Goal: Task Accomplishment & Management: Complete application form

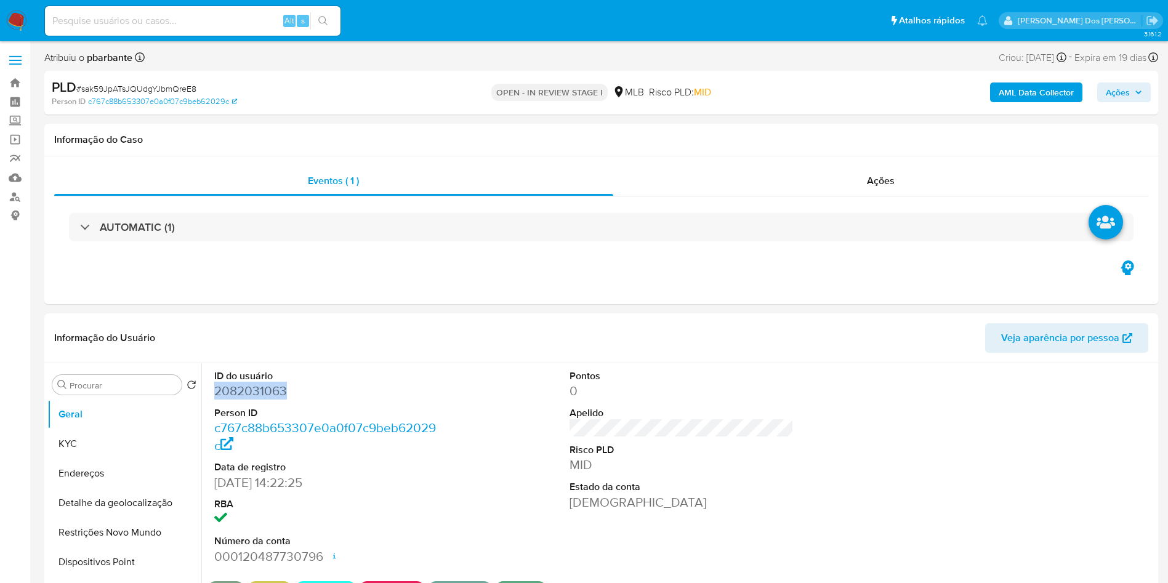
click at [1031, 82] on b "AML Data Collector" at bounding box center [1035, 92] width 75 height 20
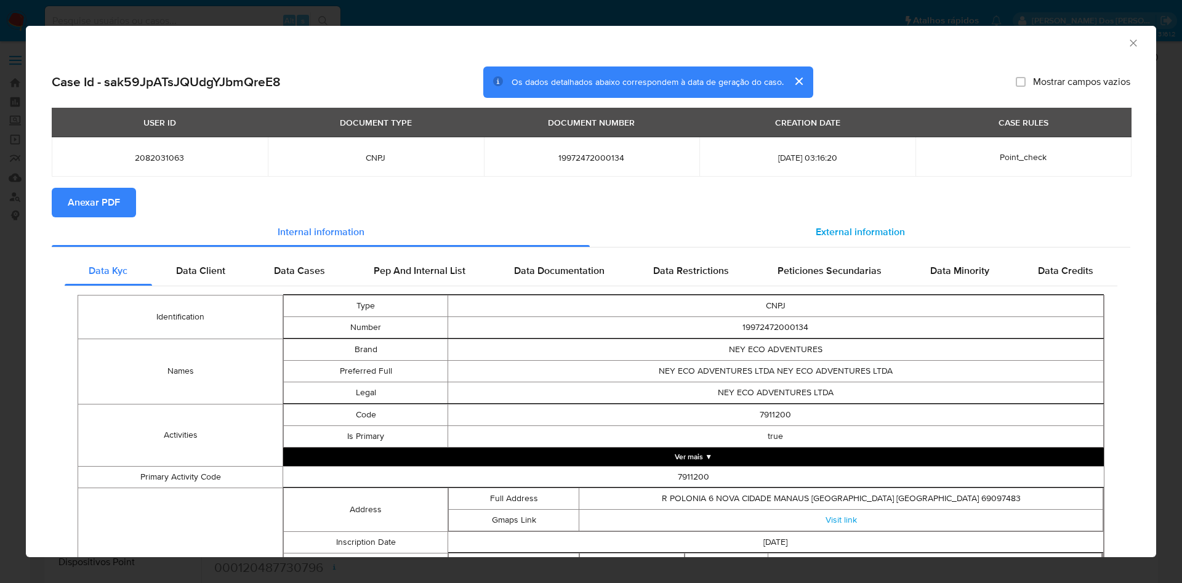
click at [830, 223] on div "External information" at bounding box center [860, 232] width 540 height 30
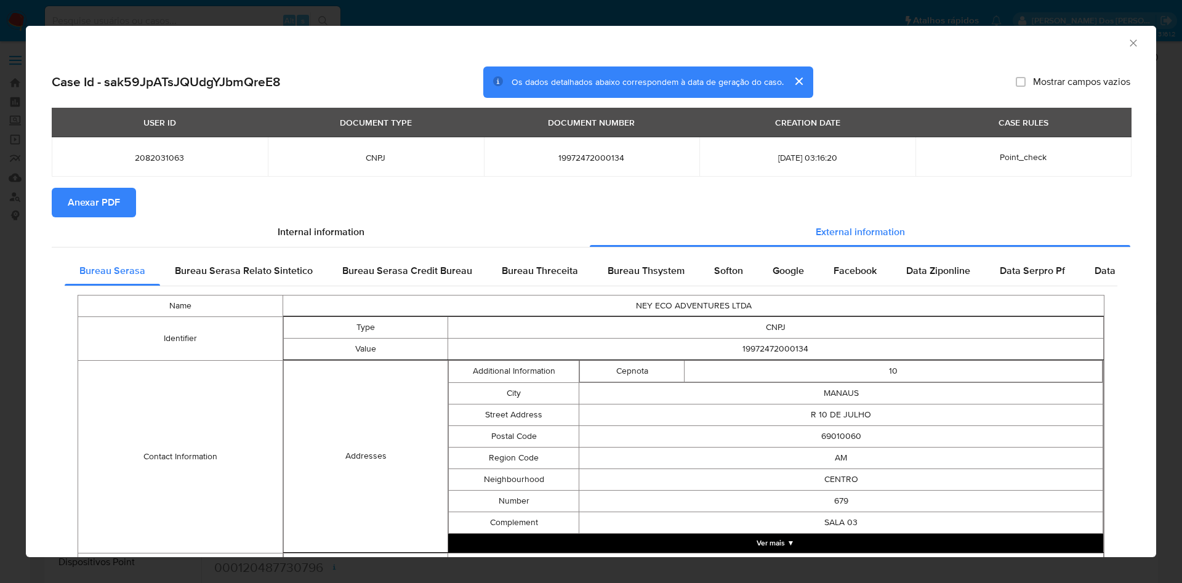
click at [132, 193] on button "Anexar PDF" at bounding box center [94, 203] width 84 height 30
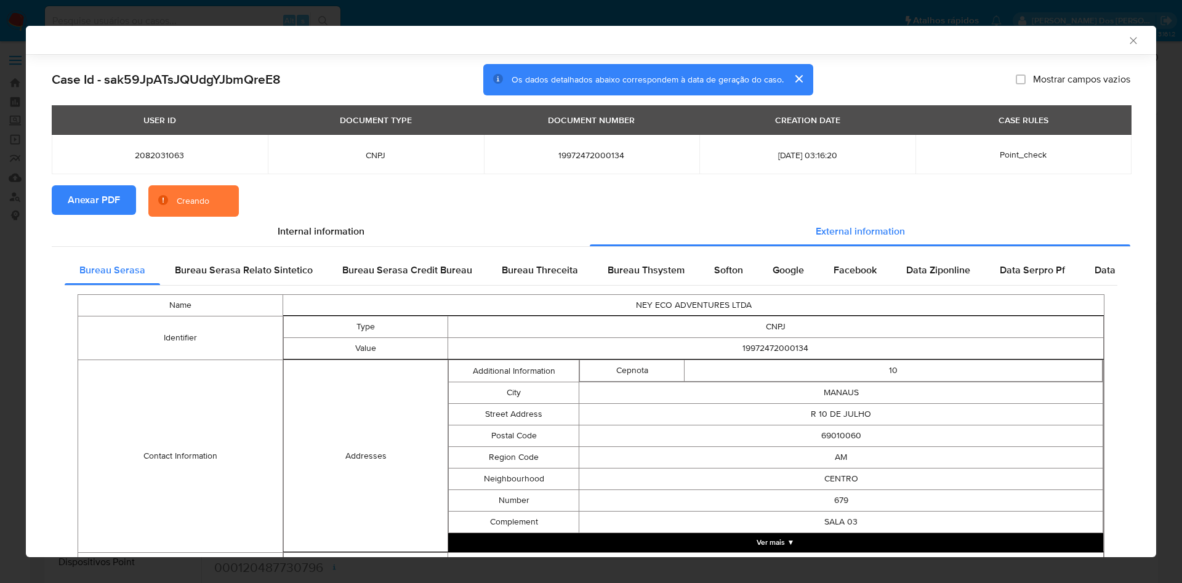
scroll to position [407, 0]
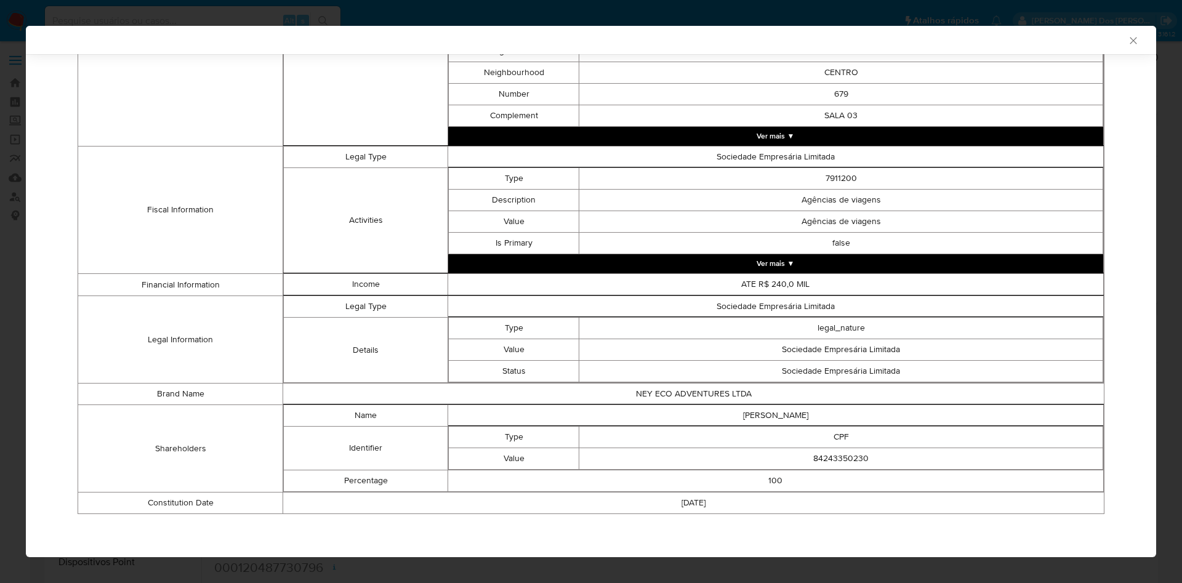
click at [808, 462] on td "84243350230" at bounding box center [841, 459] width 524 height 22
copy td "84243350230"
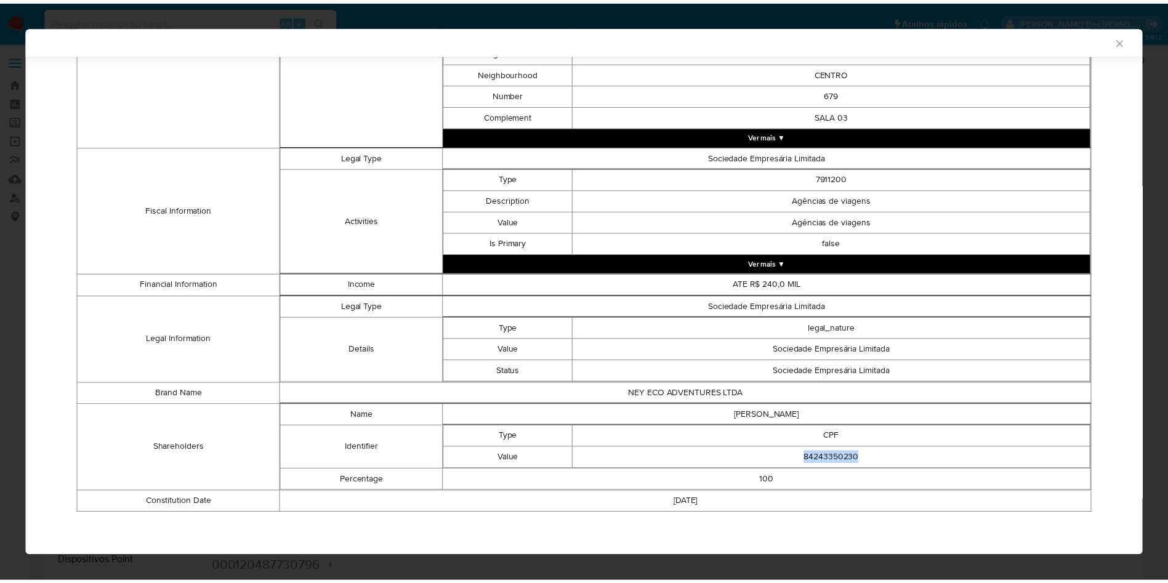
scroll to position [405, 0]
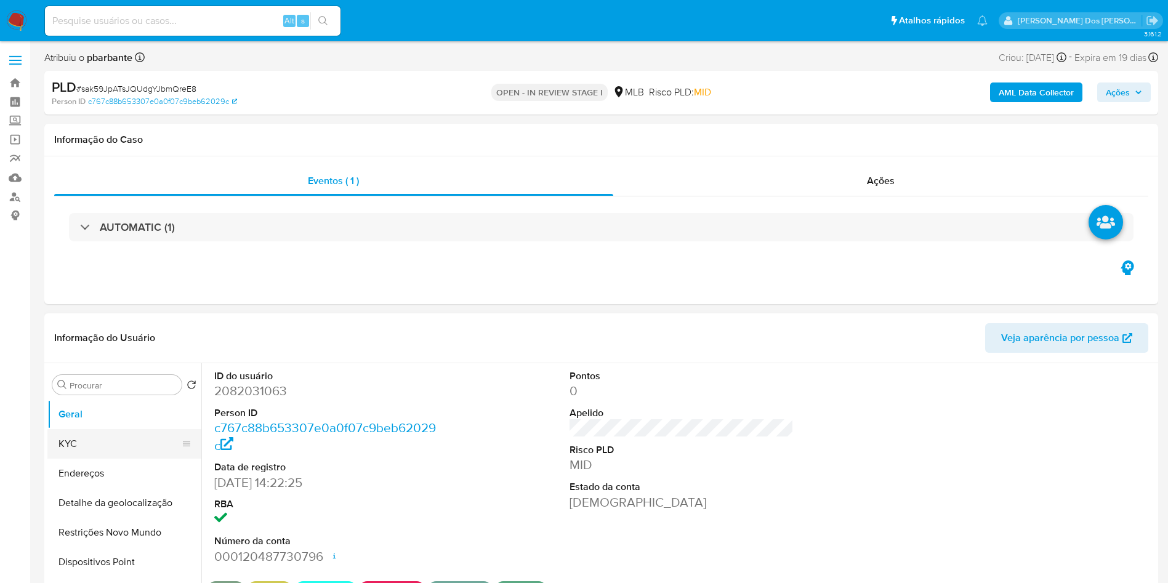
click at [58, 454] on button "KYC" at bounding box center [119, 444] width 144 height 30
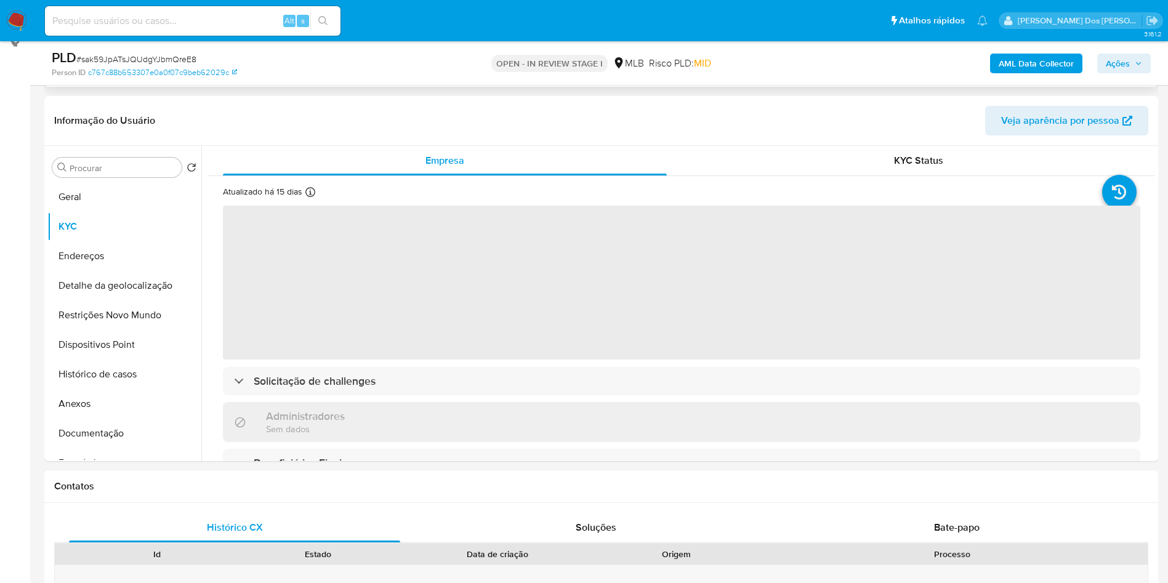
scroll to position [172, 0]
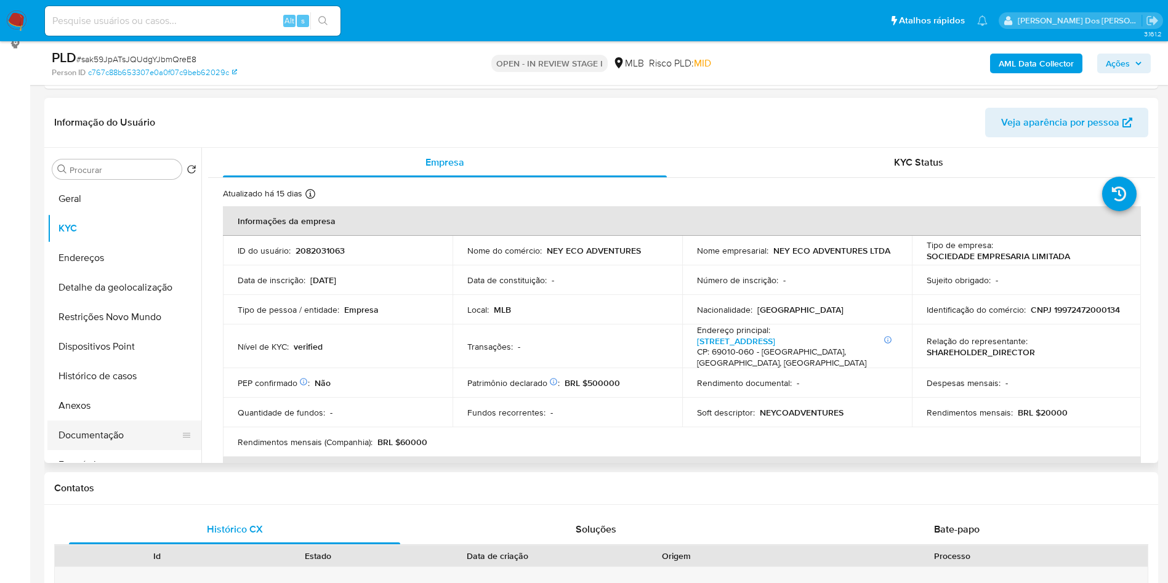
click at [119, 447] on button "Documentação" at bounding box center [119, 435] width 144 height 30
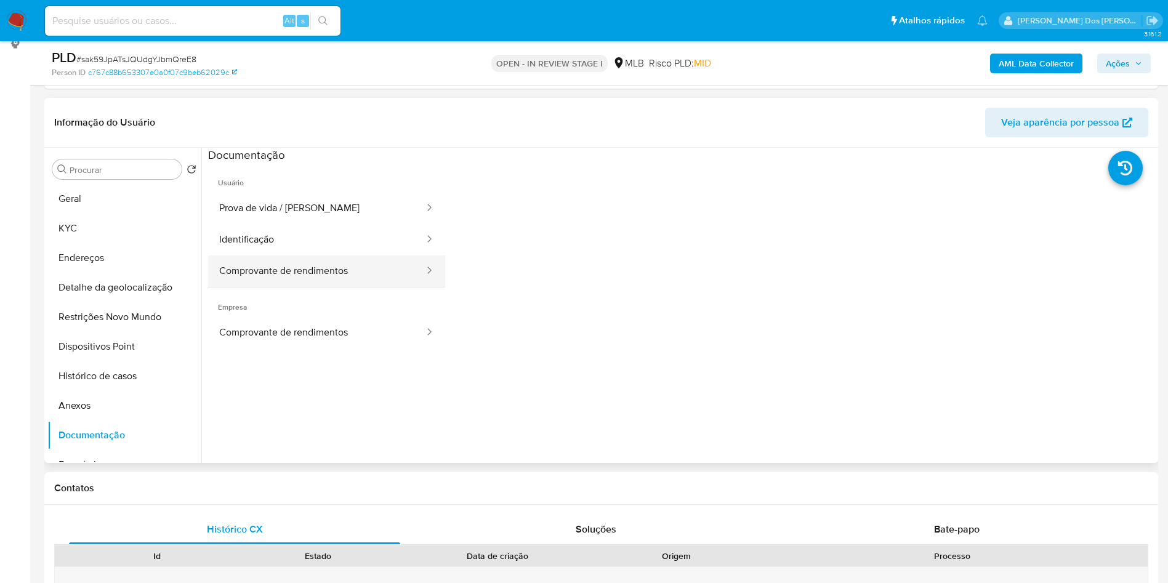
click at [326, 286] on button "Comprovante de rendimentos" at bounding box center [316, 270] width 217 height 31
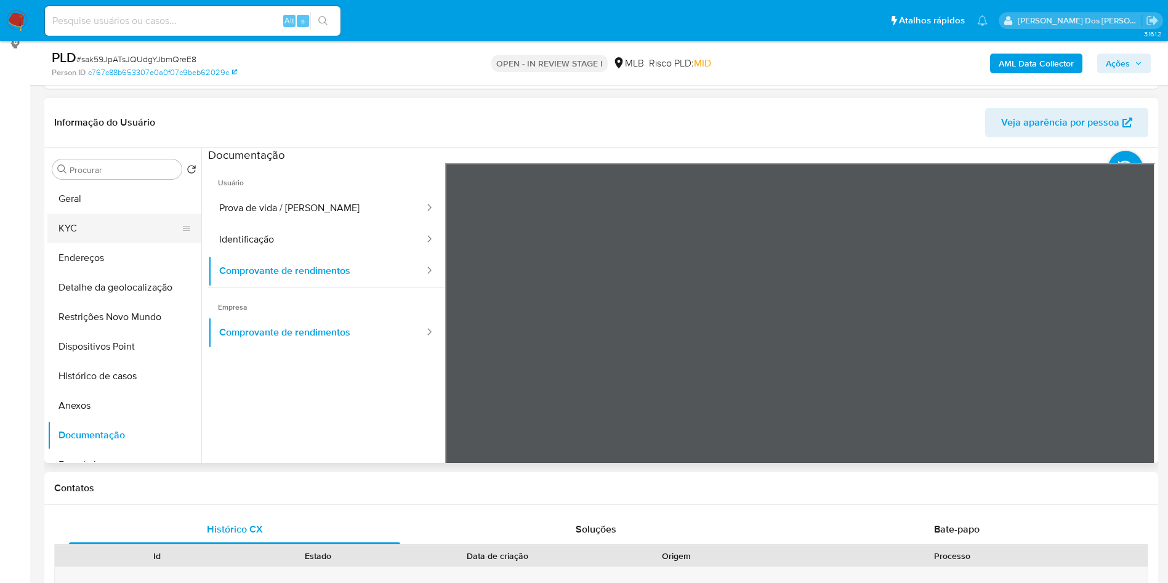
click at [71, 236] on button "KYC" at bounding box center [119, 229] width 144 height 30
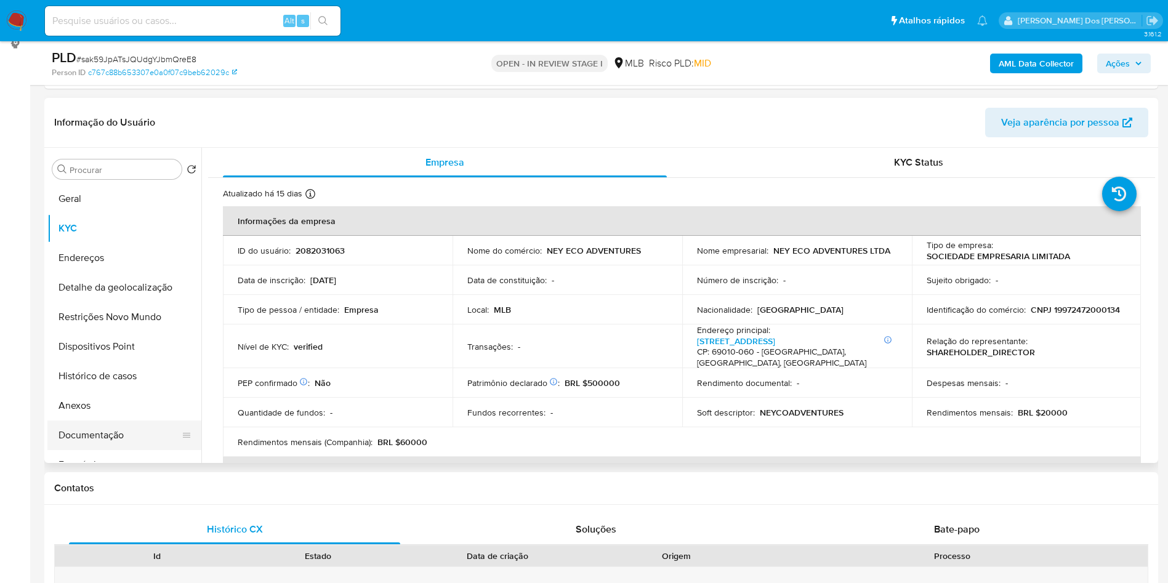
click at [92, 450] on button "Documentação" at bounding box center [119, 435] width 144 height 30
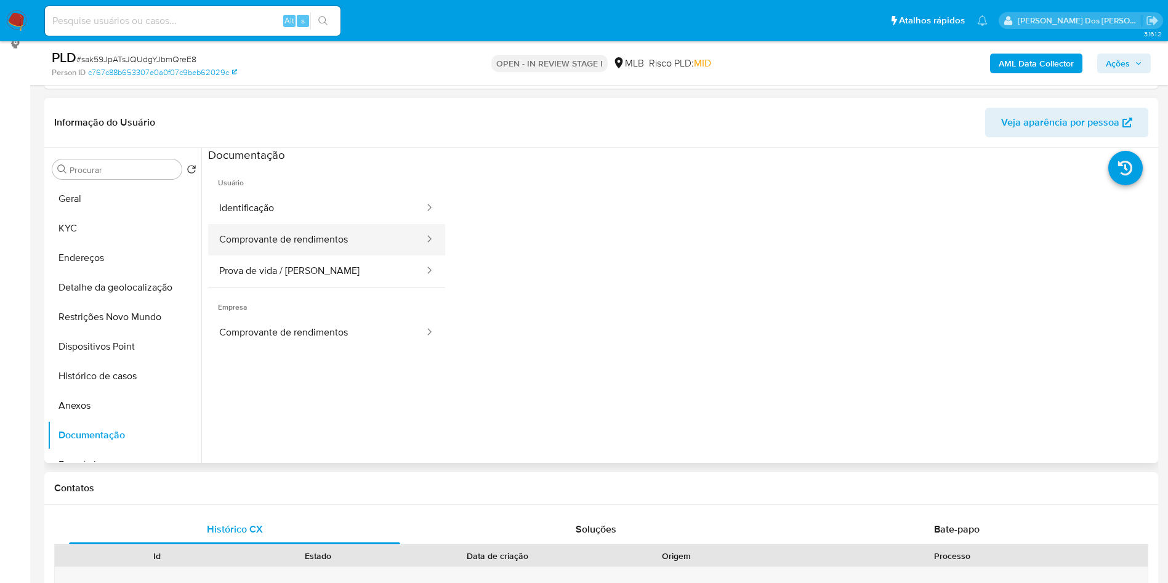
click at [364, 255] on button "Comprovante de rendimentos" at bounding box center [316, 239] width 217 height 31
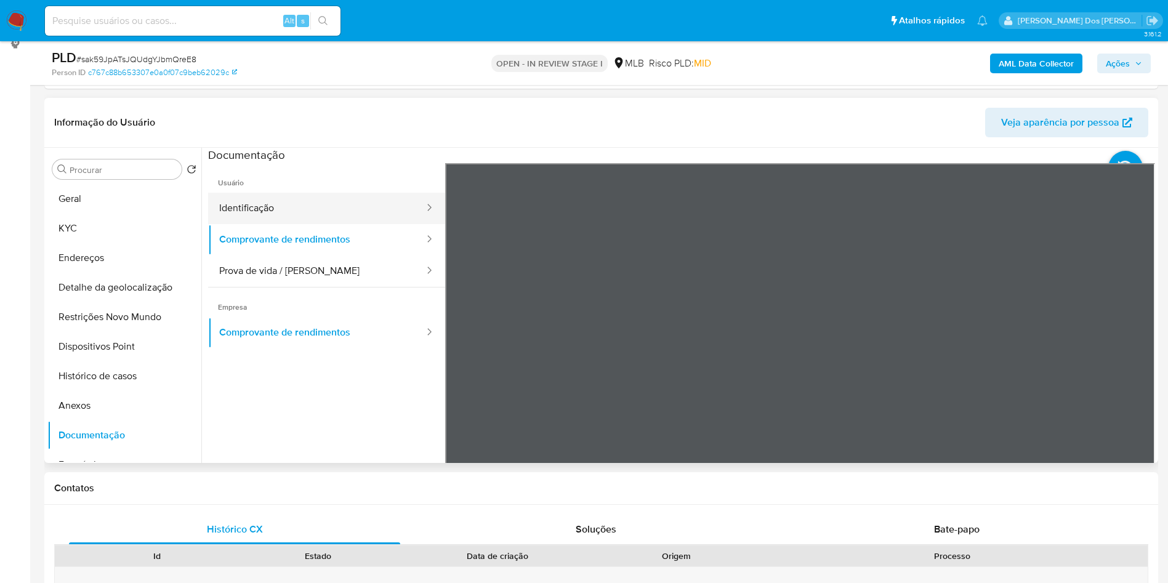
click at [324, 224] on button "Identificação" at bounding box center [316, 208] width 217 height 31
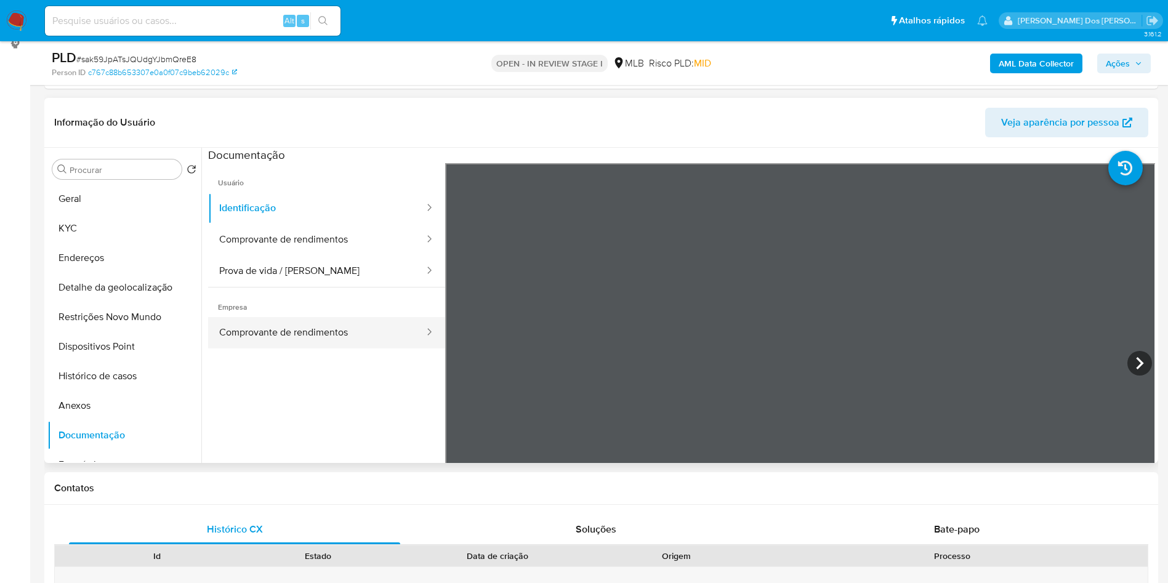
click at [249, 339] on button "Comprovante de rendimentos" at bounding box center [316, 332] width 217 height 31
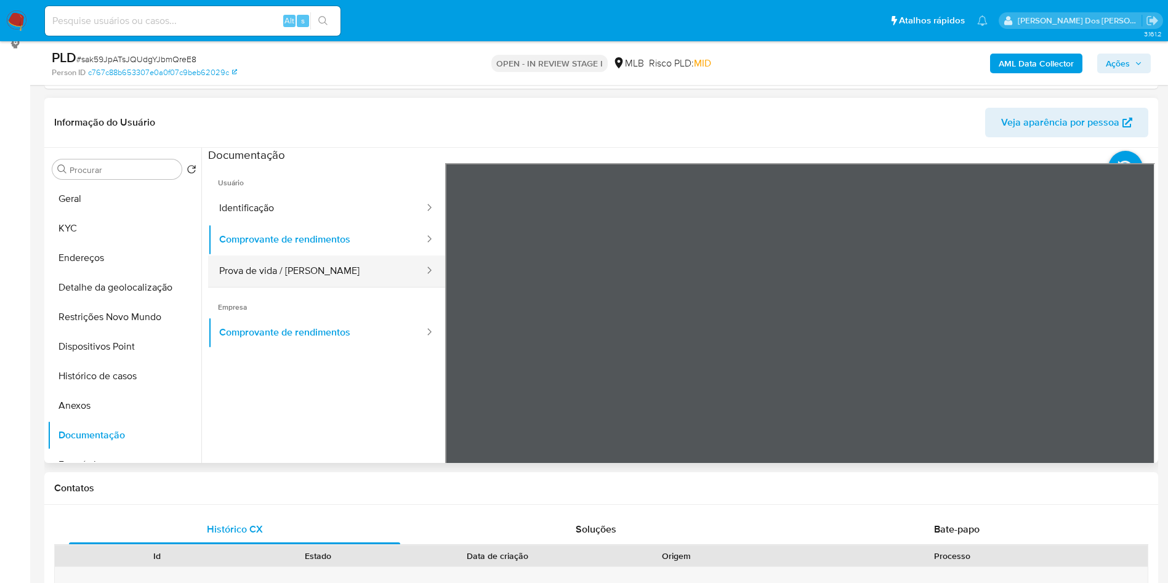
click at [302, 287] on button "Prova de vida / Selfie" at bounding box center [316, 270] width 217 height 31
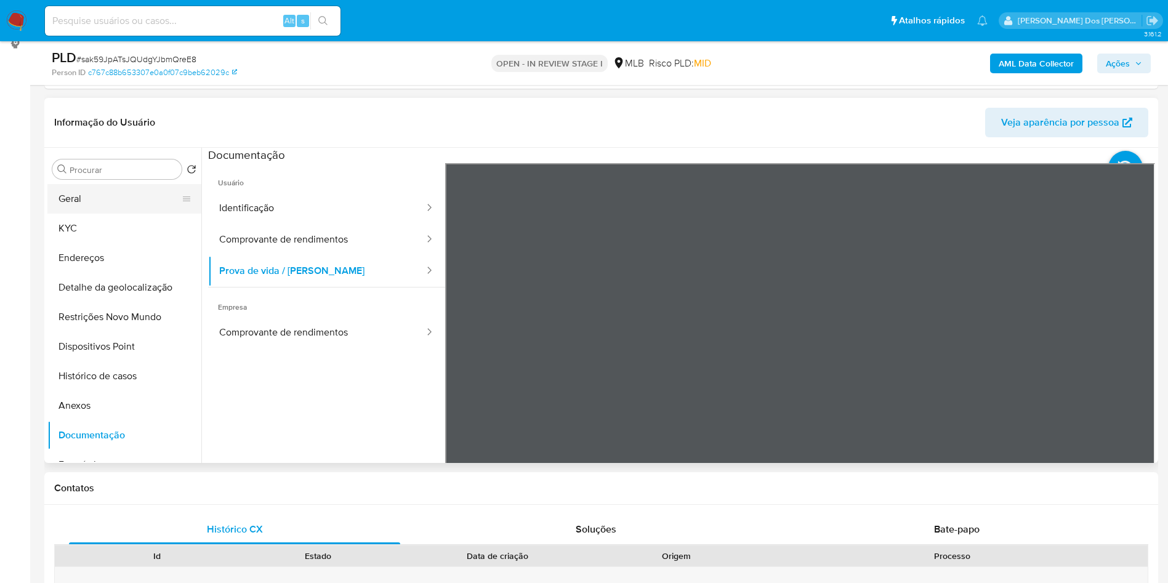
click at [92, 214] on button "Geral" at bounding box center [119, 199] width 144 height 30
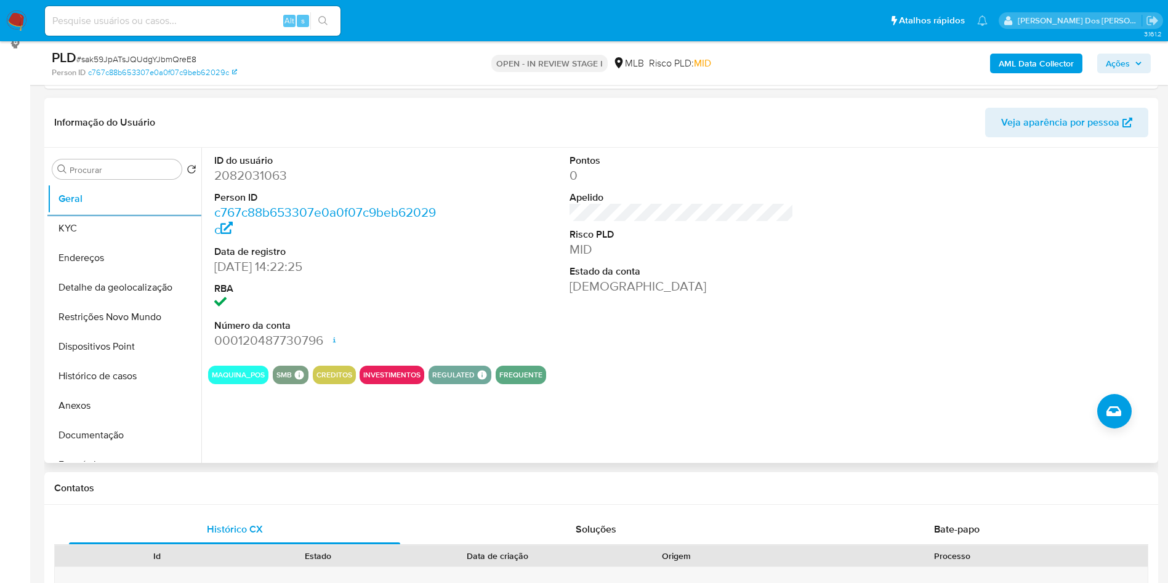
copy td "84243350230"
click at [94, 243] on button "KYC" at bounding box center [119, 229] width 144 height 30
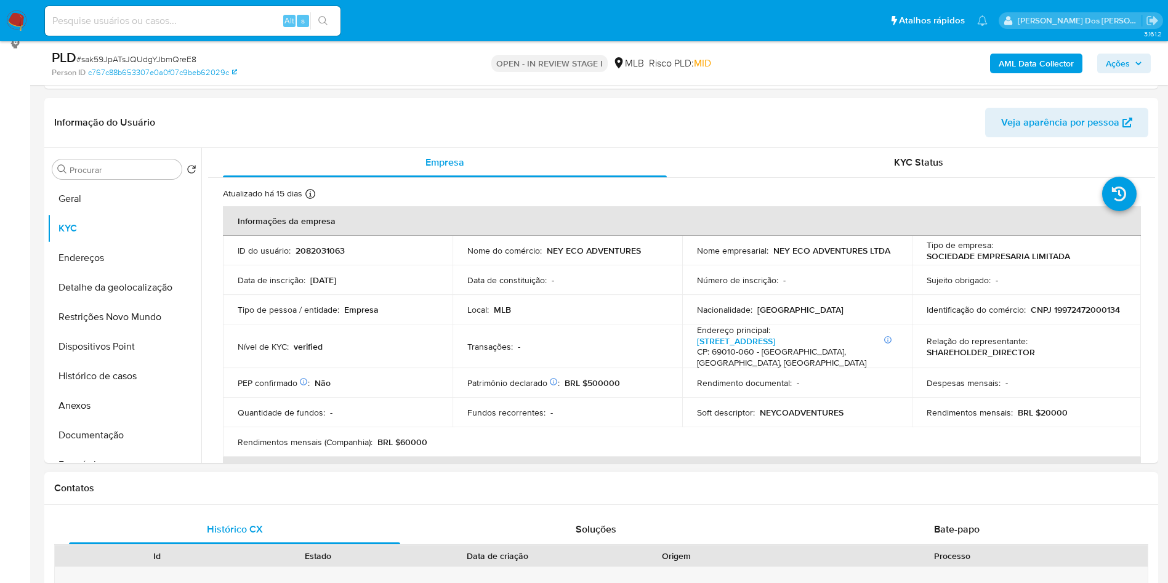
copy td "84243350230"
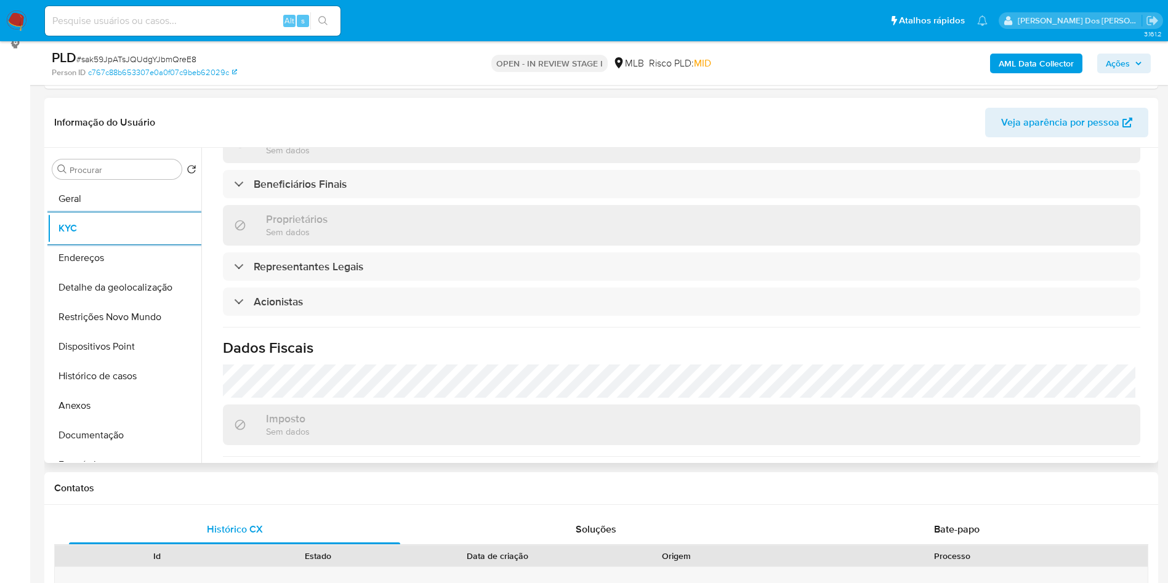
scroll to position [702, 0]
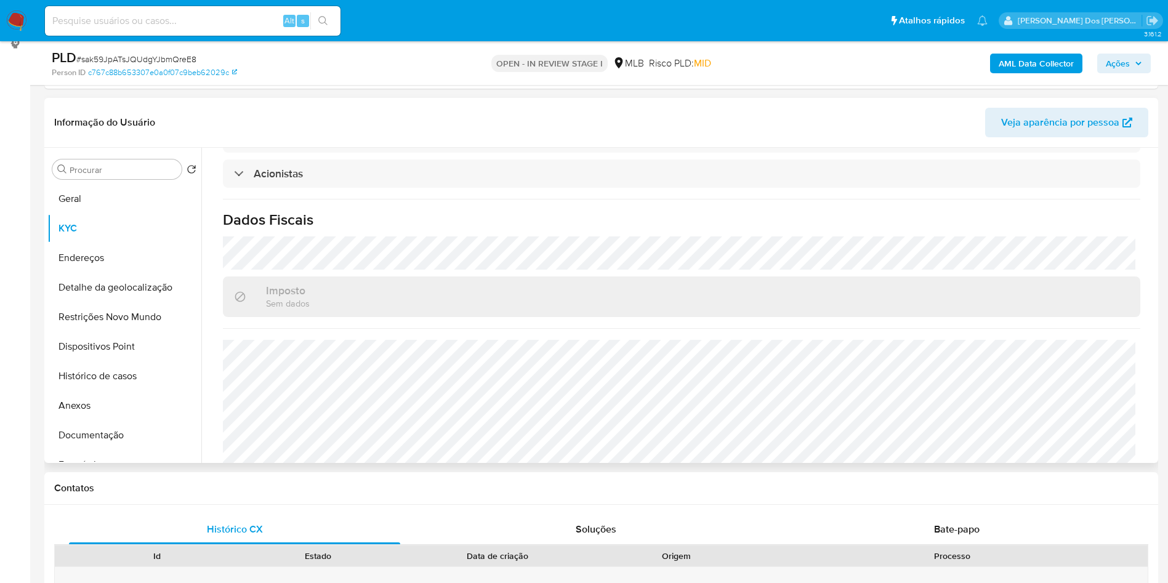
copy td "84243350230"
click at [112, 302] on button "Detalhe da geolocalização" at bounding box center [119, 288] width 144 height 30
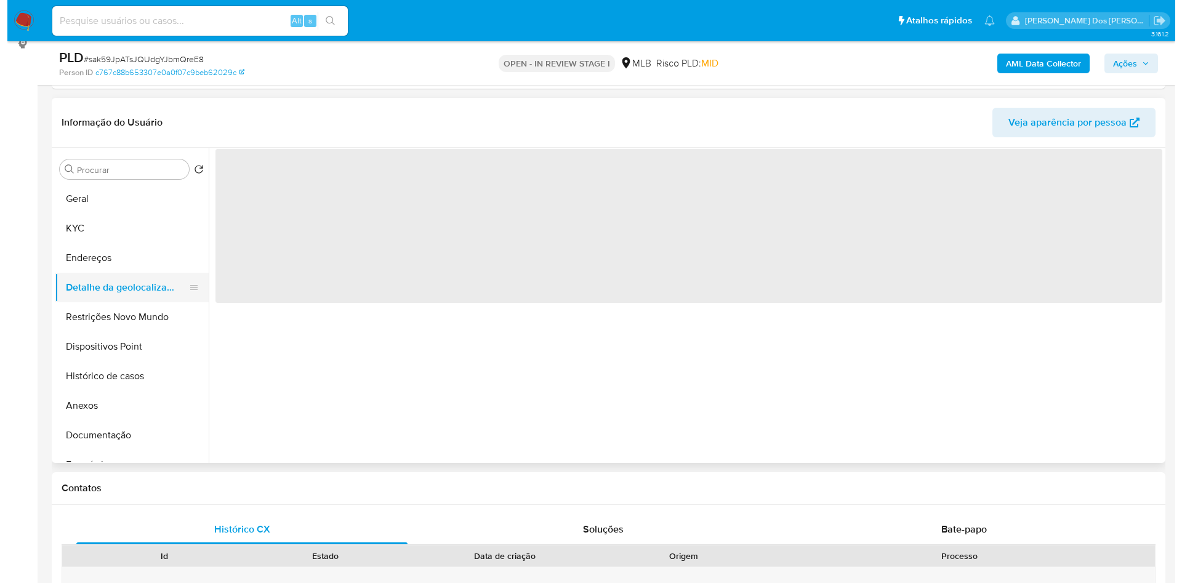
scroll to position [0, 0]
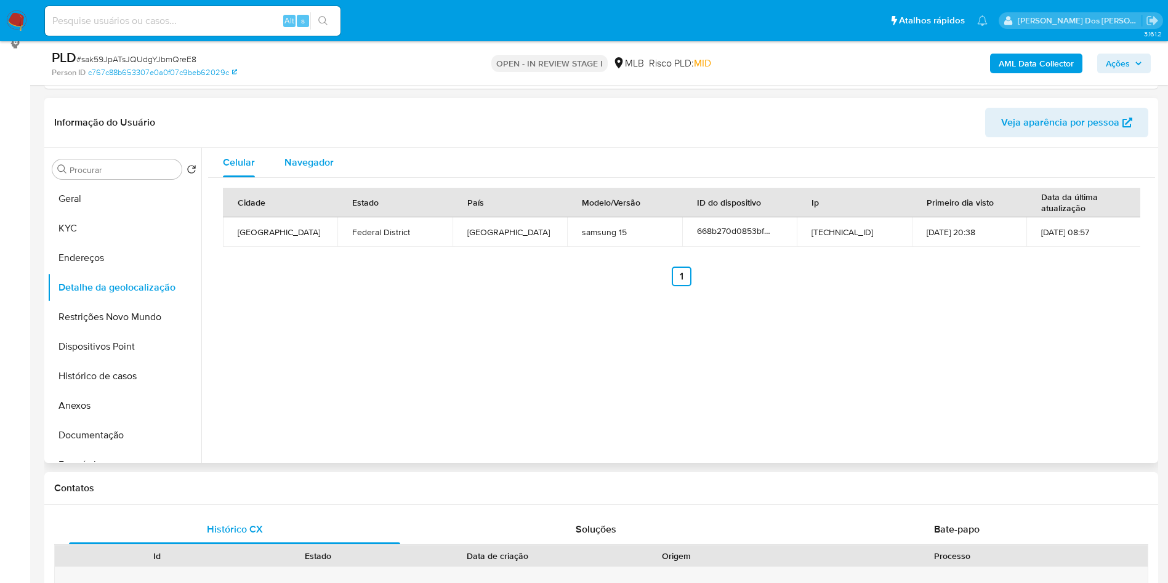
click at [321, 169] on span "Navegador" at bounding box center [308, 162] width 49 height 14
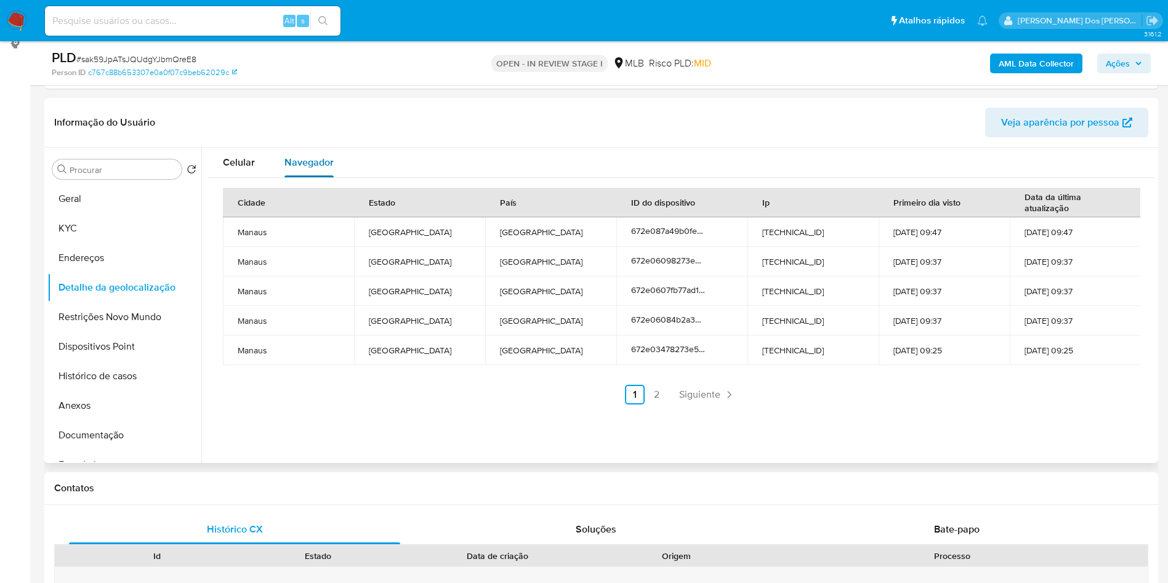
copy td "84243350230"
click at [92, 327] on button "Restrições Novo Mundo" at bounding box center [119, 317] width 144 height 30
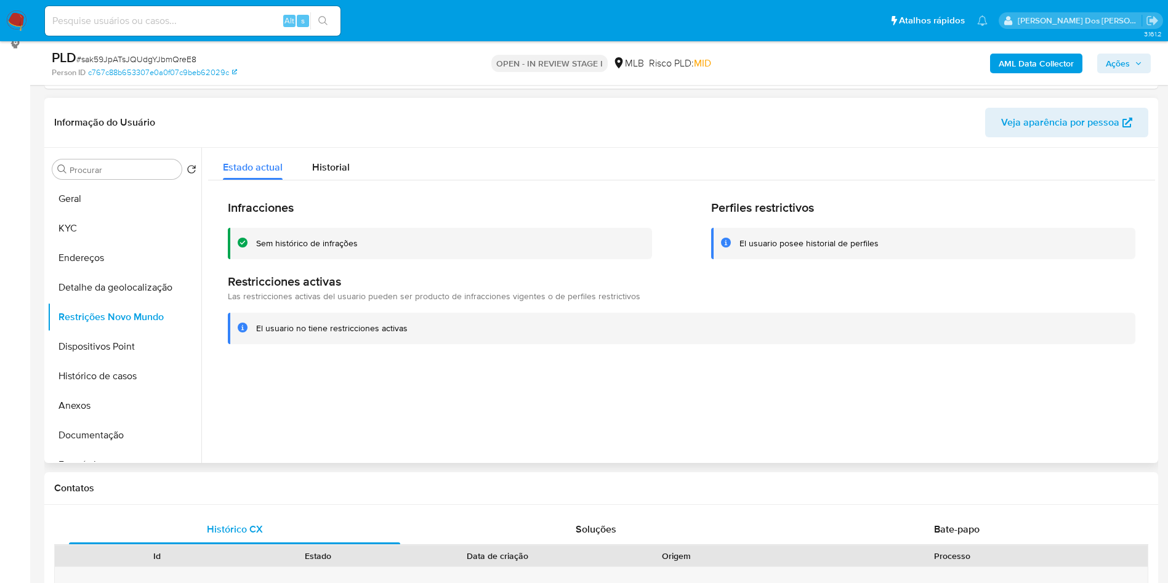
copy td "84243350230"
click at [90, 361] on button "Dispositivos Point" at bounding box center [119, 347] width 144 height 30
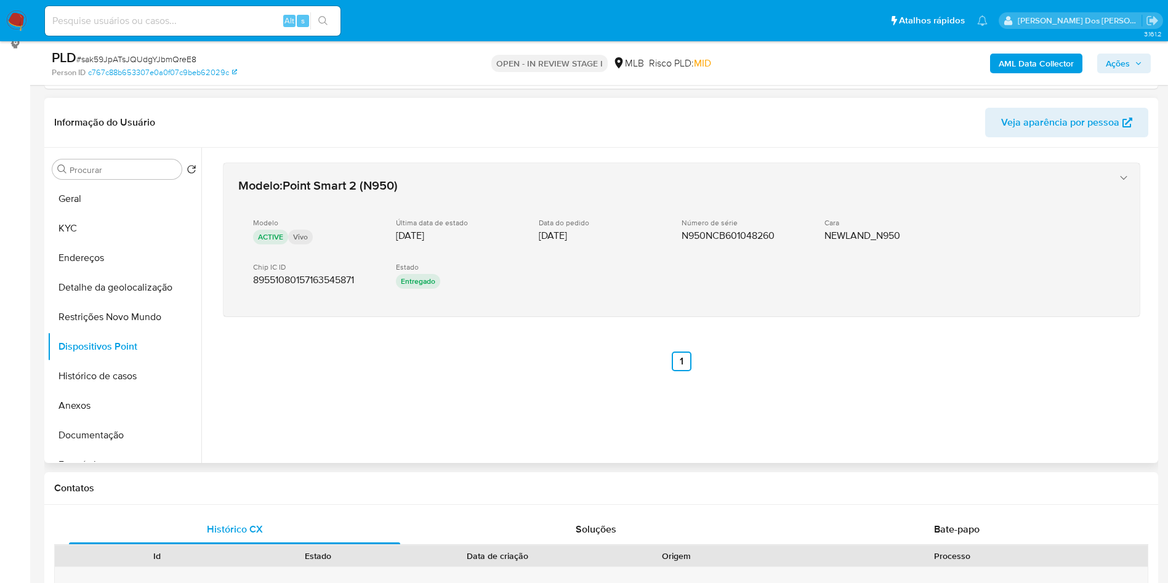
copy td "84243350230"
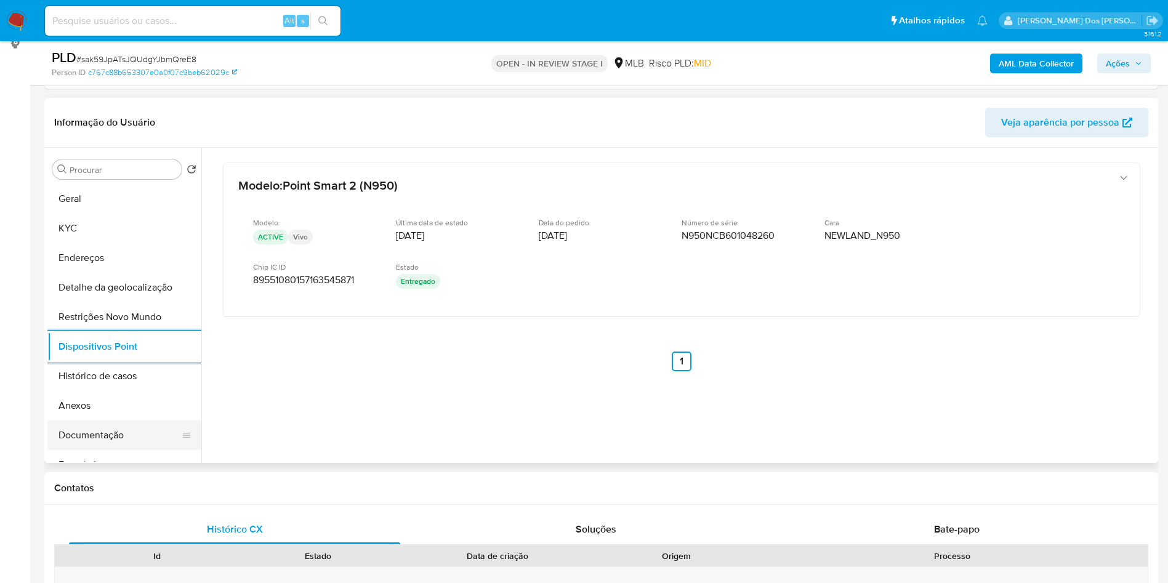
click at [113, 450] on button "Documentação" at bounding box center [119, 435] width 144 height 30
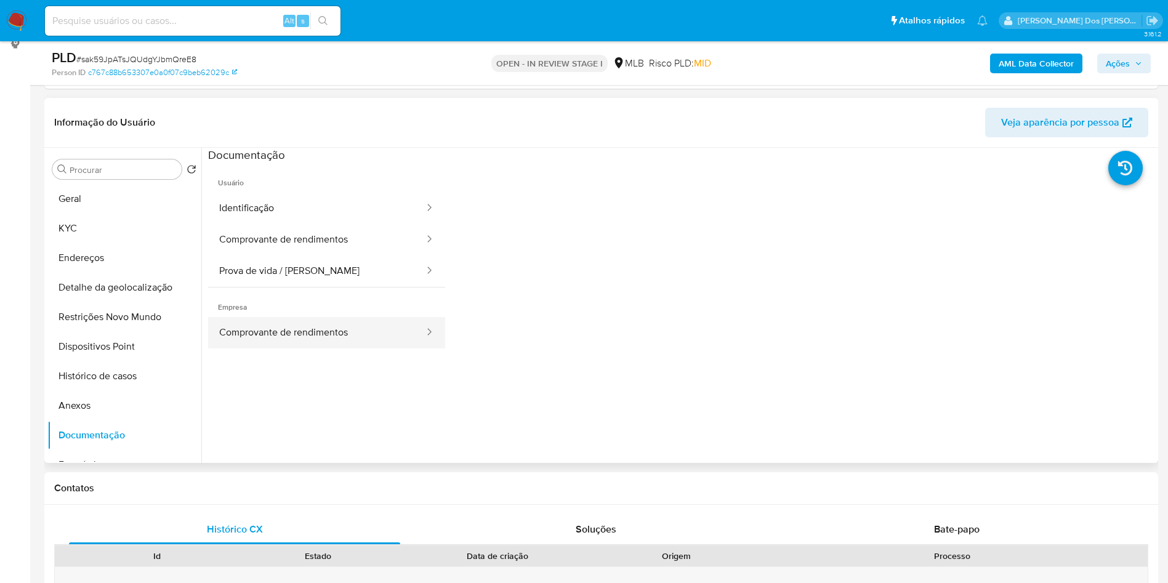
click at [340, 348] on button "Comprovante de rendimentos" at bounding box center [316, 332] width 217 height 31
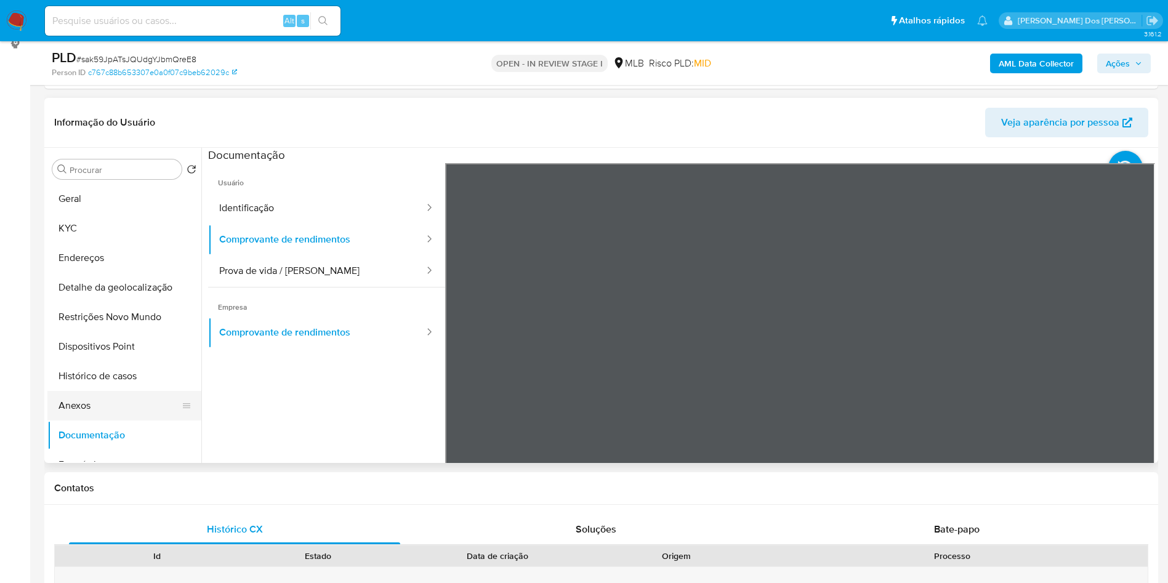
click at [129, 420] on button "Anexos" at bounding box center [119, 406] width 144 height 30
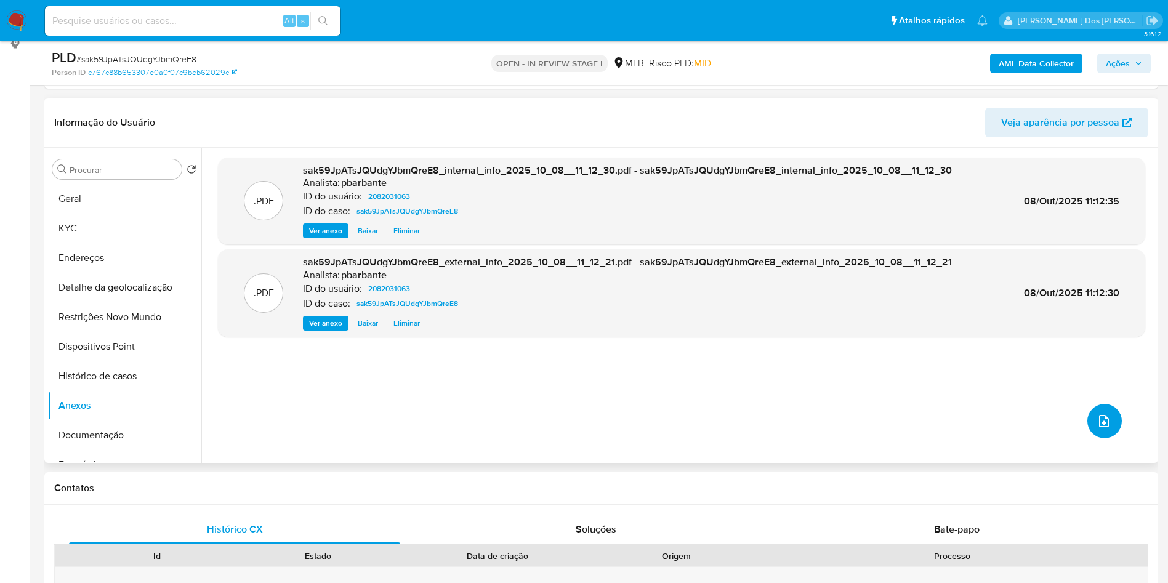
click at [1097, 428] on icon "upload-file" at bounding box center [1103, 421] width 15 height 15
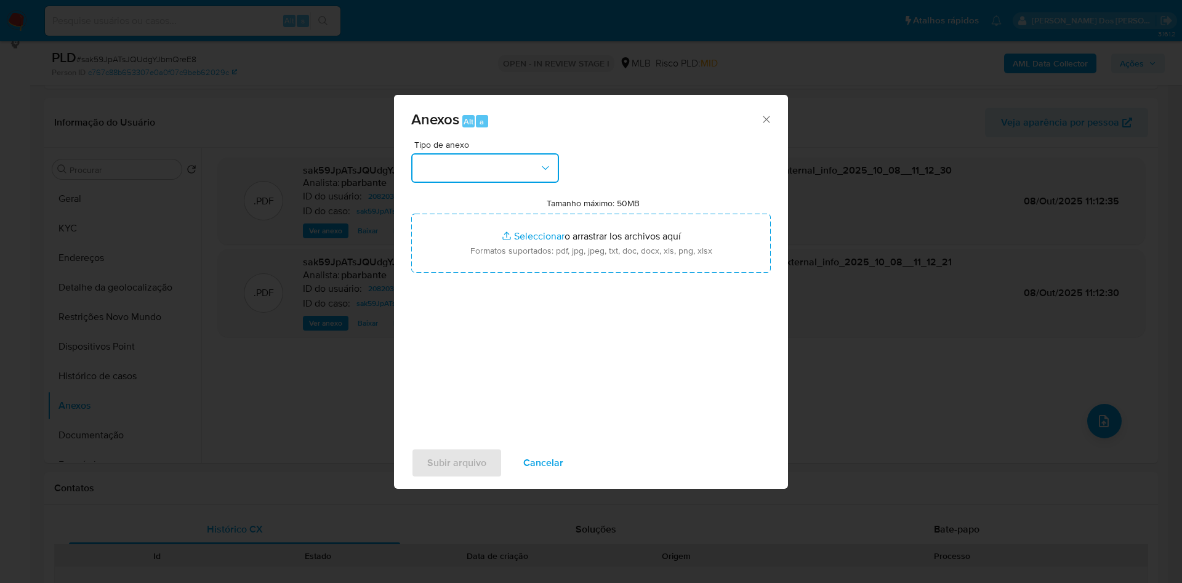
click at [451, 153] on button "button" at bounding box center [485, 168] width 148 height 30
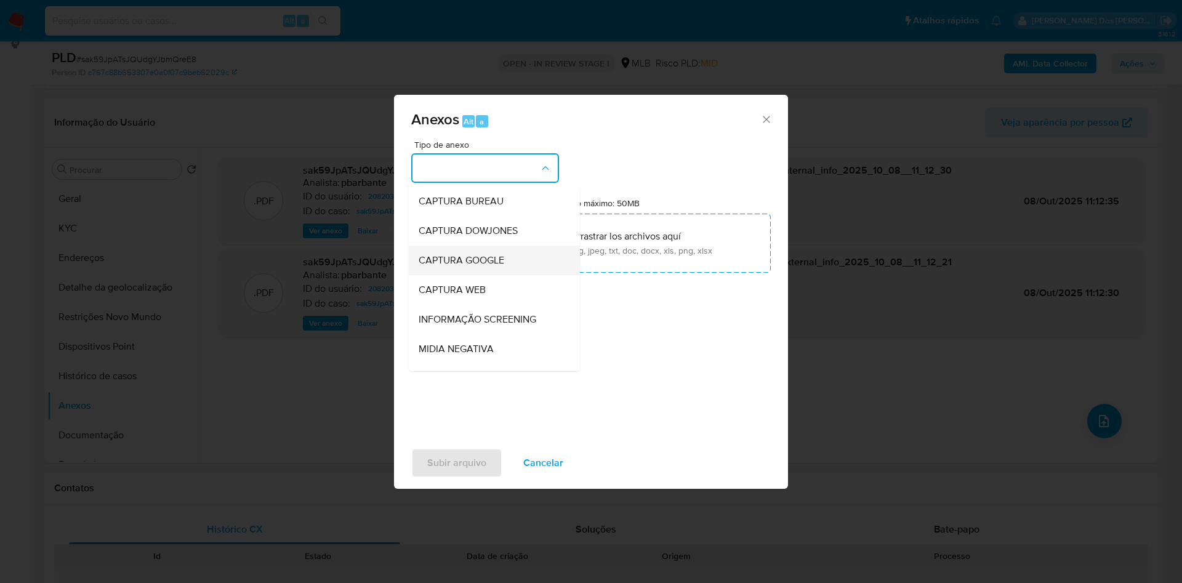
scroll to position [165, 0]
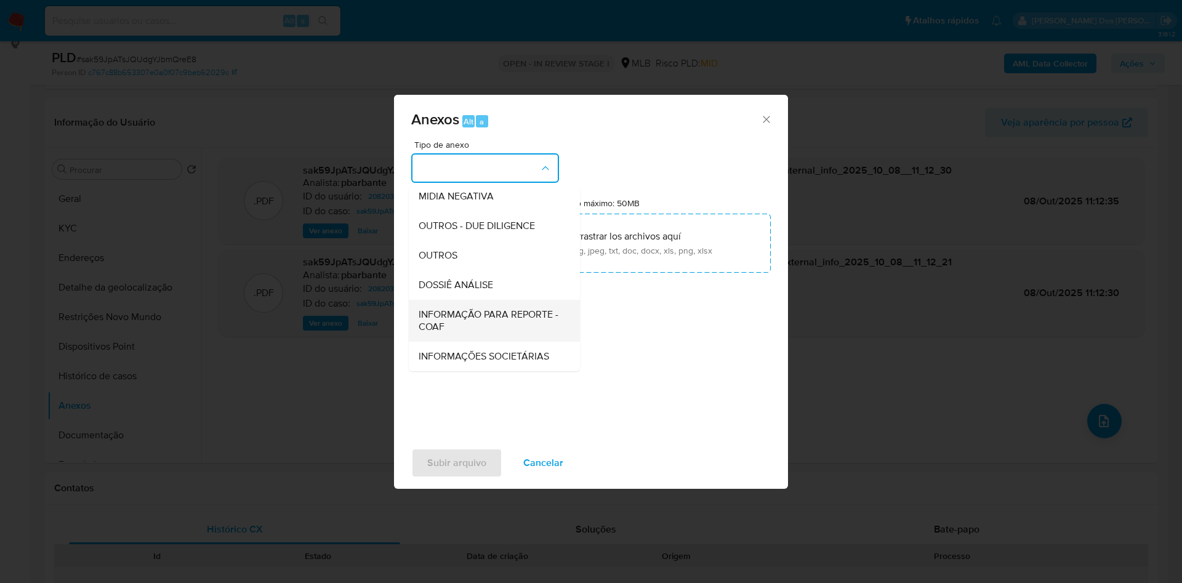
click at [433, 308] on span "INFORMAÇÃO PARA REPORTE - COAF" at bounding box center [491, 320] width 144 height 25
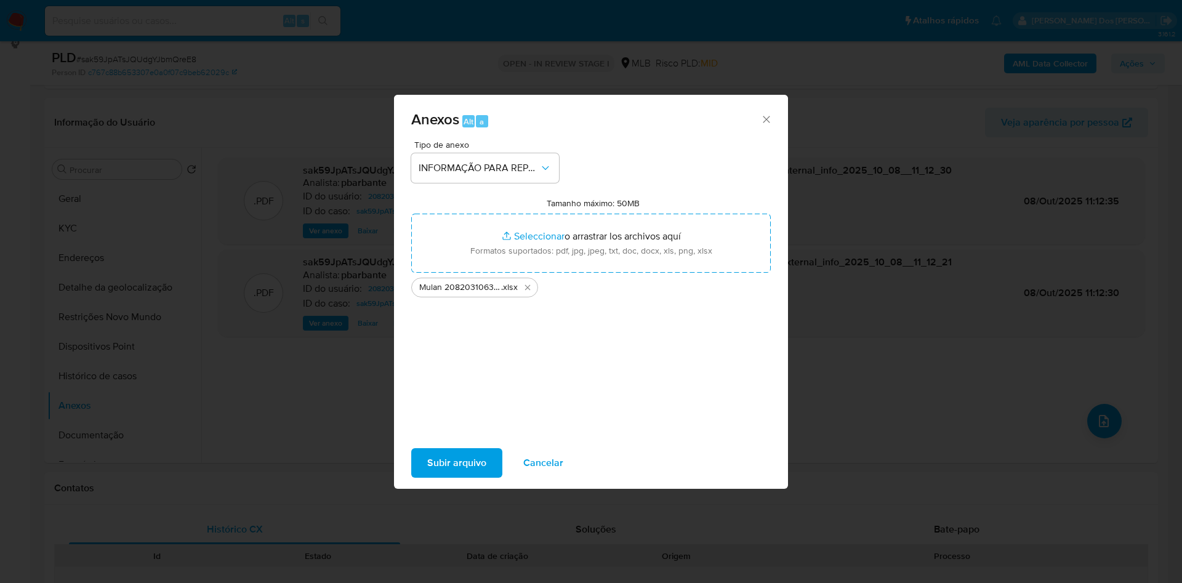
click at [452, 474] on span "Subir arquivo" at bounding box center [456, 462] width 59 height 27
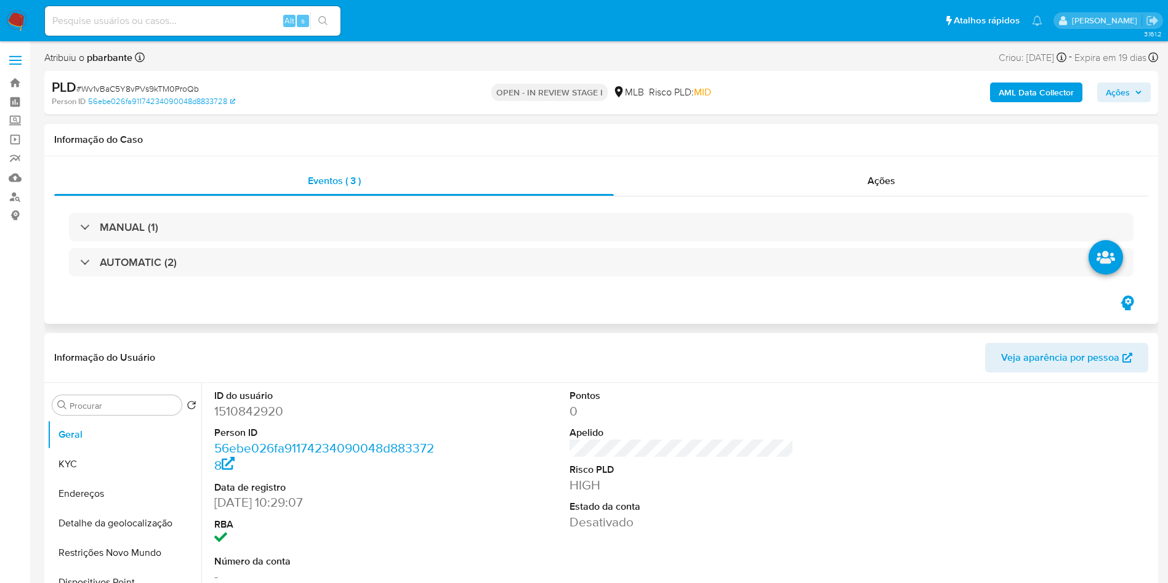
click at [298, 246] on div "MANUAL (1) AUTOMATIC (2)" at bounding box center [601, 244] width 1064 height 63
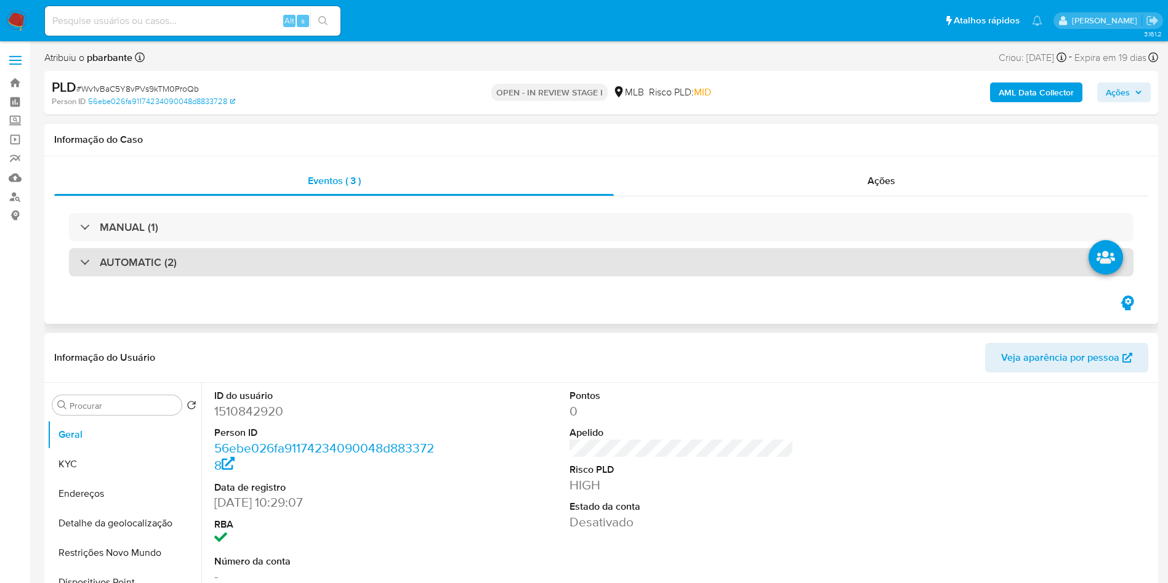
click at [292, 258] on div "AUTOMATIC (2)" at bounding box center [601, 262] width 1064 height 28
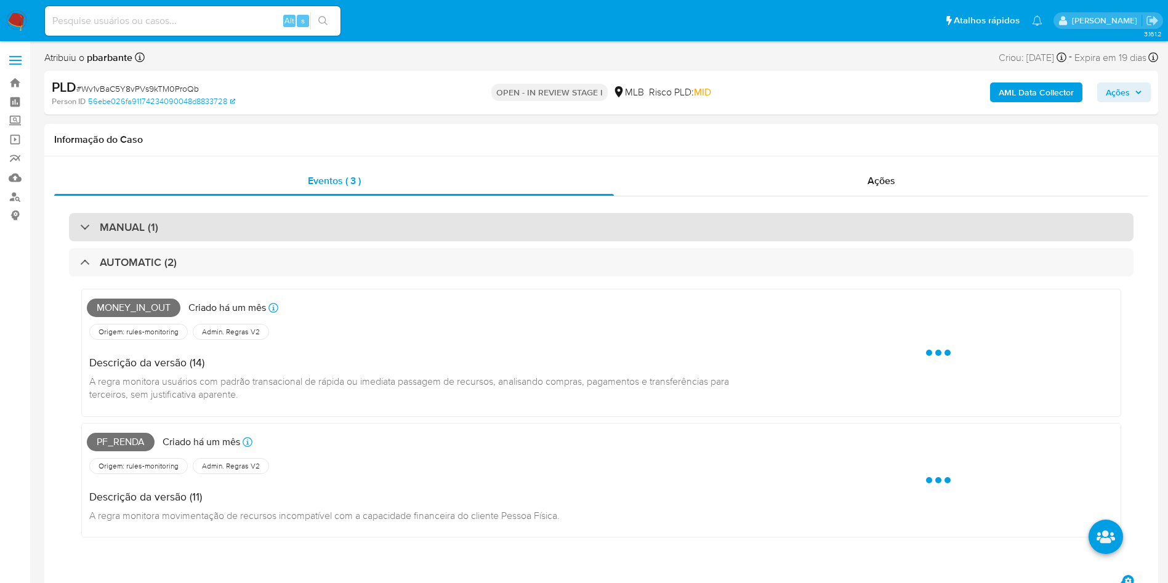
click at [331, 222] on div "MANUAL (1)" at bounding box center [601, 227] width 1064 height 28
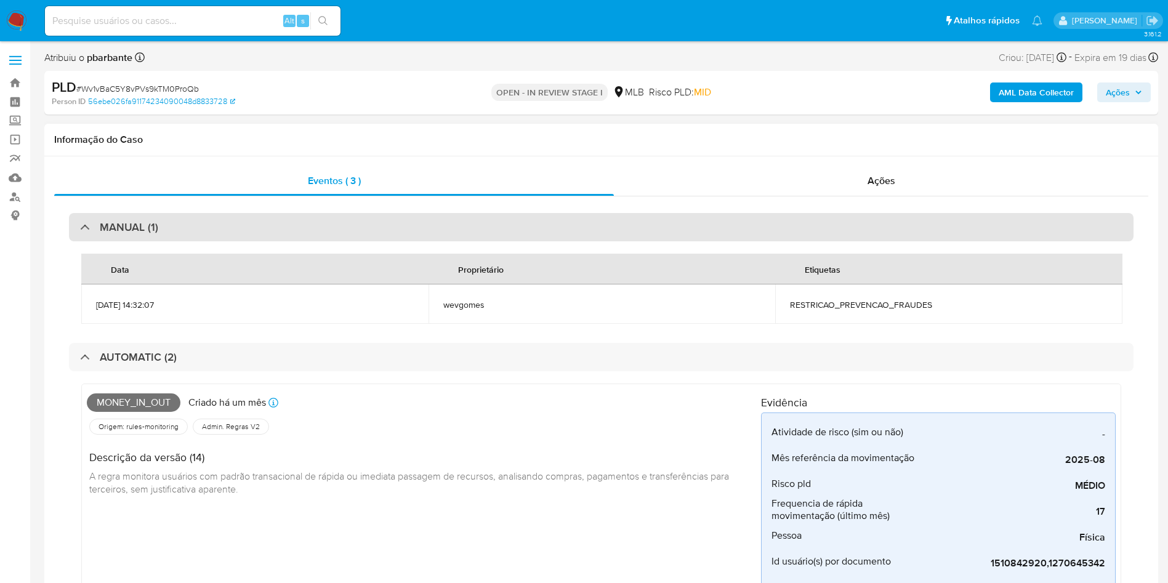
click at [331, 222] on div "MANUAL (1)" at bounding box center [601, 227] width 1064 height 28
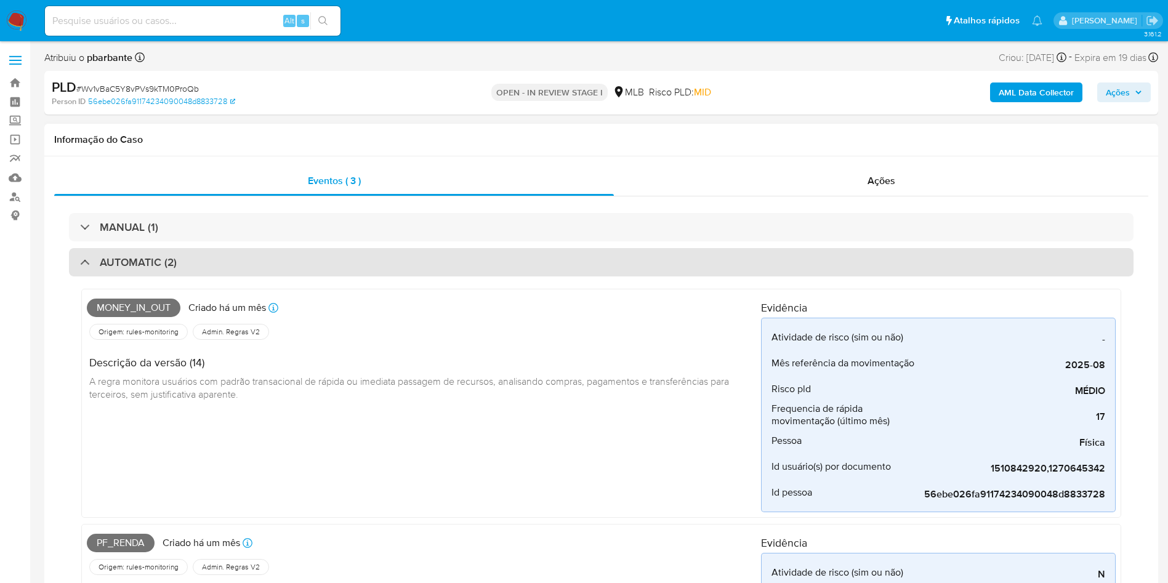
click at [317, 254] on div "AUTOMATIC (2)" at bounding box center [601, 262] width 1064 height 28
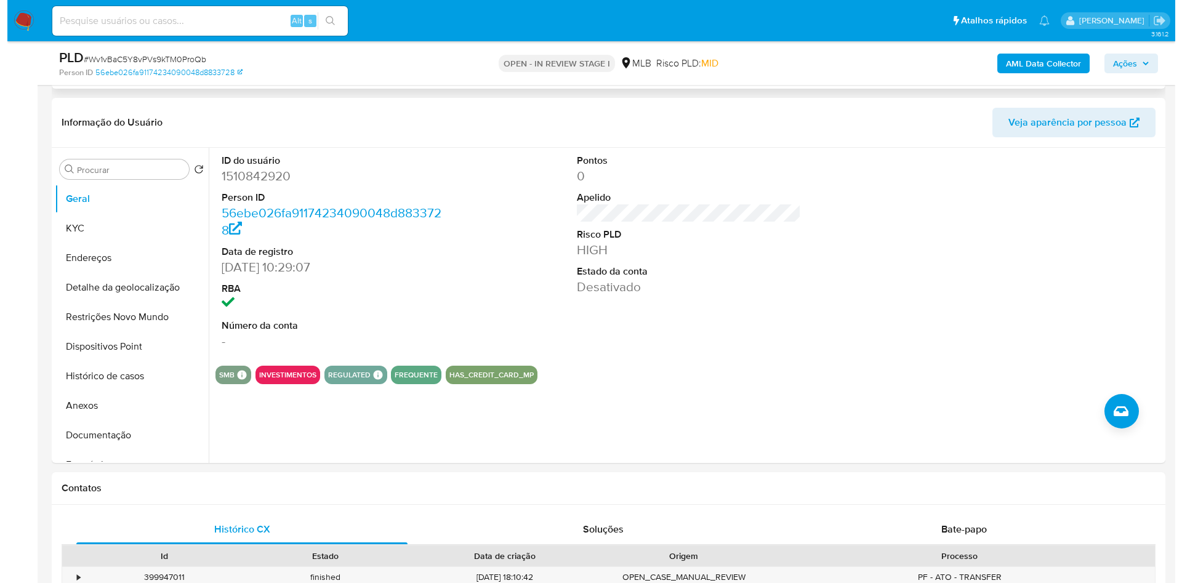
scroll to position [192, 0]
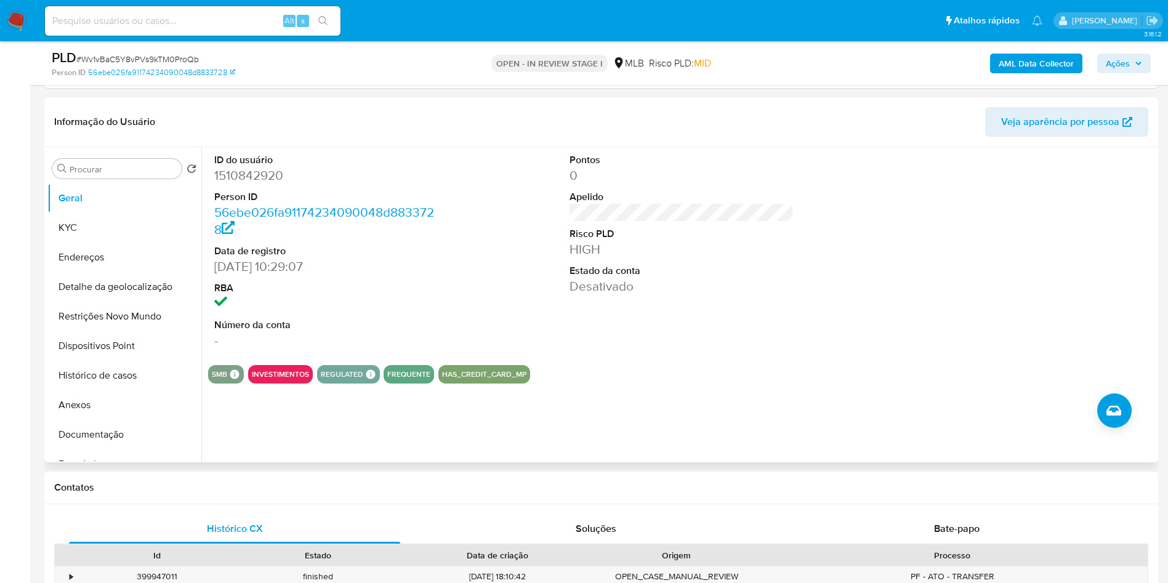
click at [250, 180] on dd "1510842920" at bounding box center [326, 175] width 225 height 17
copy dd "1510842920"
click at [115, 231] on button "KYC" at bounding box center [119, 228] width 144 height 30
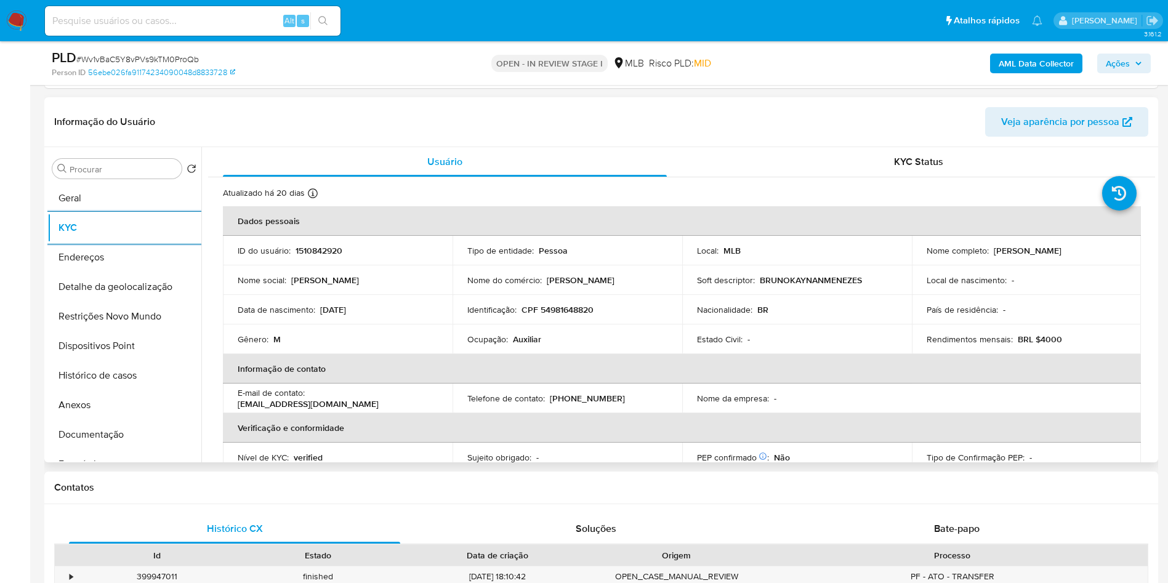
click at [534, 344] on p "Auxiliar" at bounding box center [527, 339] width 28 height 11
copy p "Auxiliar"
click at [101, 441] on button "Documentação" at bounding box center [119, 435] width 144 height 30
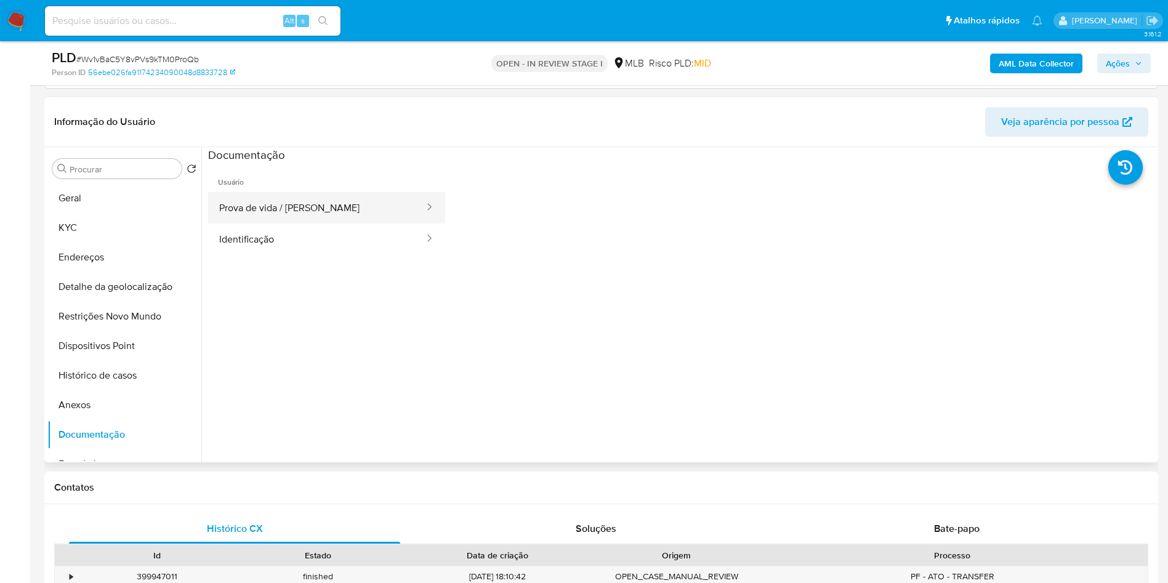
click at [311, 218] on button "Prova de vida / [PERSON_NAME]" at bounding box center [316, 207] width 217 height 31
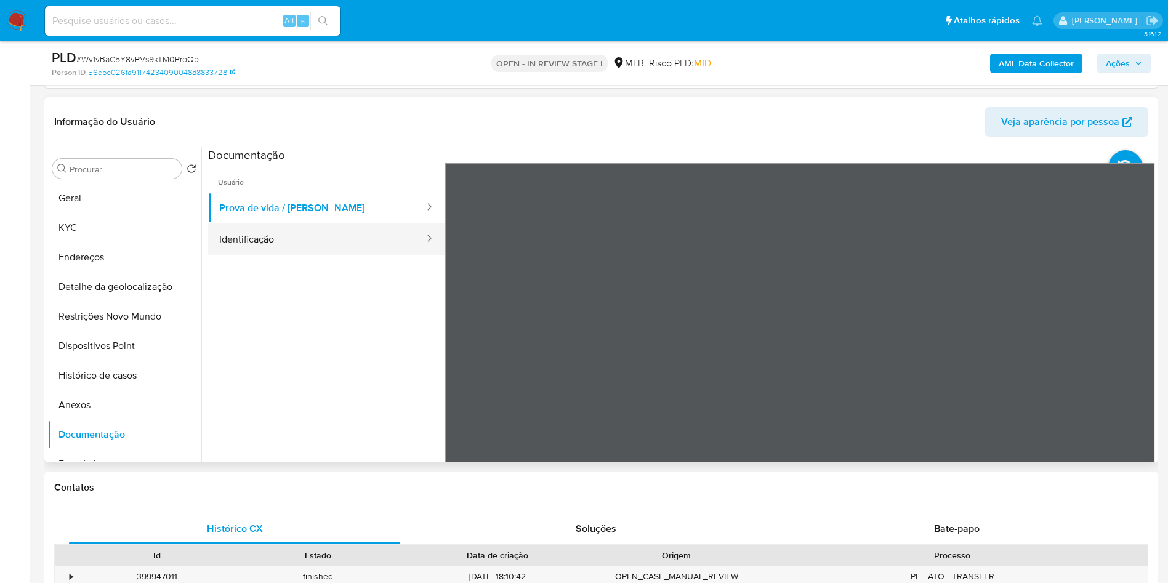
click at [308, 227] on button "Identificação" at bounding box center [316, 238] width 217 height 31
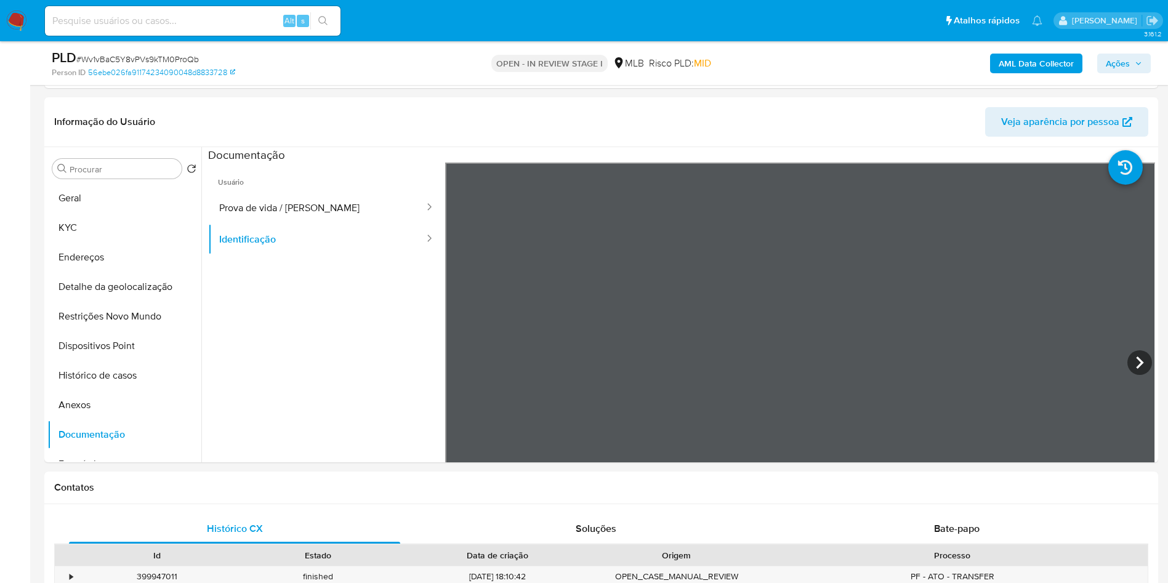
click at [1022, 71] on b "AML Data Collector" at bounding box center [1035, 64] width 75 height 20
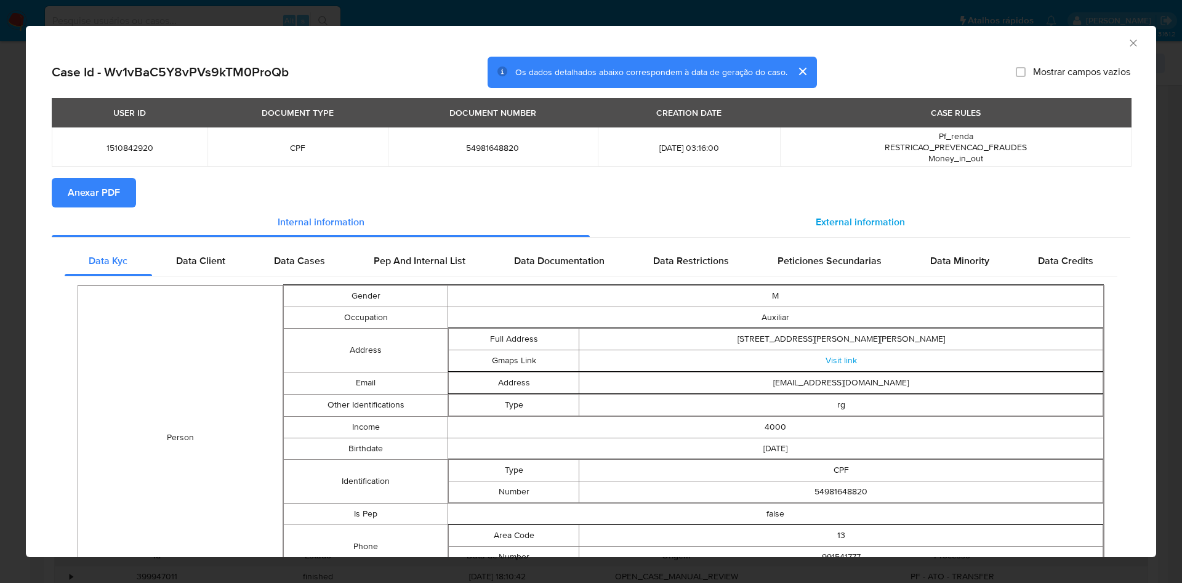
click at [862, 214] on div "External information" at bounding box center [860, 222] width 540 height 30
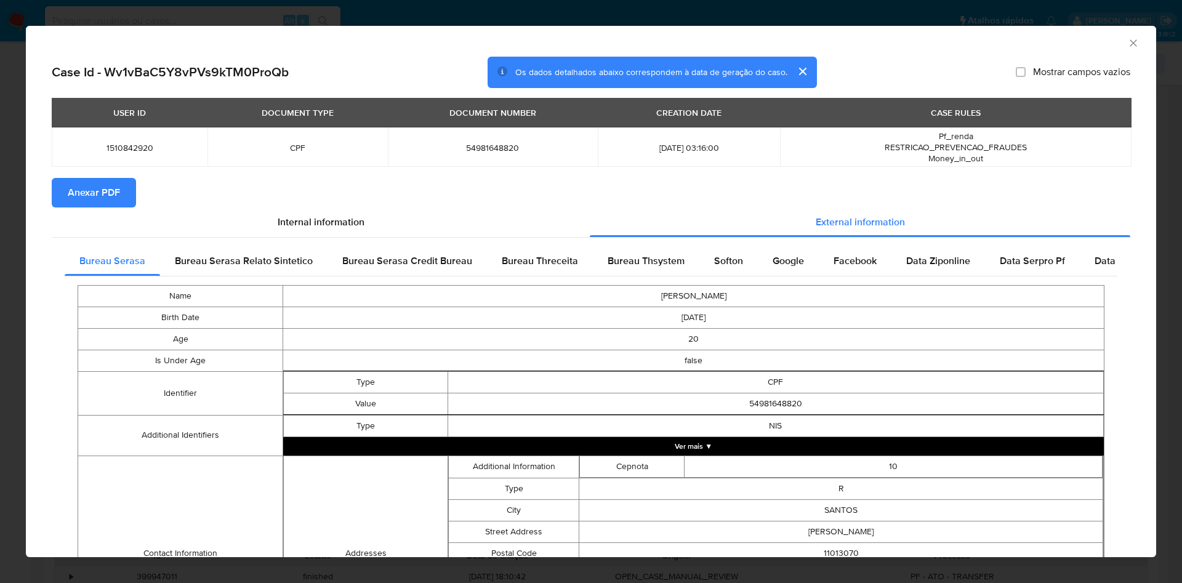
click at [122, 194] on button "Anexar PDF" at bounding box center [94, 193] width 84 height 30
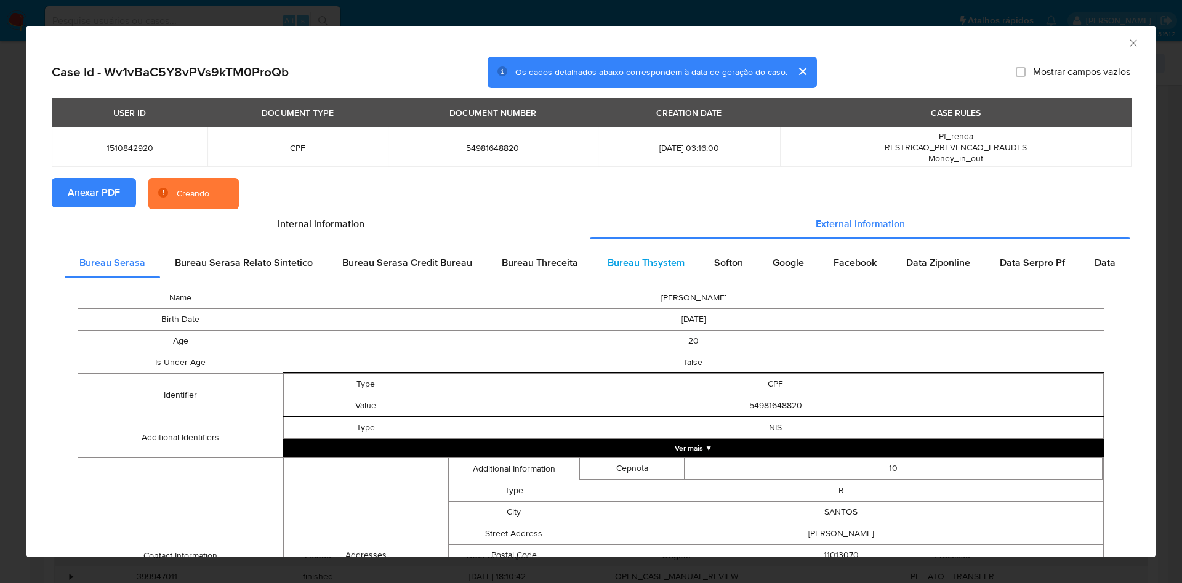
click at [636, 270] on span "Bureau Thsystem" at bounding box center [645, 262] width 77 height 14
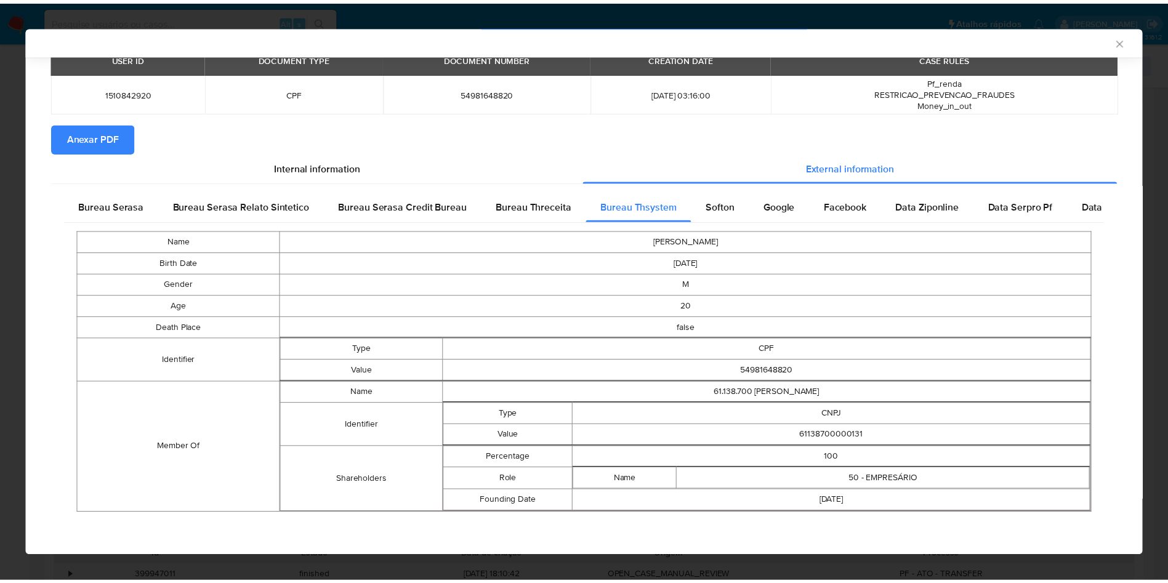
scroll to position [55, 0]
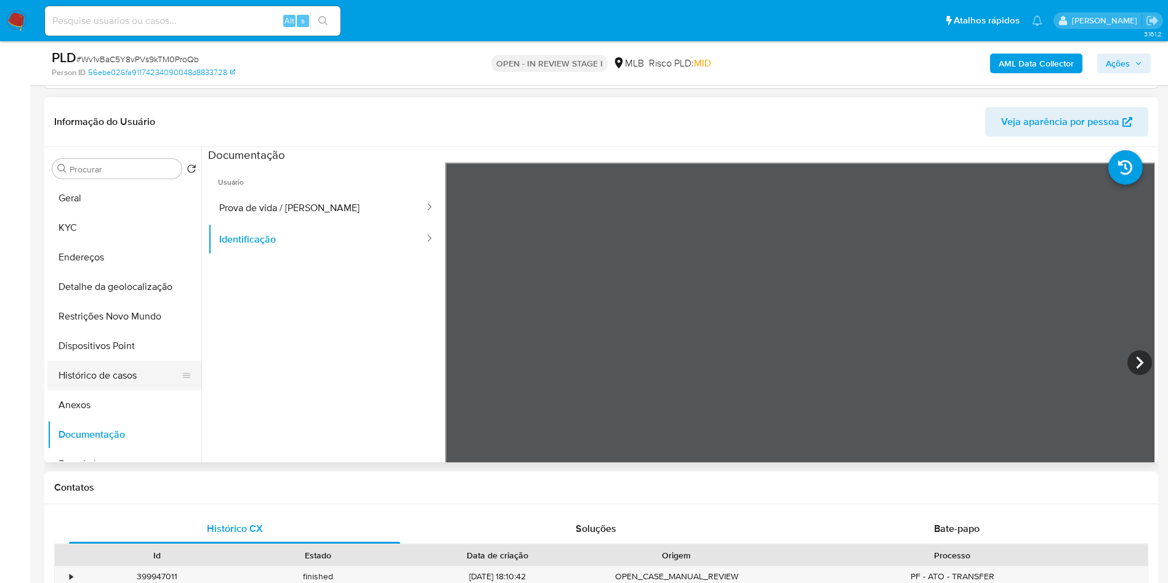
click at [127, 376] on button "Histórico de casos" at bounding box center [119, 376] width 144 height 30
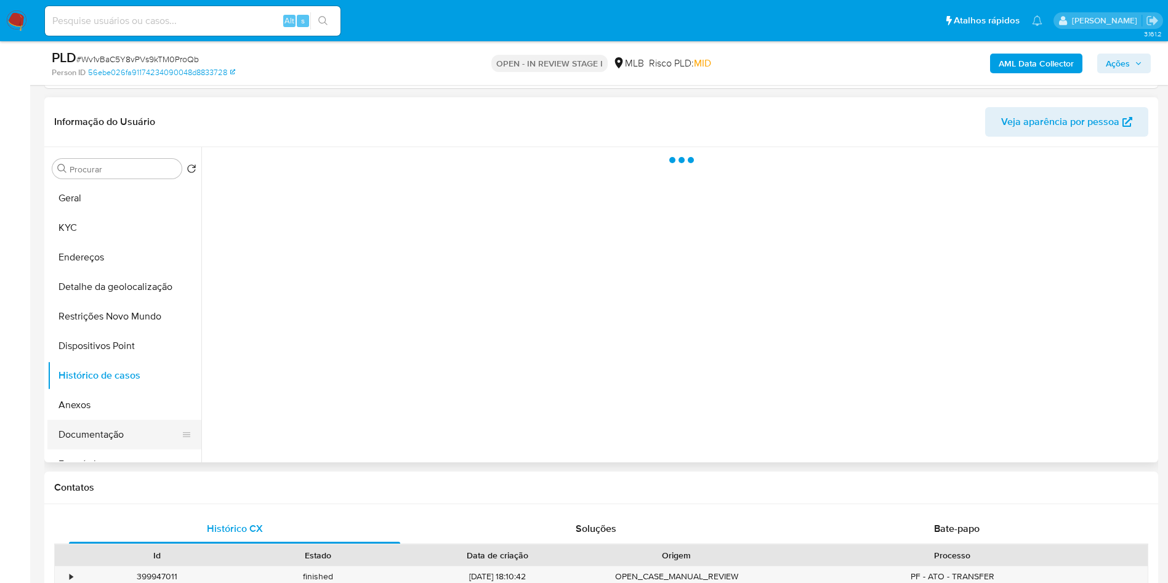
click at [122, 431] on button "Documentação" at bounding box center [119, 435] width 144 height 30
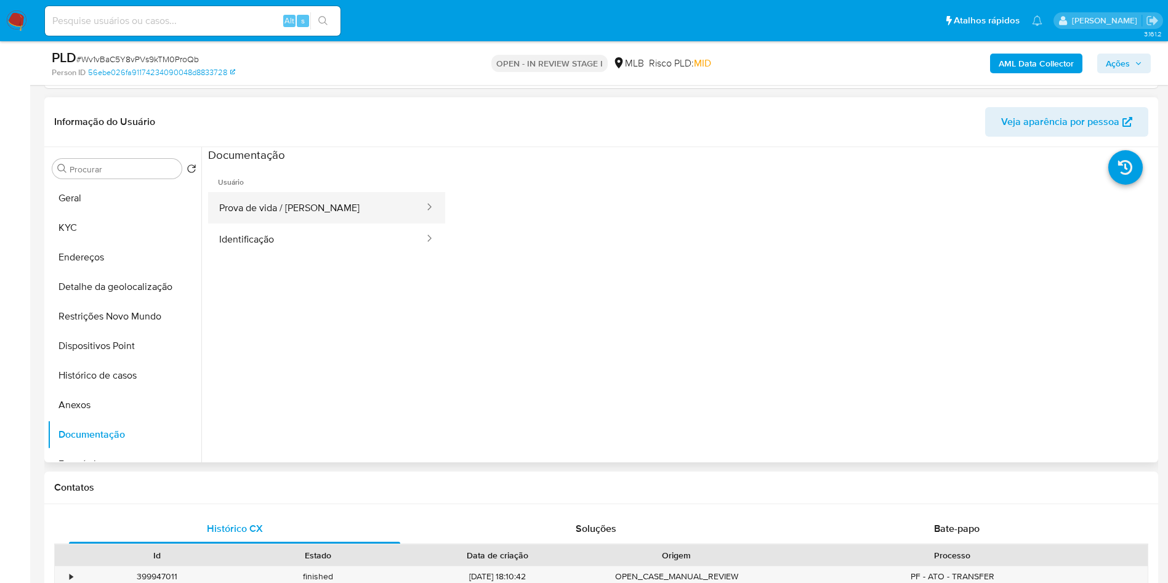
click at [324, 212] on button "Prova de vida / Selfie" at bounding box center [316, 207] width 217 height 31
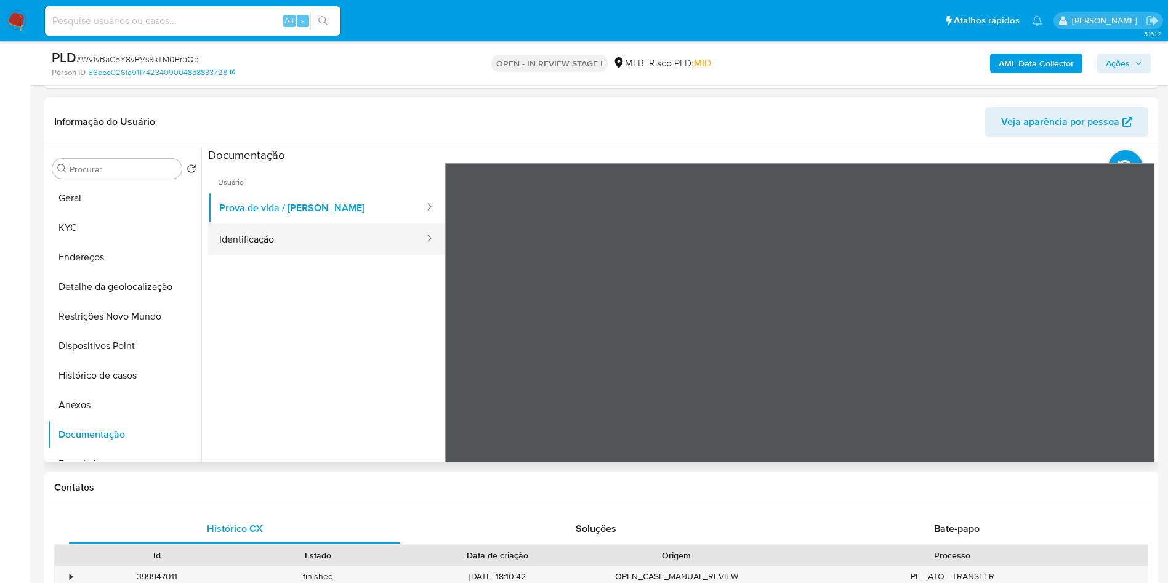
click at [272, 247] on button "Identificação" at bounding box center [316, 238] width 217 height 31
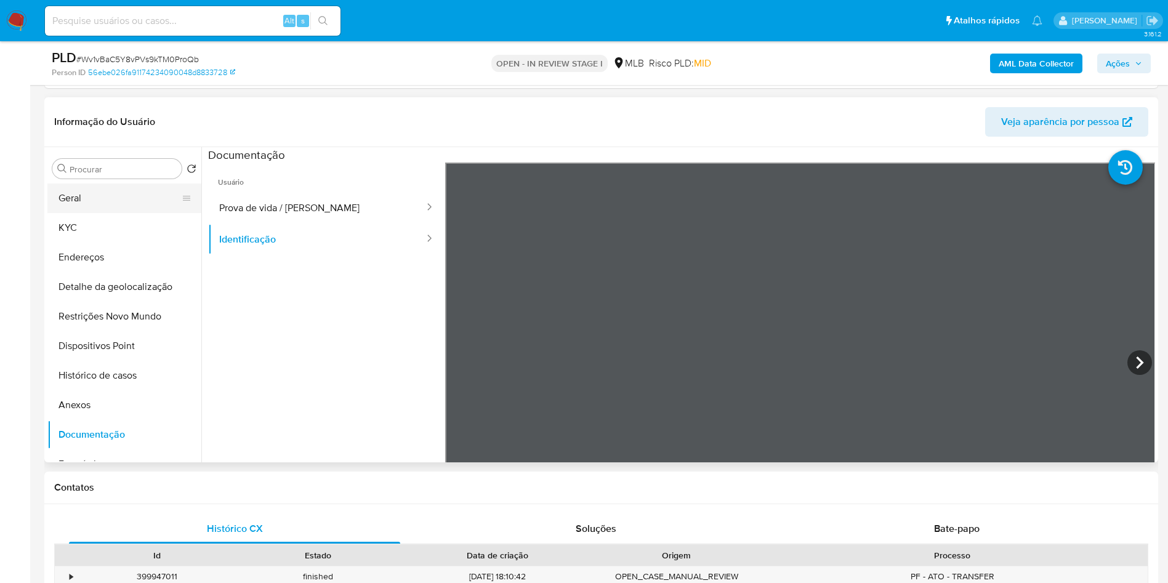
click at [88, 190] on button "Geral" at bounding box center [119, 198] width 144 height 30
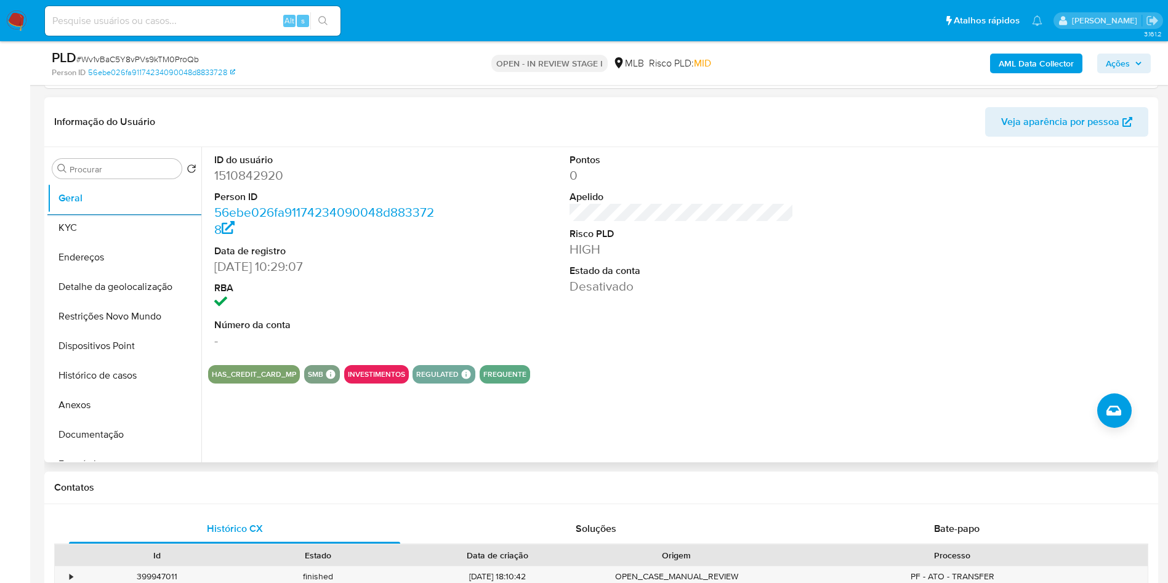
copy p "Auxiliar"
click at [108, 222] on button "KYC" at bounding box center [119, 228] width 144 height 30
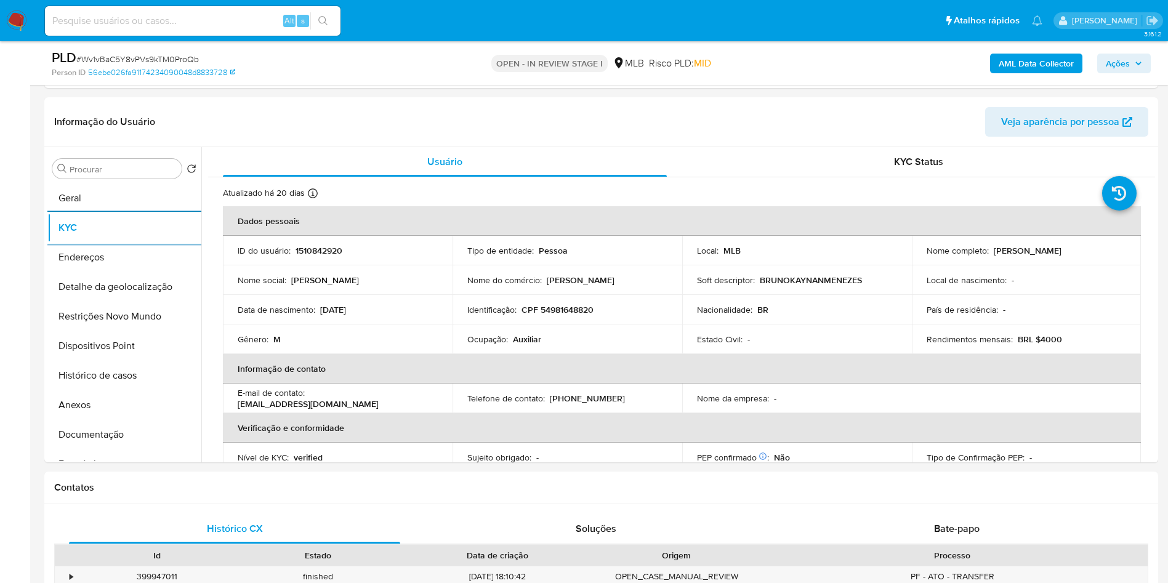
copy p "Auxiliar"
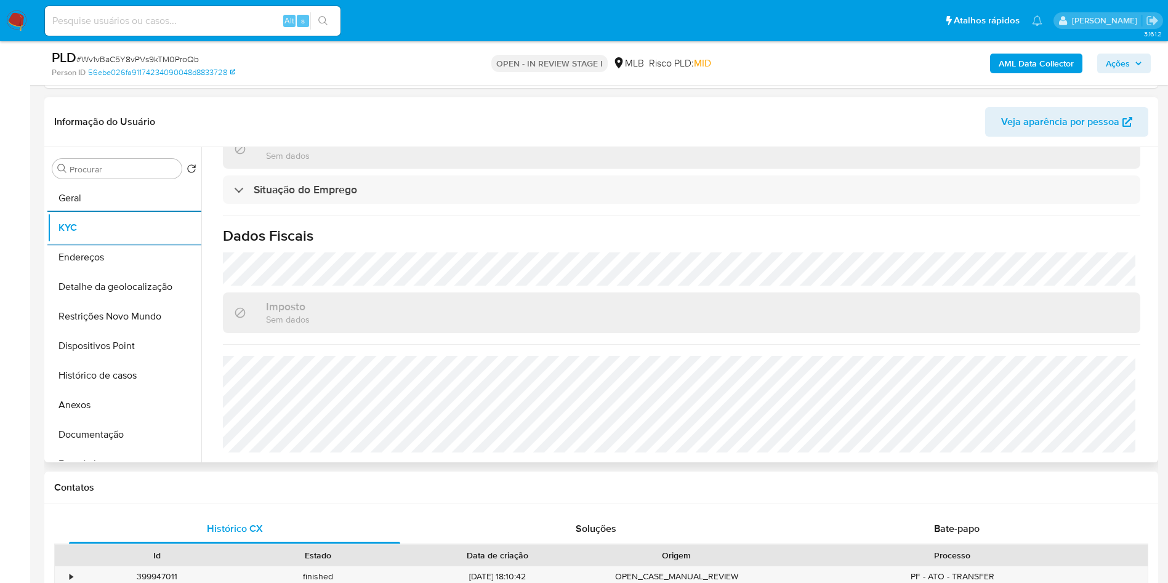
copy p "Auxiliar"
click at [104, 281] on button "Detalhe da geolocalização" at bounding box center [119, 287] width 144 height 30
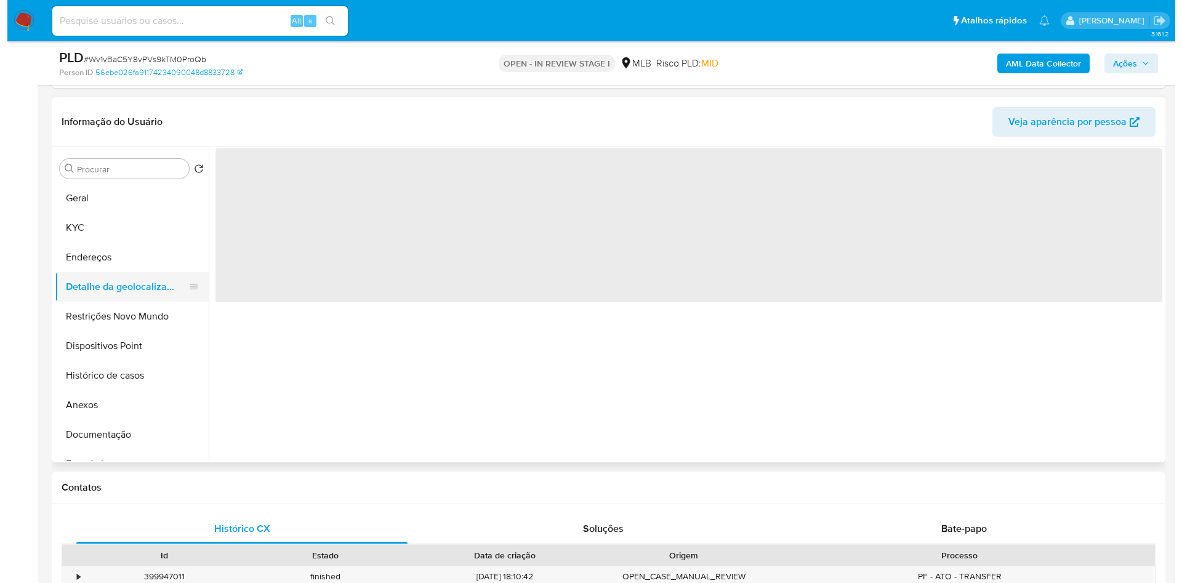
scroll to position [0, 0]
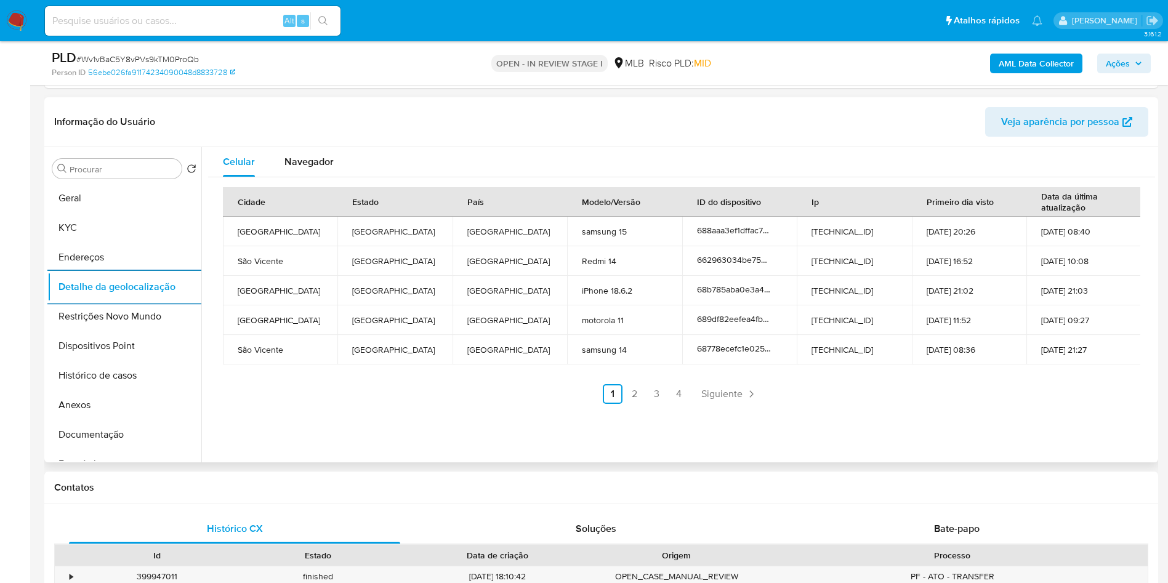
copy p "Auxiliar"
click at [75, 316] on button "Restrições Novo Mundo" at bounding box center [119, 317] width 144 height 30
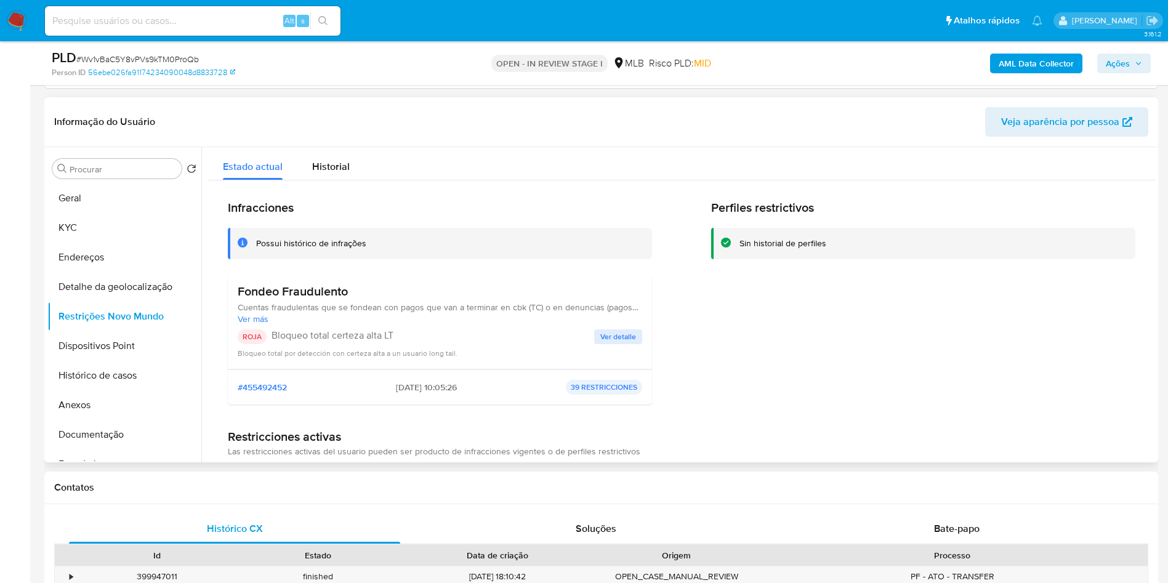
click at [609, 330] on div "Fondeo Fraudulento Cuentas fraudulentas que se fondean con pagos que van a term…" at bounding box center [440, 321] width 404 height 75
click at [607, 341] on span "Ver detalle" at bounding box center [618, 337] width 36 height 12
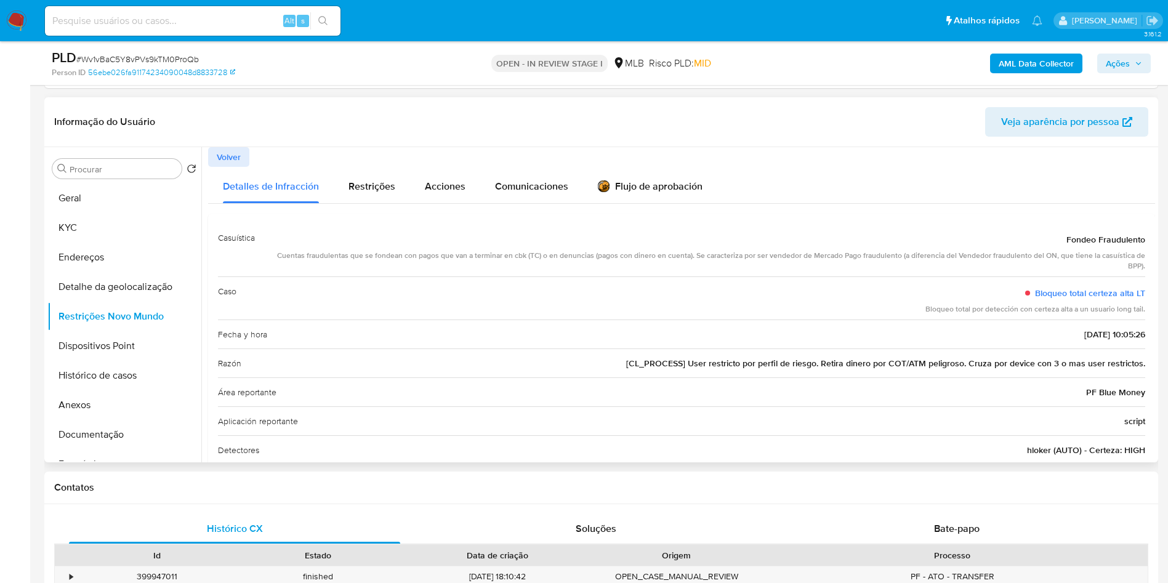
drag, startPoint x: 1142, startPoint y: 240, endPoint x: 1052, endPoint y: 240, distance: 90.5
click at [1052, 240] on div "Casuística Fondeo Fraudulento Cuentas fraudulentas que se fondean con pagos que…" at bounding box center [681, 373] width 947 height 318
click at [130, 348] on button "Dispositivos Point" at bounding box center [119, 346] width 144 height 30
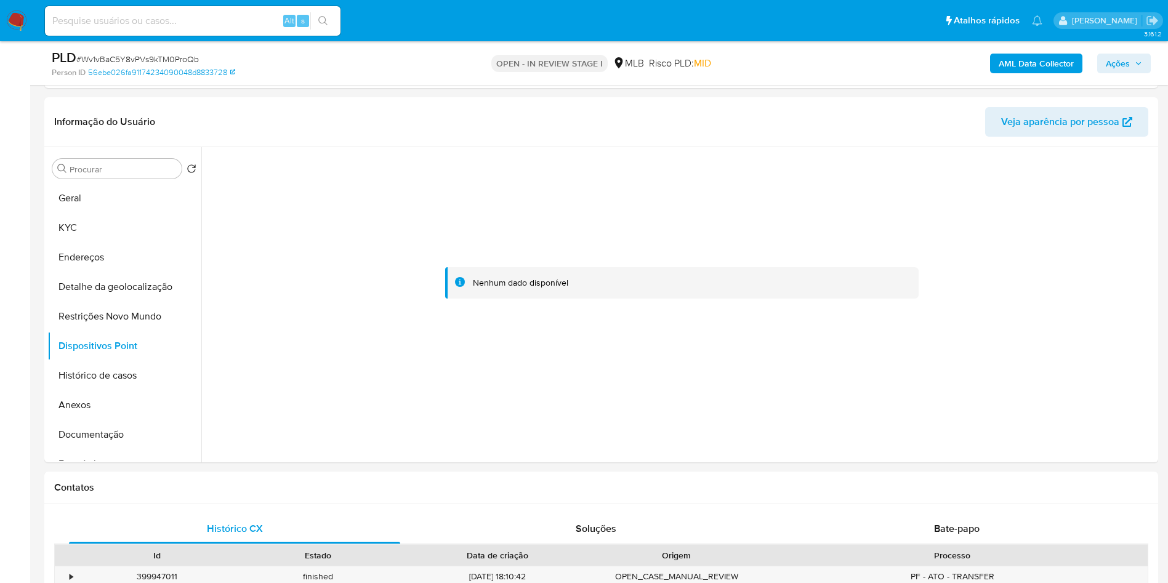
click at [1137, 62] on icon "button" at bounding box center [1137, 63] width 7 height 7
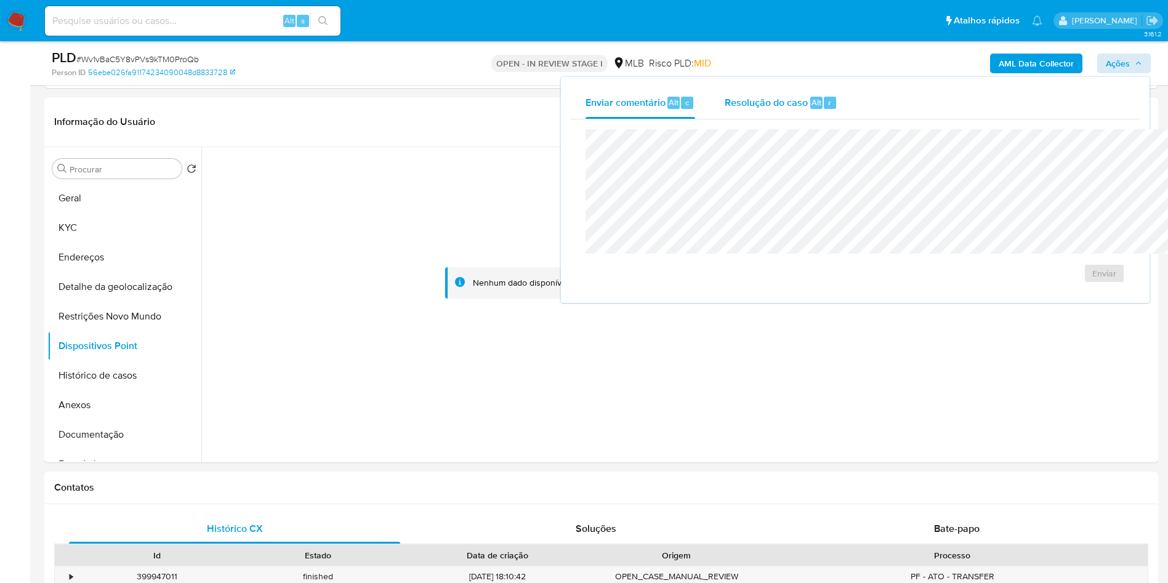
click at [724, 108] on span "Resolução do caso" at bounding box center [765, 102] width 83 height 14
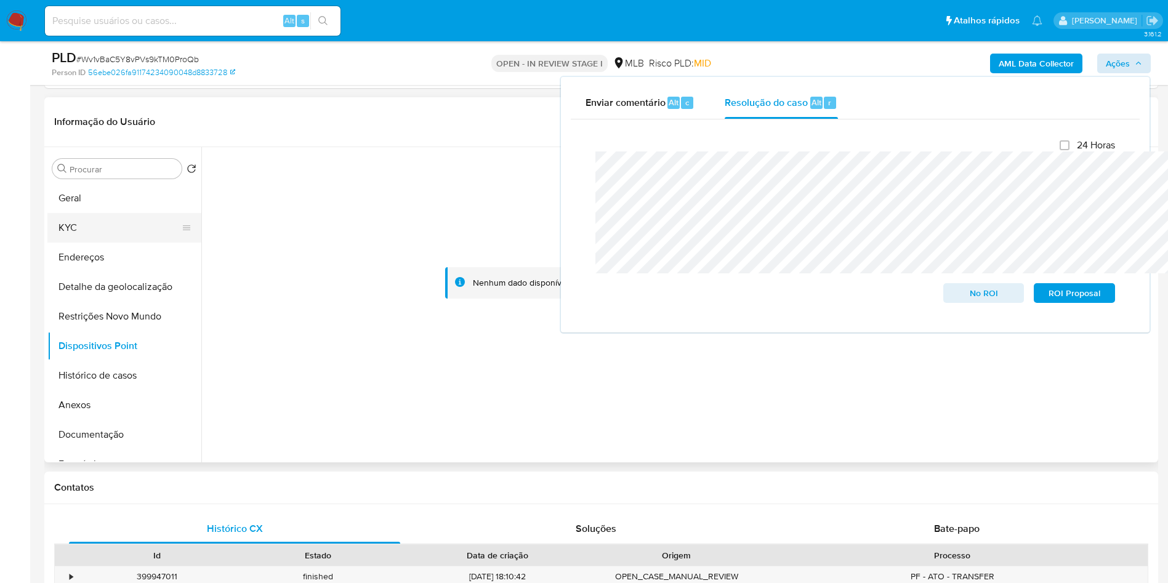
click at [95, 238] on button "KYC" at bounding box center [119, 228] width 144 height 30
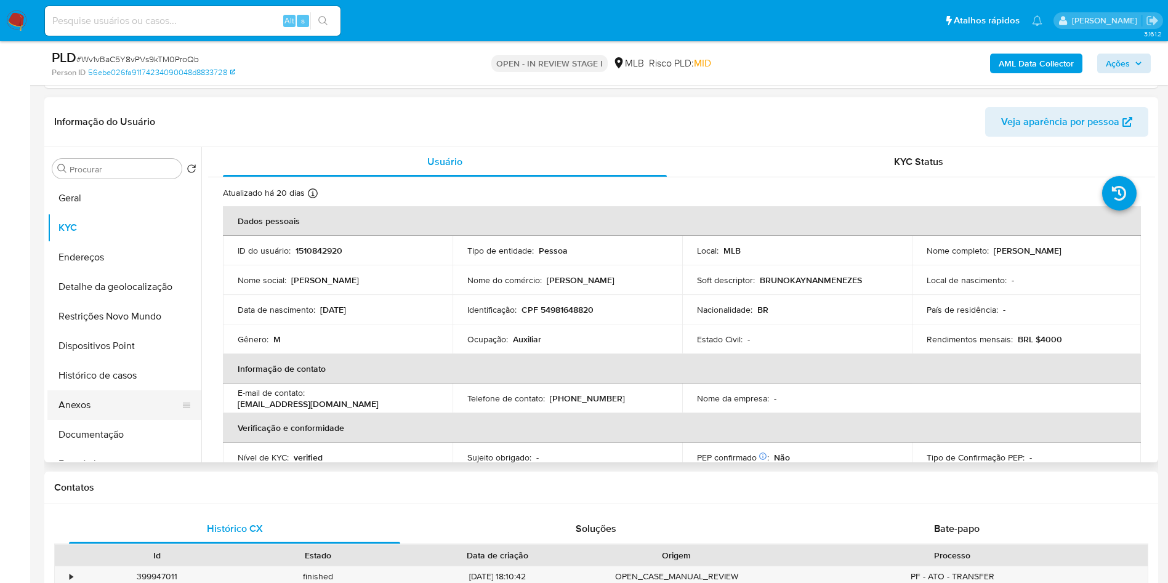
click at [93, 405] on button "Anexos" at bounding box center [119, 405] width 144 height 30
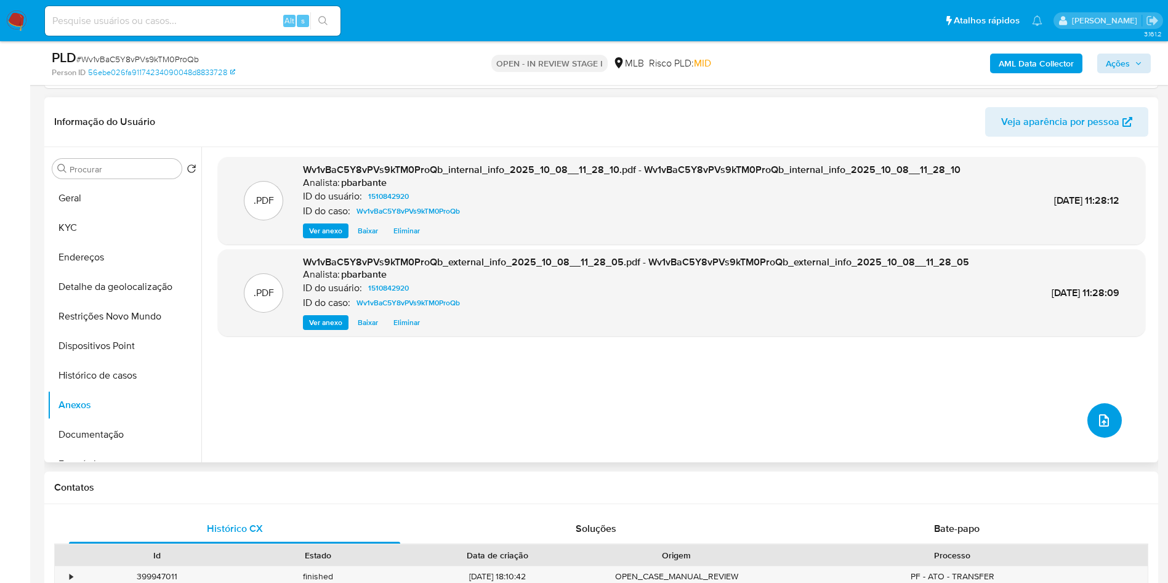
click at [1094, 438] on button "upload-file" at bounding box center [1104, 420] width 34 height 34
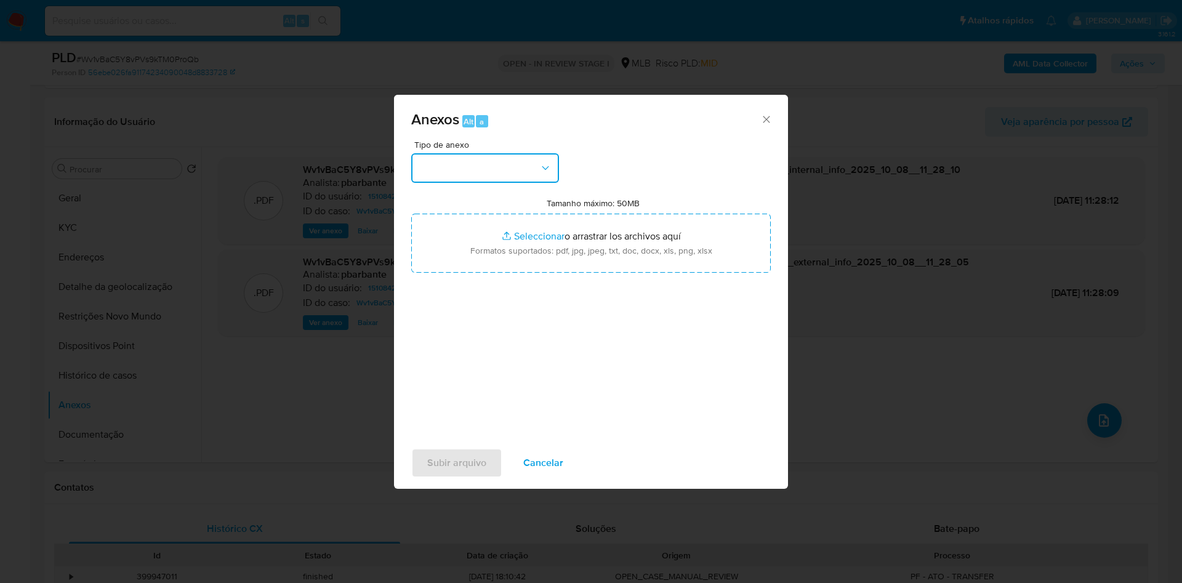
click at [534, 153] on button "button" at bounding box center [485, 168] width 148 height 30
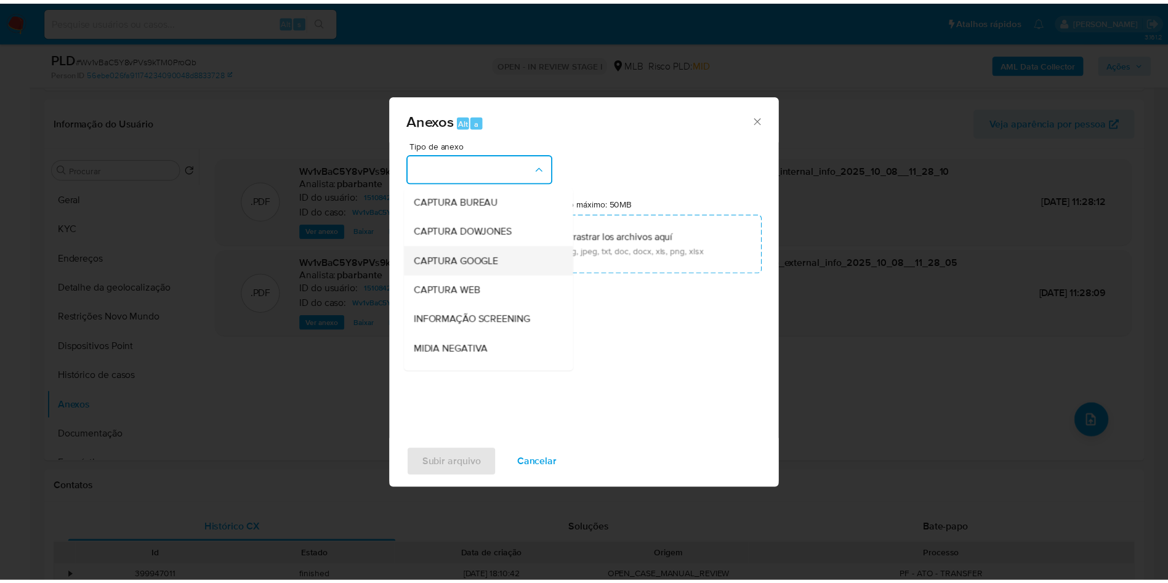
scroll to position [165, 0]
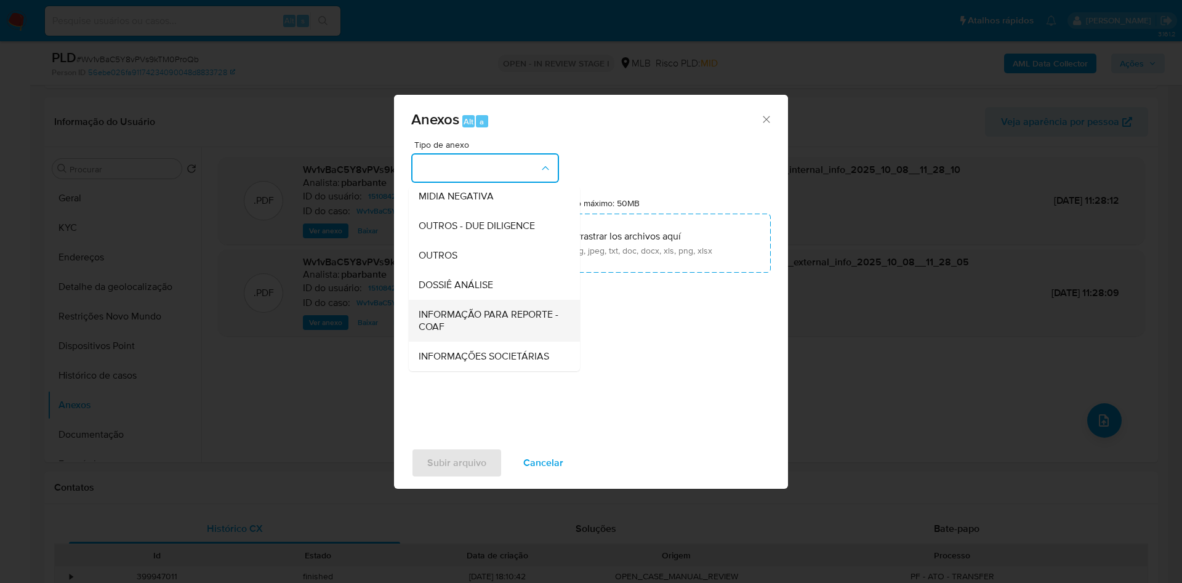
click at [446, 300] on div "INFORMAÇÃO PARA REPORTE - COAF" at bounding box center [491, 321] width 144 height 42
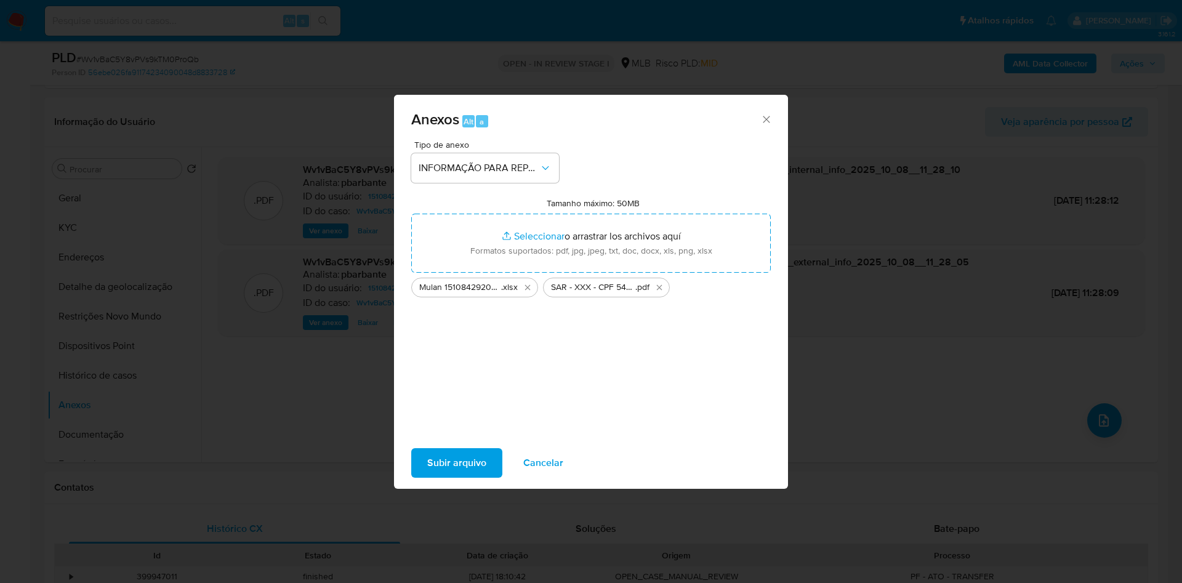
click at [443, 476] on span "Subir arquivo" at bounding box center [456, 462] width 59 height 27
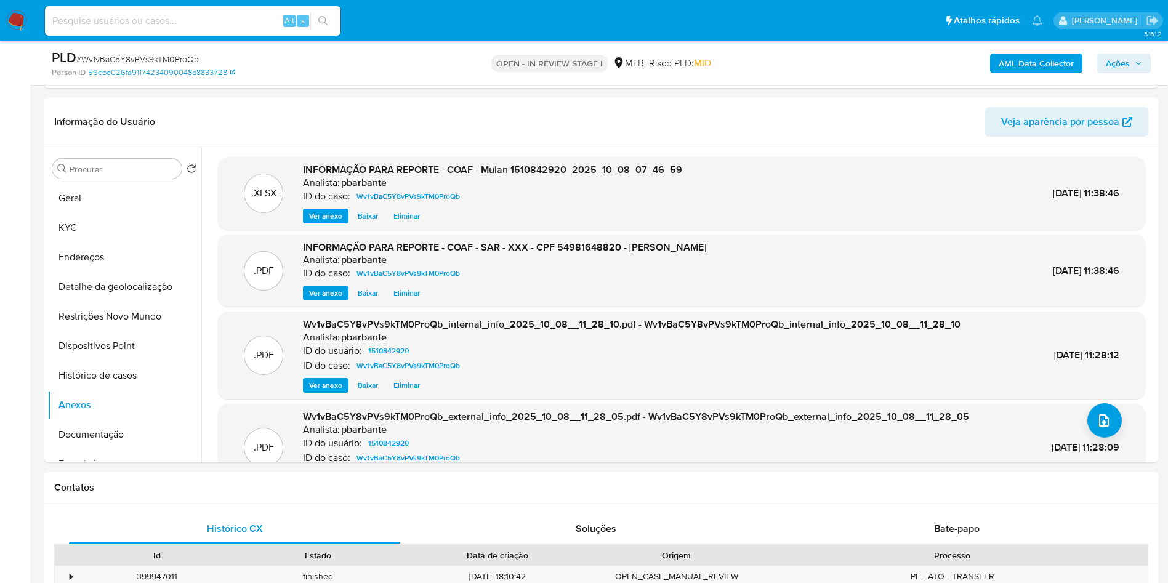
click at [1140, 61] on icon "button" at bounding box center [1137, 63] width 7 height 7
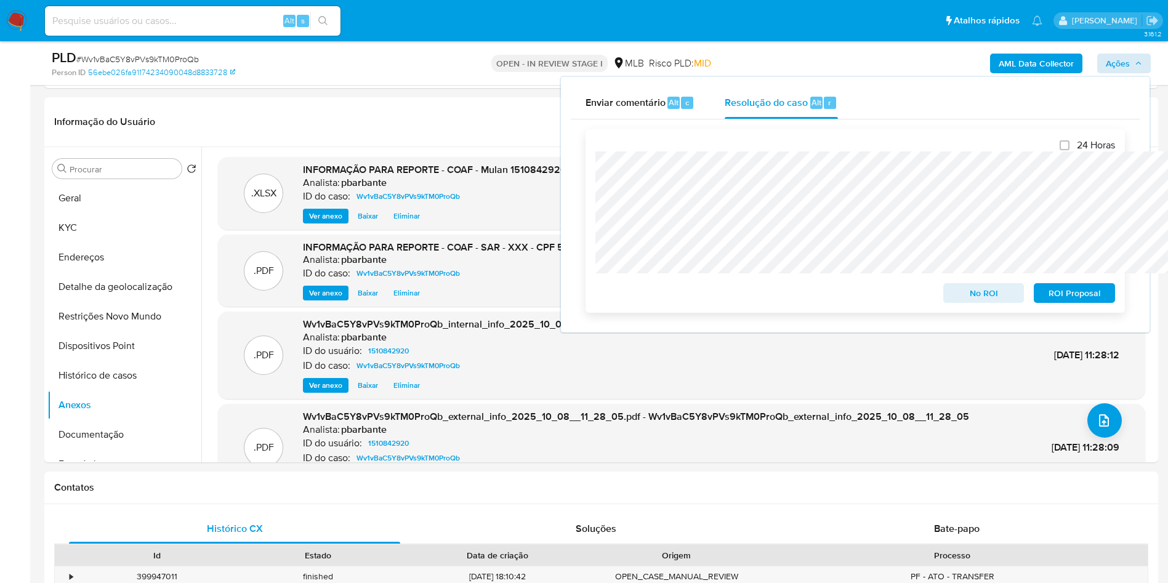
click at [1072, 297] on span "ROI Proposal" at bounding box center [1074, 292] width 64 height 17
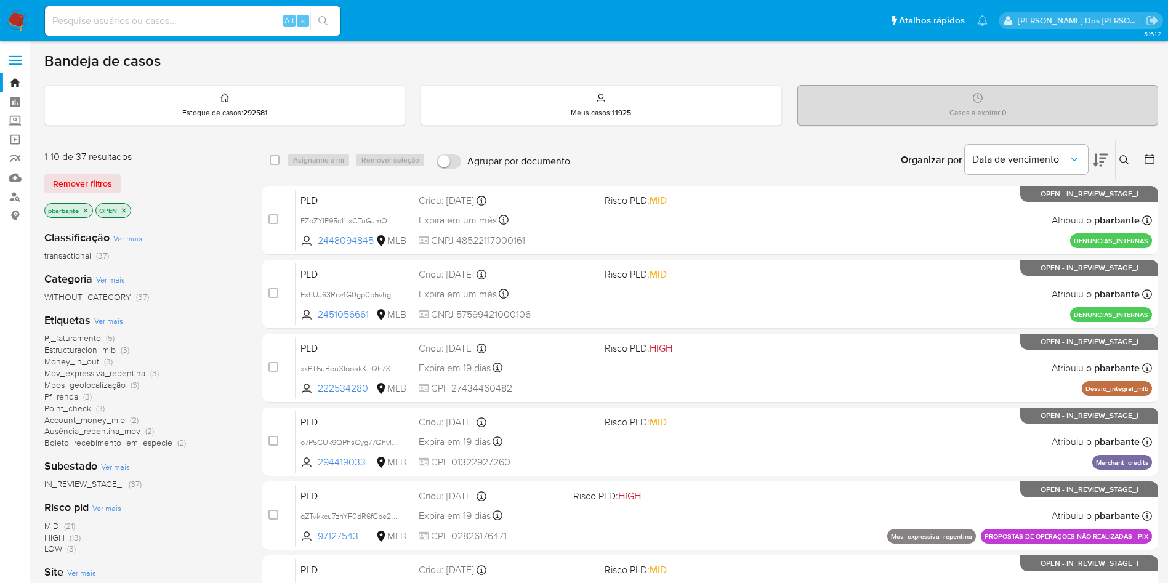
click at [146, 22] on input at bounding box center [192, 21] width 295 height 16
paste input "1011440195"
type input "1011440195"
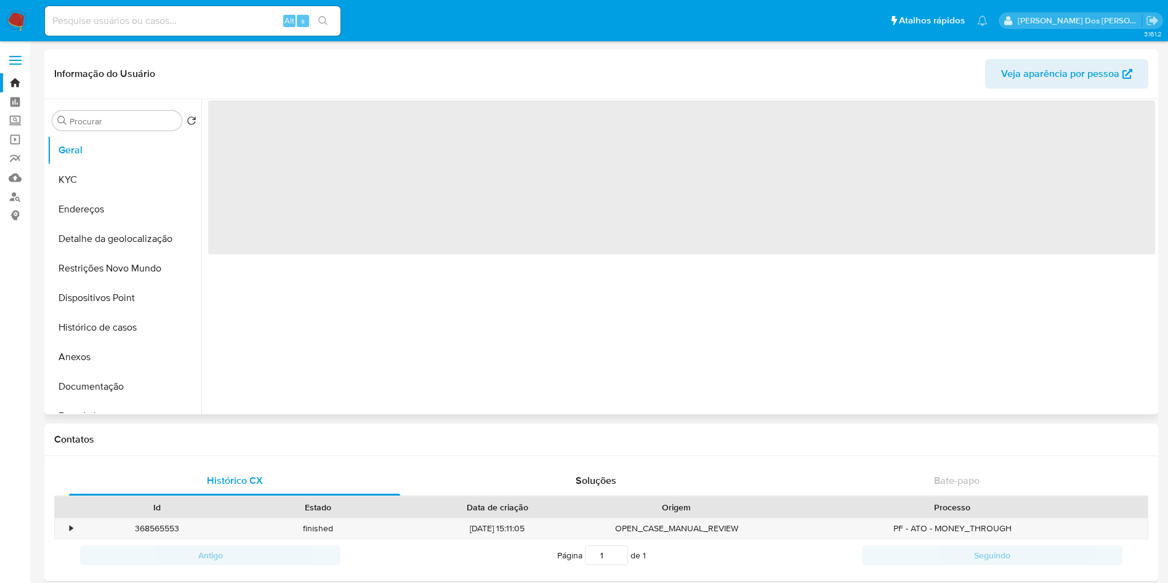
select select "10"
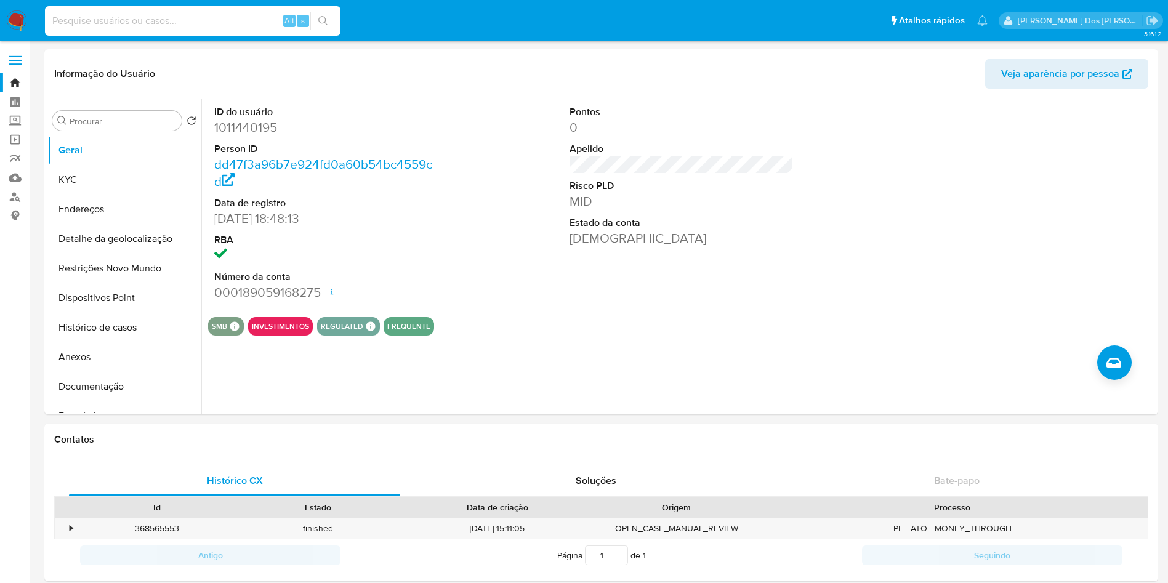
click at [176, 17] on input at bounding box center [192, 21] width 295 height 16
paste input "1304889870"
type input "1304889870"
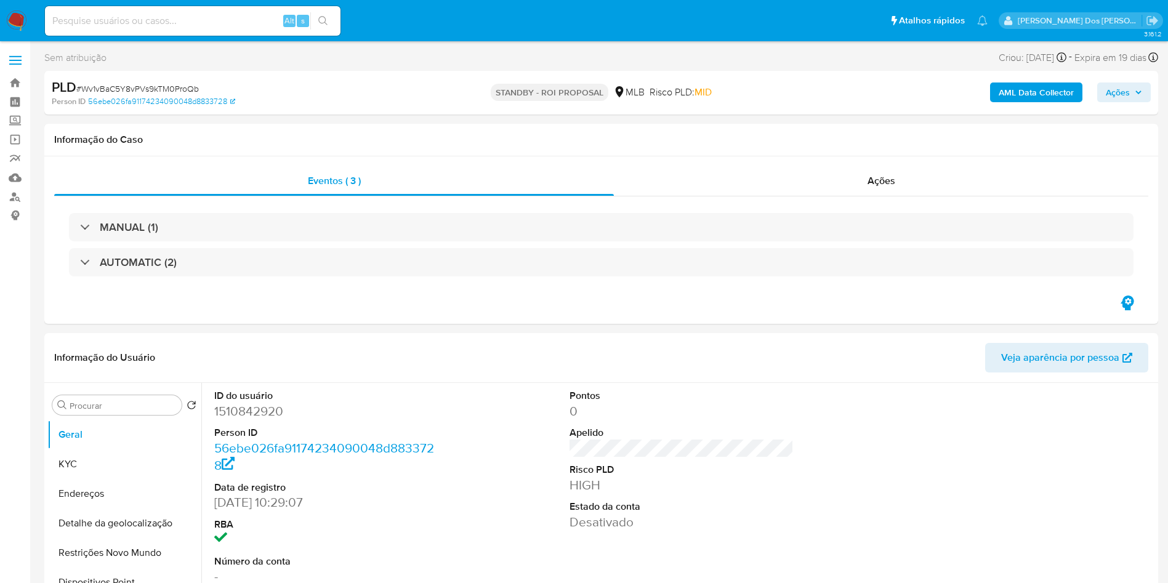
select select "10"
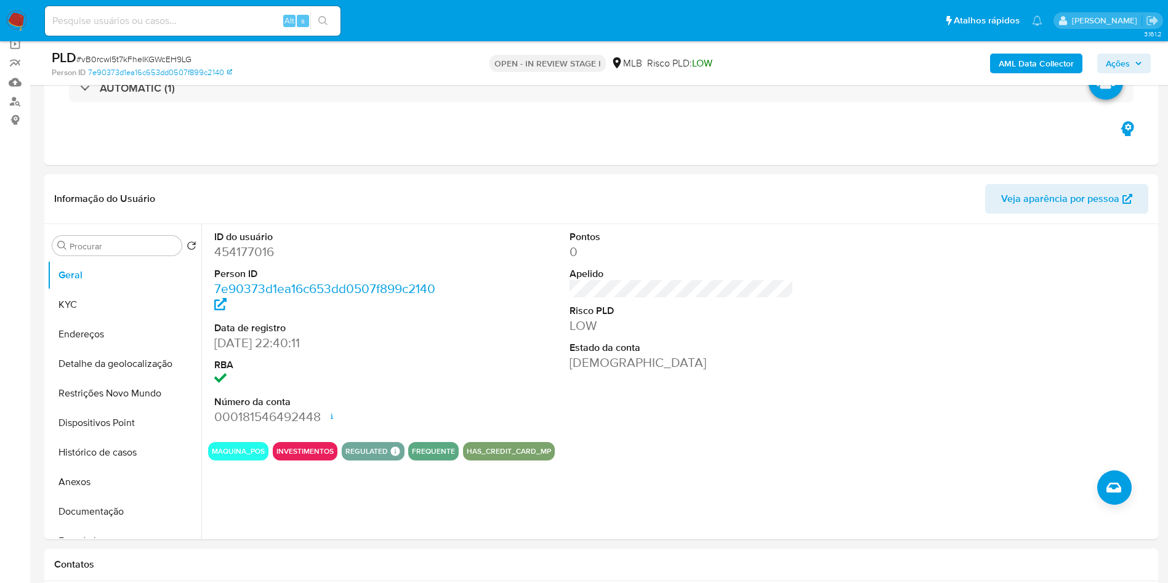
scroll to position [40, 0]
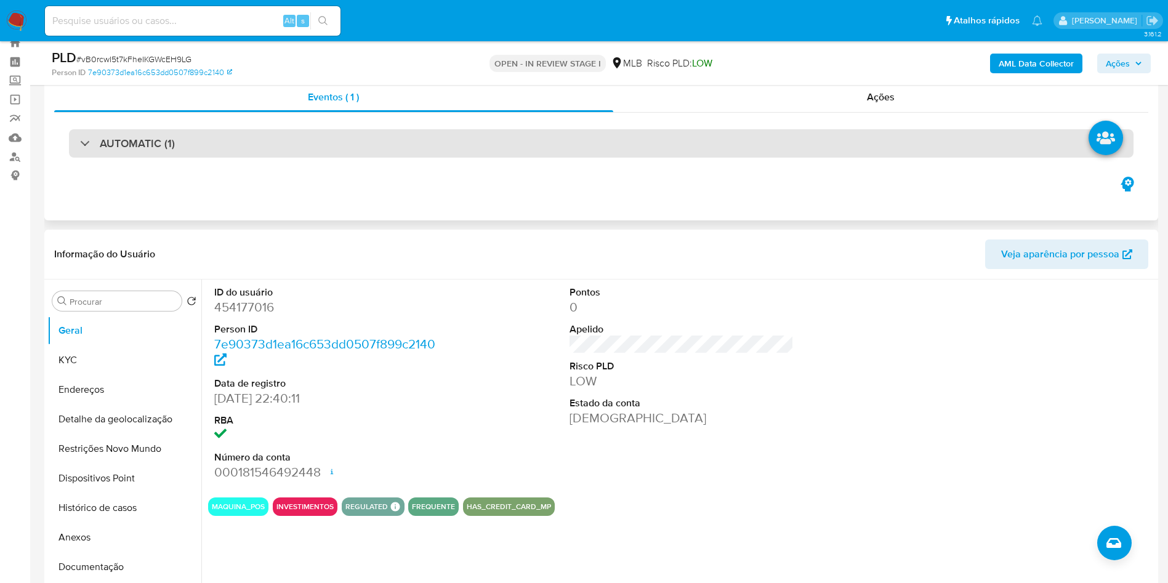
click at [428, 156] on div "AUTOMATIC (1)" at bounding box center [601, 143] width 1064 height 28
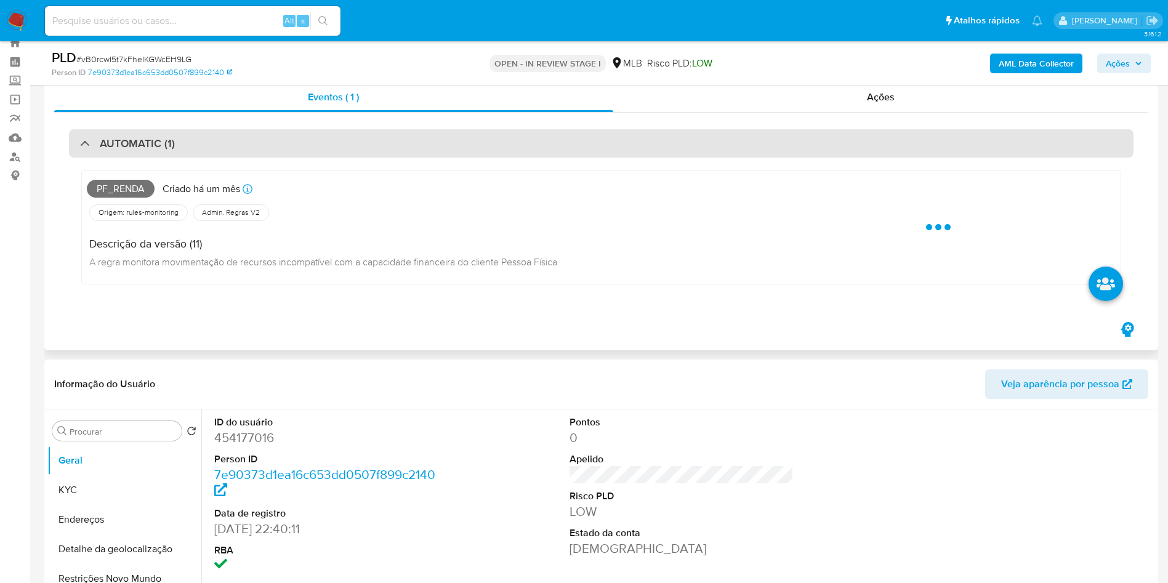
click at [428, 156] on div "AUTOMATIC (1)" at bounding box center [601, 143] width 1064 height 28
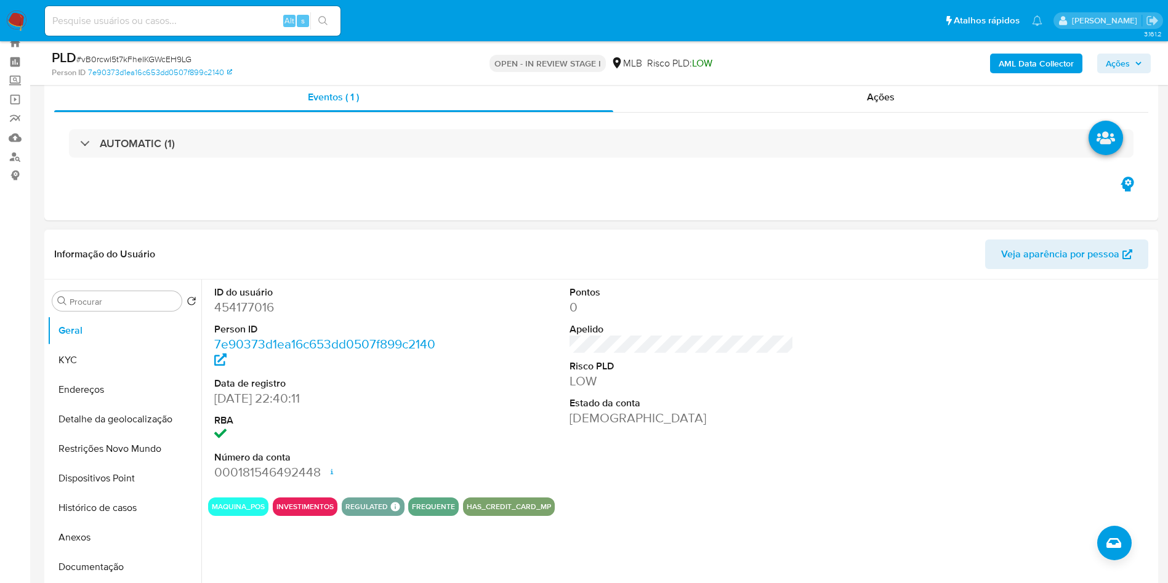
click at [242, 316] on dd "454177016" at bounding box center [326, 307] width 225 height 17
copy dd "454177016"
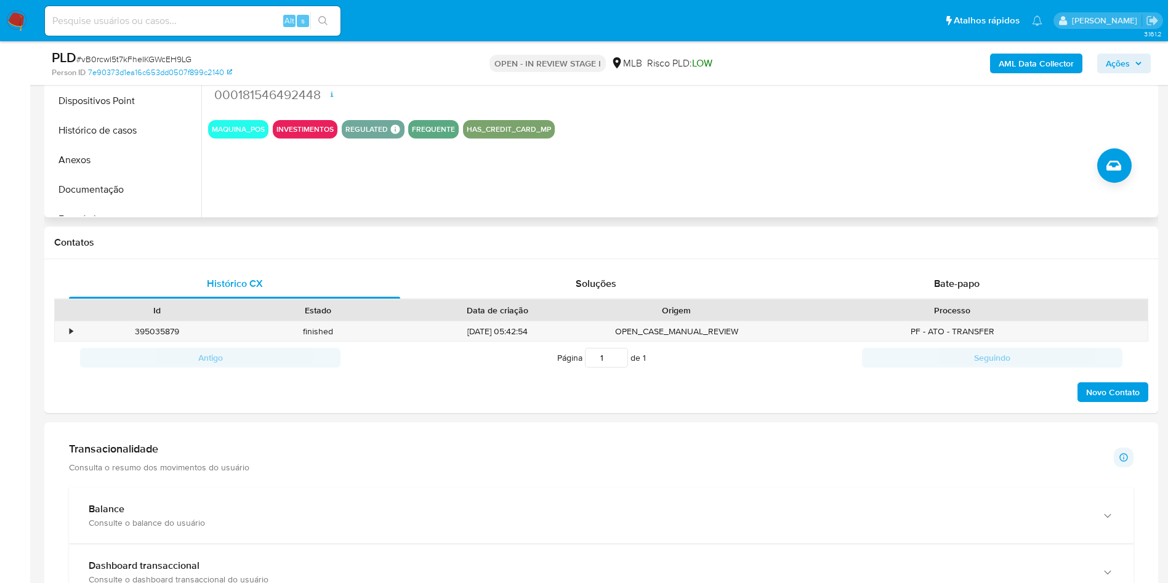
scroll to position [419, 0]
click at [970, 318] on div "Processo" at bounding box center [952, 309] width 390 height 21
click at [979, 289] on span "Bate-papo" at bounding box center [957, 282] width 46 height 14
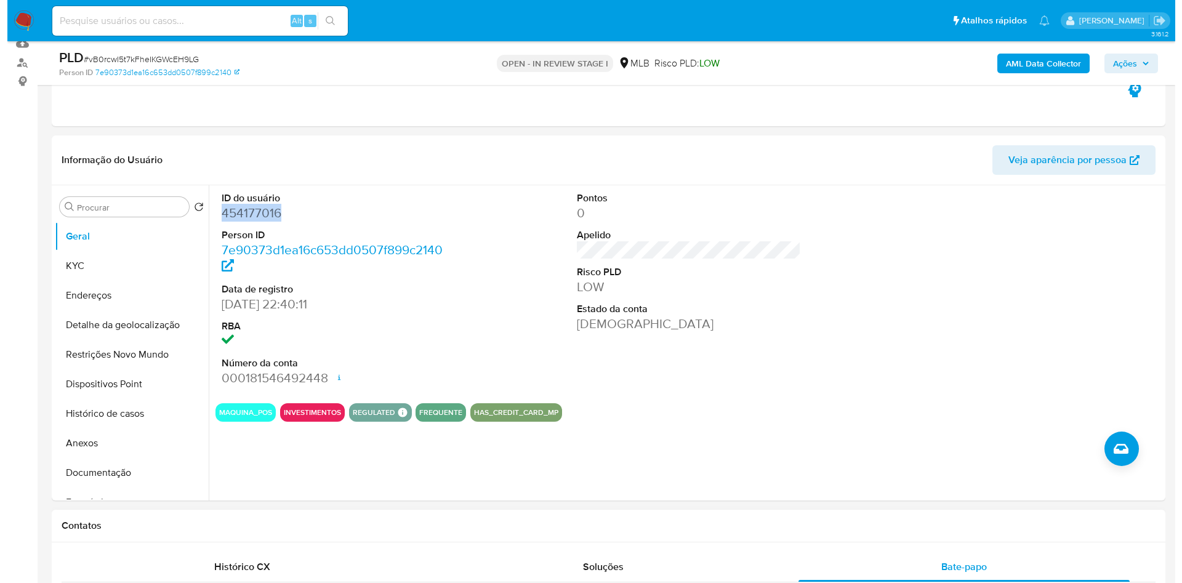
scroll to position [107, 0]
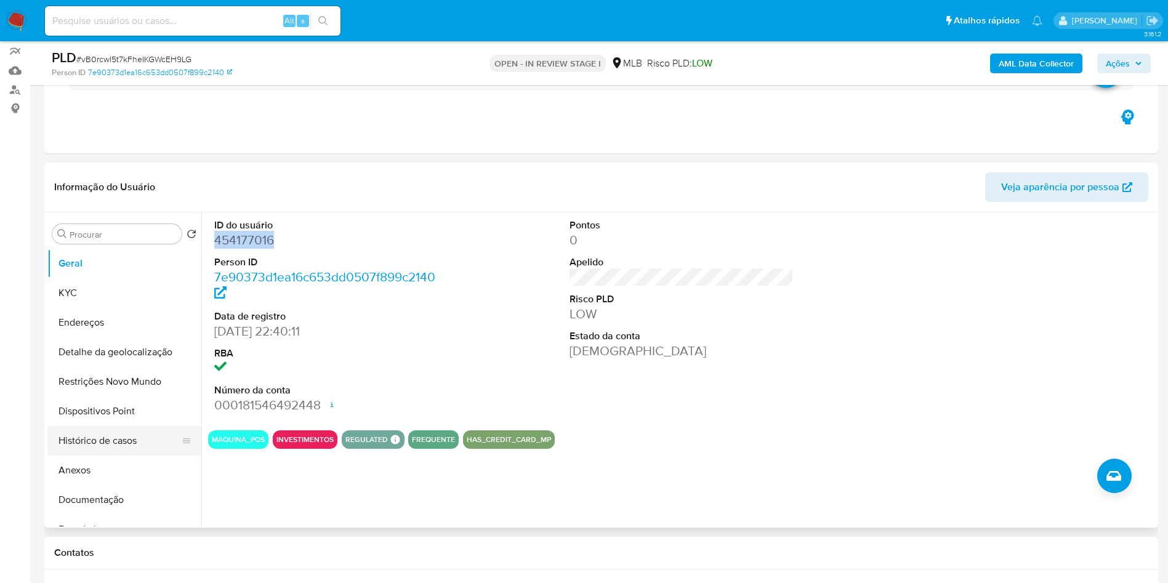
click at [105, 453] on button "Histórico de casos" at bounding box center [119, 441] width 144 height 30
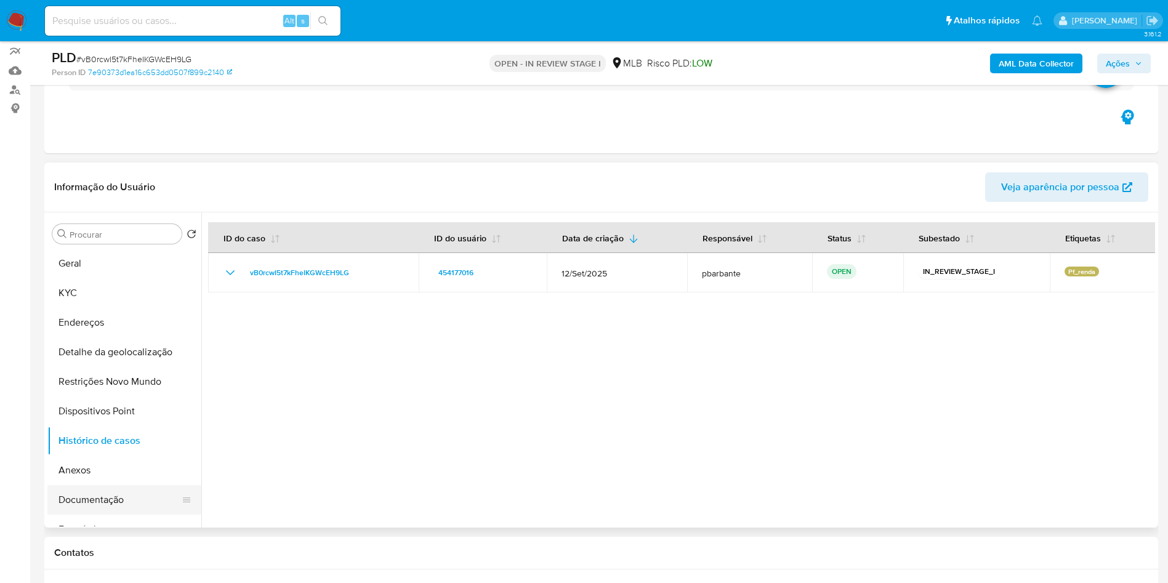
click at [100, 515] on button "Documentação" at bounding box center [119, 500] width 144 height 30
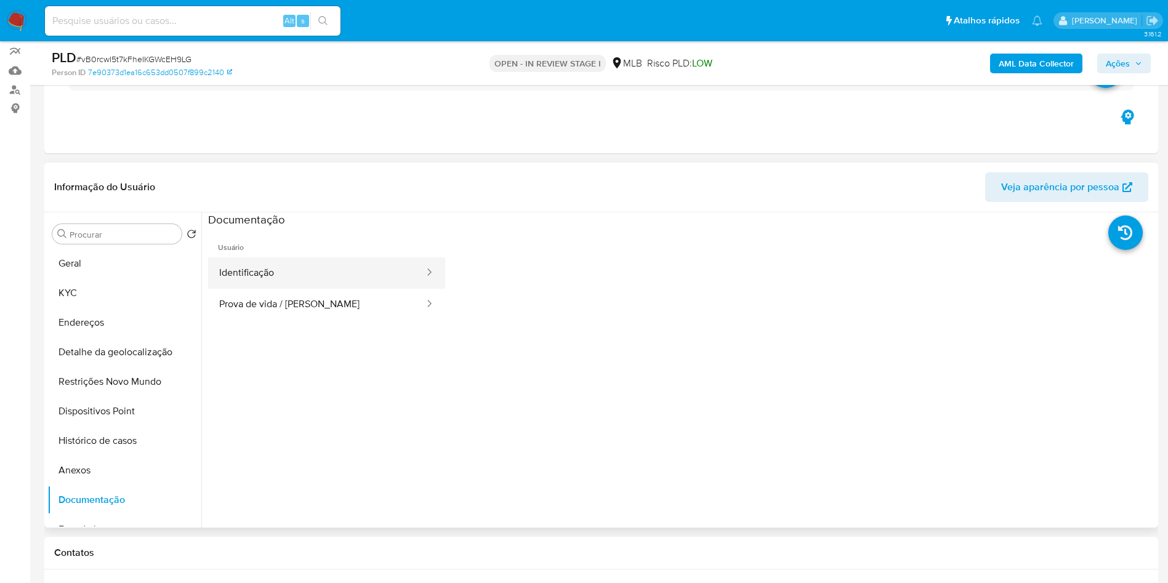
click at [295, 289] on button "Identificação" at bounding box center [316, 272] width 217 height 31
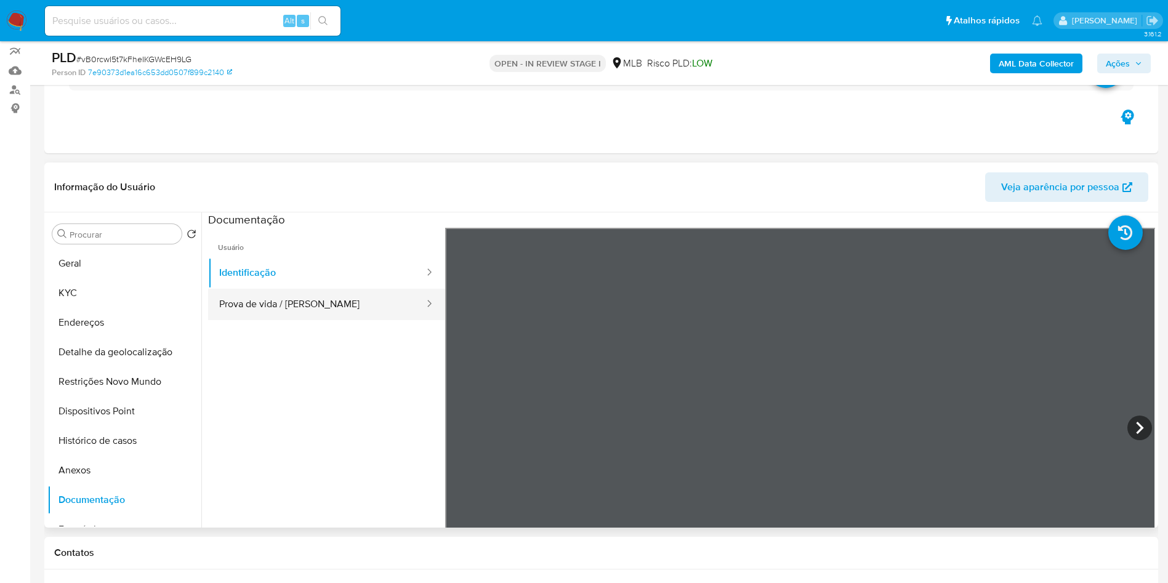
click at [294, 315] on button "Prova de vida / Selfie" at bounding box center [316, 304] width 217 height 31
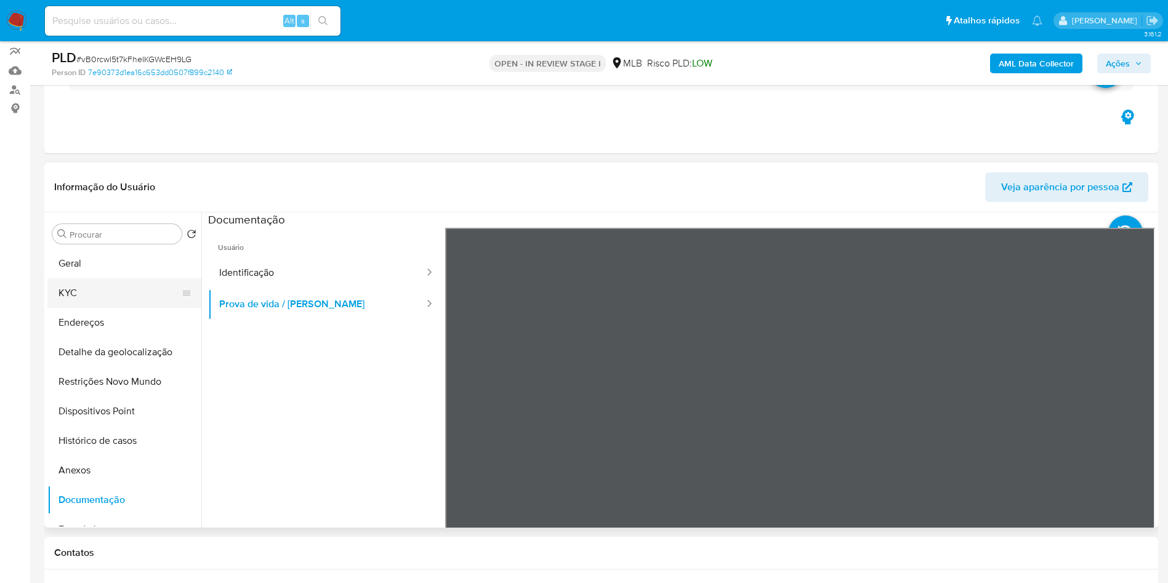
click at [119, 308] on button "KYC" at bounding box center [119, 293] width 144 height 30
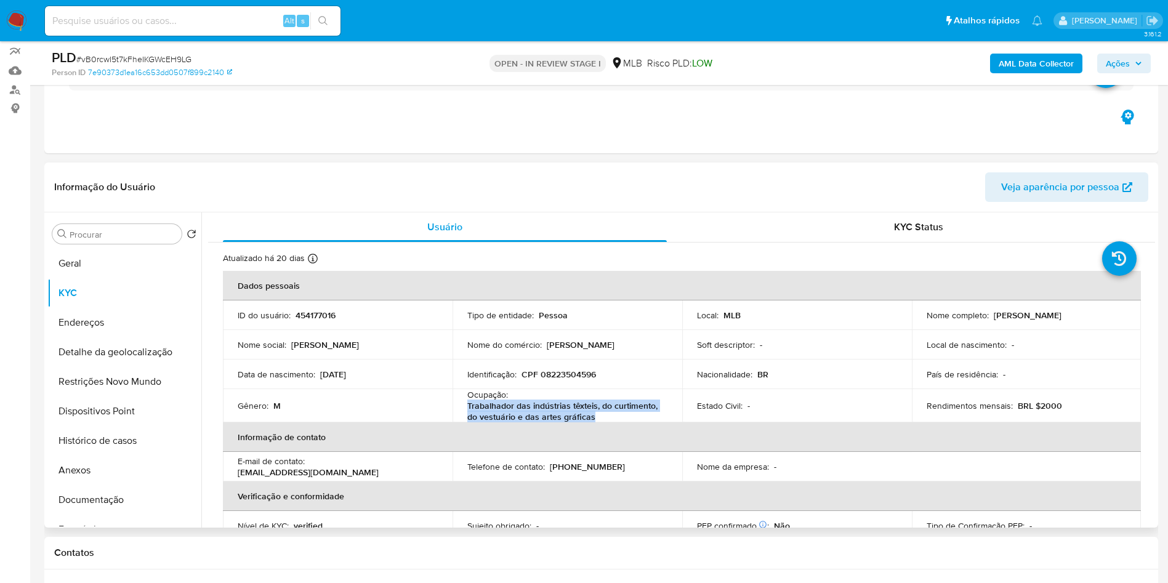
drag, startPoint x: 610, startPoint y: 438, endPoint x: 467, endPoint y: 428, distance: 143.8
click at [467, 422] on p "Trabalhador das indústrias têxteis, do curtimento, do vestuário e das artes grá…" at bounding box center [564, 411] width 195 height 22
copy p "Trabalhador das indústrias têxteis, do curtimento, do vestuário e das artes grá…"
click at [1041, 55] on b "AML Data Collector" at bounding box center [1035, 64] width 75 height 20
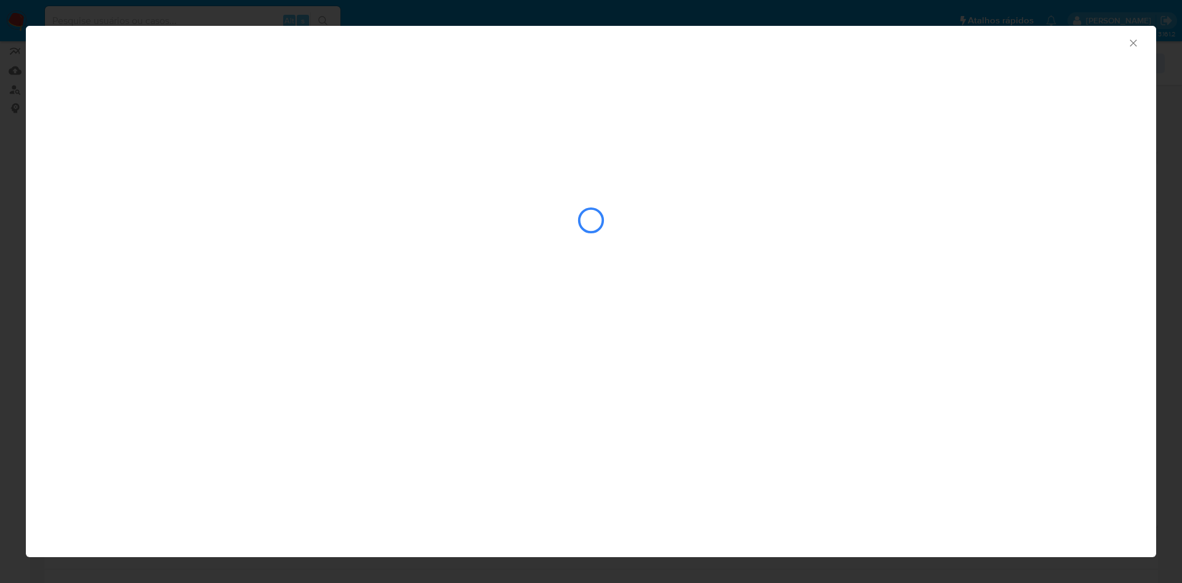
click at [813, 117] on div "closure-recommendation-modal" at bounding box center [591, 182] width 1130 height 251
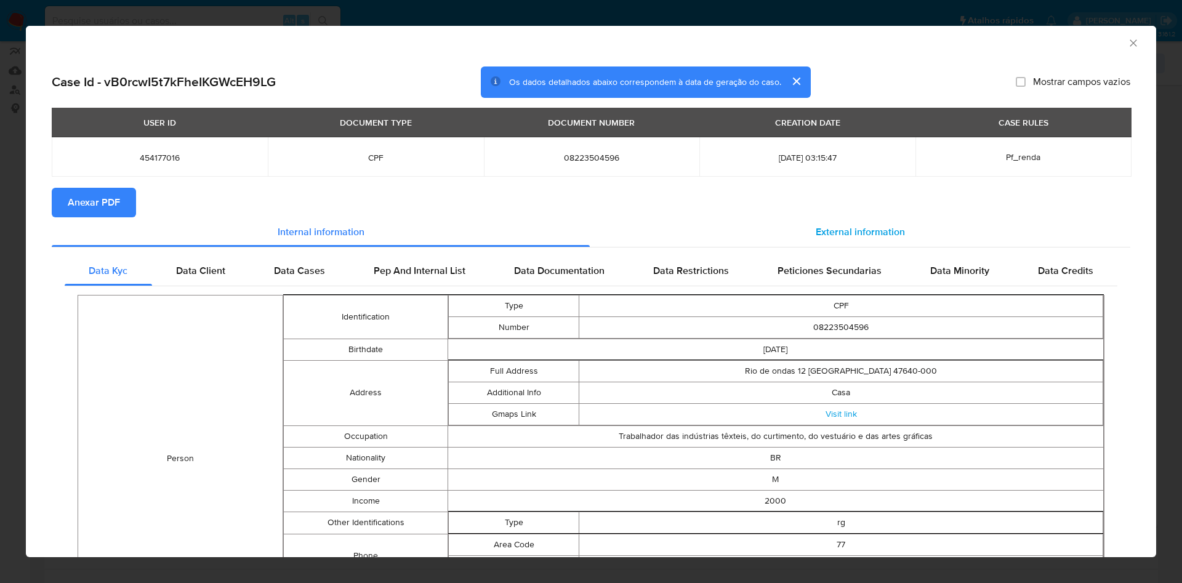
click at [816, 228] on span "External information" at bounding box center [860, 232] width 89 height 14
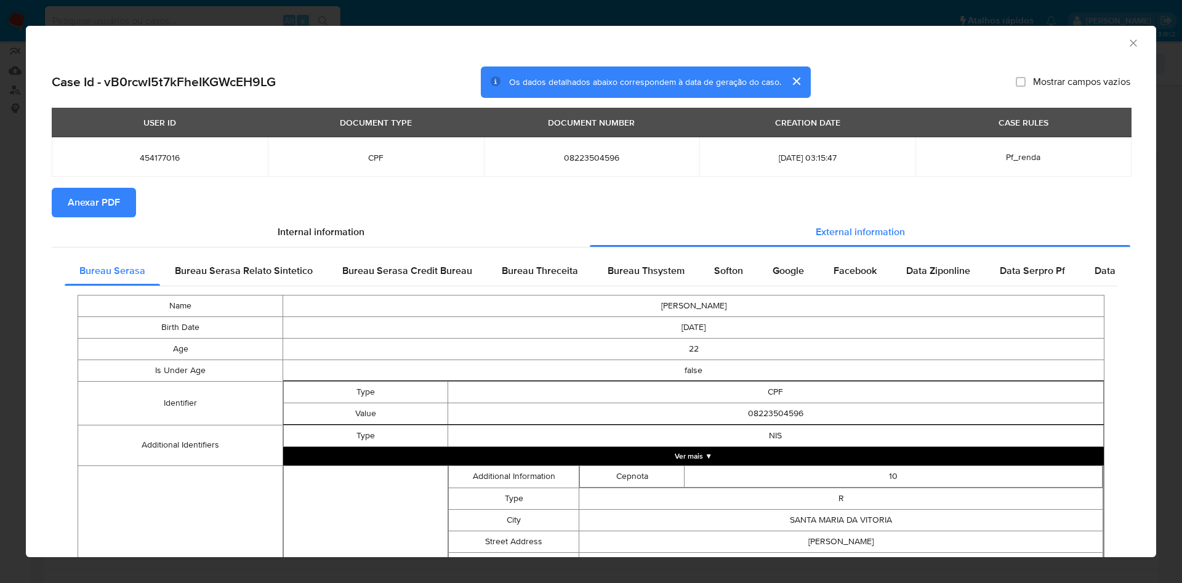
click at [117, 202] on span "Anexar PDF" at bounding box center [94, 202] width 52 height 27
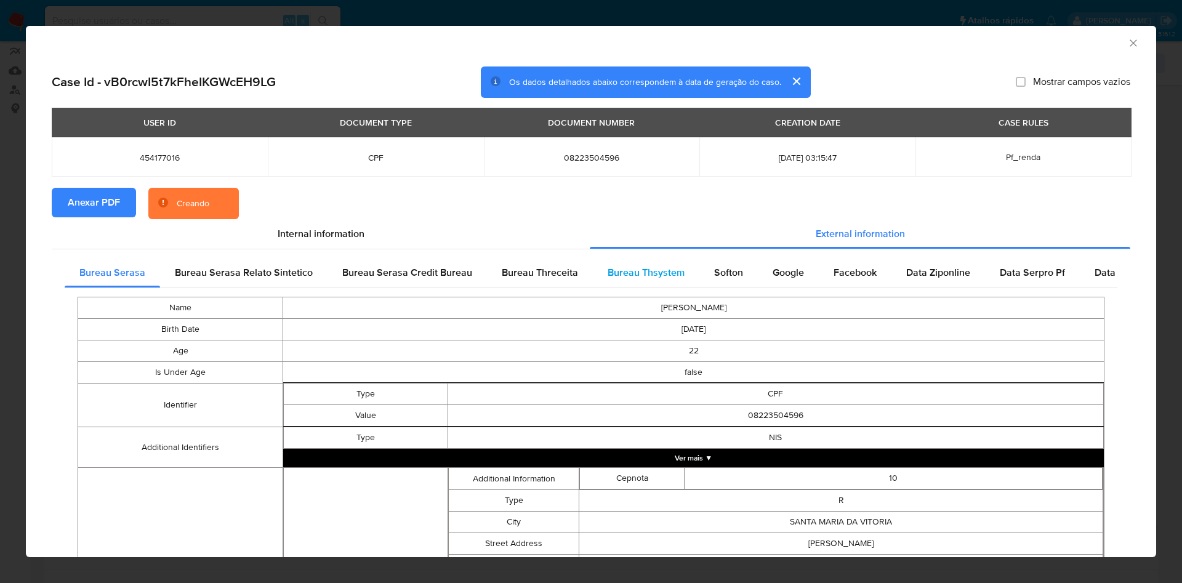
click at [638, 264] on div "Bureau Thsystem" at bounding box center [646, 273] width 106 height 30
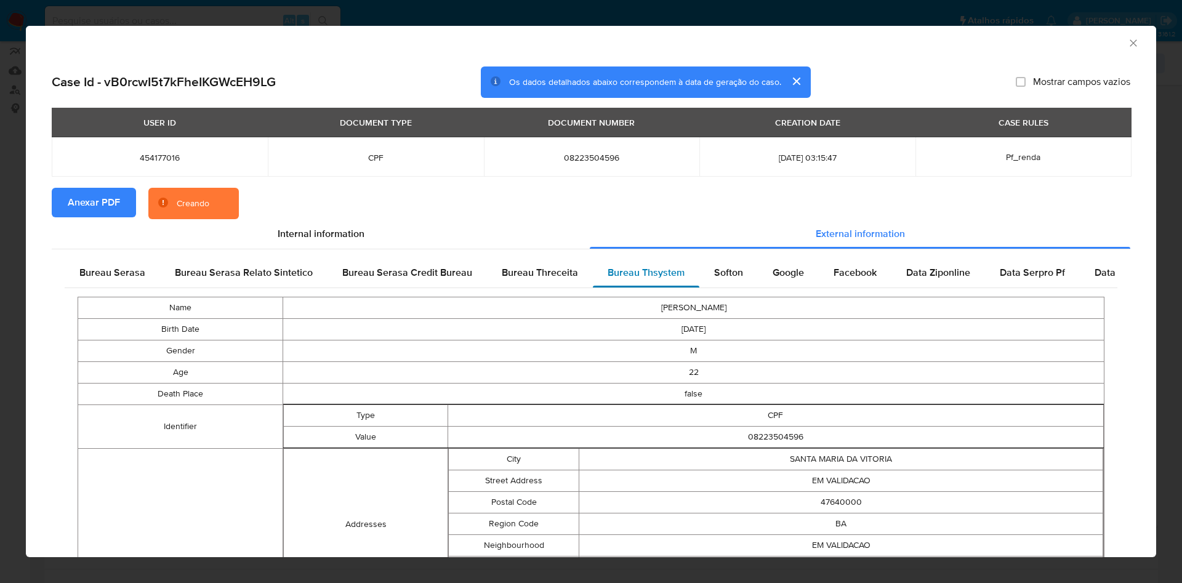
scroll to position [302, 0]
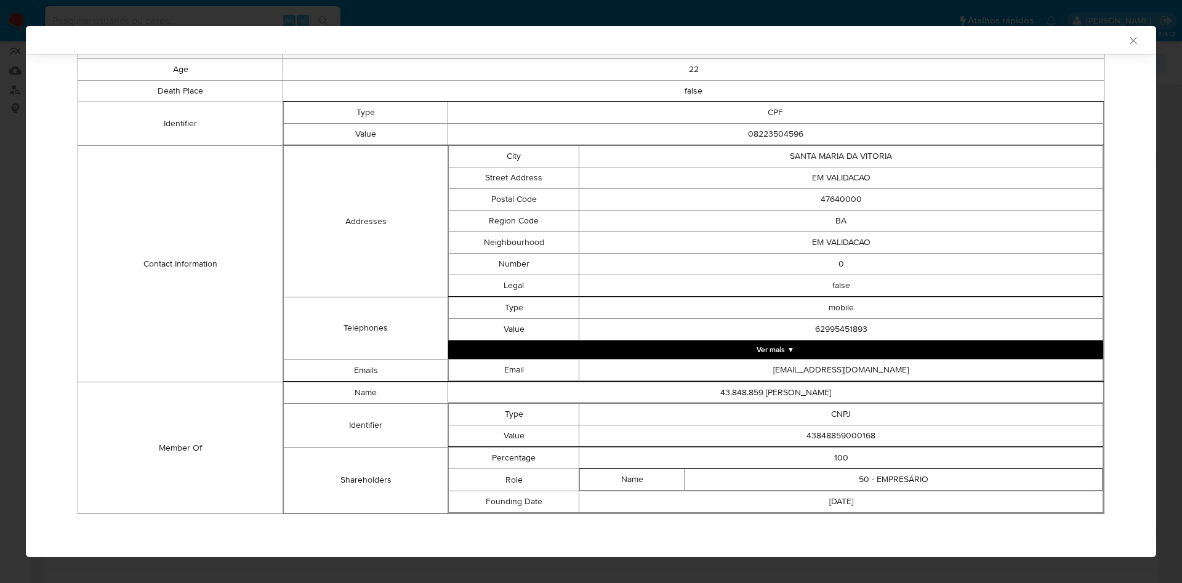
click at [836, 429] on td "43848859000168" at bounding box center [841, 436] width 524 height 22
copy td "43848859000168"
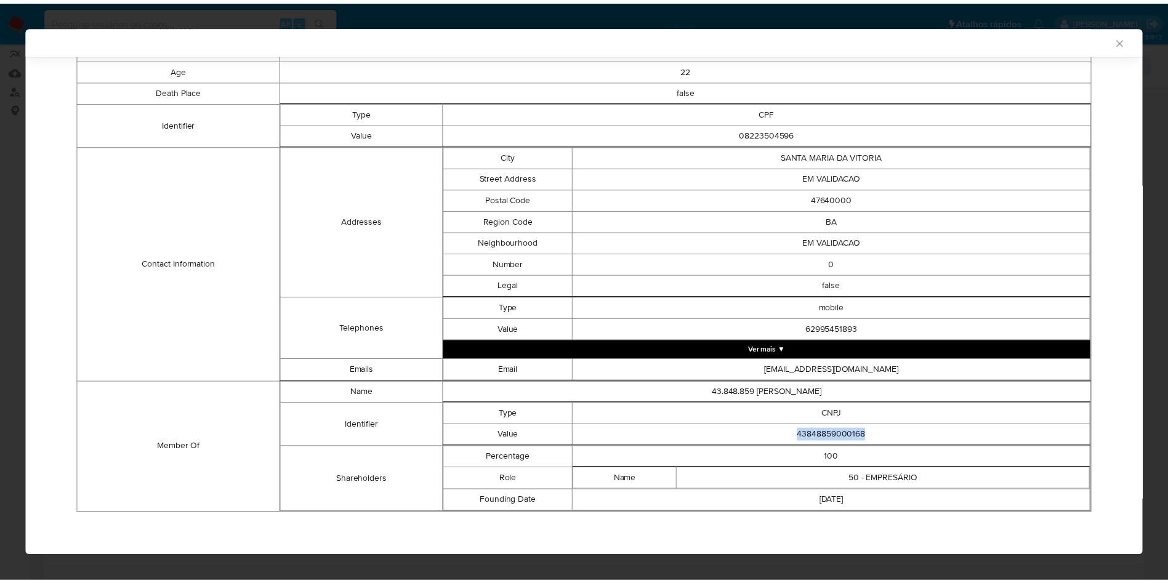
scroll to position [299, 0]
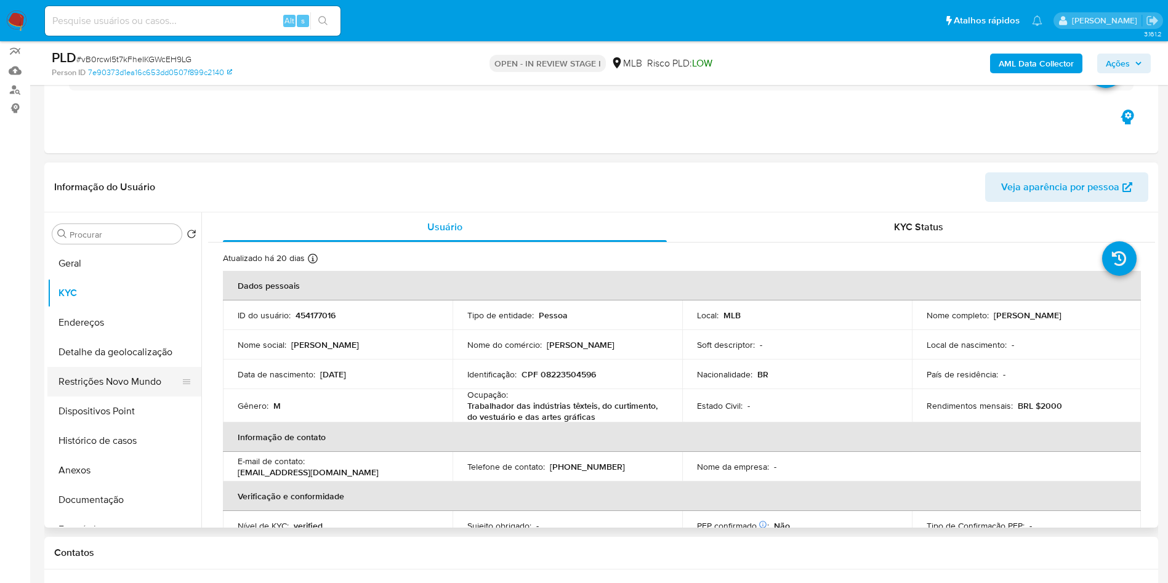
click at [138, 396] on button "Restrições Novo Mundo" at bounding box center [119, 382] width 144 height 30
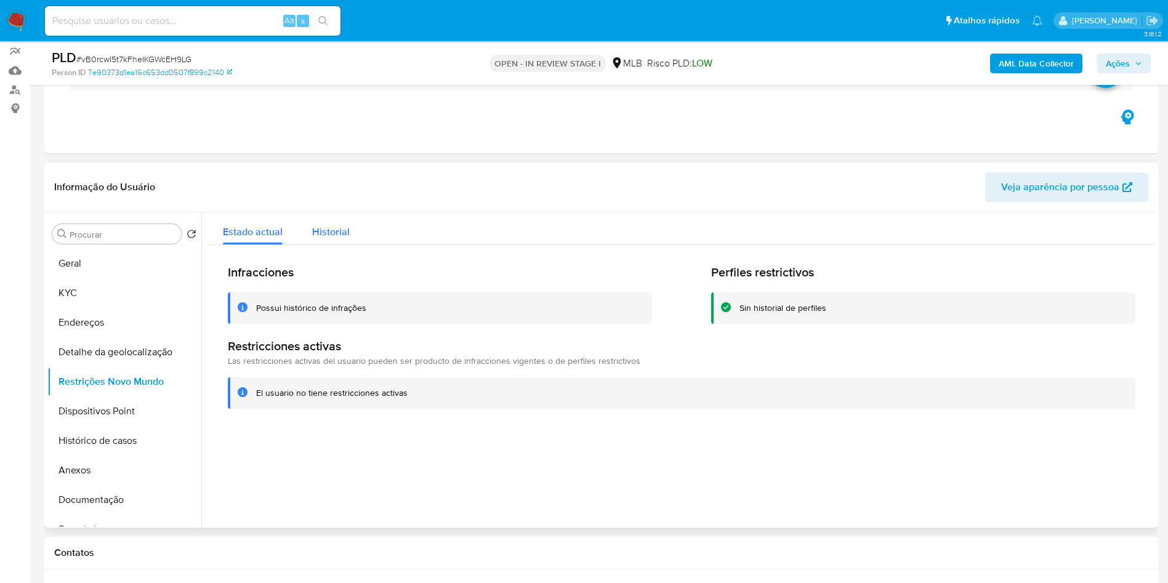
click at [337, 239] on span "Historial" at bounding box center [331, 232] width 38 height 14
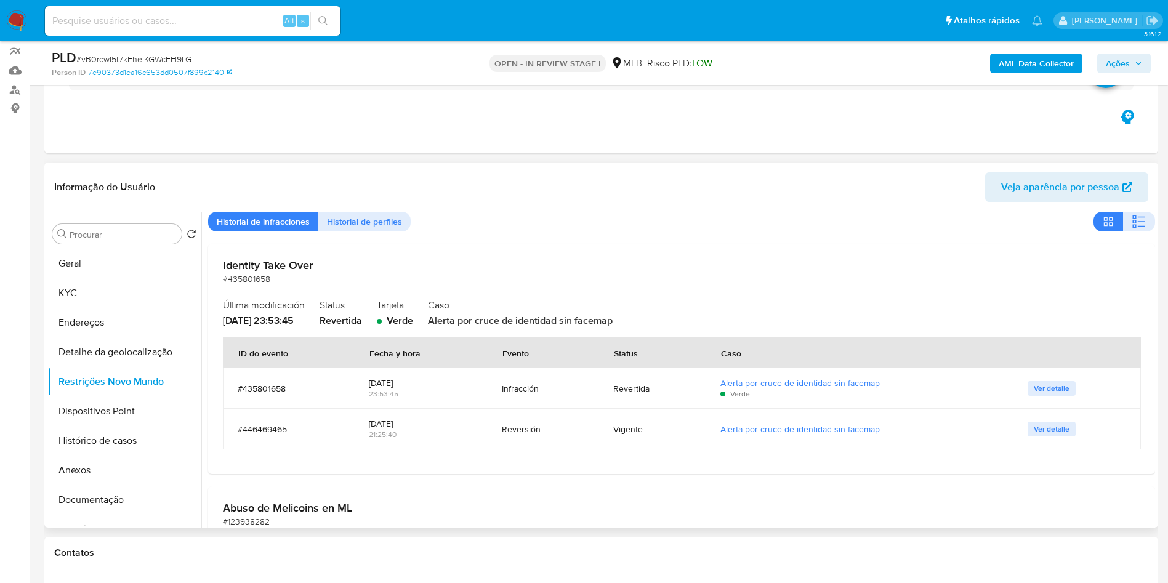
scroll to position [46, 0]
click at [1033, 394] on span "Ver detalle" at bounding box center [1051, 388] width 36 height 12
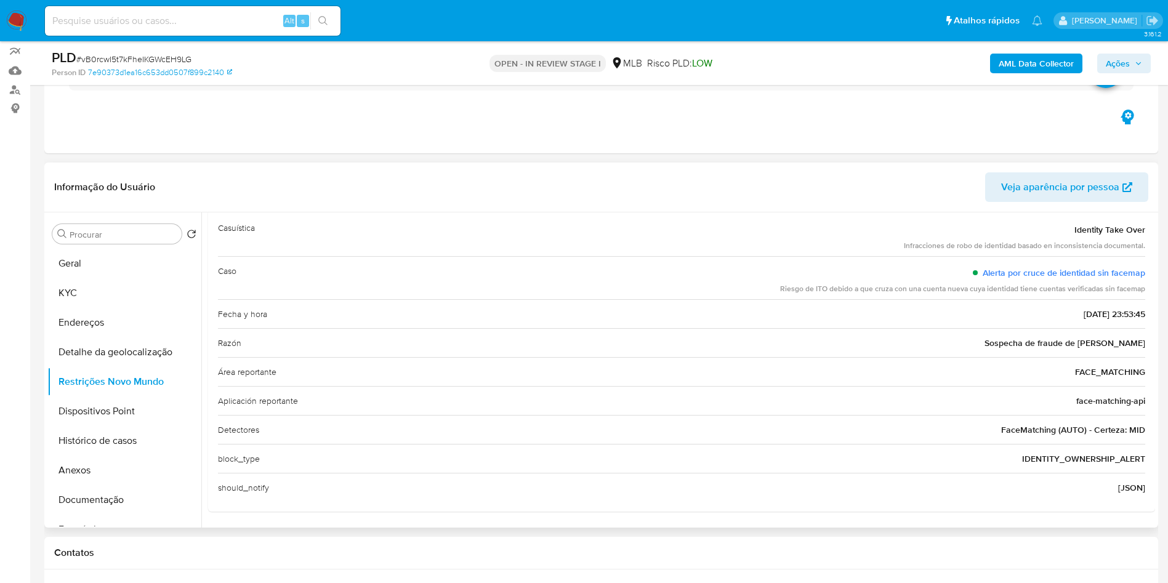
scroll to position [0, 0]
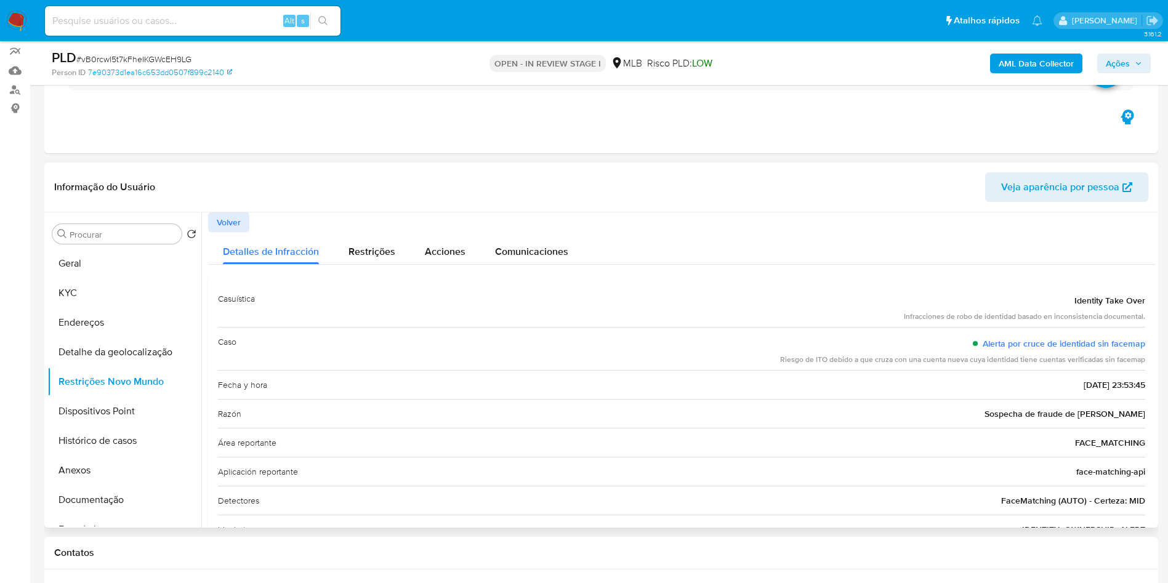
click at [244, 232] on button "Volver" at bounding box center [228, 222] width 41 height 20
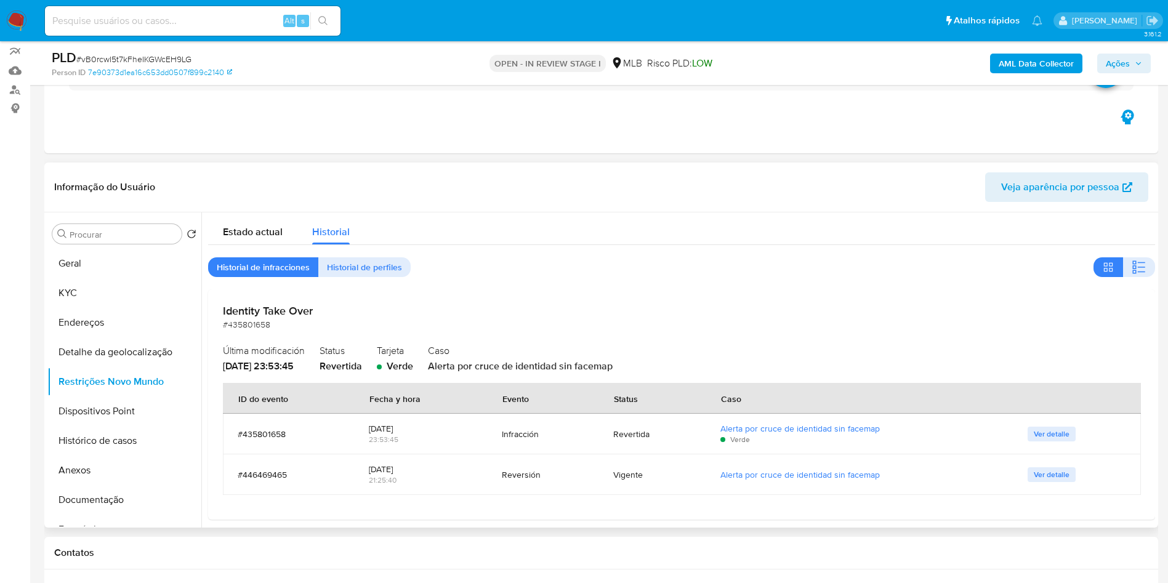
click at [1033, 481] on span "Ver detalle" at bounding box center [1051, 474] width 36 height 12
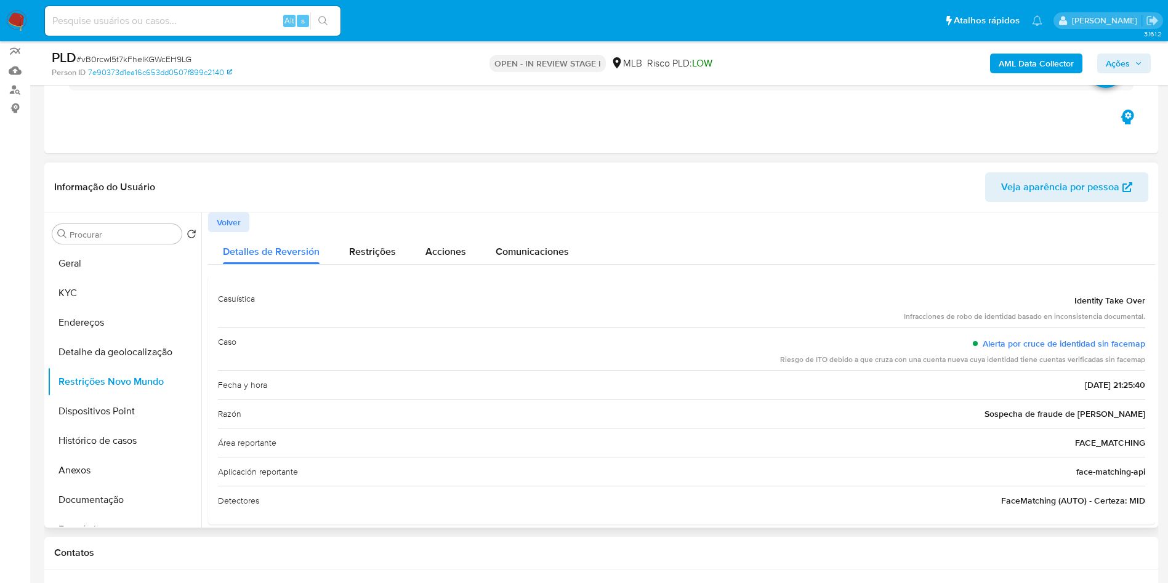
scroll to position [15, 0]
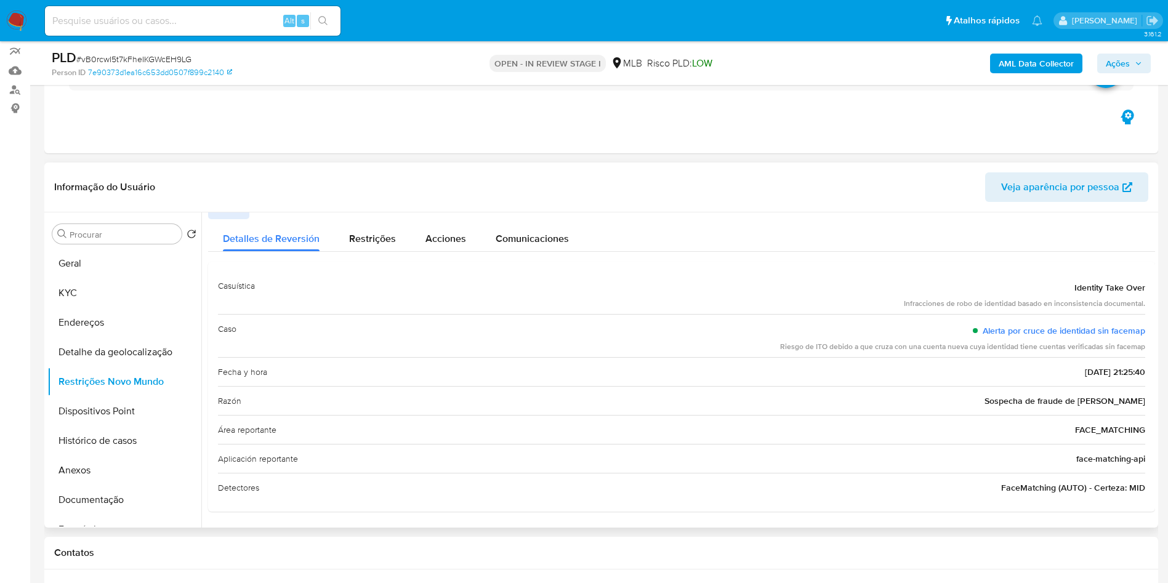
click at [235, 212] on div "Informação do Usuário Veja aparência por pessoa" at bounding box center [600, 187] width 1113 height 50
click at [231, 238] on div "Detalles de Reversión" at bounding box center [271, 235] width 97 height 33
click at [98, 539] on button "Empréstimos" at bounding box center [119, 530] width 144 height 30
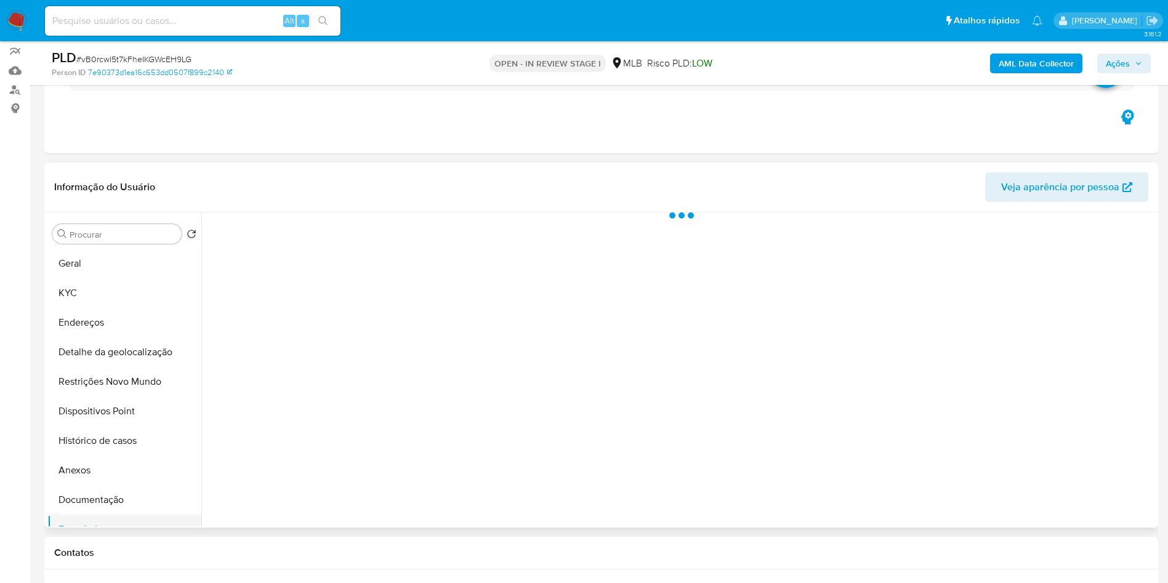
scroll to position [0, 0]
click at [121, 515] on button "Documentação" at bounding box center [119, 500] width 144 height 30
click at [369, 257] on span "Usuário" at bounding box center [326, 243] width 237 height 30
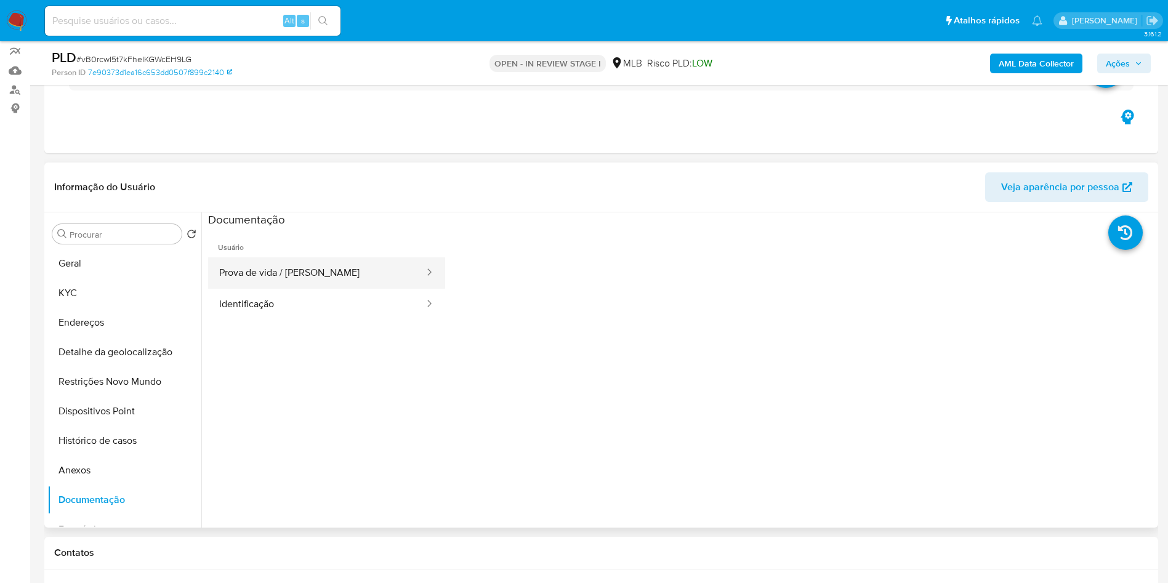
click at [348, 283] on button "Prova de vida / Selfie" at bounding box center [316, 272] width 217 height 31
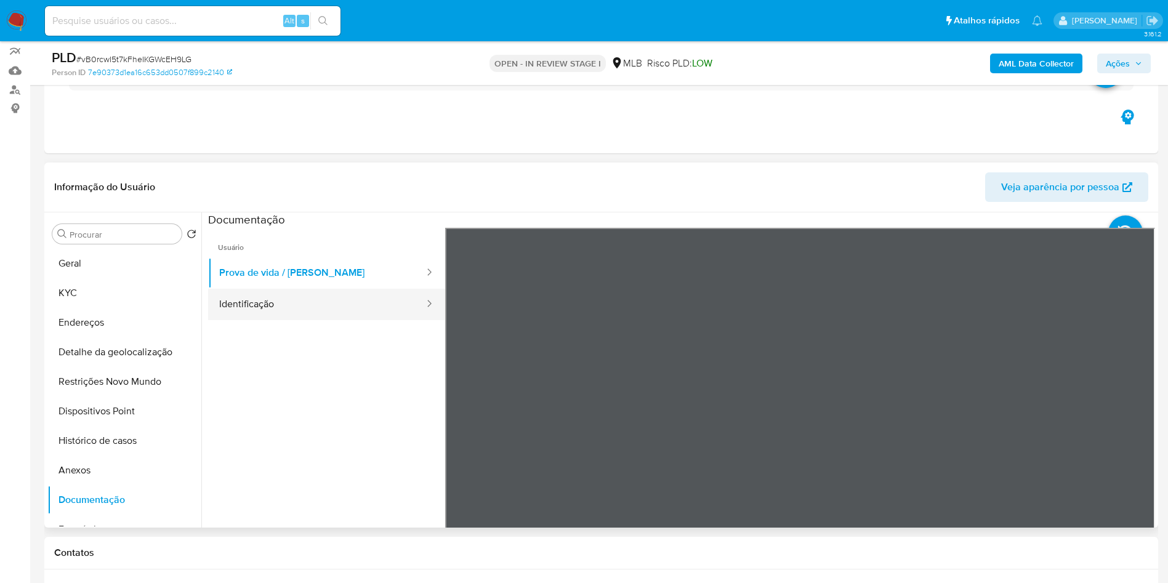
click at [308, 320] on button "Identificação" at bounding box center [316, 304] width 217 height 31
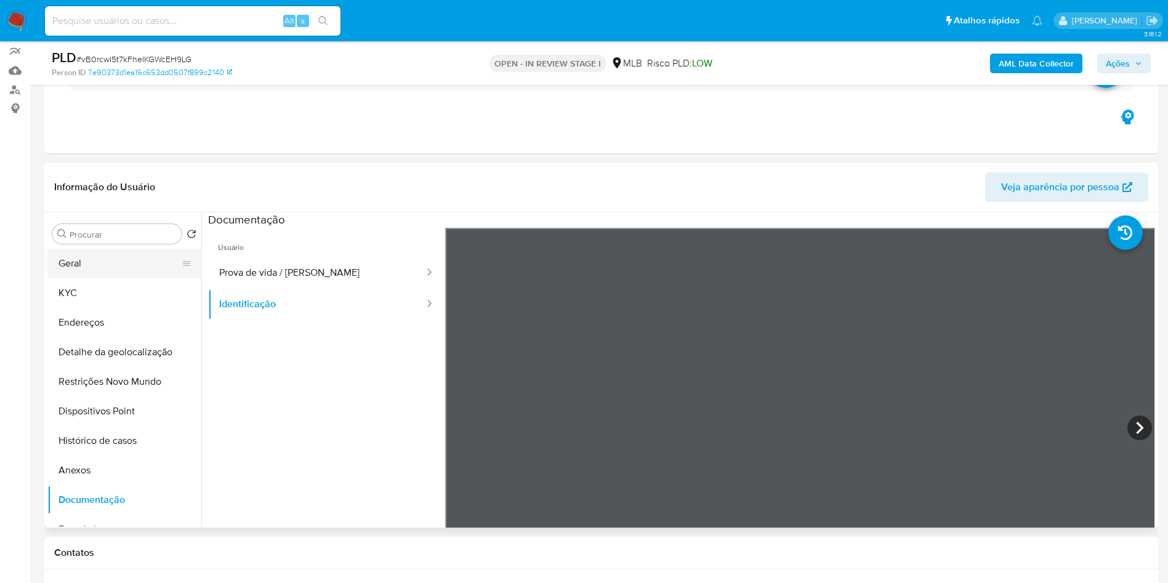
click at [92, 278] on button "Geral" at bounding box center [119, 264] width 144 height 30
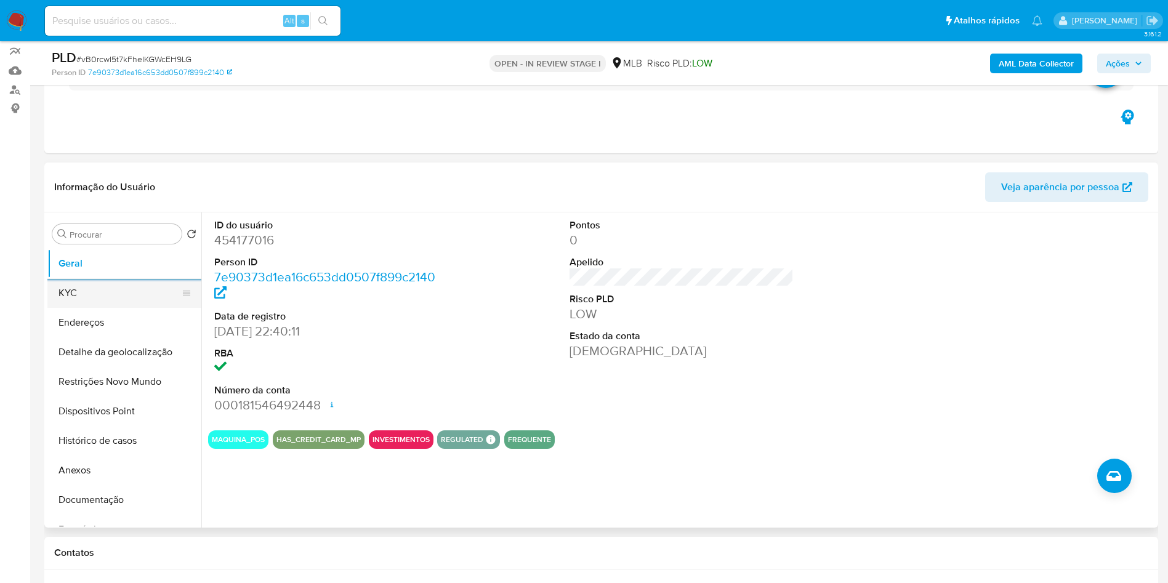
click at [105, 308] on button "KYC" at bounding box center [119, 293] width 144 height 30
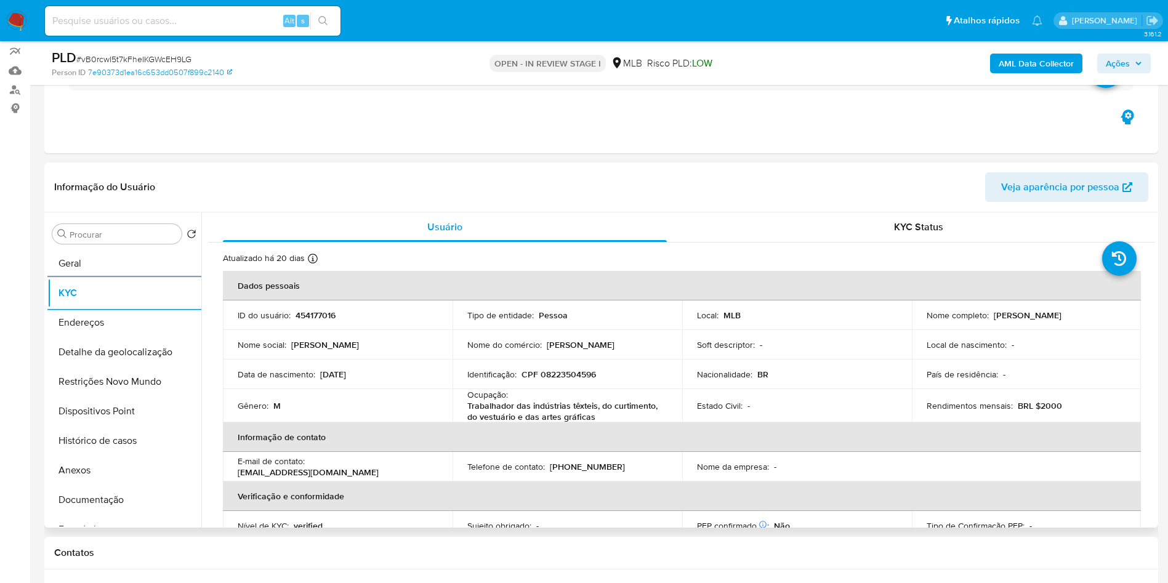
scroll to position [516, 0]
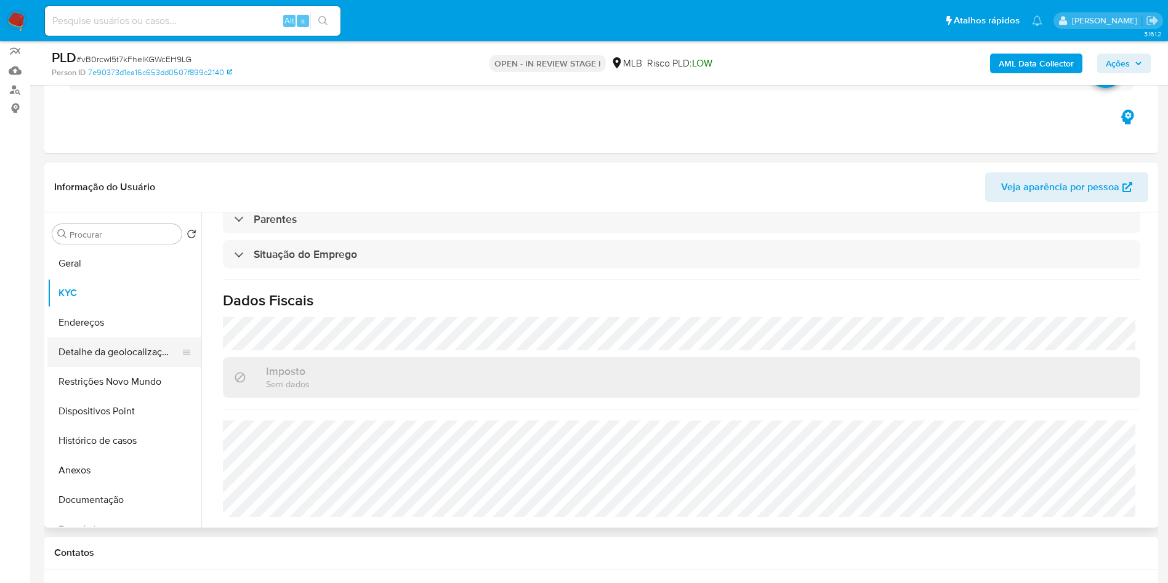
click at [87, 367] on button "Detalhe da geolocalização" at bounding box center [119, 352] width 144 height 30
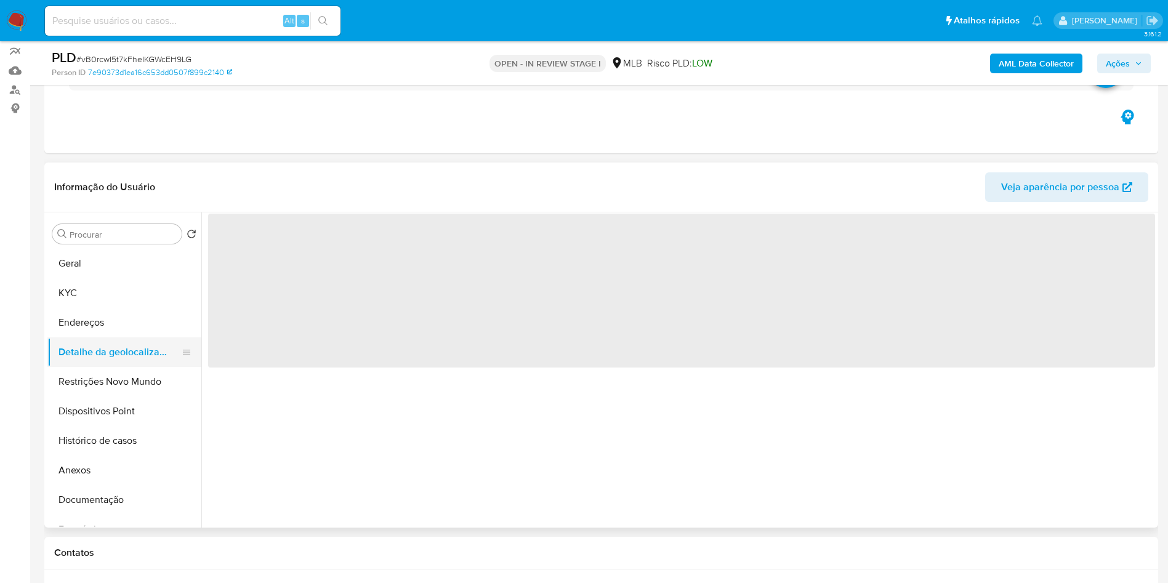
scroll to position [0, 0]
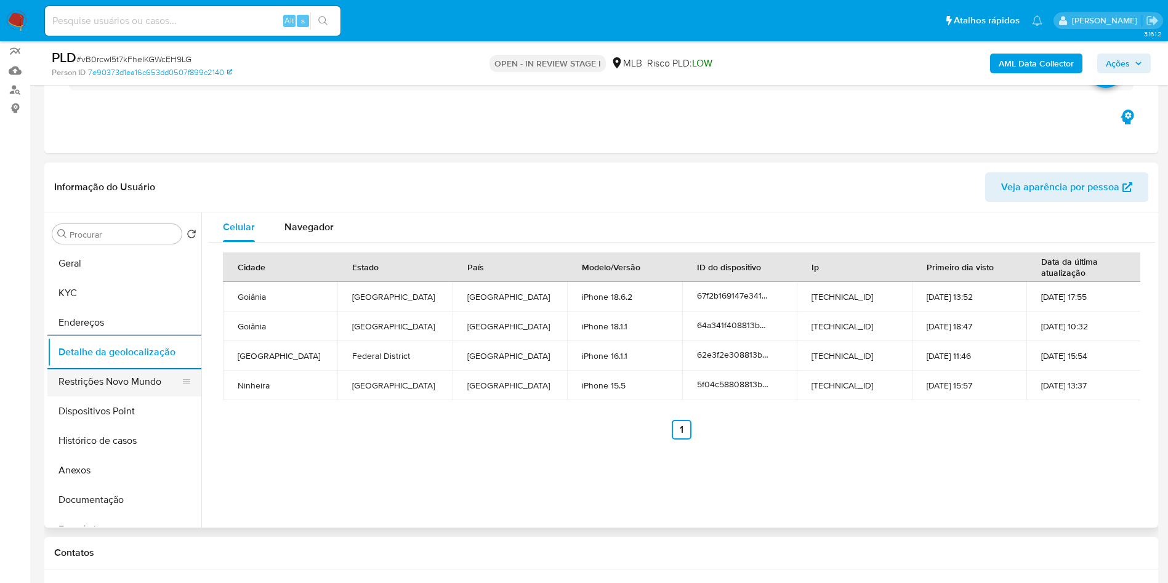
click at [138, 390] on button "Restrições Novo Mundo" at bounding box center [119, 382] width 144 height 30
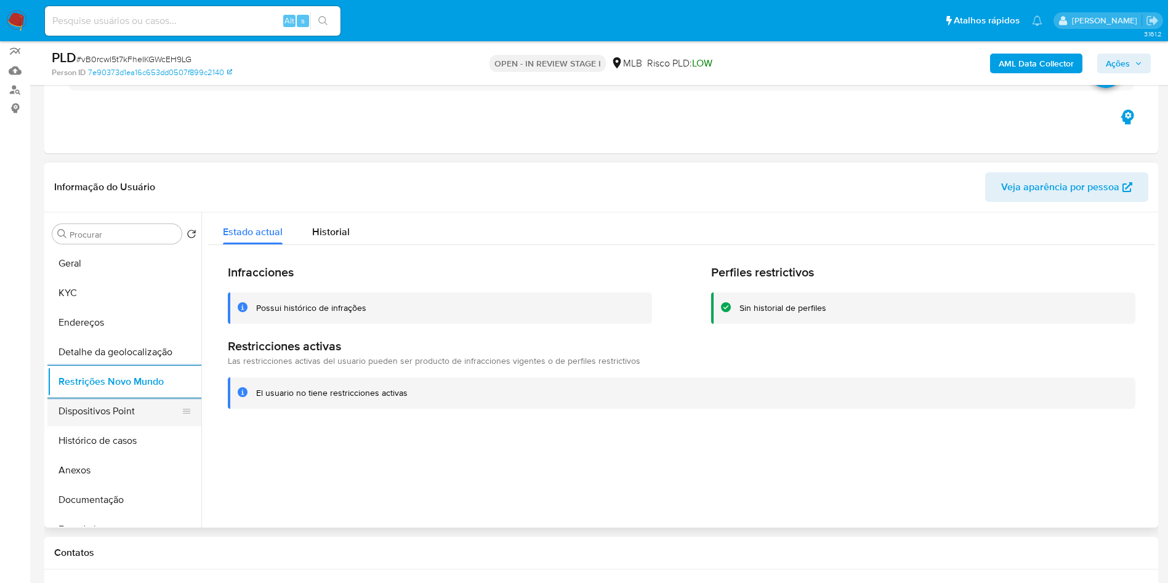
click at [82, 423] on button "Dispositivos Point" at bounding box center [119, 411] width 144 height 30
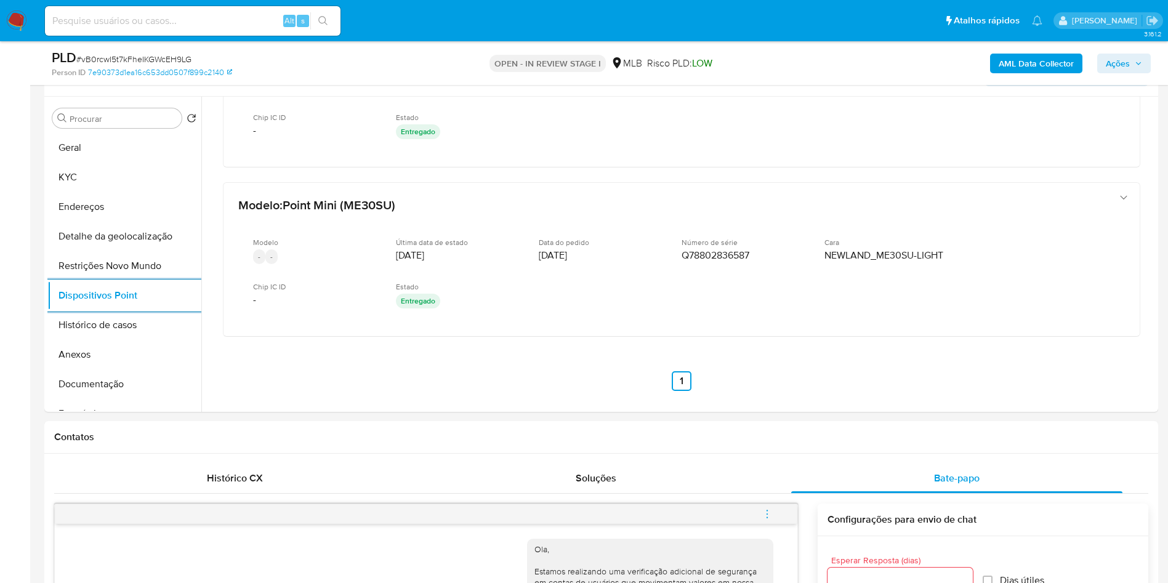
scroll to position [294, 0]
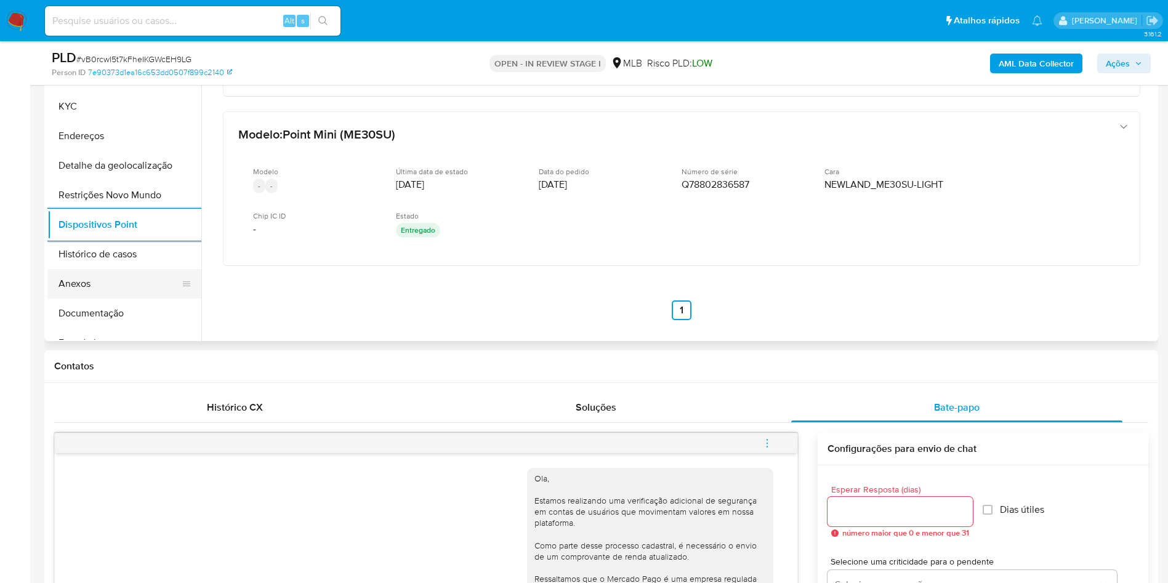
click at [114, 299] on button "Anexos" at bounding box center [119, 284] width 144 height 30
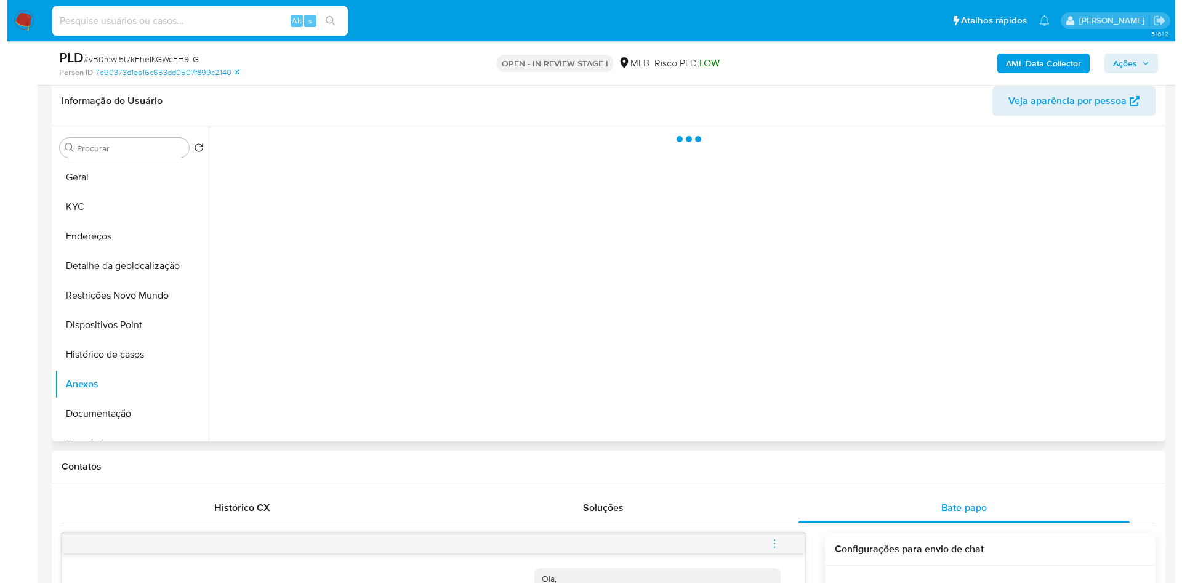
scroll to position [177, 0]
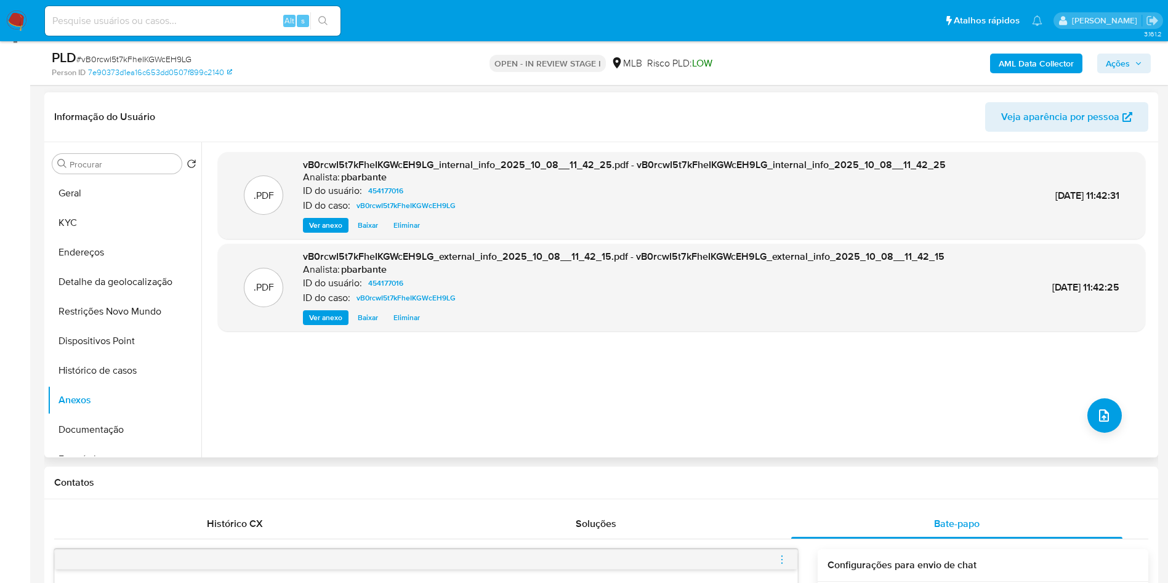
click at [1093, 442] on div ".PDF vB0rcwI5t7kFheIKGWcEH9LG_internal_info_2025_10_08__11_42_25.pdf - vB0rcwI5…" at bounding box center [681, 299] width 927 height 295
click at [1092, 433] on button "upload-file" at bounding box center [1104, 415] width 34 height 34
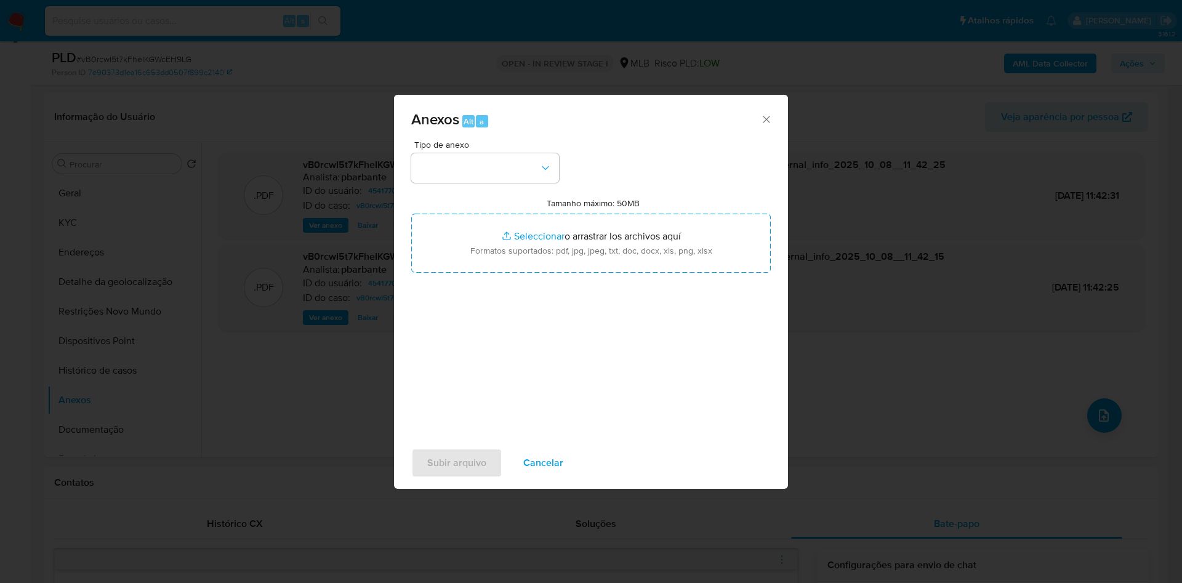
click at [487, 163] on div "Tipo de anexo Tamanho máximo: 50MB Seleccionar archivos Seleccionar o arrastrar…" at bounding box center [590, 285] width 359 height 291
click at [499, 156] on button "button" at bounding box center [485, 168] width 148 height 30
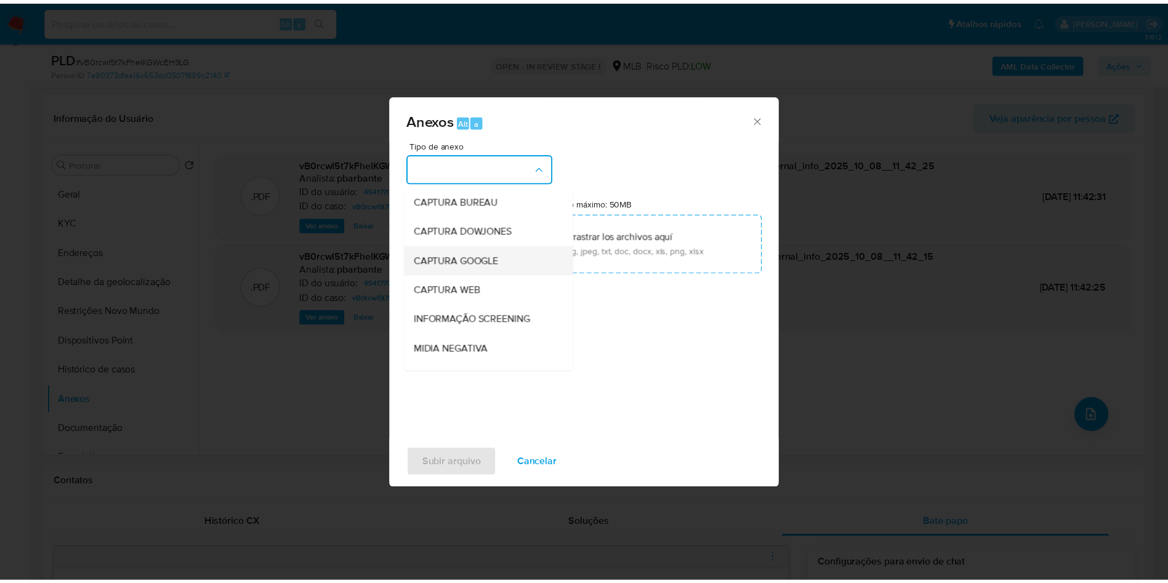
scroll to position [165, 0]
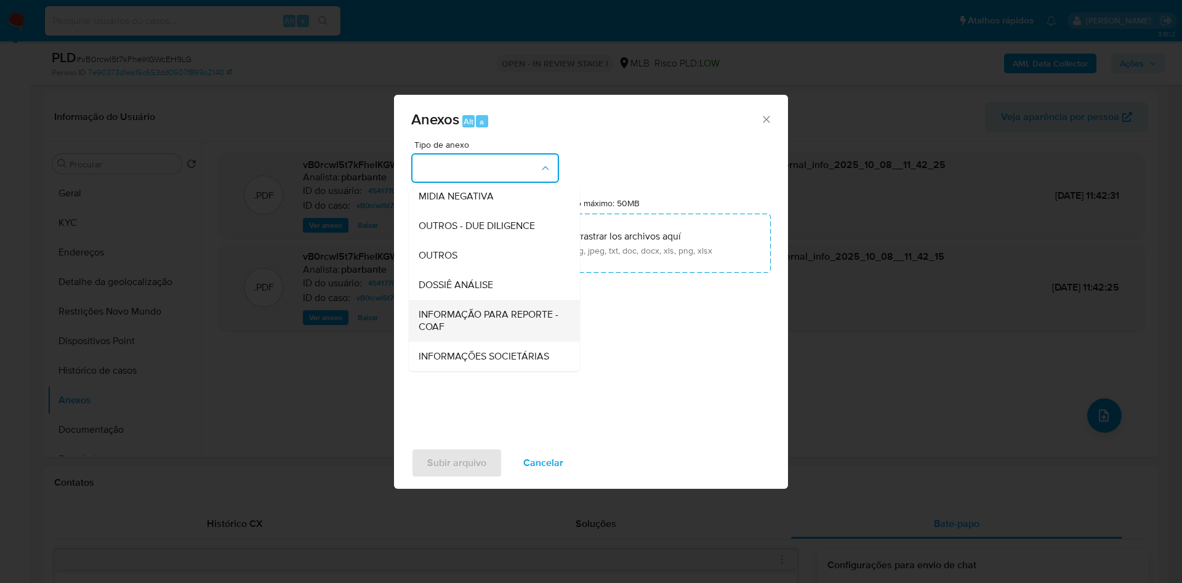
click at [454, 308] on span "INFORMAÇÃO PARA REPORTE - COAF" at bounding box center [491, 320] width 144 height 25
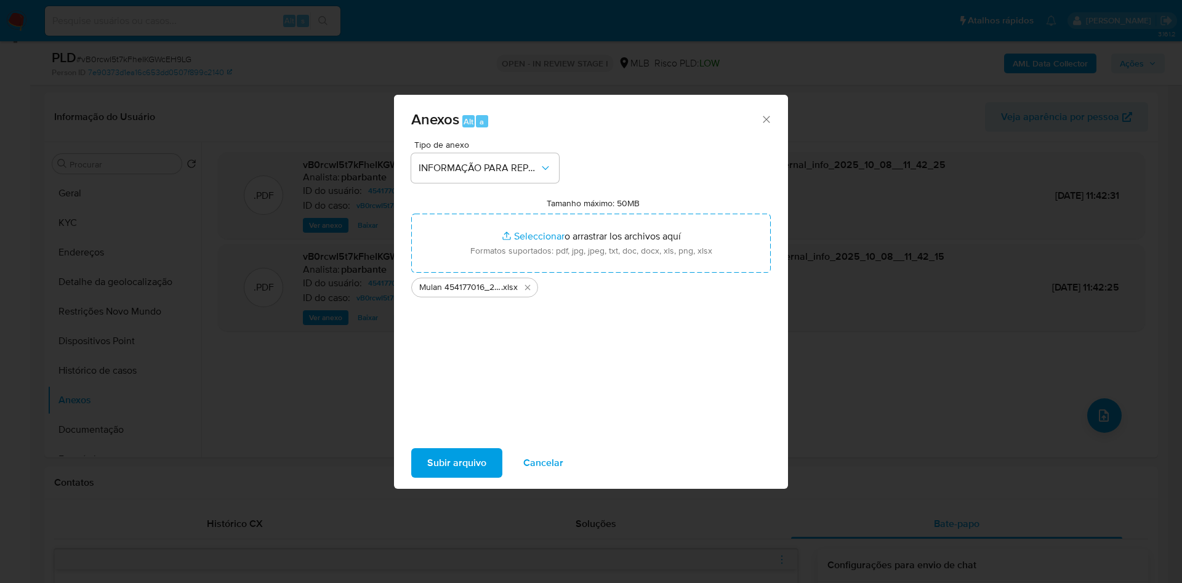
click at [436, 462] on span "Subir arquivo" at bounding box center [456, 462] width 59 height 27
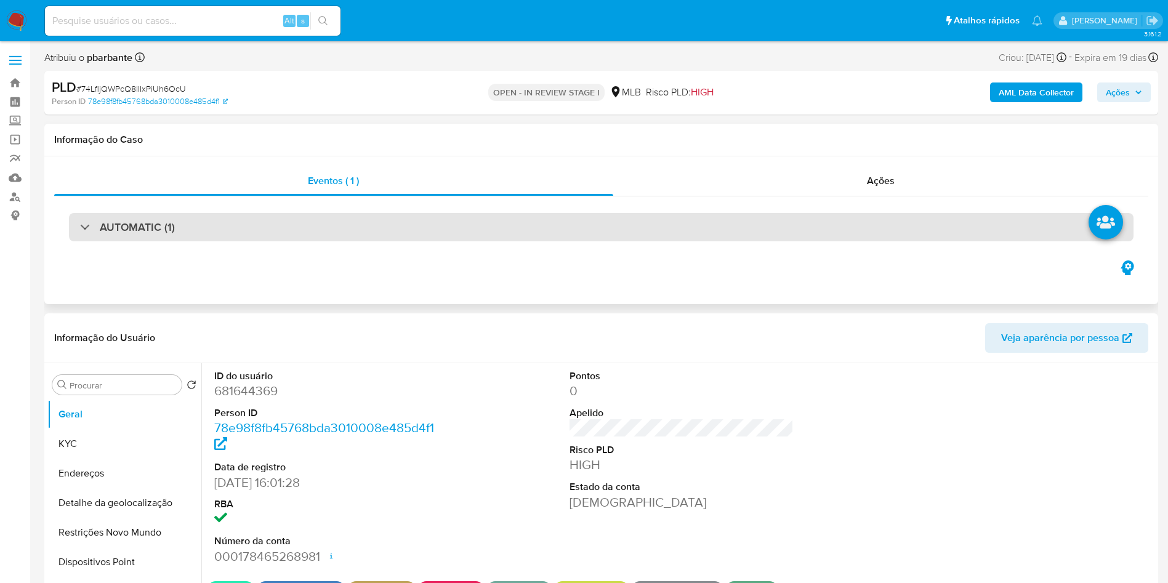
click at [367, 238] on div "AUTOMATIC (1)" at bounding box center [601, 227] width 1064 height 28
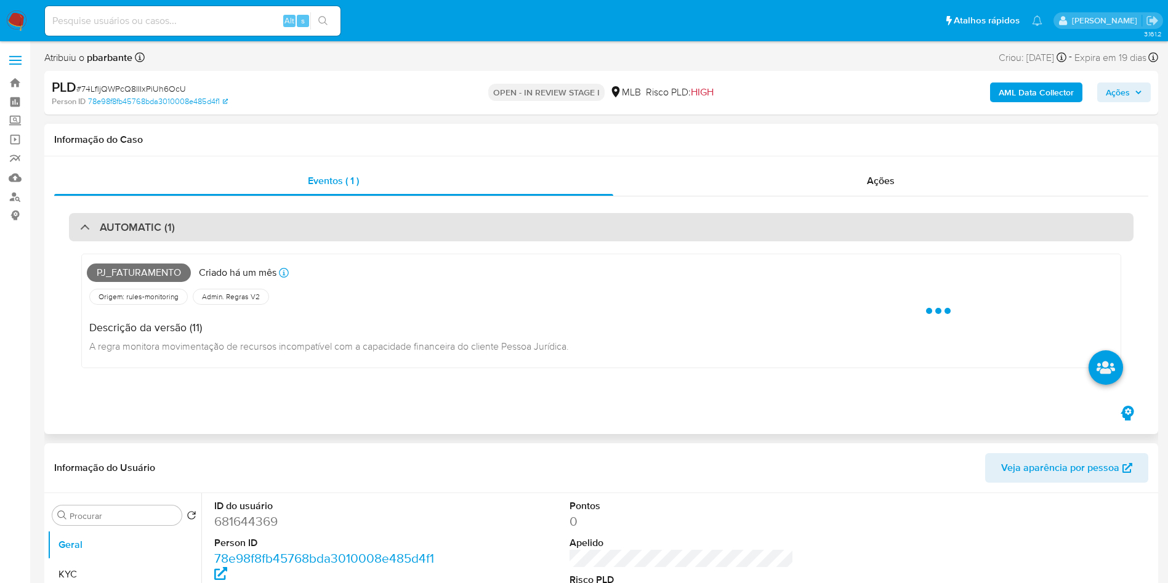
click at [367, 238] on div "AUTOMATIC (1)" at bounding box center [601, 227] width 1064 height 28
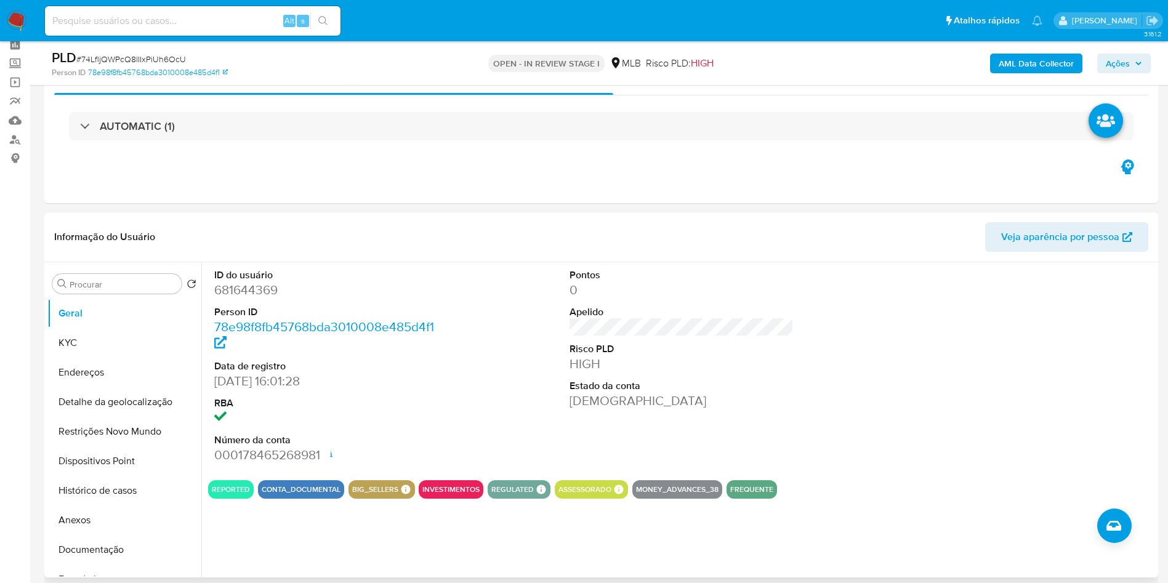
scroll to position [72, 0]
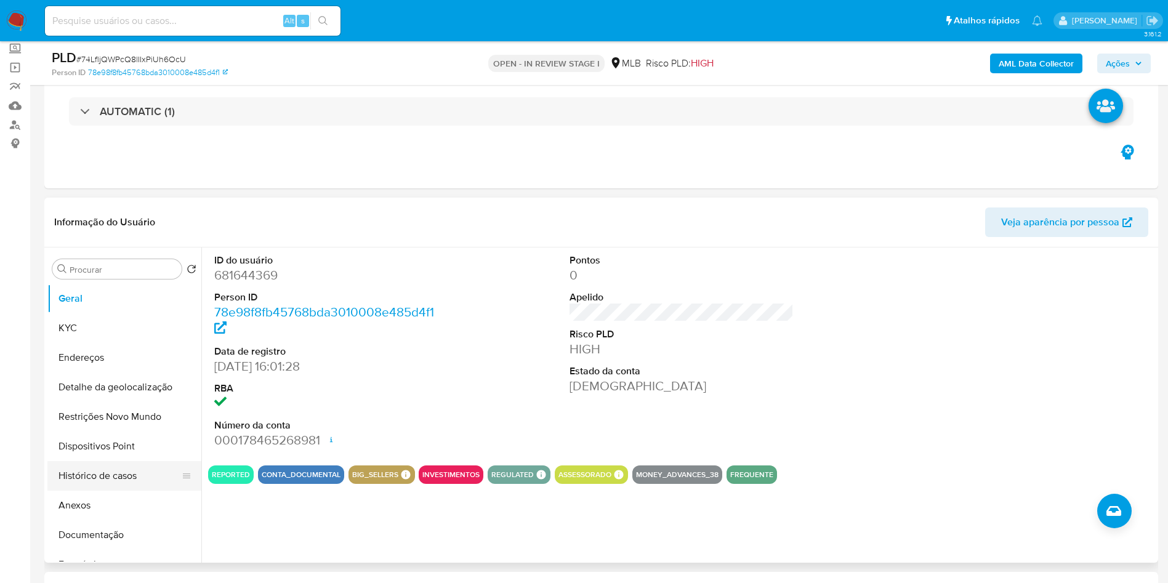
click at [120, 491] on button "Histórico de casos" at bounding box center [119, 476] width 144 height 30
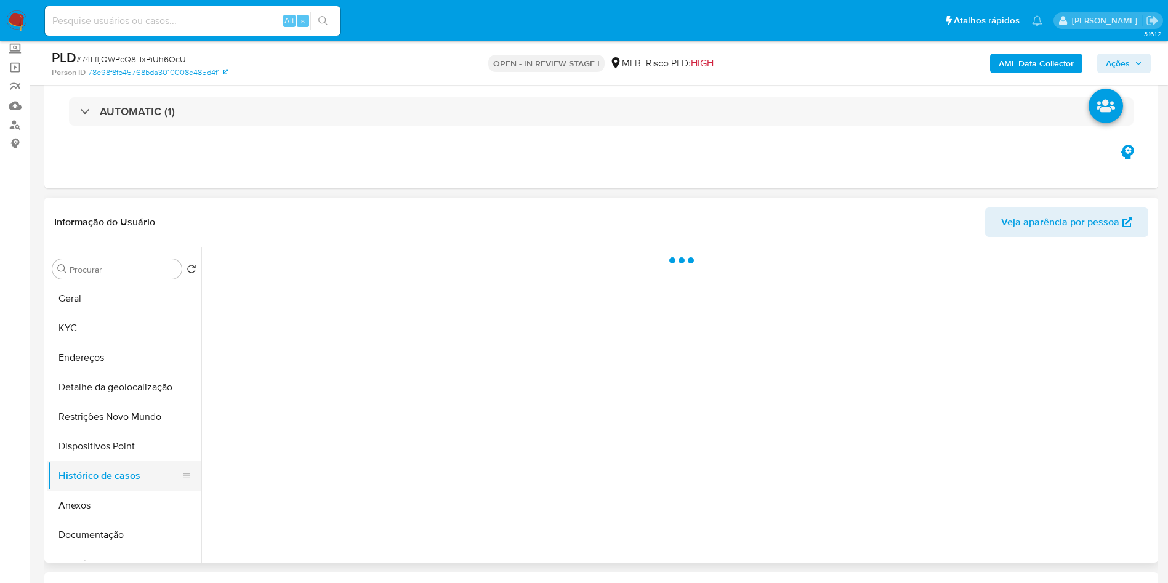
click at [120, 491] on button "Histórico de casos" at bounding box center [119, 476] width 144 height 30
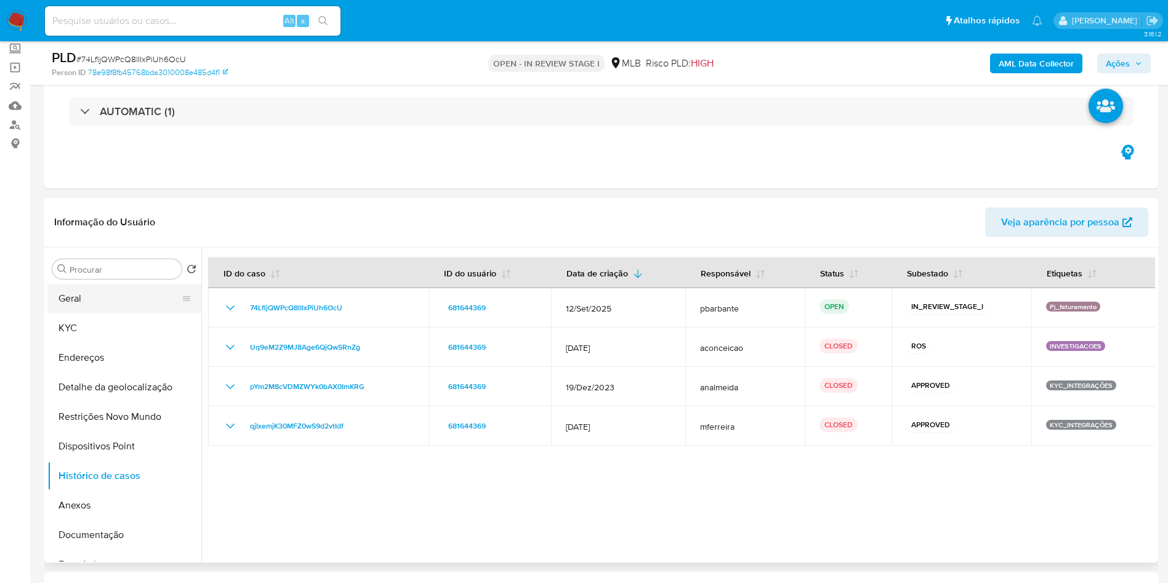
click at [112, 313] on button "Geral" at bounding box center [119, 299] width 144 height 30
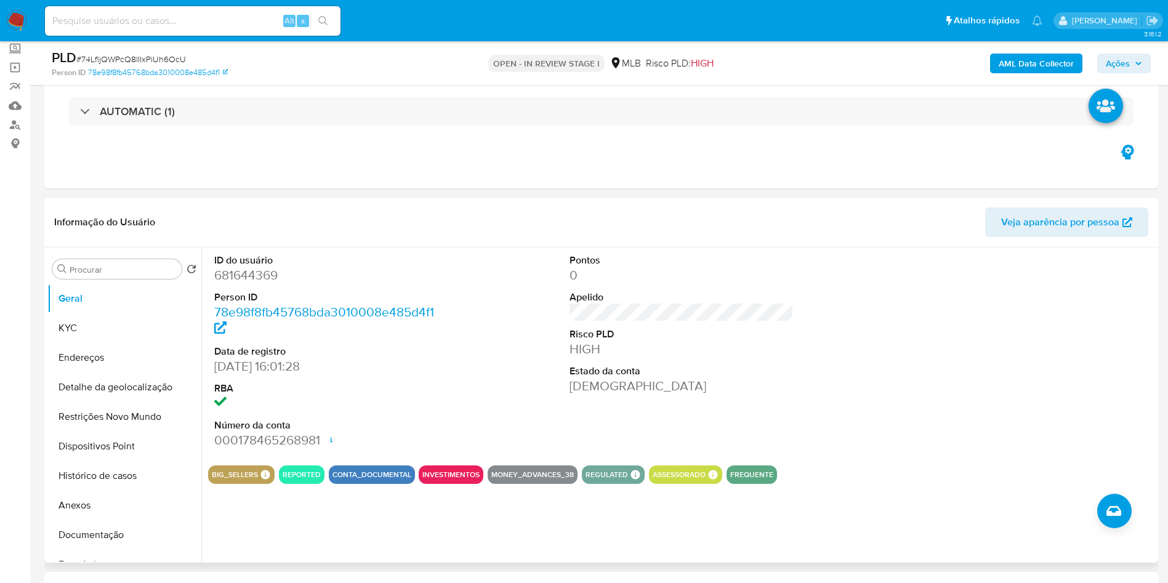
click at [254, 284] on dd "681644369" at bounding box center [326, 275] width 225 height 17
copy dd "681644369"
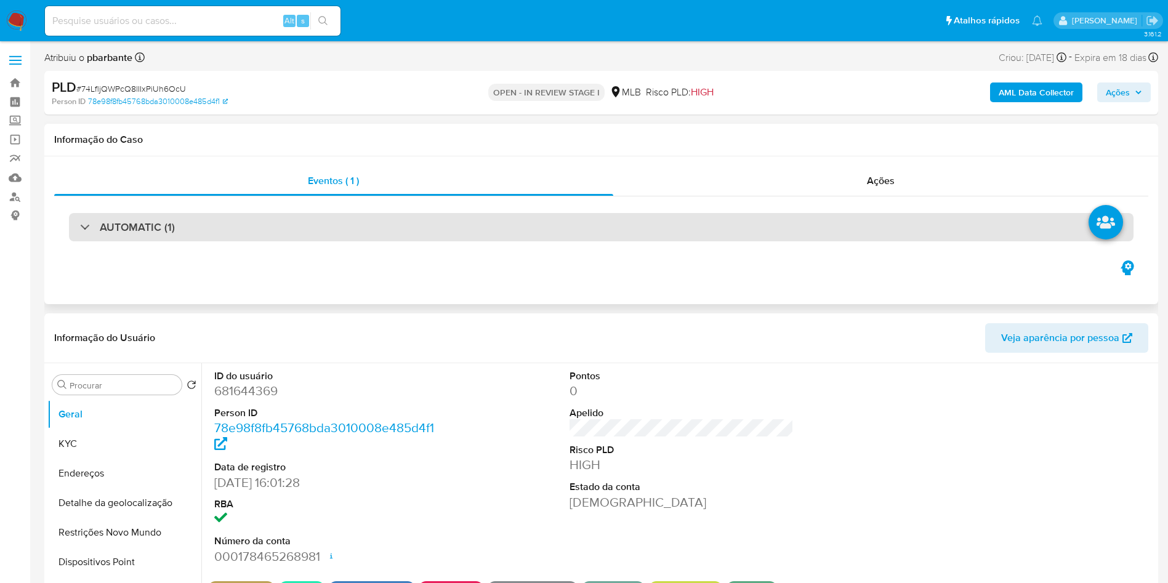
click at [463, 234] on div "AUTOMATIC (1)" at bounding box center [601, 227] width 1064 height 28
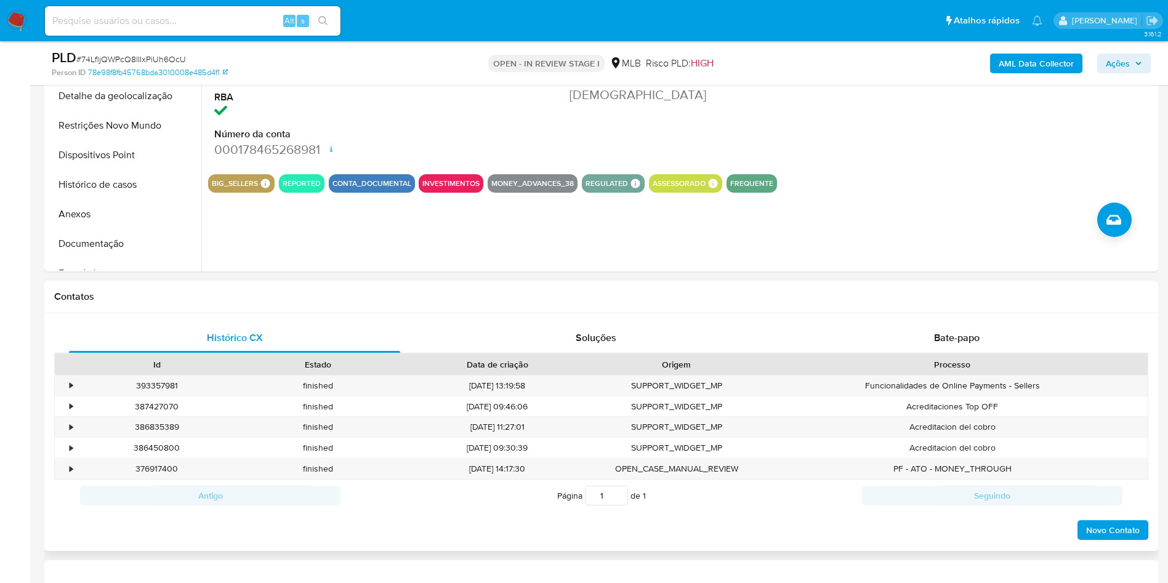
scroll to position [768, 0]
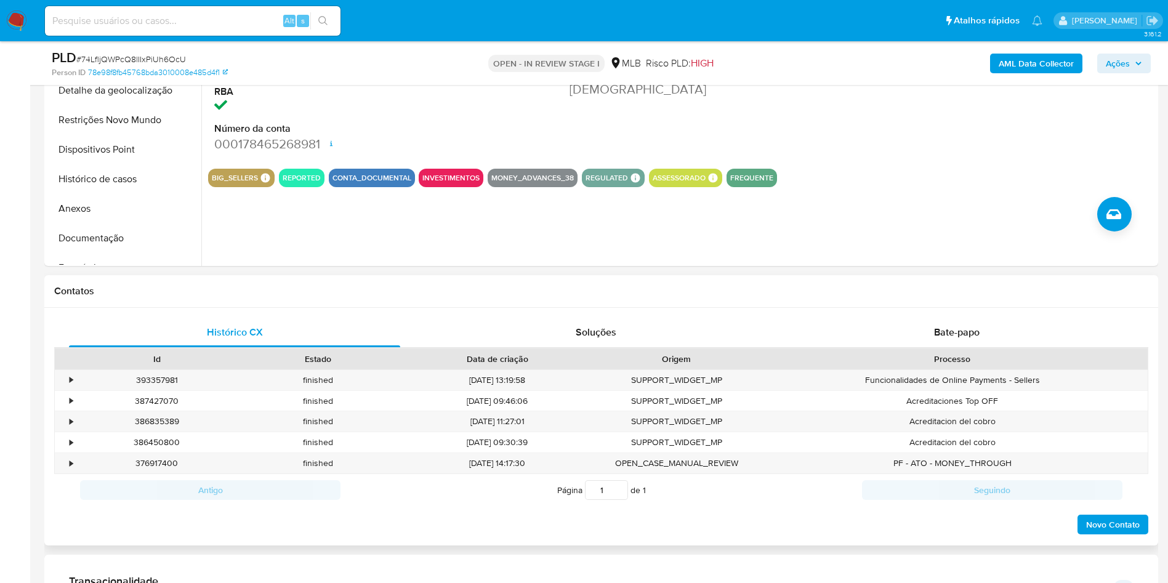
click at [933, 317] on div "Histórico CX Soluções Bate-papo Id Estado Data de criação Origem Processo • 393…" at bounding box center [600, 427] width 1113 height 238
click at [932, 332] on div "Bate-papo" at bounding box center [956, 333] width 331 height 30
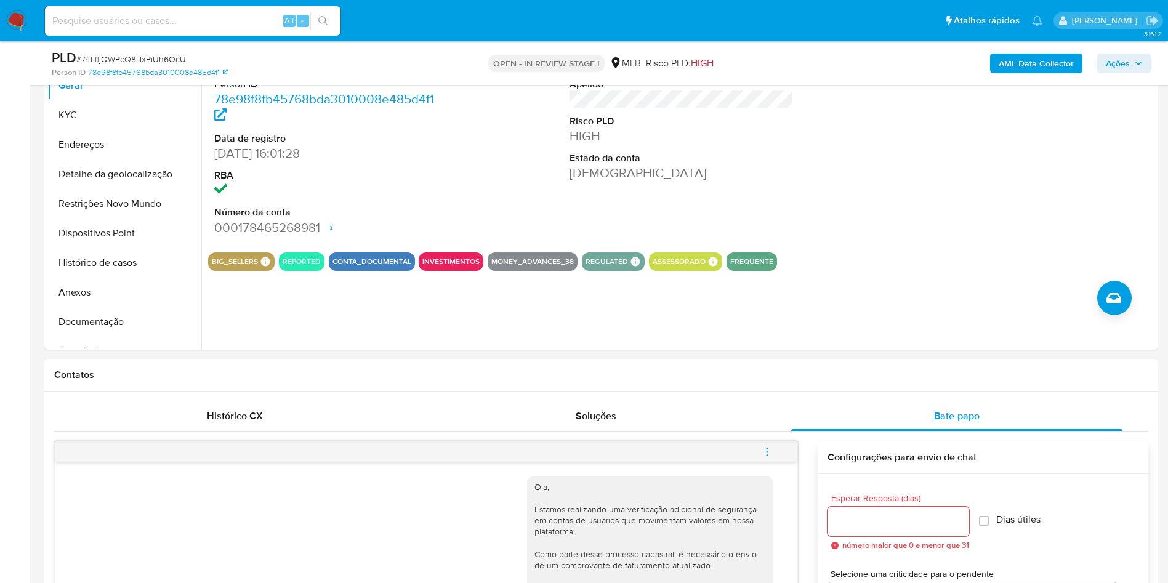
scroll to position [657, 0]
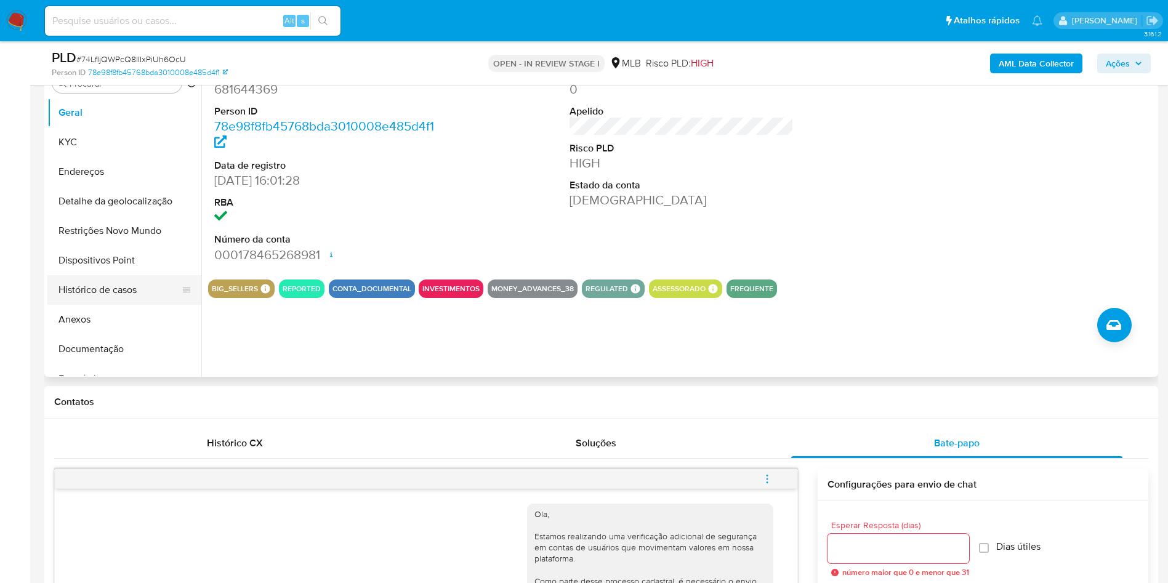
click at [116, 294] on button "Histórico de casos" at bounding box center [119, 290] width 144 height 30
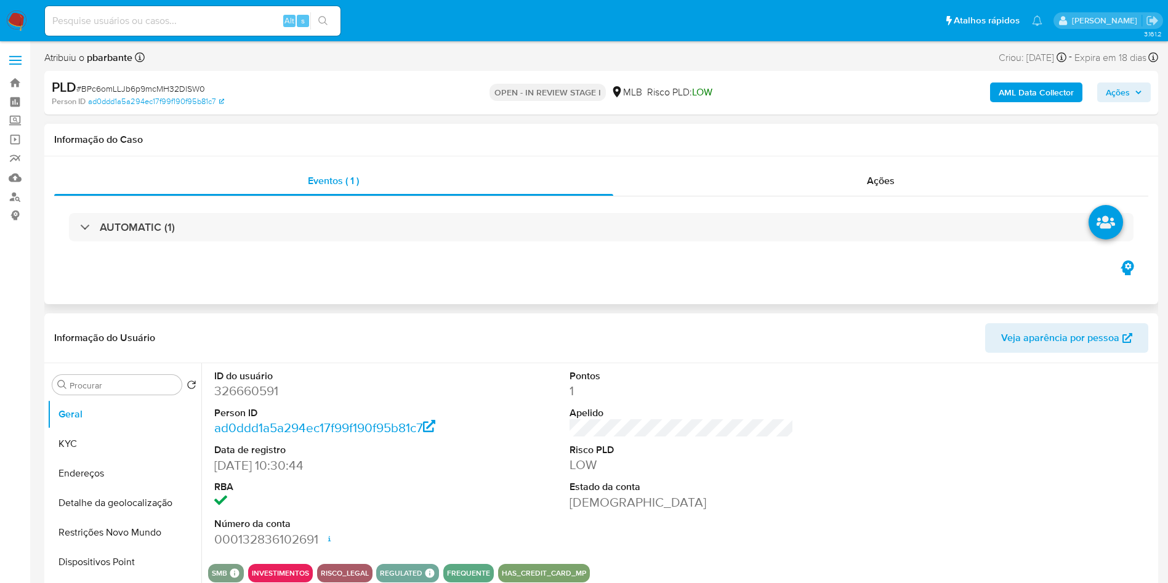
click at [478, 247] on div "AUTOMATIC (1)" at bounding box center [601, 227] width 1094 height 62
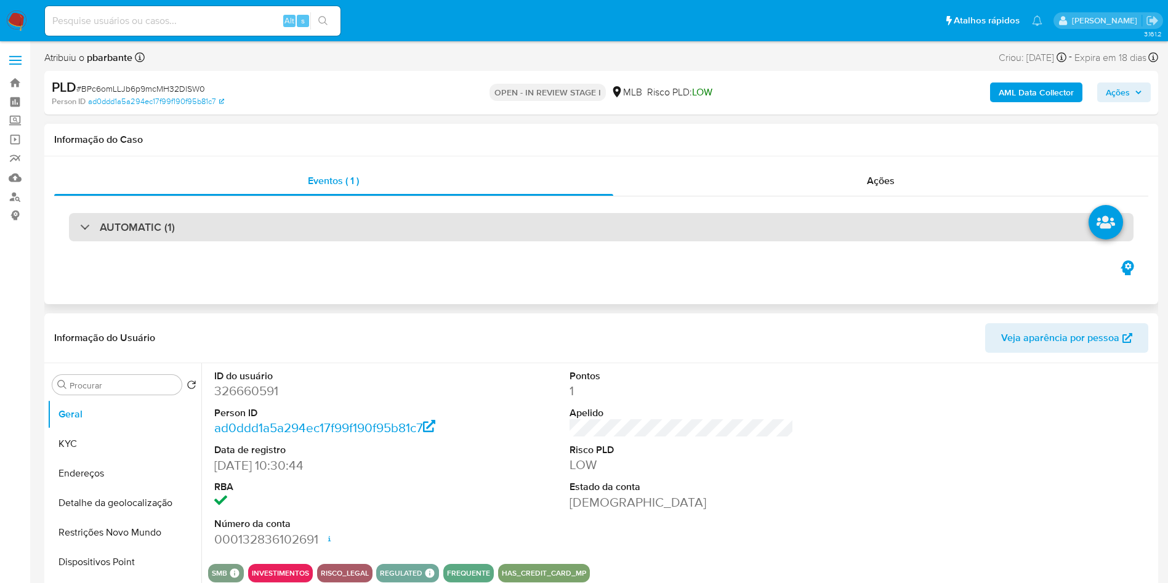
click at [493, 238] on div "AUTOMATIC (1)" at bounding box center [601, 227] width 1064 height 28
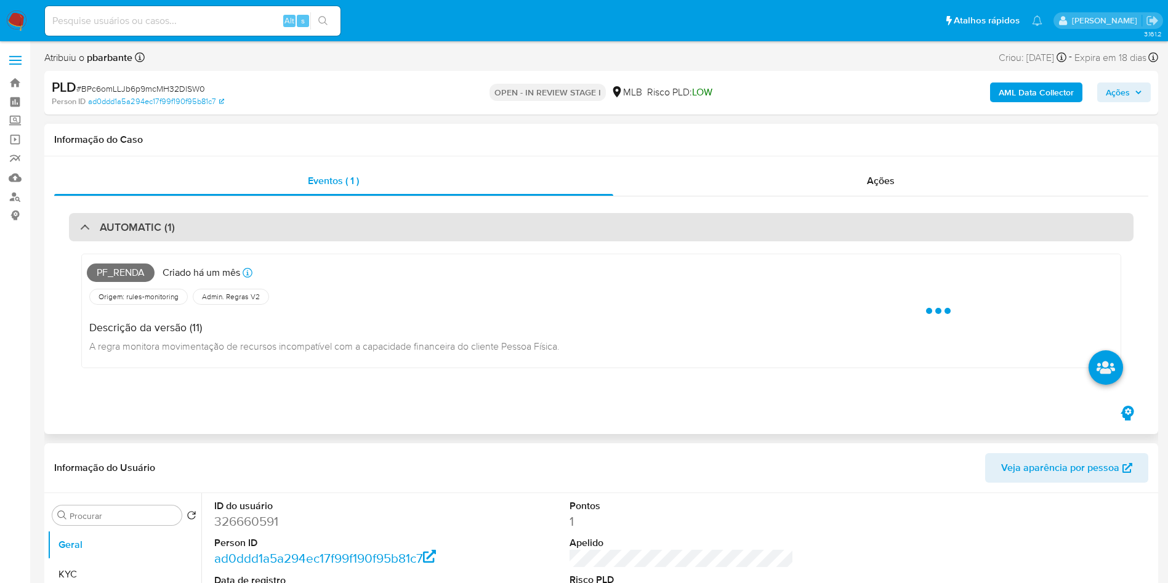
click at [493, 238] on div "AUTOMATIC (1)" at bounding box center [601, 227] width 1064 height 28
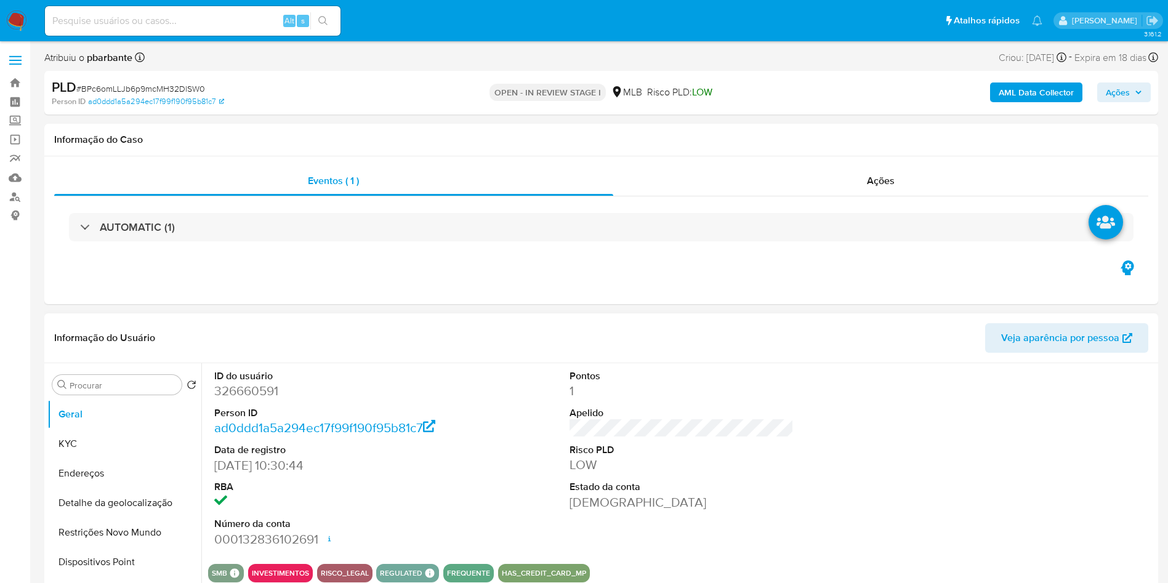
click at [245, 399] on dd "326660591" at bounding box center [326, 390] width 225 height 17
copy dd "326660591"
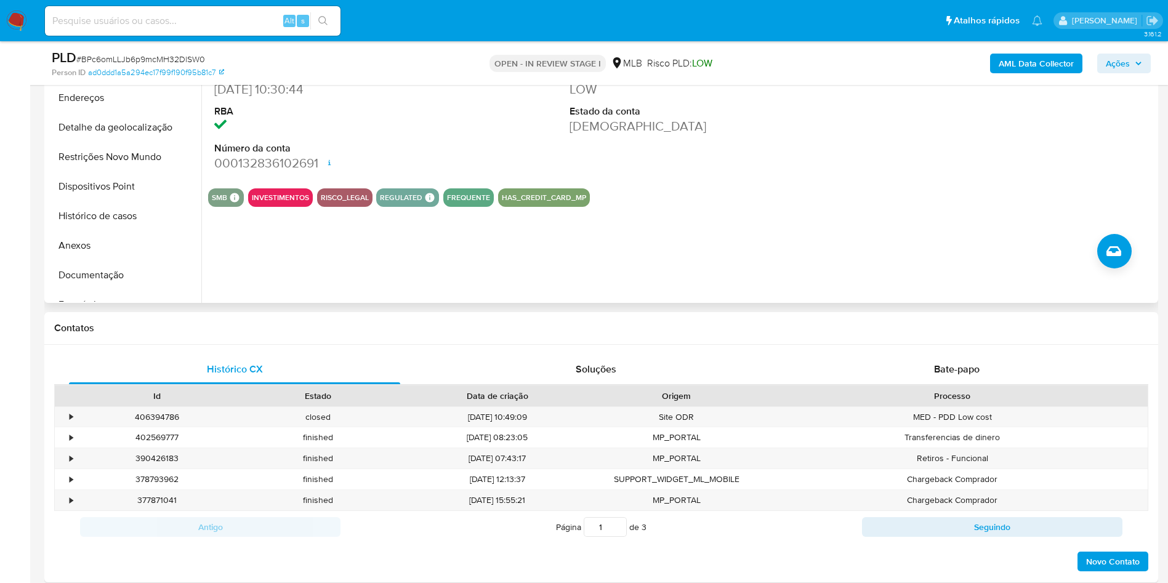
scroll to position [332, 0]
click at [947, 372] on div "Bate-papo" at bounding box center [956, 369] width 331 height 30
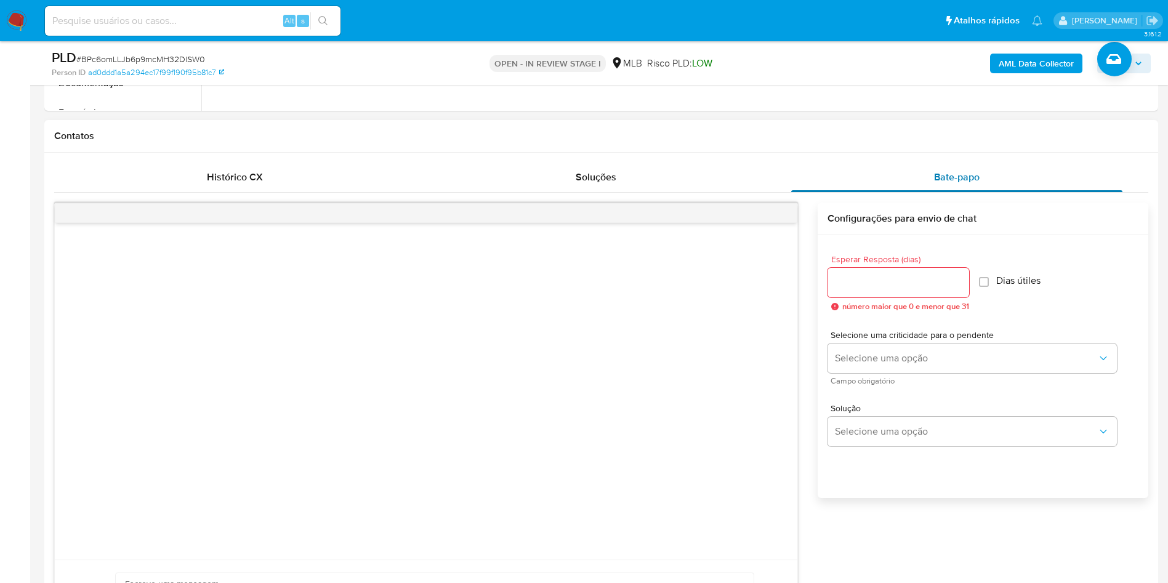
scroll to position [541, 0]
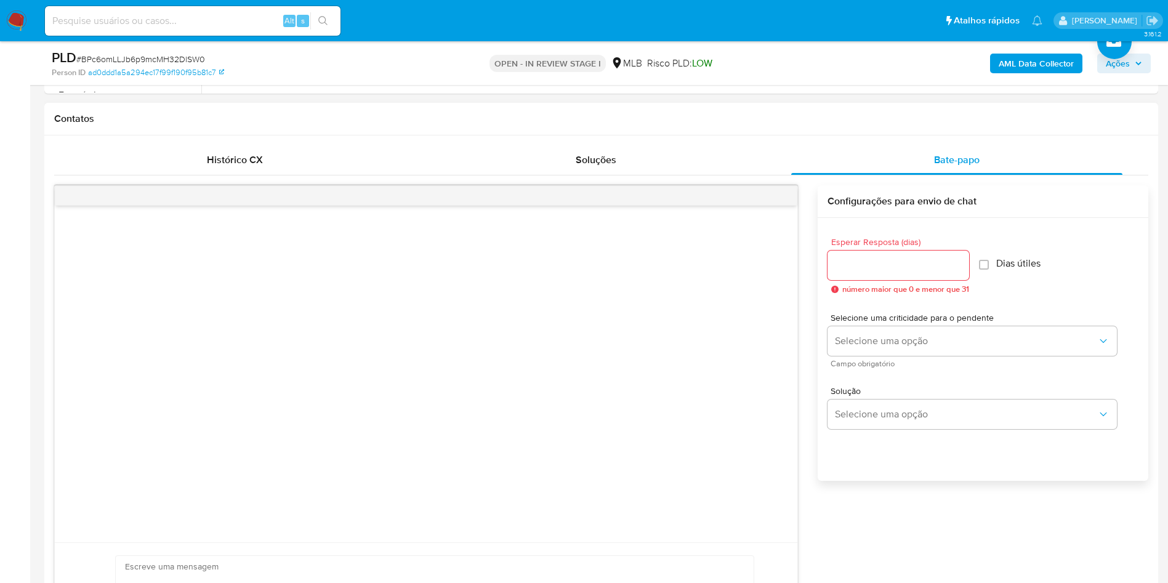
click at [884, 265] on div "Esperar Resposta (dias) número maior que 0 e menor que 31" at bounding box center [898, 266] width 142 height 56
click at [881, 273] on input "Esperar Resposta (dias)" at bounding box center [898, 265] width 142 height 16
type input "3"
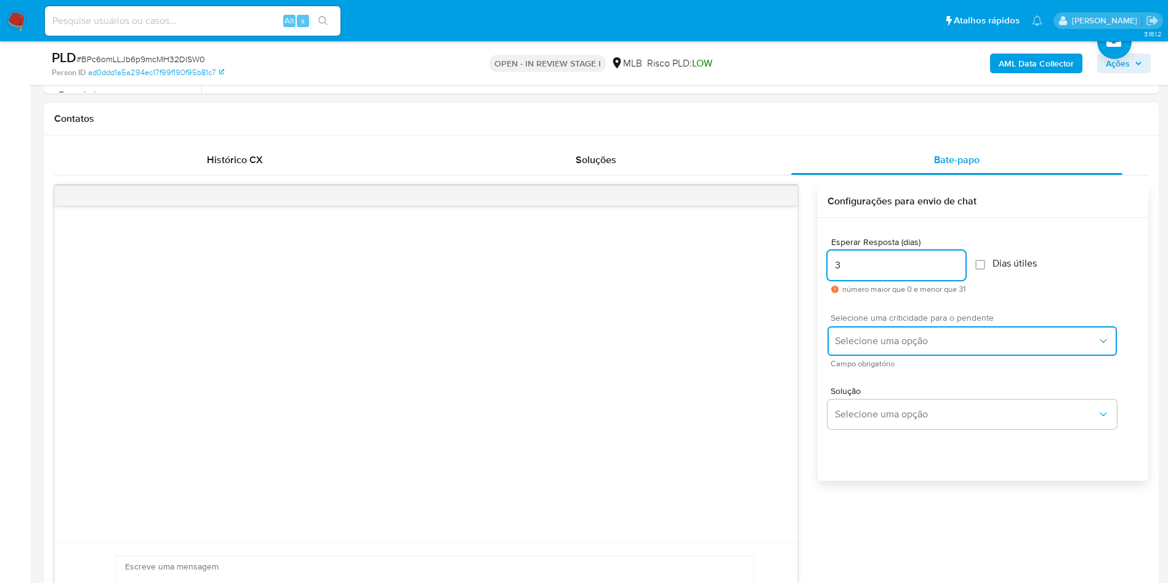
click at [878, 356] on button "Selecione uma opção" at bounding box center [971, 341] width 289 height 30
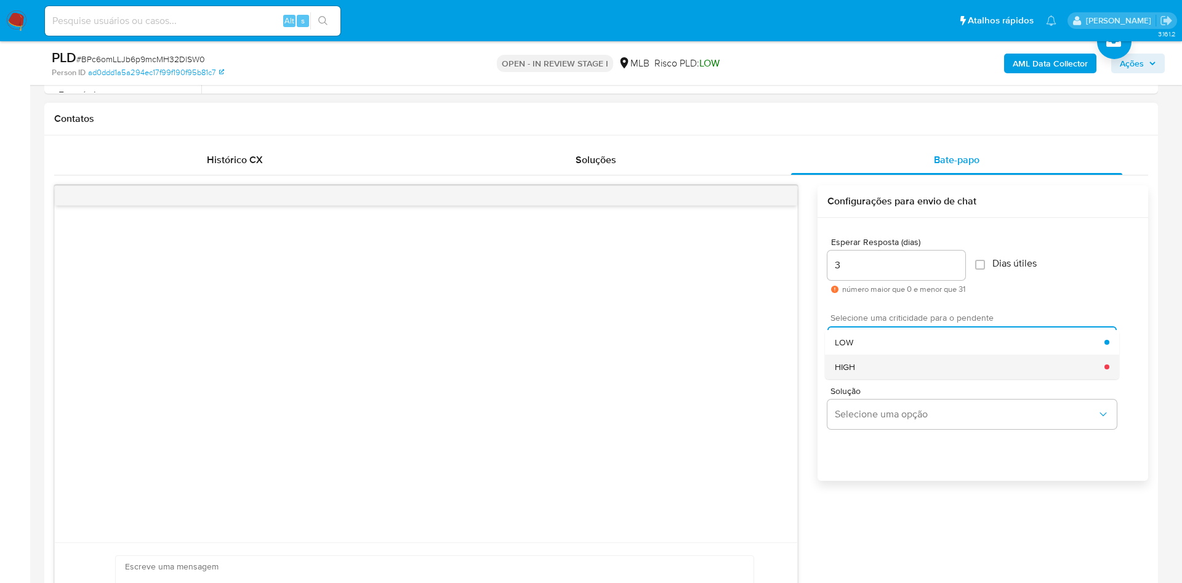
click at [876, 379] on div "HIGH" at bounding box center [970, 367] width 270 height 25
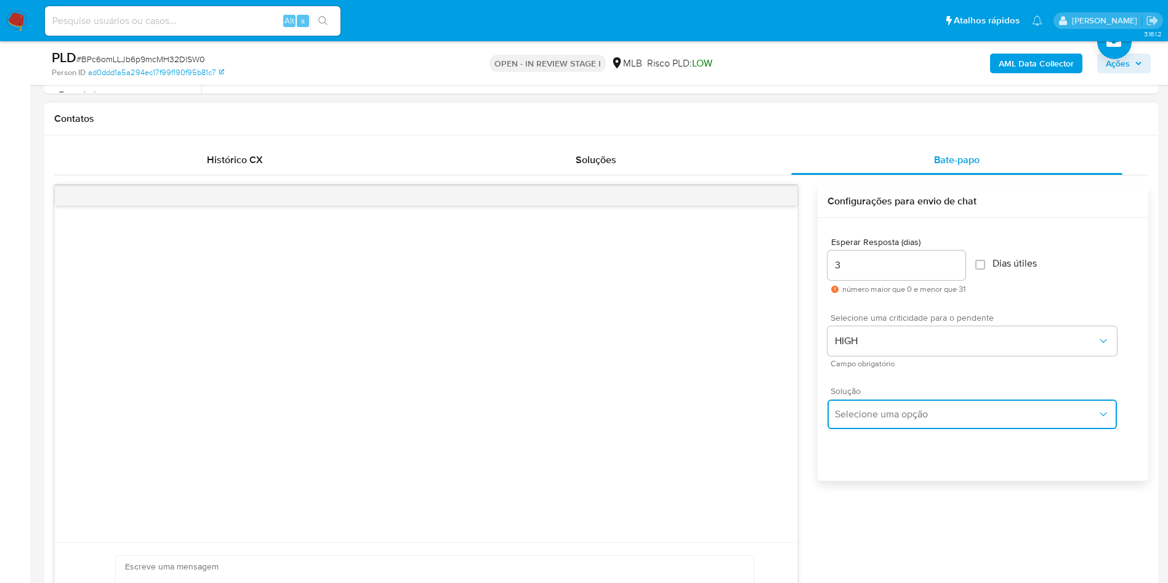
click at [875, 420] on span "Selecione uma opção" at bounding box center [966, 414] width 262 height 12
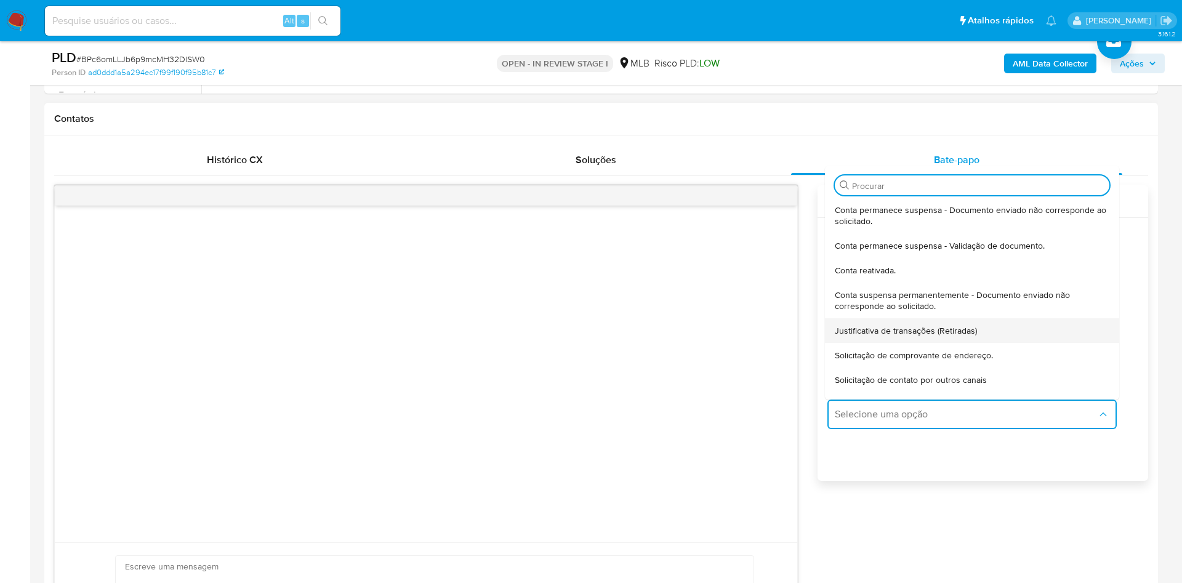
click at [945, 343] on div "Justificativa de transações (Retiradas)" at bounding box center [972, 330] width 275 height 25
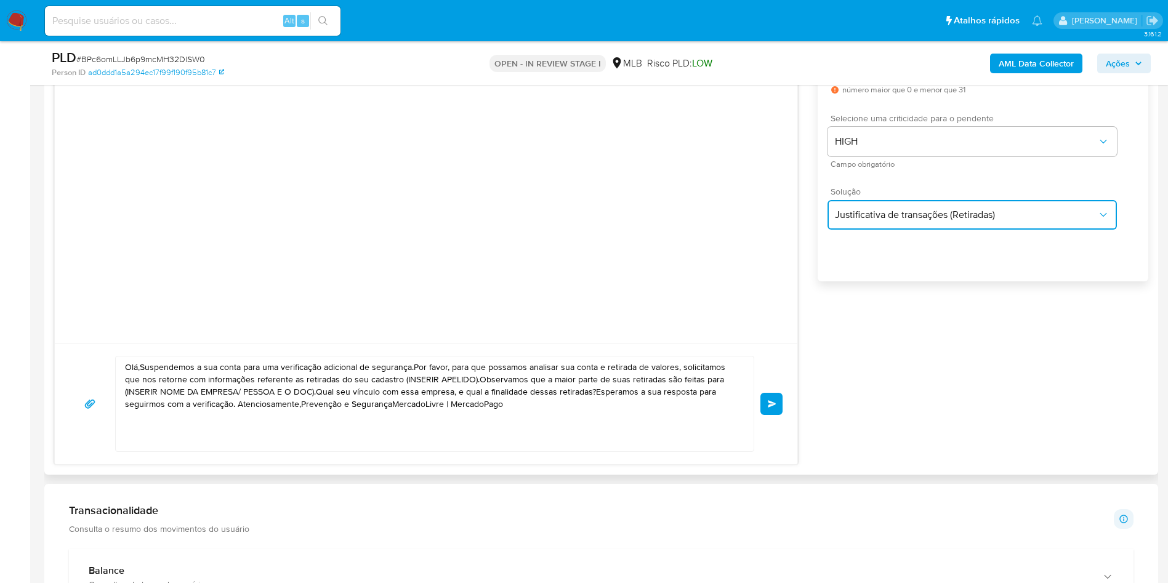
scroll to position [745, 0]
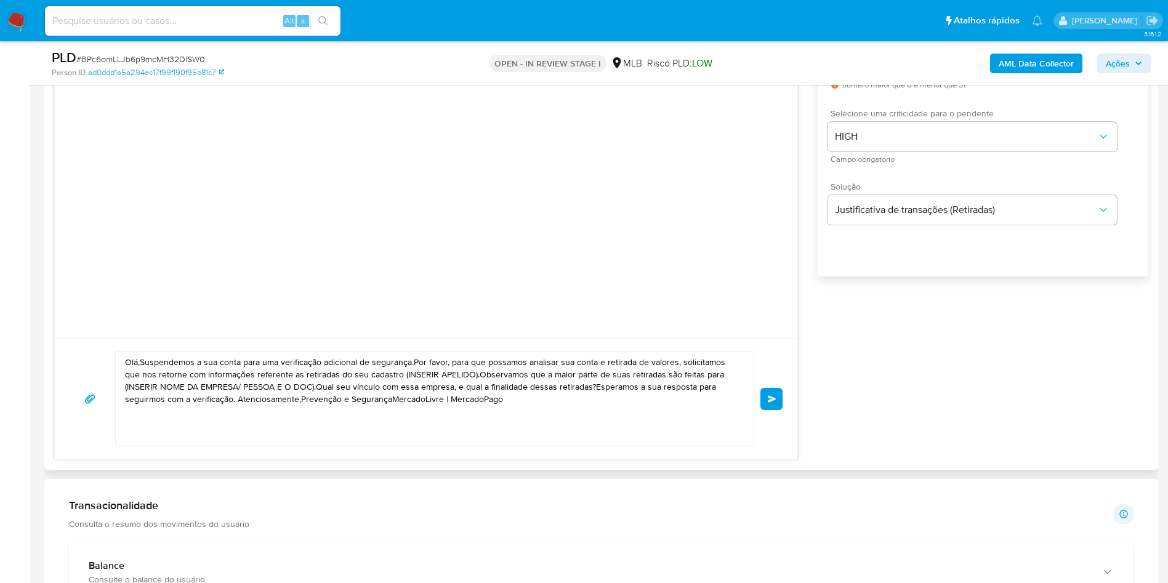
click at [494, 393] on textarea "Olá,Suspendemos a sua conta para uma verificação adicional de segurança.Por fav…" at bounding box center [431, 398] width 613 height 95
paste textarea "! Estamos realizando uma verificação adicional de segurança em contas de usuári…"
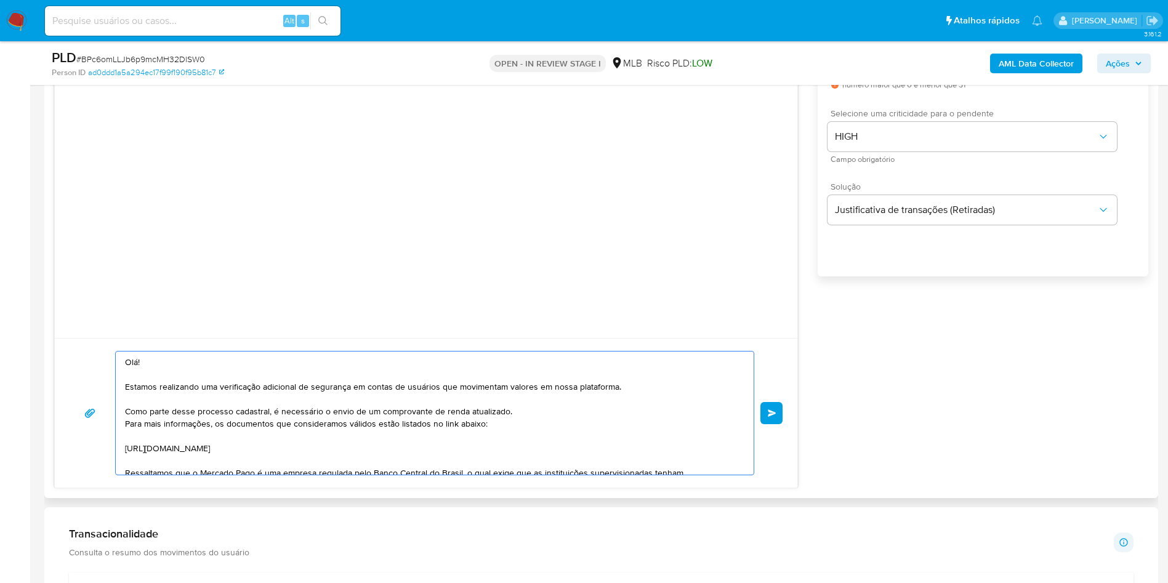
scroll to position [127, 0]
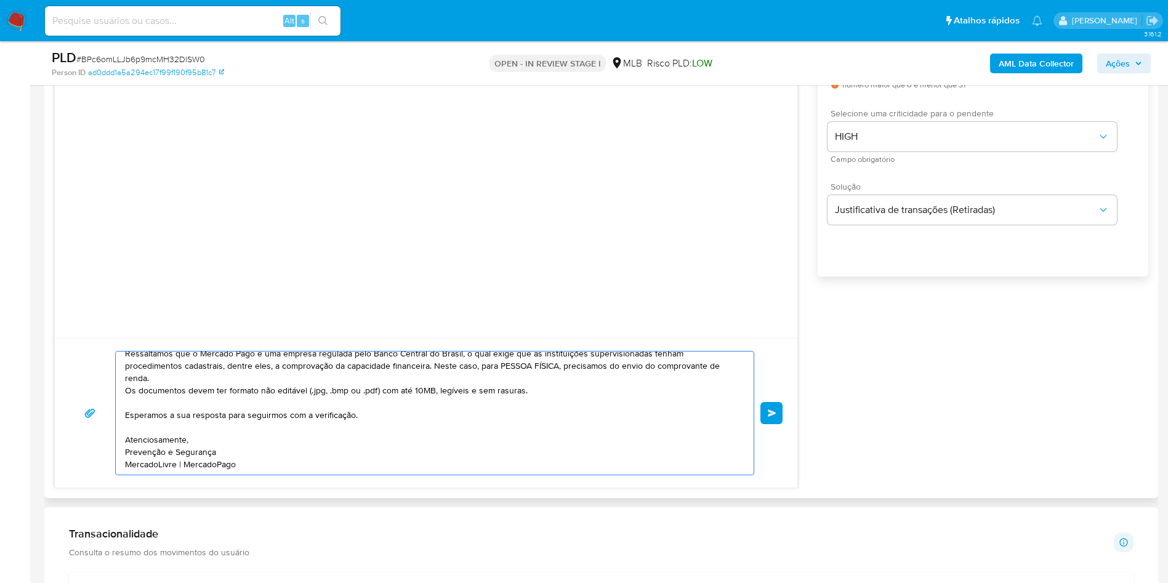
type textarea "Olá! Estamos realizando uma verificação adicional de segurança em contas de usu…"
click at [769, 417] on div "Olá! Estamos realizando uma verificação adicional de segurança em contas de usu…" at bounding box center [426, 413] width 713 height 124
click at [777, 424] on button "common.send" at bounding box center [771, 413] width 22 height 22
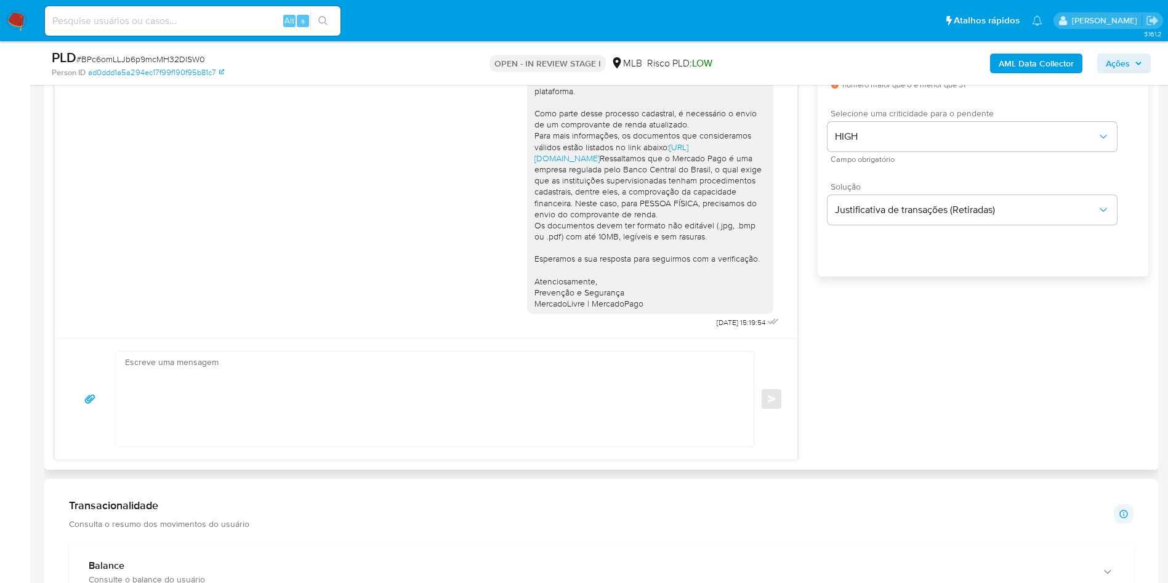
scroll to position [14, 0]
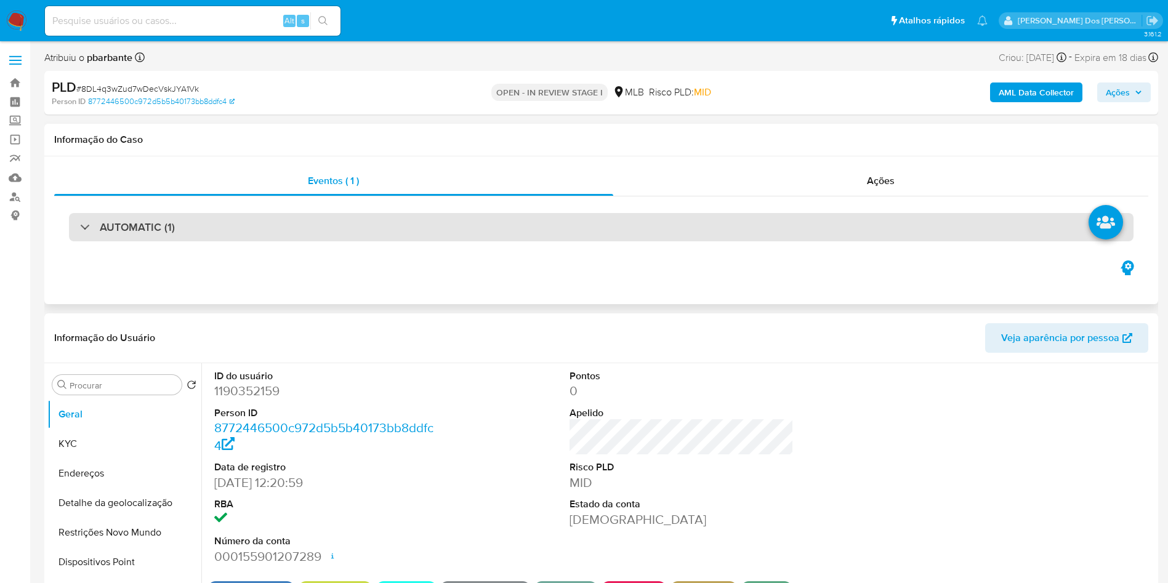
click at [292, 225] on div "AUTOMATIC (1)" at bounding box center [601, 227] width 1064 height 28
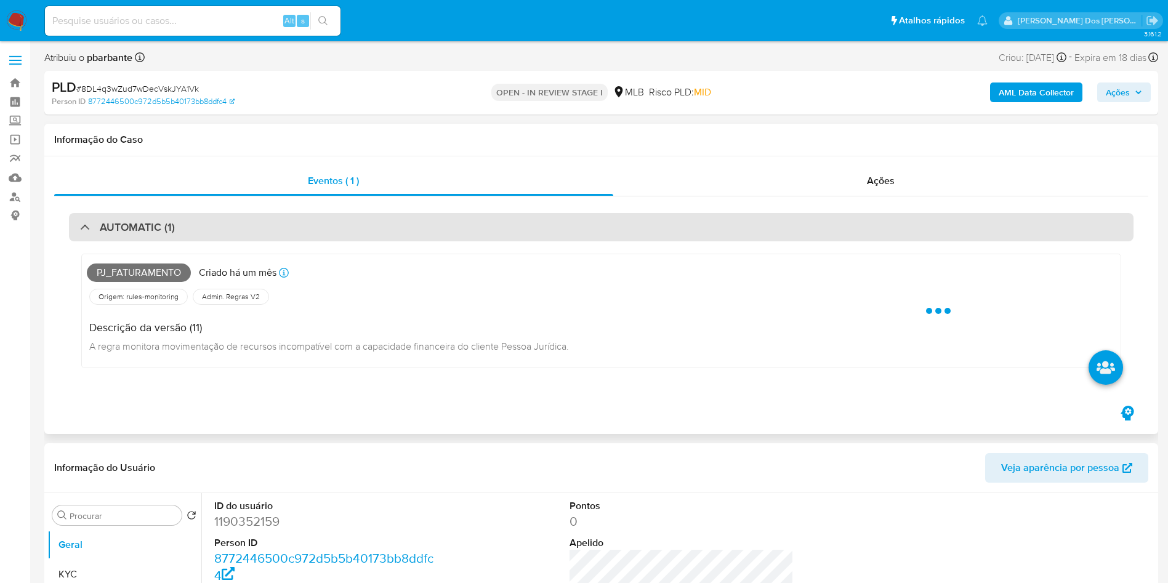
click at [292, 225] on div "AUTOMATIC (1)" at bounding box center [601, 227] width 1064 height 28
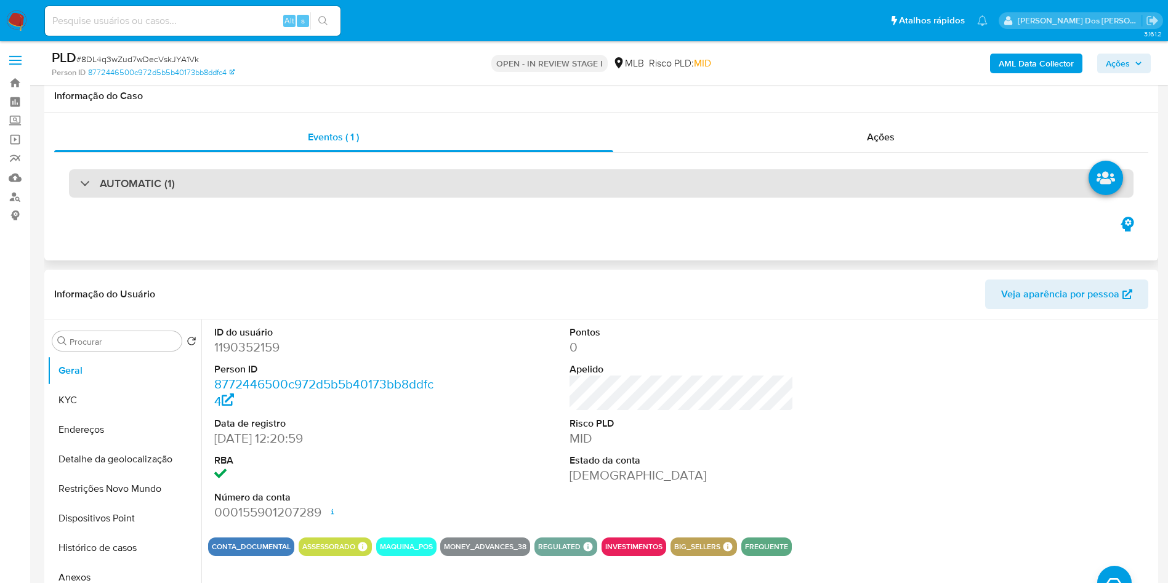
scroll to position [158, 0]
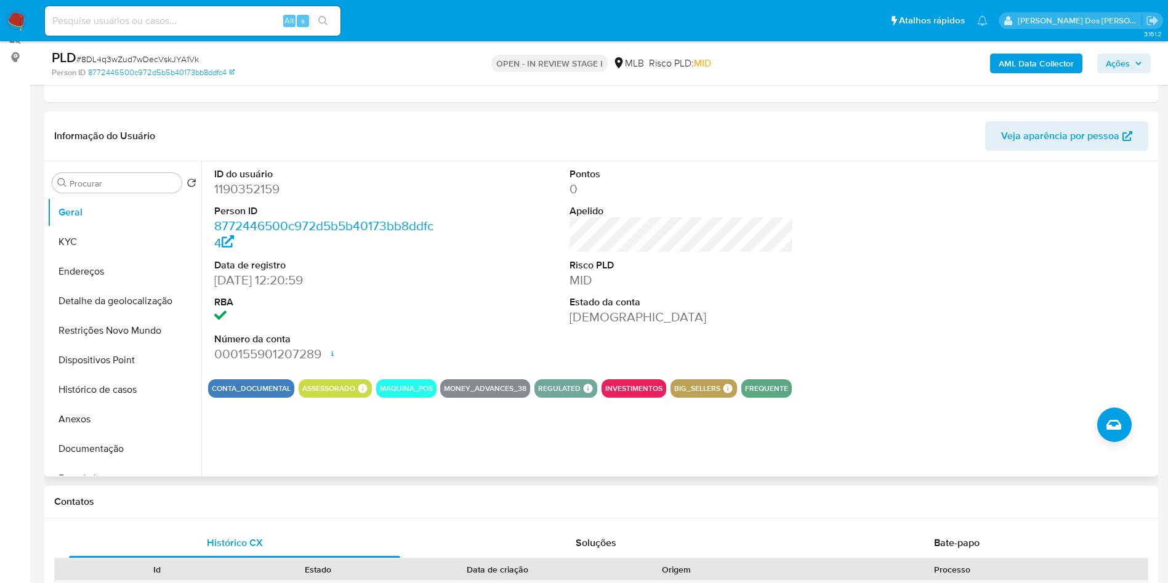
click at [256, 198] on dd "1190352159" at bounding box center [326, 188] width 225 height 17
copy dd "1190352159"
click at [177, 55] on span "# 8DL4q3wZud7wDecVskJYA1Vk" at bounding box center [137, 59] width 122 height 12
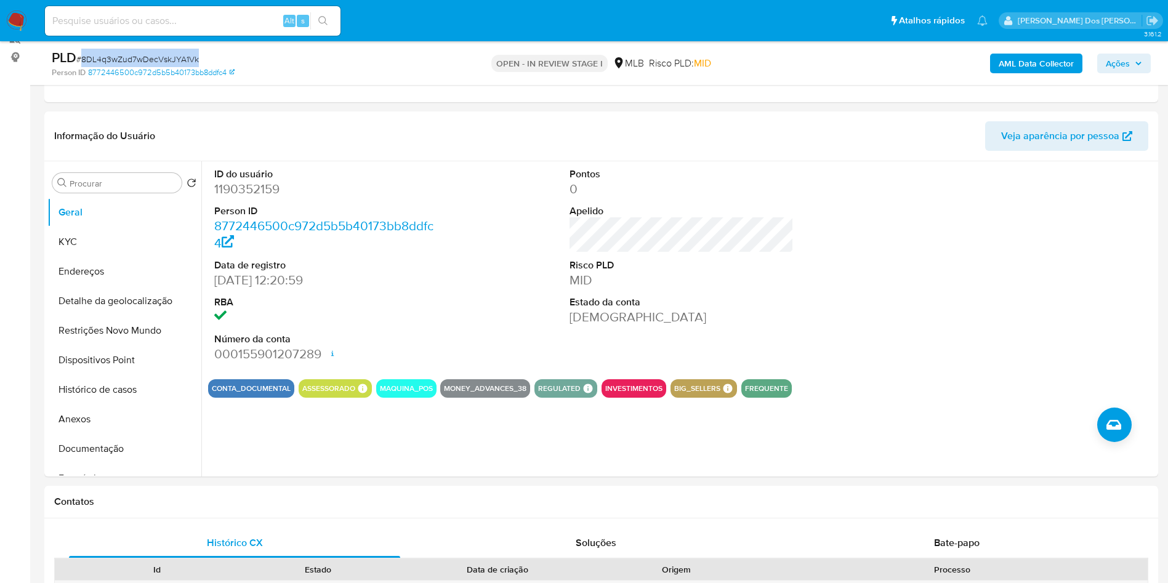
copy span "8DL4q3wZud7wDecVskJYA1Vk"
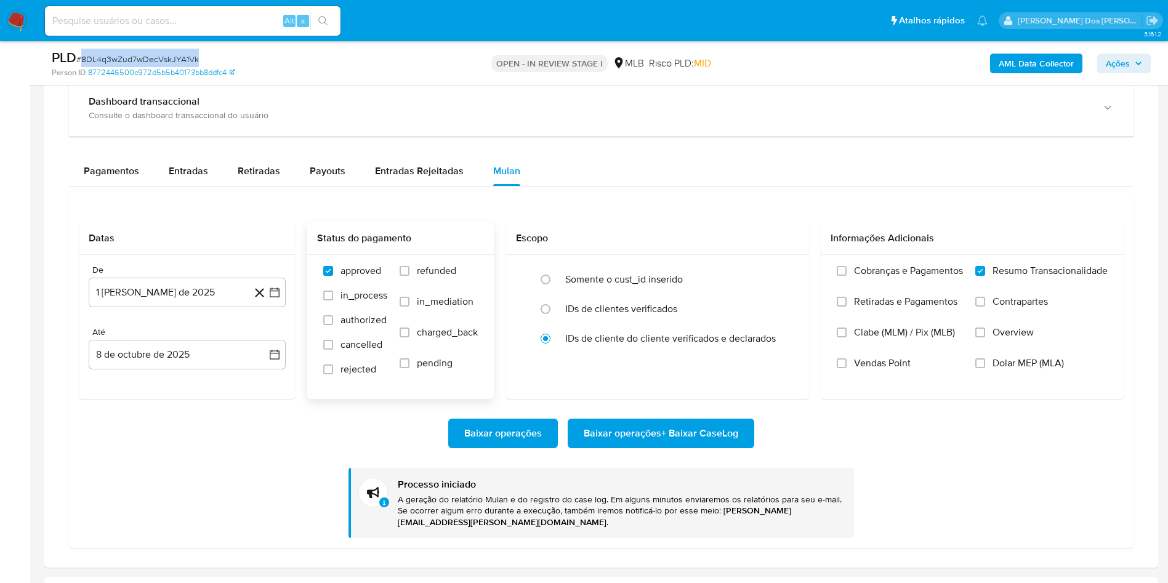
scroll to position [966, 0]
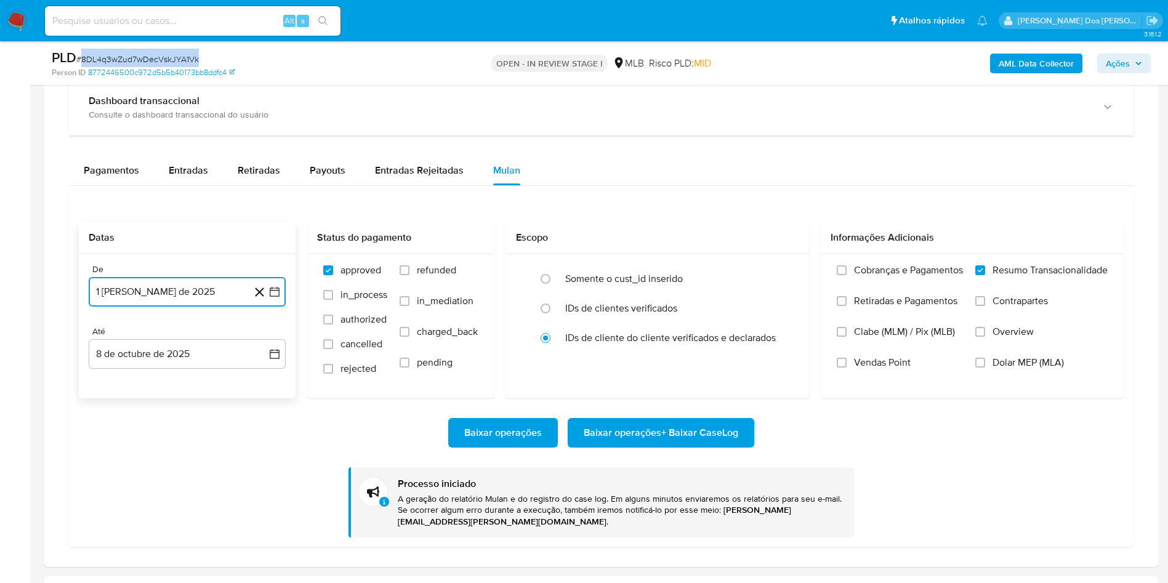
click at [279, 307] on button "1 [PERSON_NAME] de 2025" at bounding box center [187, 292] width 197 height 30
click at [262, 343] on icon "Mes siguiente" at bounding box center [263, 336] width 15 height 15
click at [263, 343] on icon "Mes siguiente" at bounding box center [263, 336] width 15 height 15
click at [106, 343] on icon "Mes anterior" at bounding box center [110, 336] width 15 height 15
click at [117, 441] on button "15" at bounding box center [113, 431] width 20 height 20
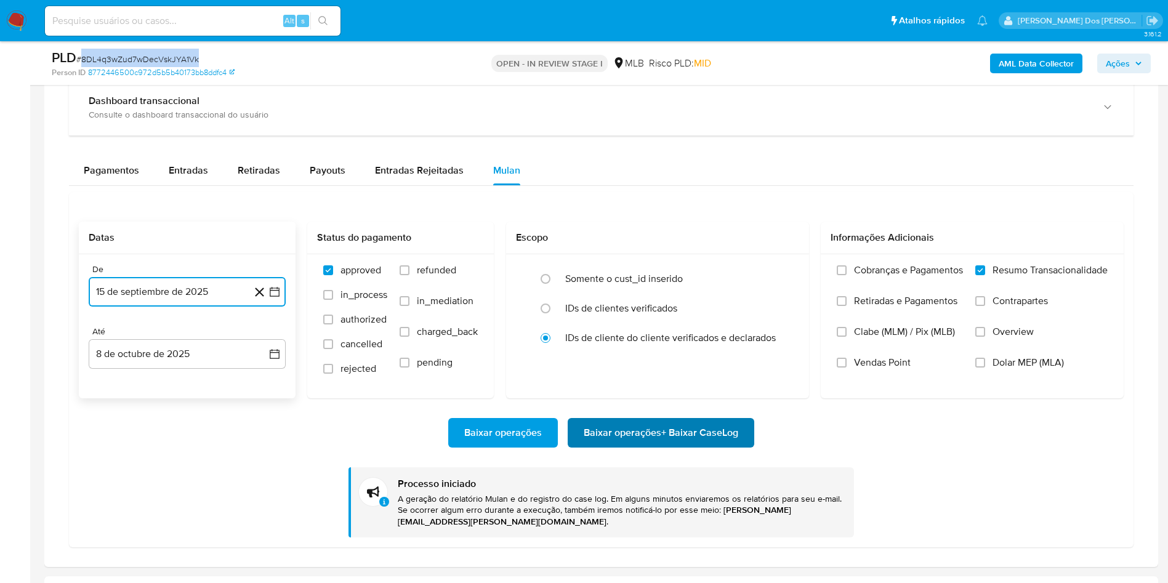
click at [621, 446] on span "Baixar operações + Baixar CaseLog" at bounding box center [660, 432] width 154 height 27
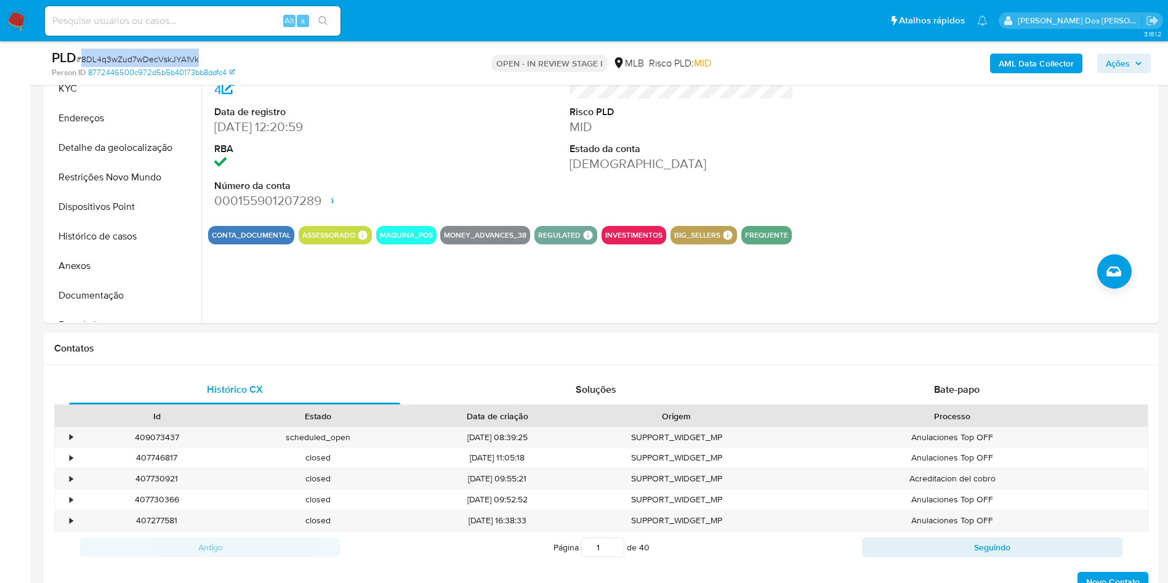
scroll to position [216, 0]
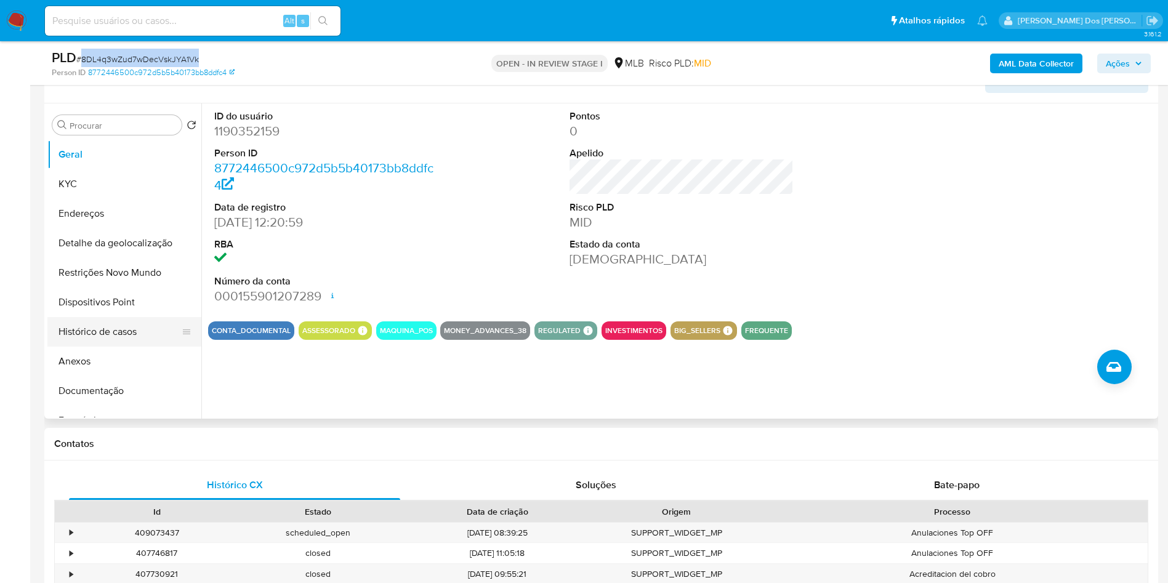
click at [133, 347] on button "Histórico de casos" at bounding box center [119, 332] width 144 height 30
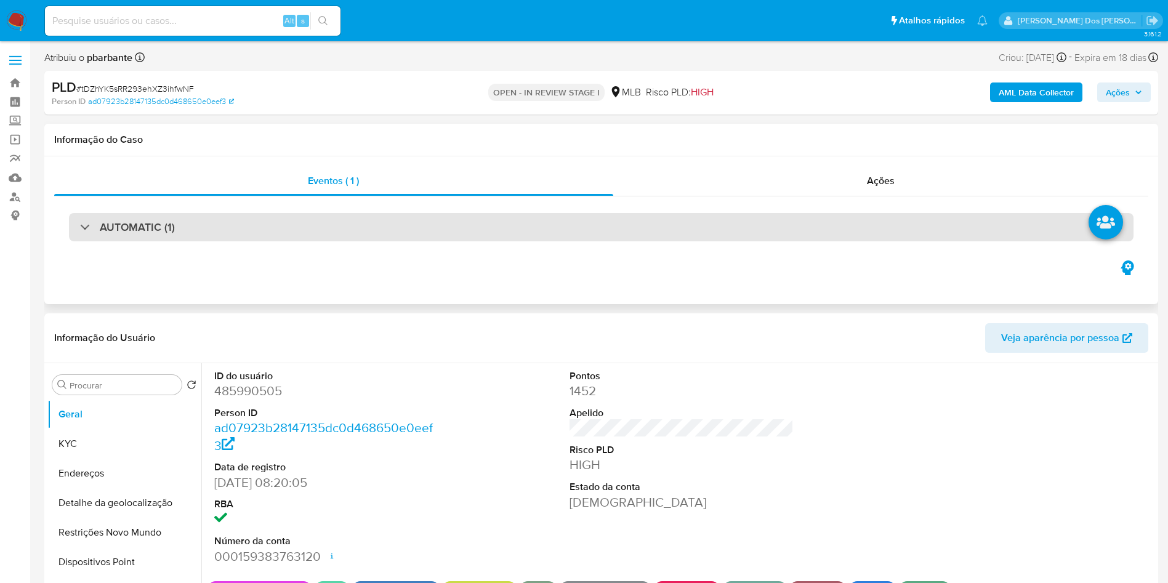
click at [342, 225] on div "AUTOMATIC (1)" at bounding box center [601, 227] width 1064 height 28
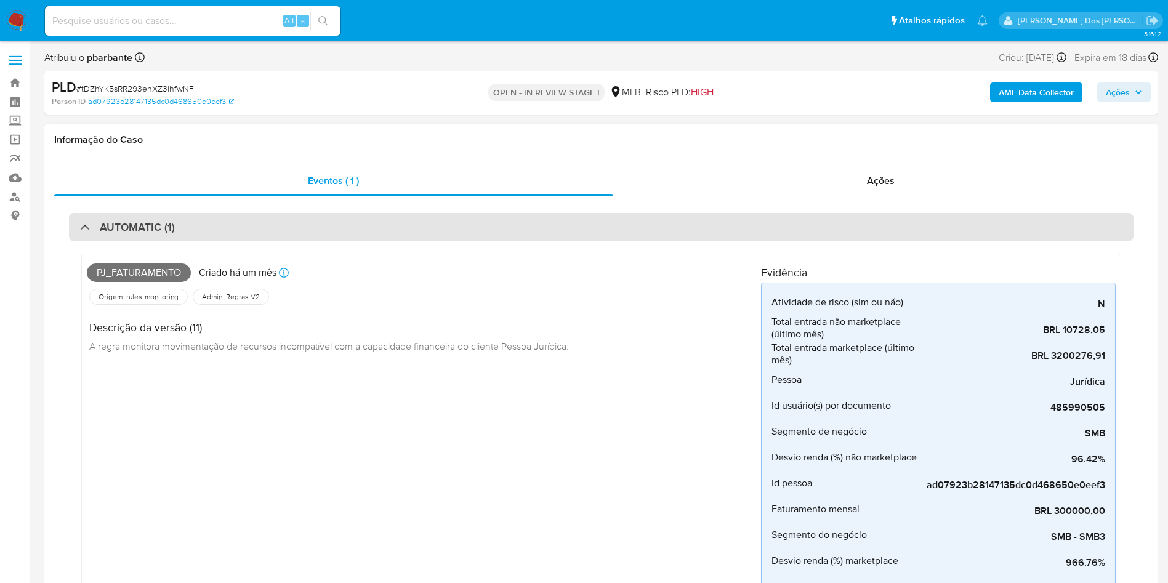
click at [384, 229] on div "AUTOMATIC (1)" at bounding box center [601, 227] width 1064 height 28
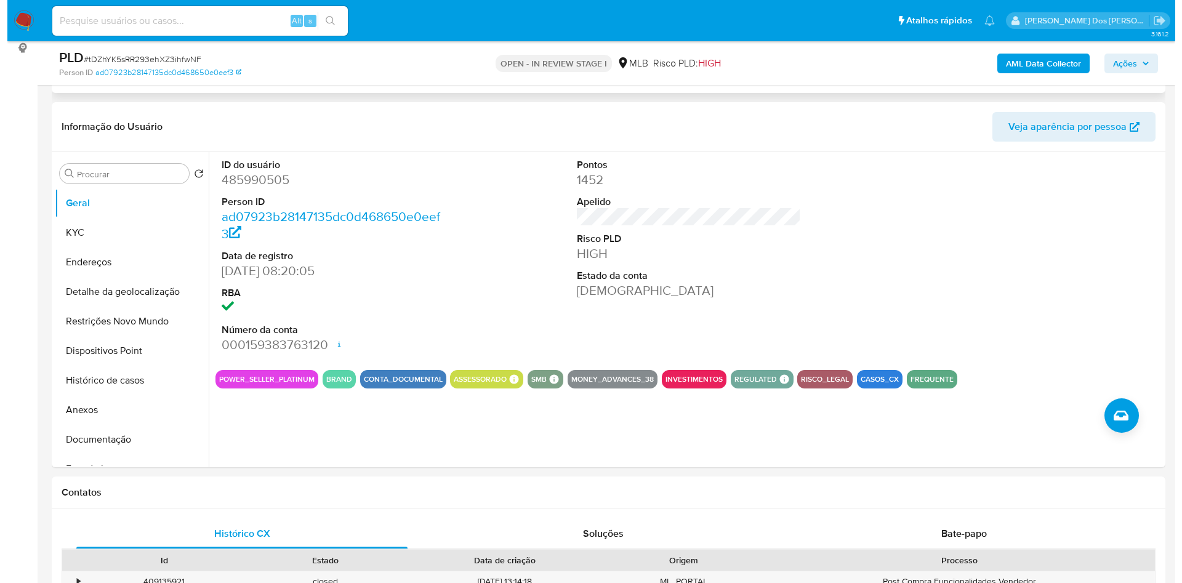
scroll to position [168, 0]
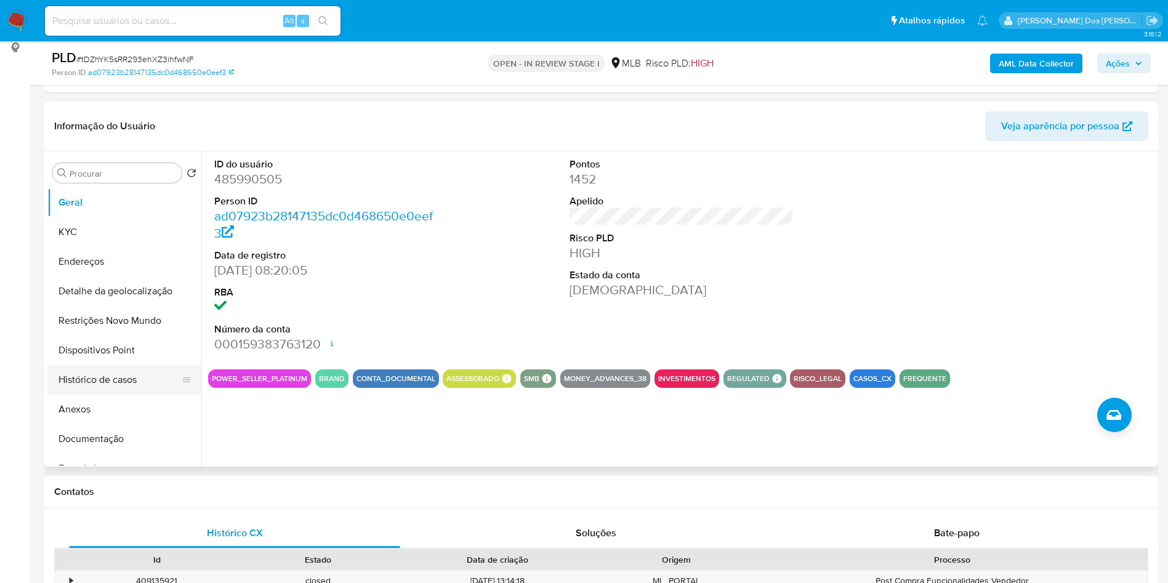
click at [87, 395] on button "Histórico de casos" at bounding box center [119, 380] width 144 height 30
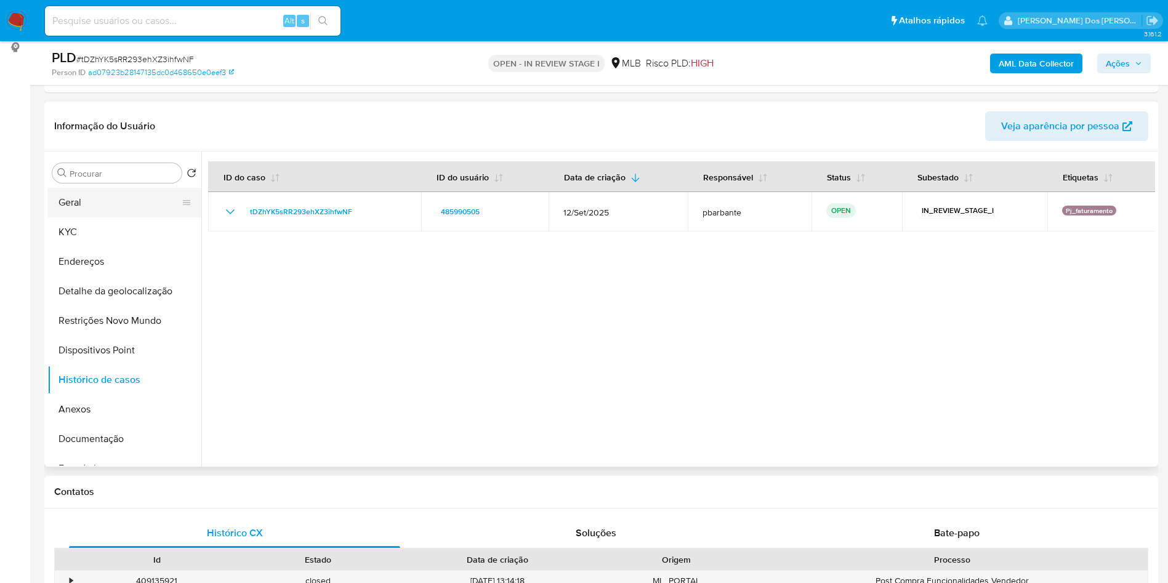
click at [124, 217] on button "Geral" at bounding box center [119, 203] width 144 height 30
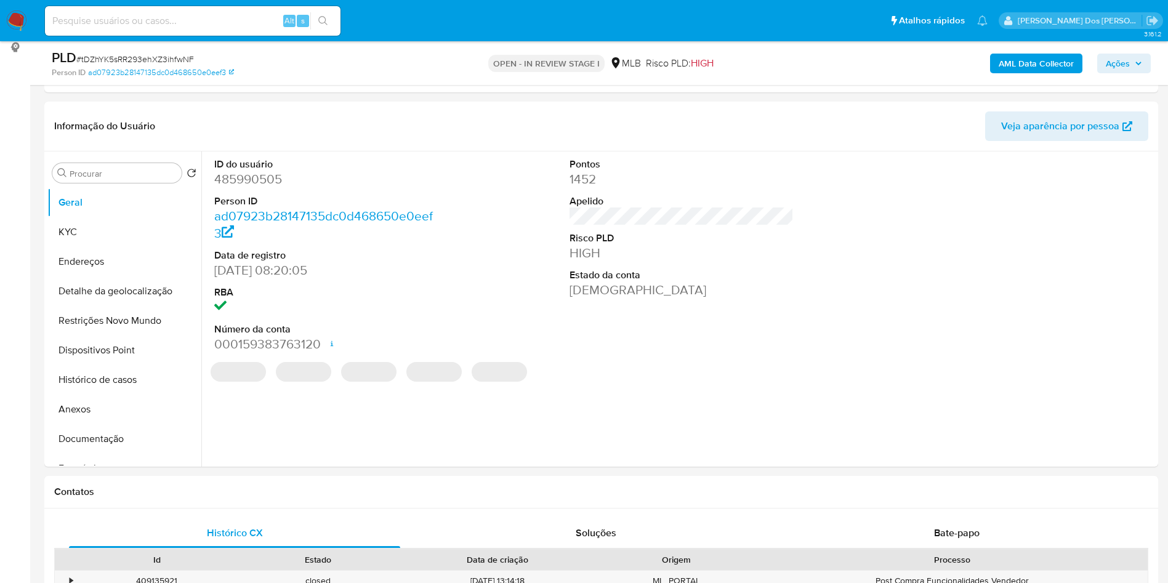
click at [265, 188] on dd "485990505" at bounding box center [326, 178] width 225 height 17
copy dd "485990505"
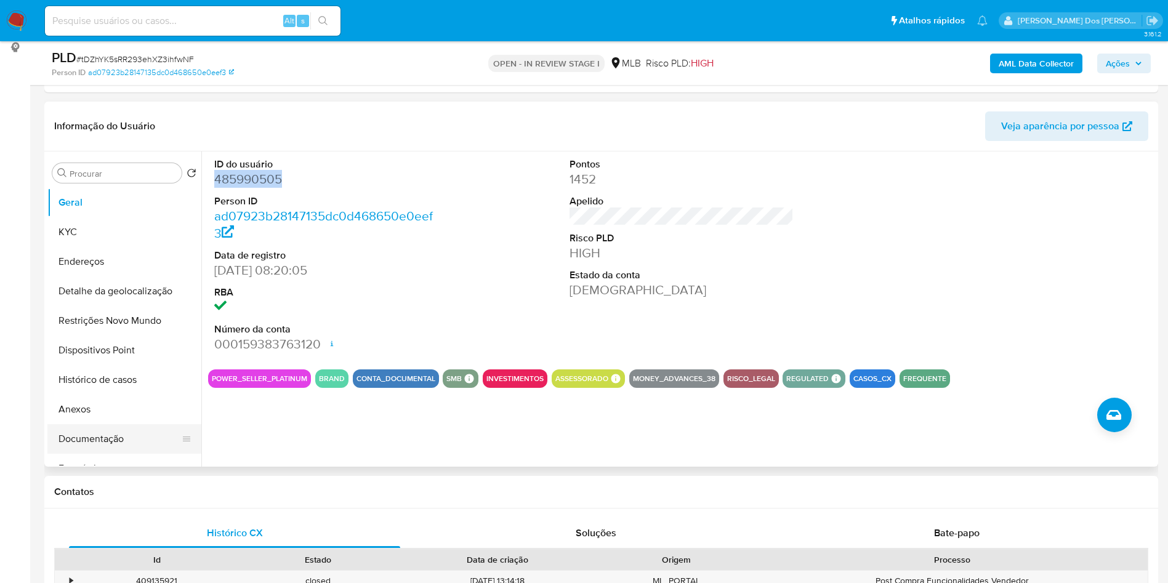
click at [129, 454] on button "Documentação" at bounding box center [119, 439] width 144 height 30
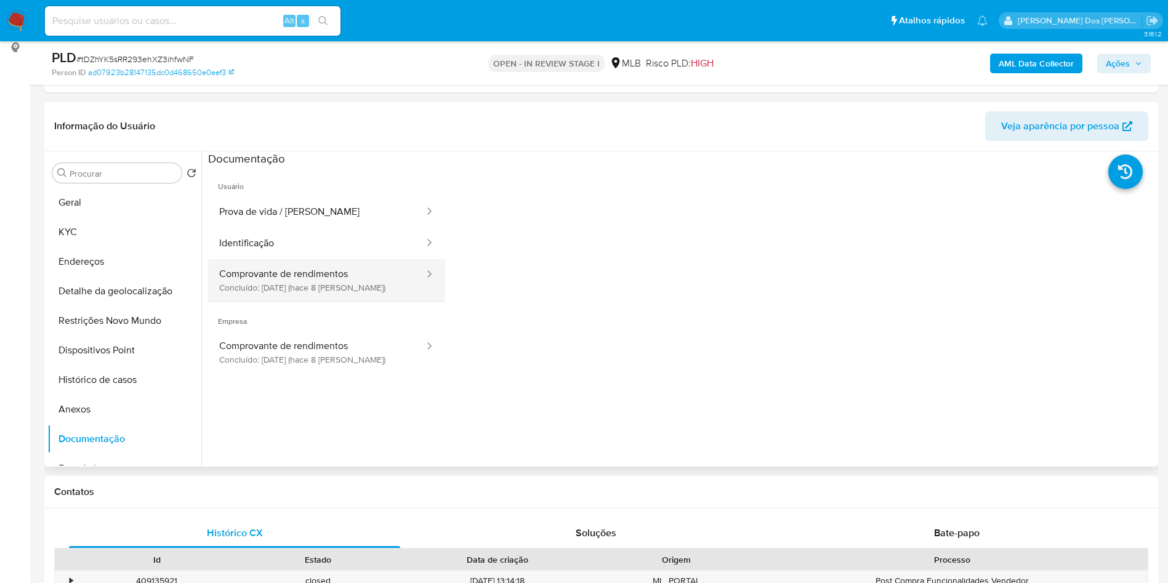
click at [318, 293] on button "Comprovante de rendimentos Concluído: 30/09/2025 (hace 8 días)" at bounding box center [316, 280] width 217 height 42
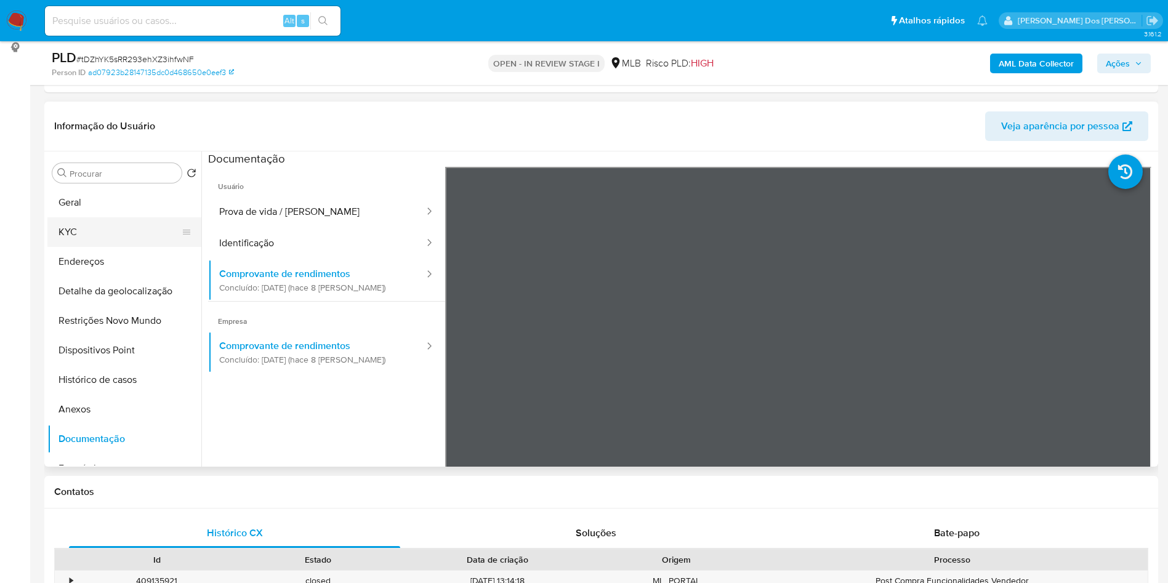
click at [103, 245] on button "KYC" at bounding box center [119, 232] width 144 height 30
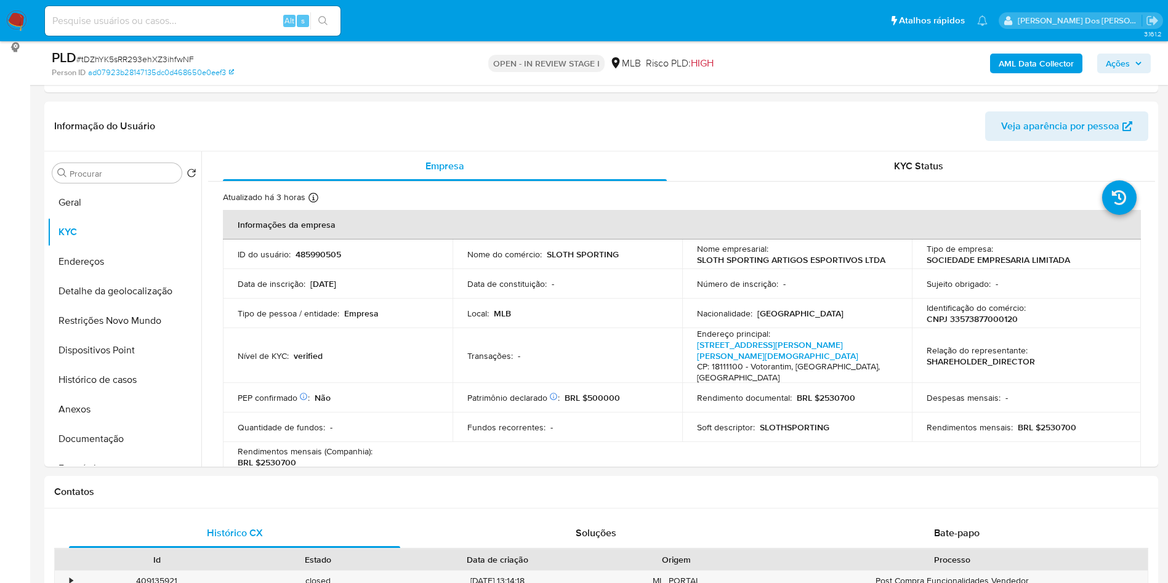
click at [1016, 60] on b "AML Data Collector" at bounding box center [1035, 64] width 75 height 20
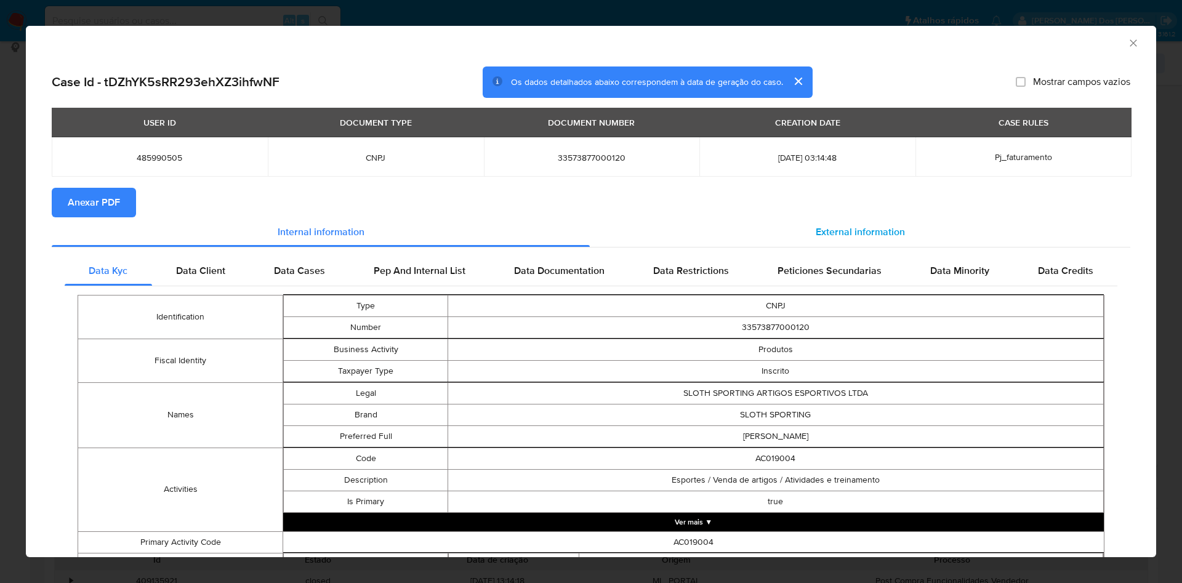
click at [843, 237] on span "External information" at bounding box center [860, 232] width 89 height 14
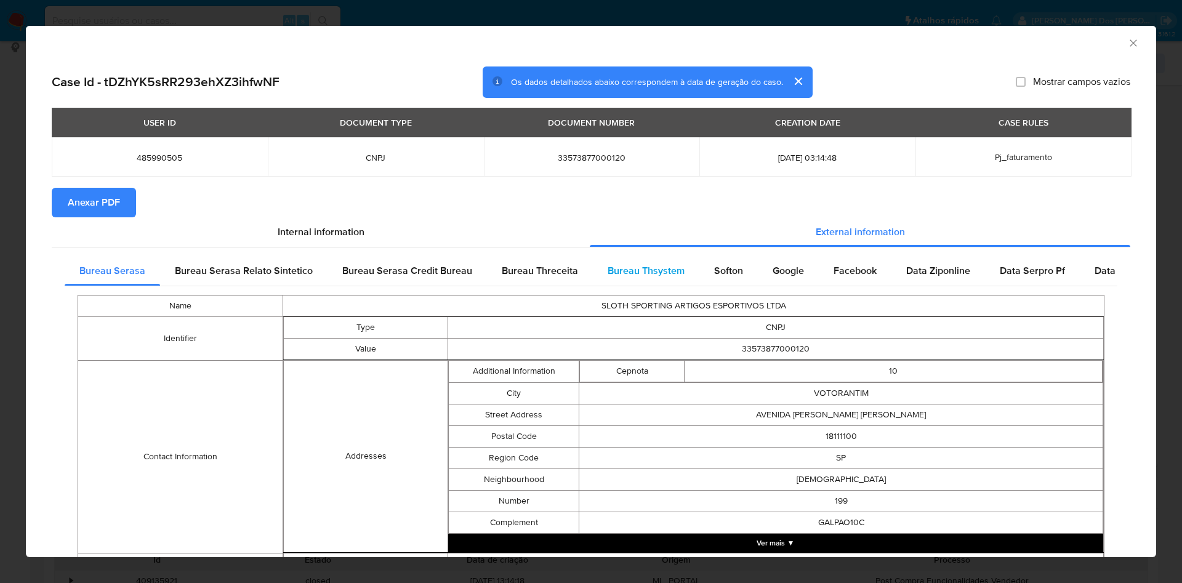
click at [660, 269] on span "Bureau Thsystem" at bounding box center [645, 270] width 77 height 14
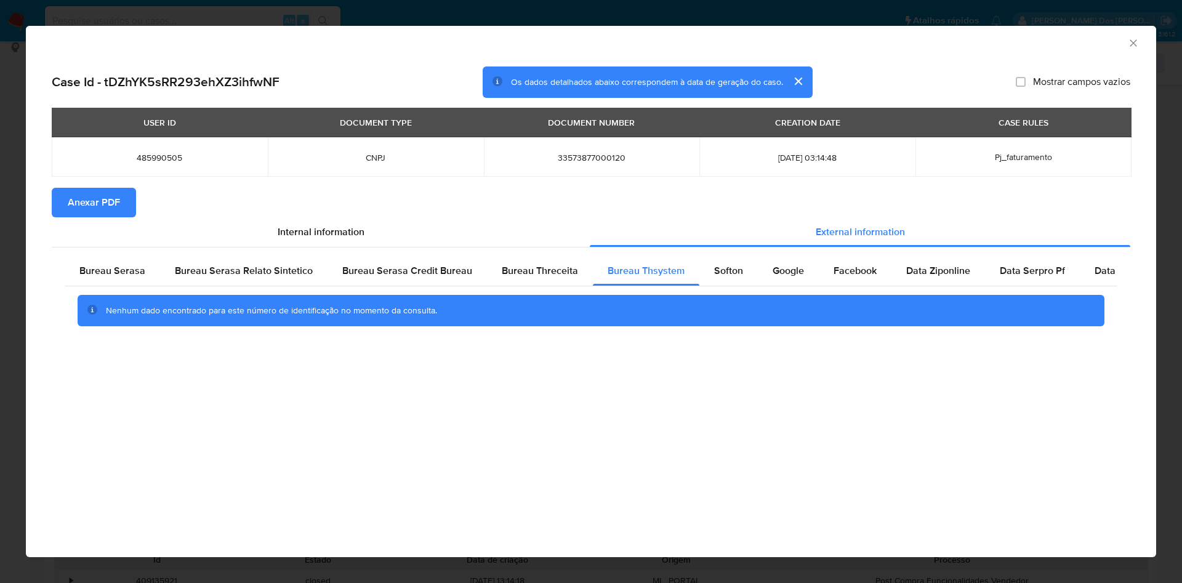
click at [114, 255] on div "Bureau Serasa Bureau Serasa Relato Sintetico Bureau Serasa Credit Bureau Bureau…" at bounding box center [591, 295] width 1078 height 97
click at [113, 260] on div "Bureau Serasa" at bounding box center [112, 271] width 95 height 30
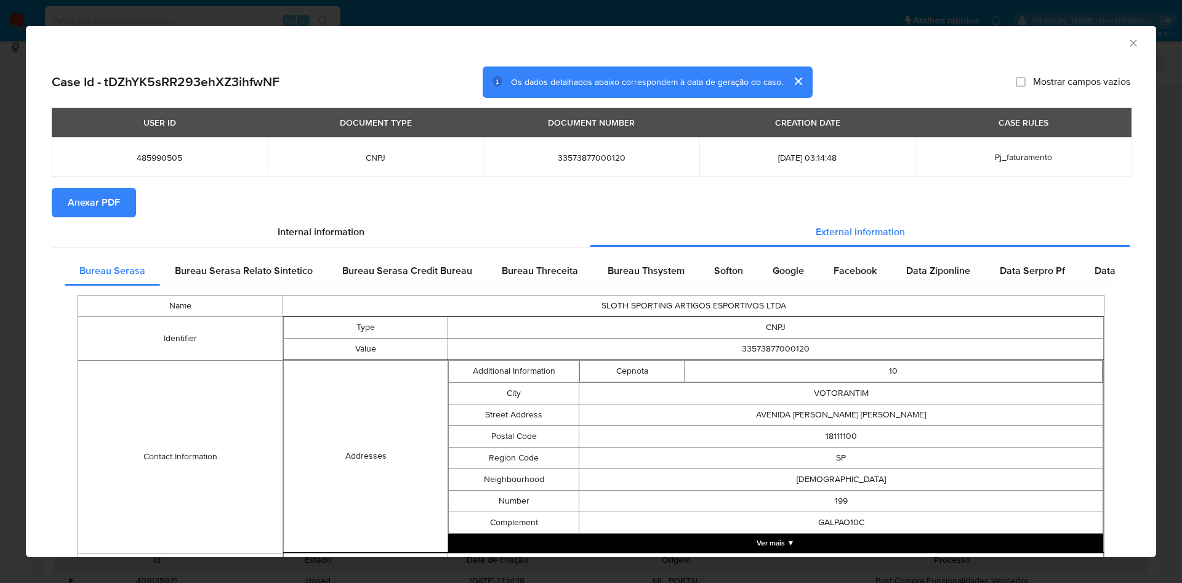
click at [124, 198] on button "Anexar PDF" at bounding box center [94, 203] width 84 height 30
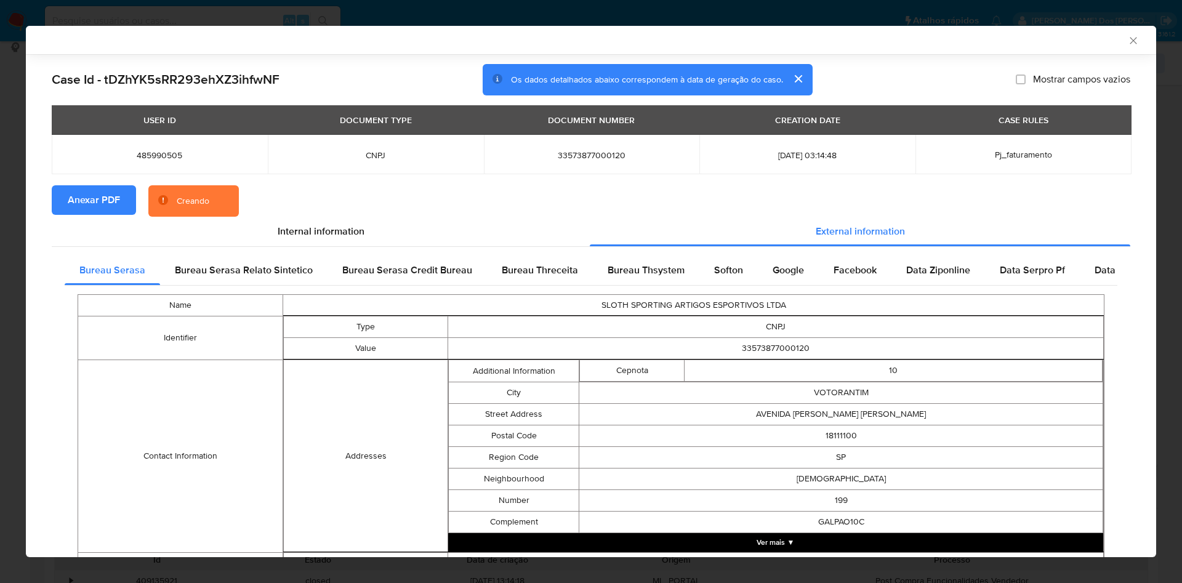
scroll to position [407, 0]
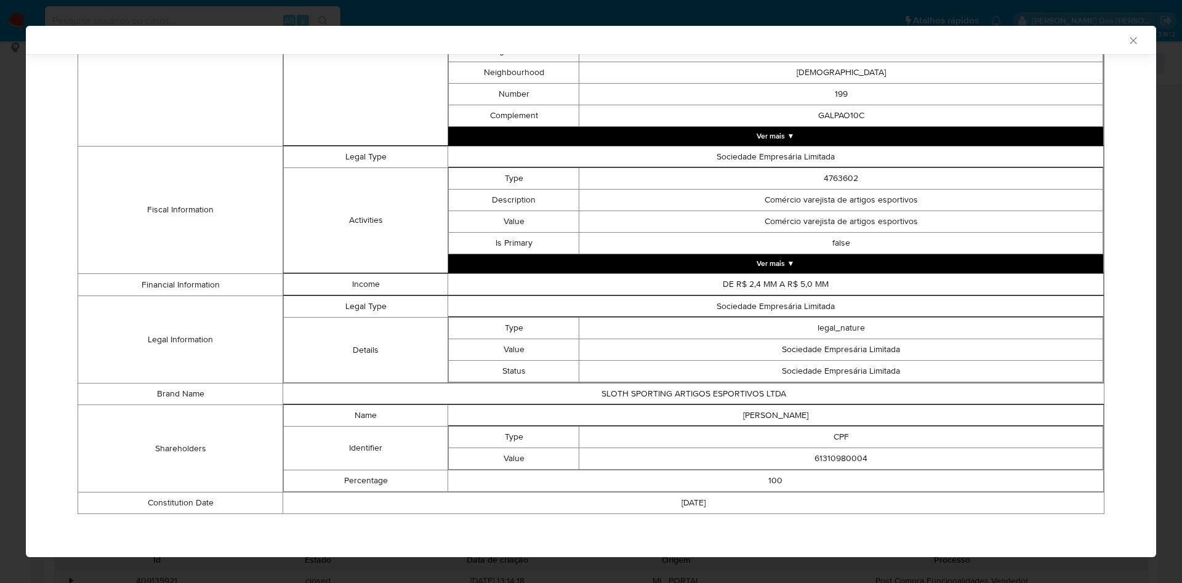
click at [825, 455] on td "61310980004" at bounding box center [841, 459] width 524 height 22
copy td "61310980004"
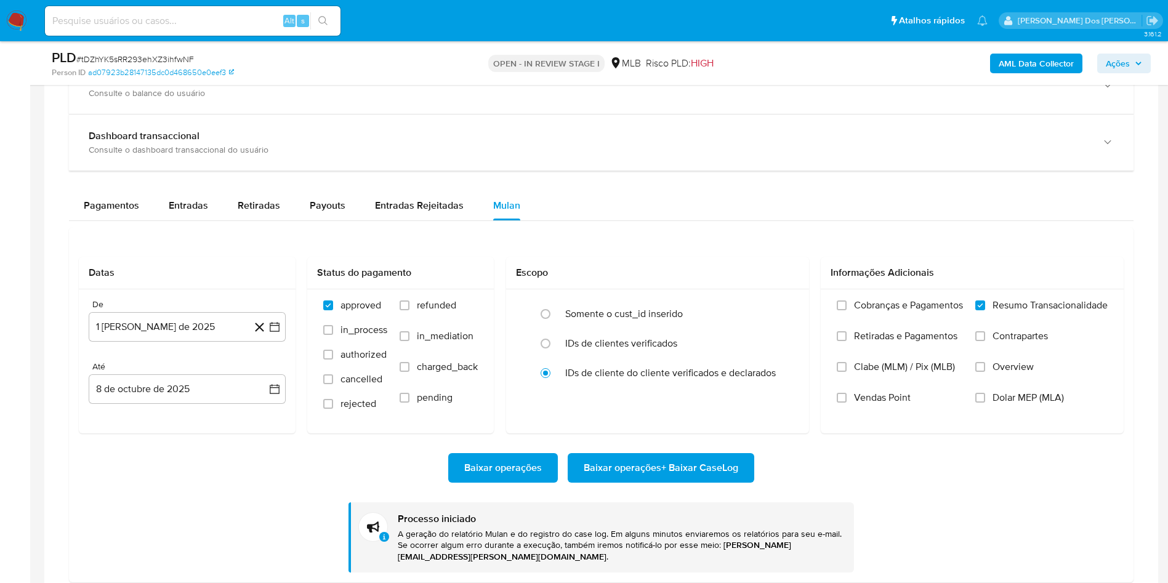
scroll to position [947, 0]
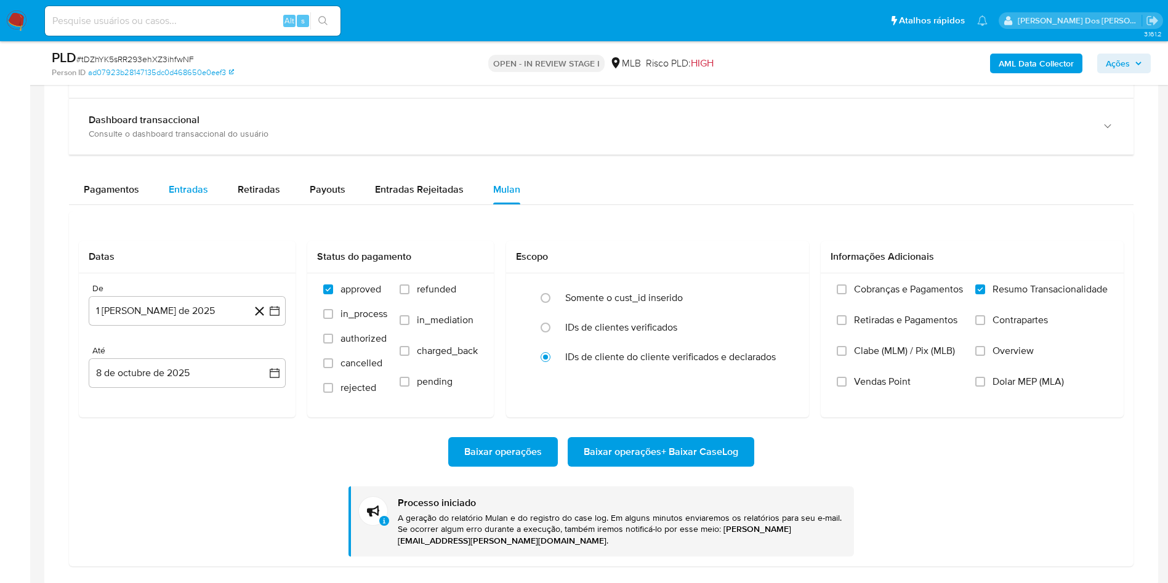
click at [185, 196] on span "Entradas" at bounding box center [188, 189] width 39 height 14
select select "10"
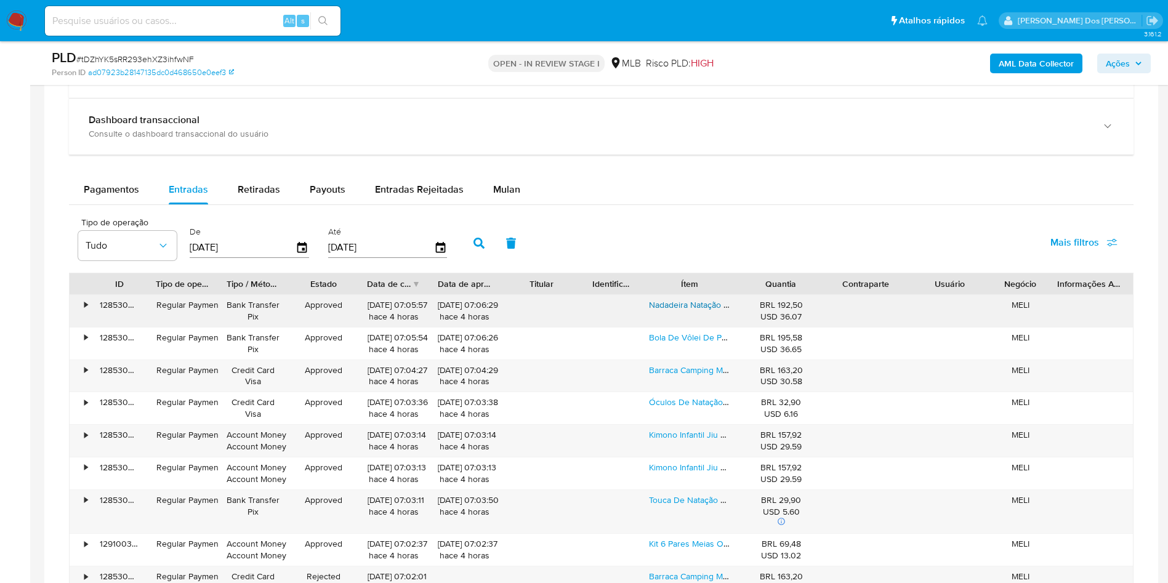
click at [681, 311] on link "Nadadeira Natação Vollo Pé De Pato Para Mergulho" at bounding box center [764, 305] width 230 height 12
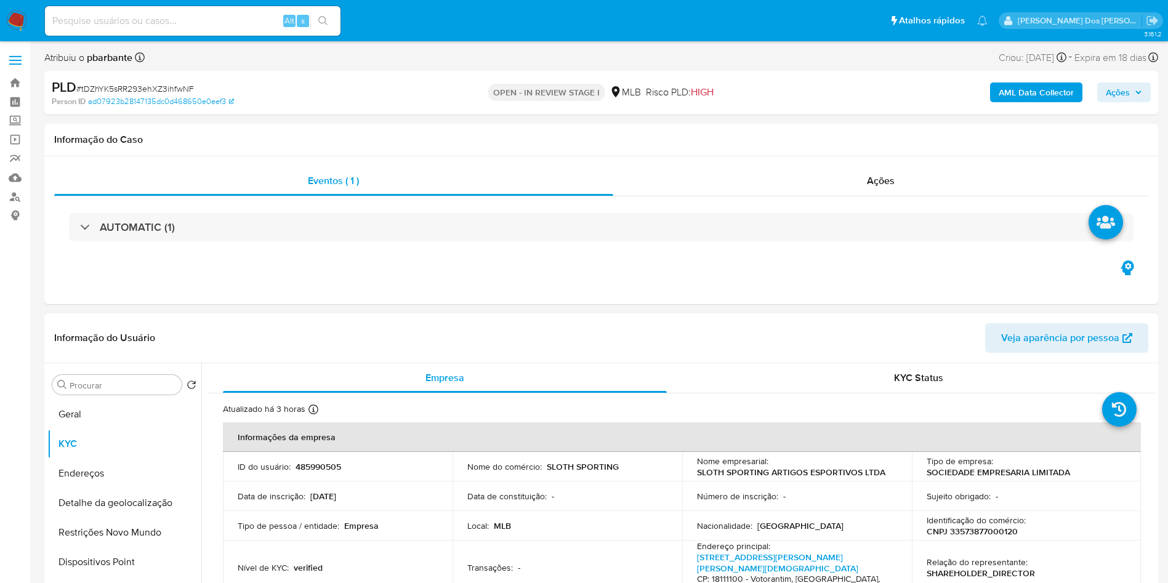
scroll to position [123, 0]
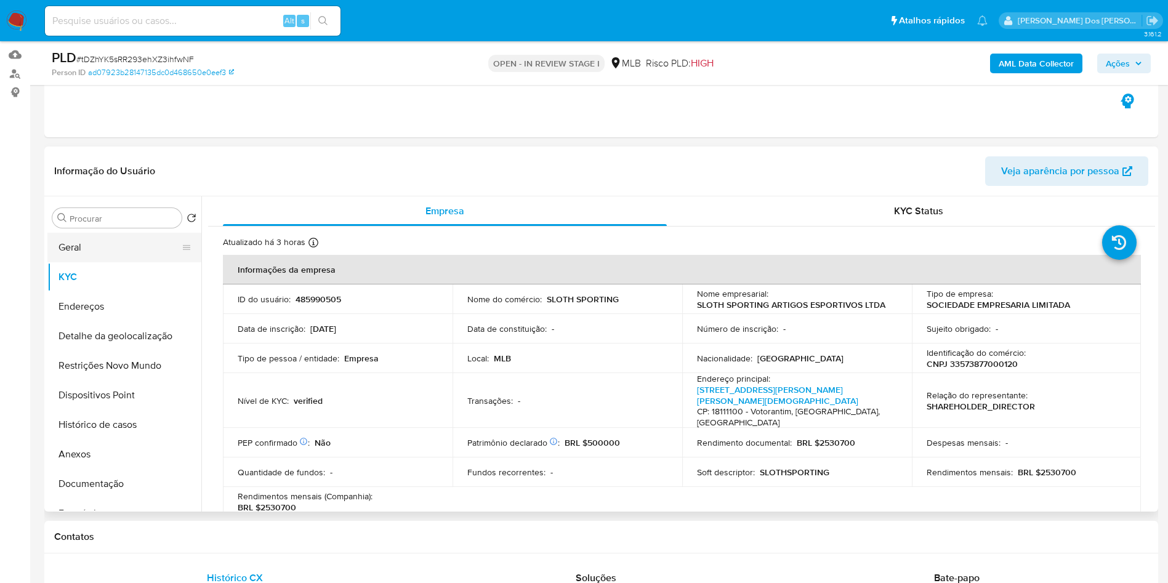
click at [113, 262] on button "Geral" at bounding box center [119, 248] width 144 height 30
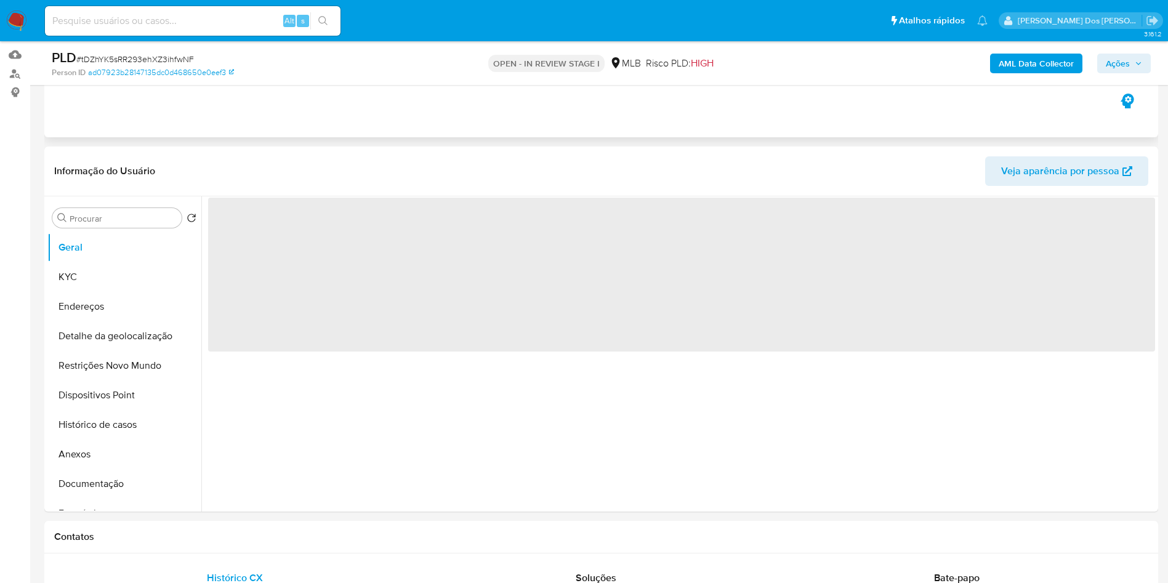
click at [430, 124] on div "Eventos ( 1 ) Ações AUTOMATIC (1)" at bounding box center [600, 64] width 1113 height 148
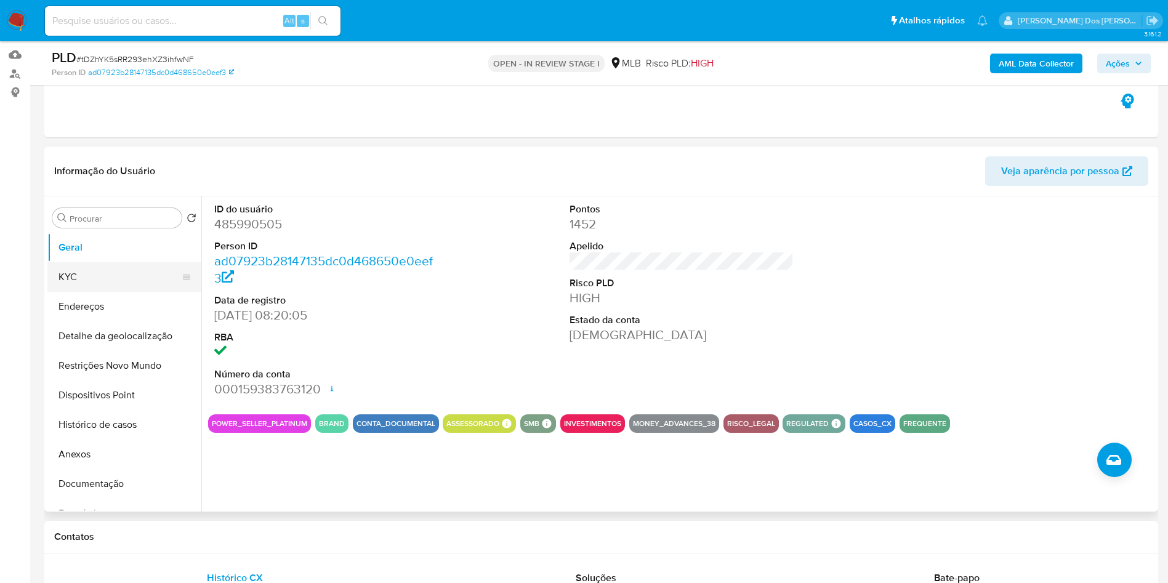
click at [111, 289] on button "KYC" at bounding box center [119, 277] width 144 height 30
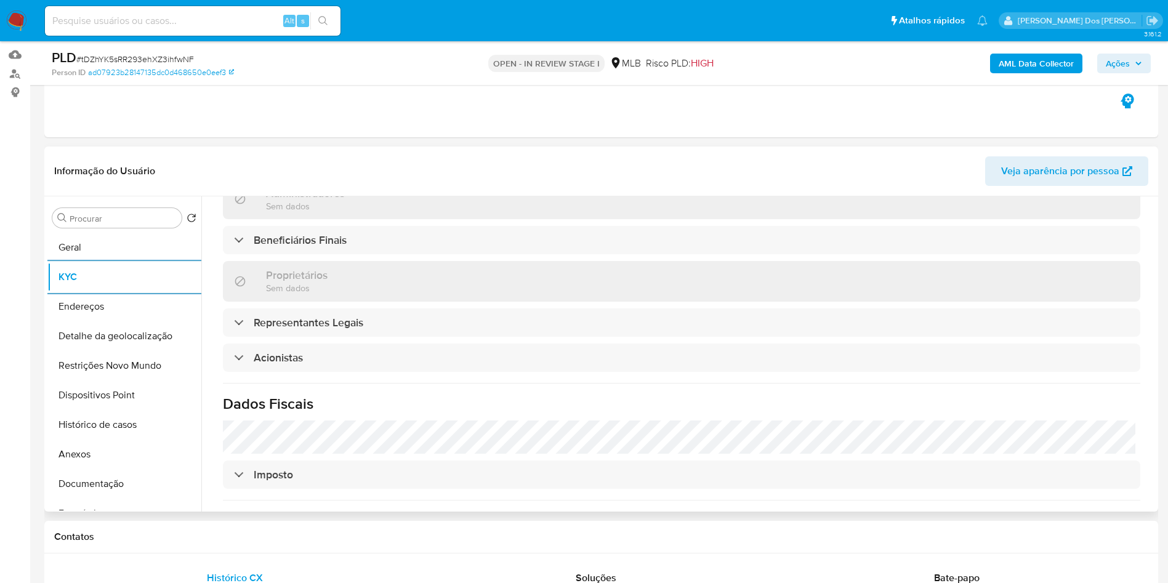
scroll to position [720, 0]
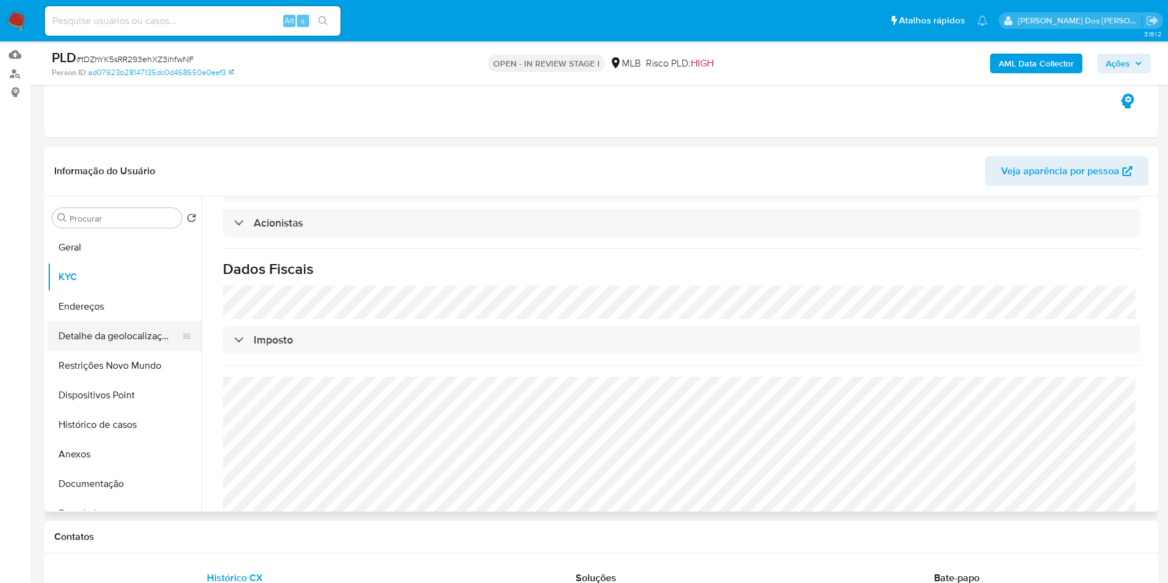
click at [91, 351] on button "Detalhe da geolocalização" at bounding box center [119, 336] width 144 height 30
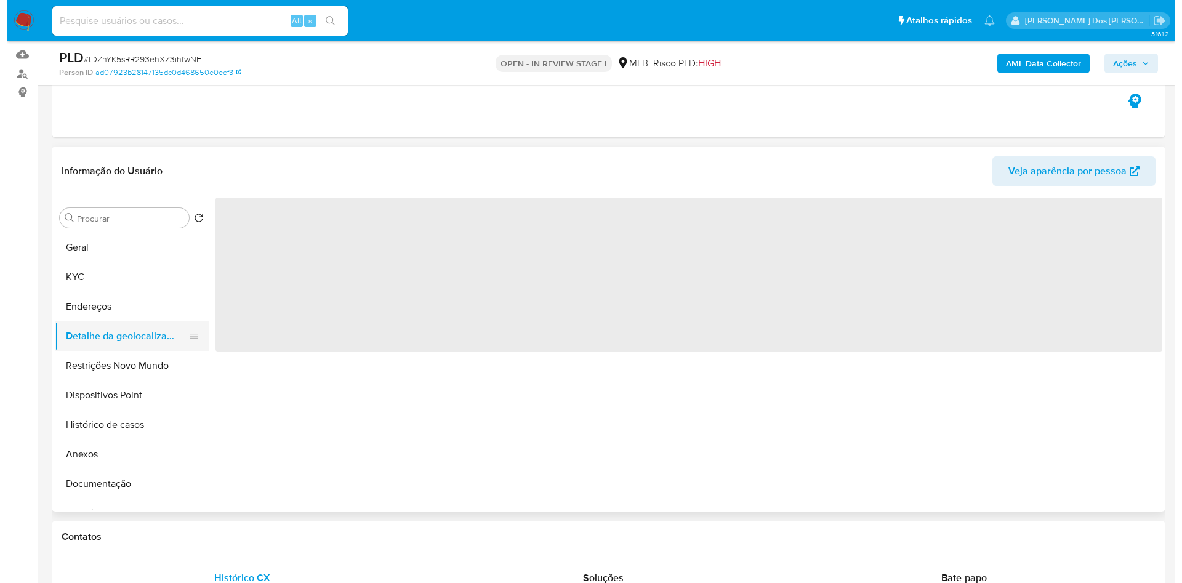
scroll to position [0, 0]
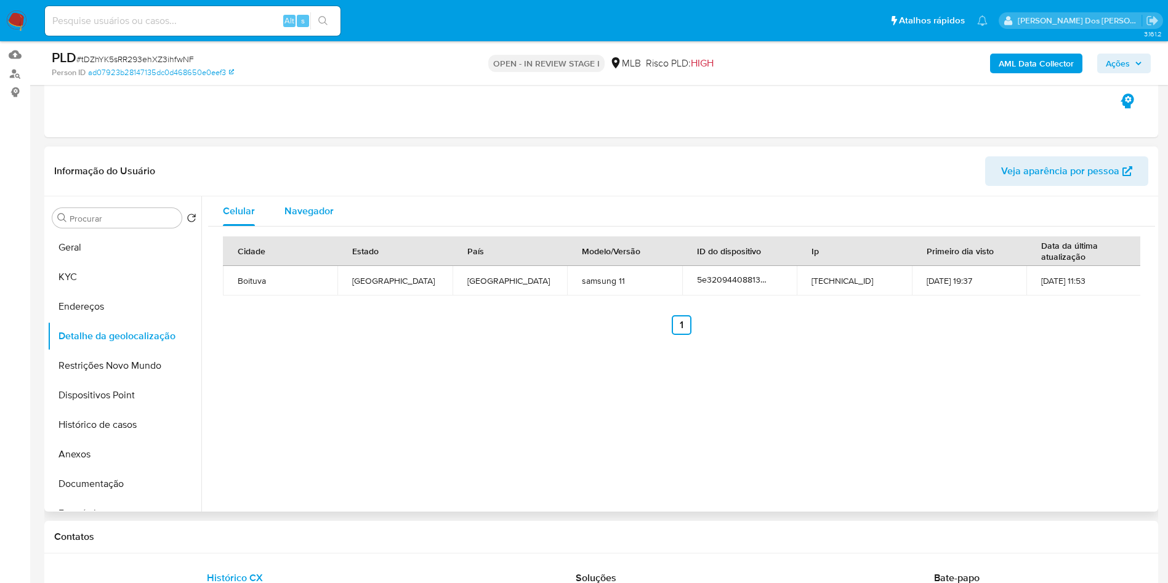
click at [305, 218] on span "Navegador" at bounding box center [308, 211] width 49 height 14
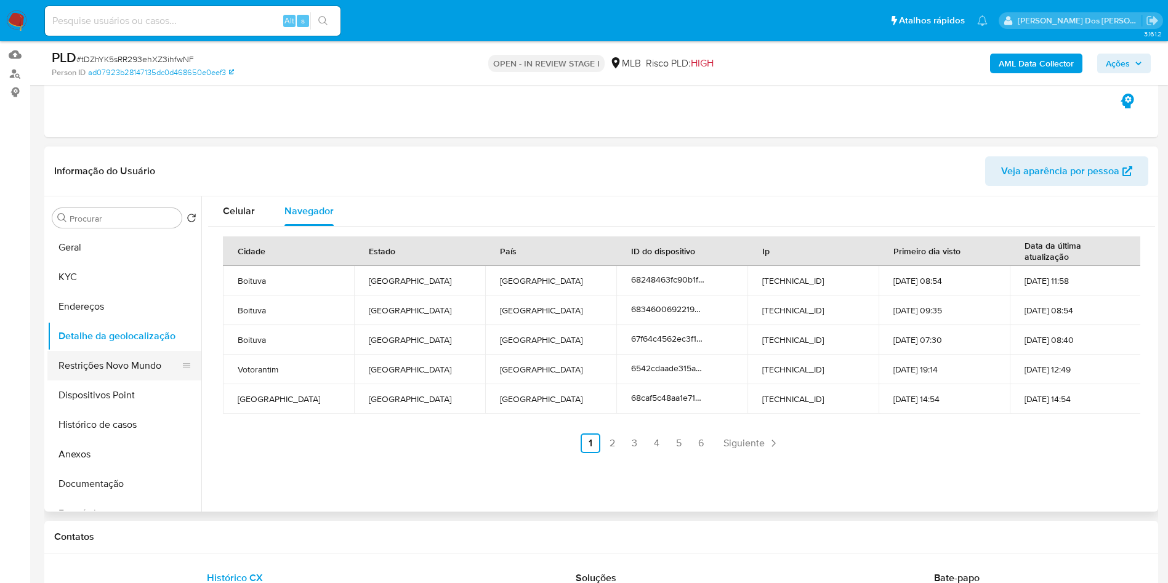
click at [90, 380] on button "Restrições Novo Mundo" at bounding box center [119, 366] width 144 height 30
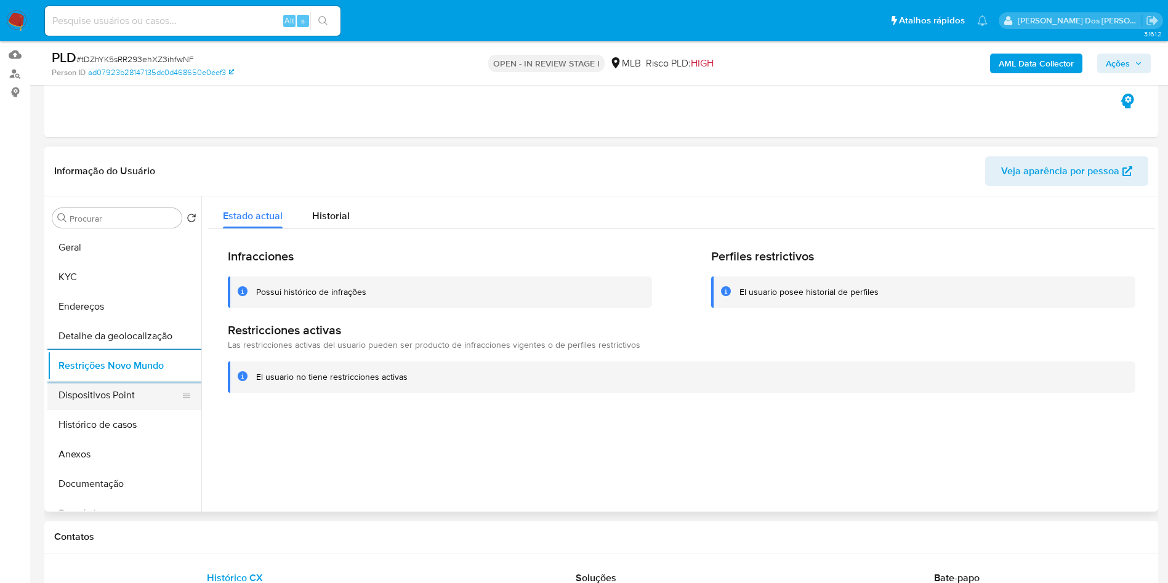
click at [109, 410] on button "Dispositivos Point" at bounding box center [119, 395] width 144 height 30
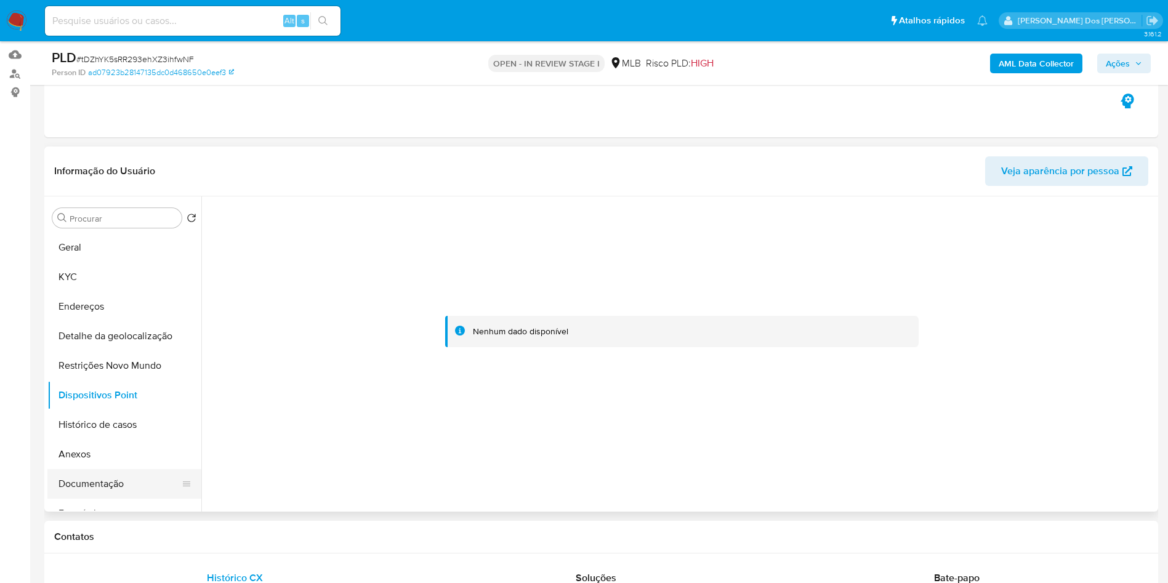
click at [84, 499] on button "Documentação" at bounding box center [119, 484] width 144 height 30
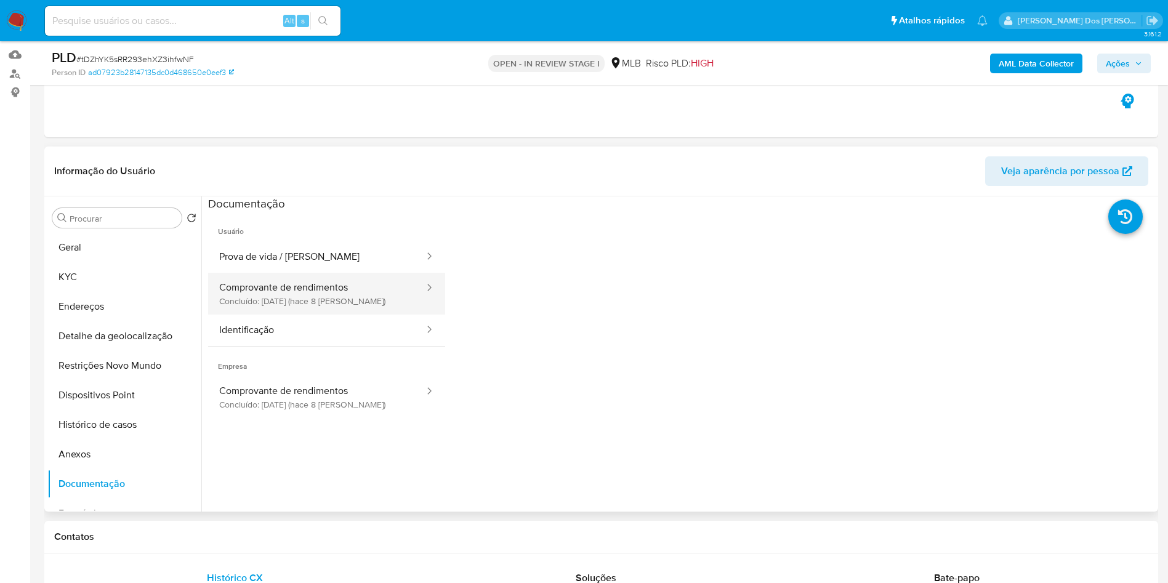
click at [270, 297] on button "Comprovante de rendimentos Concluído: 30/09/2025 (hace 8 días)" at bounding box center [316, 294] width 217 height 42
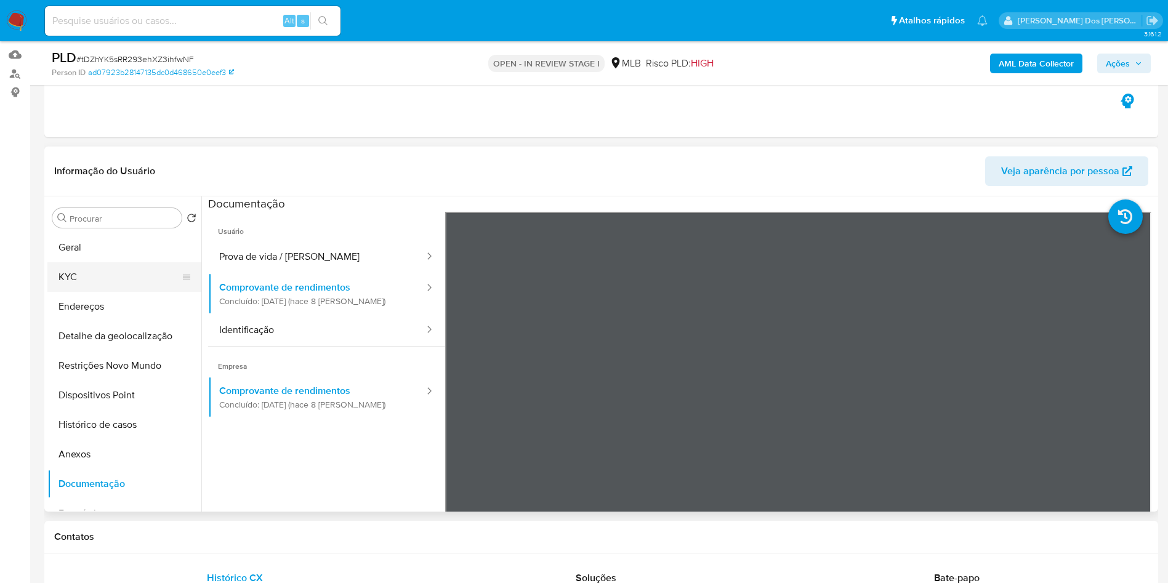
click at [94, 292] on button "KYC" at bounding box center [119, 277] width 144 height 30
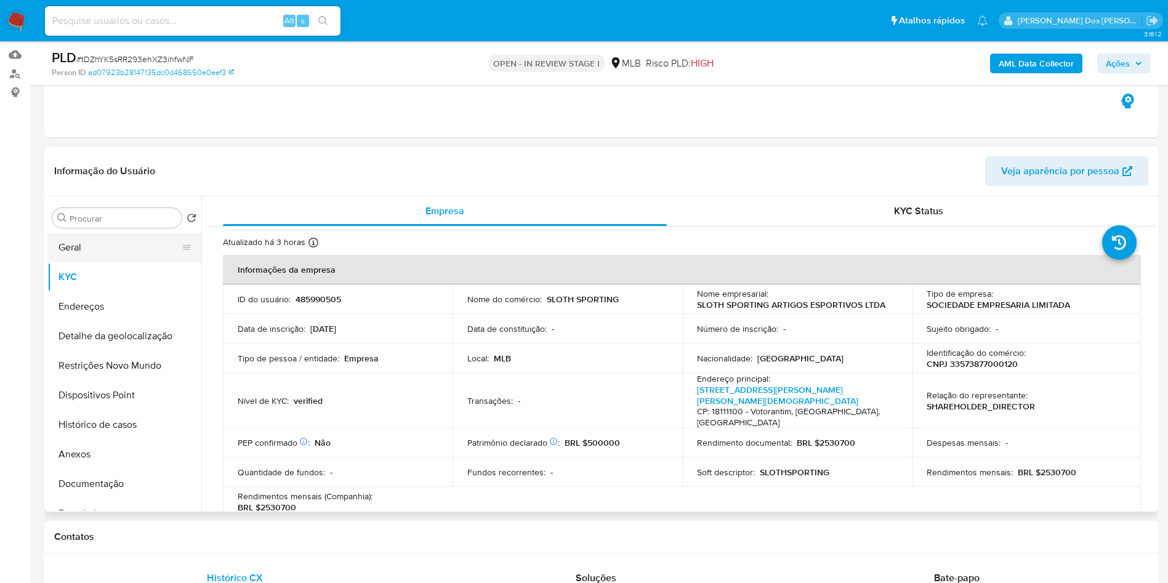
click at [83, 262] on button "Geral" at bounding box center [119, 248] width 144 height 30
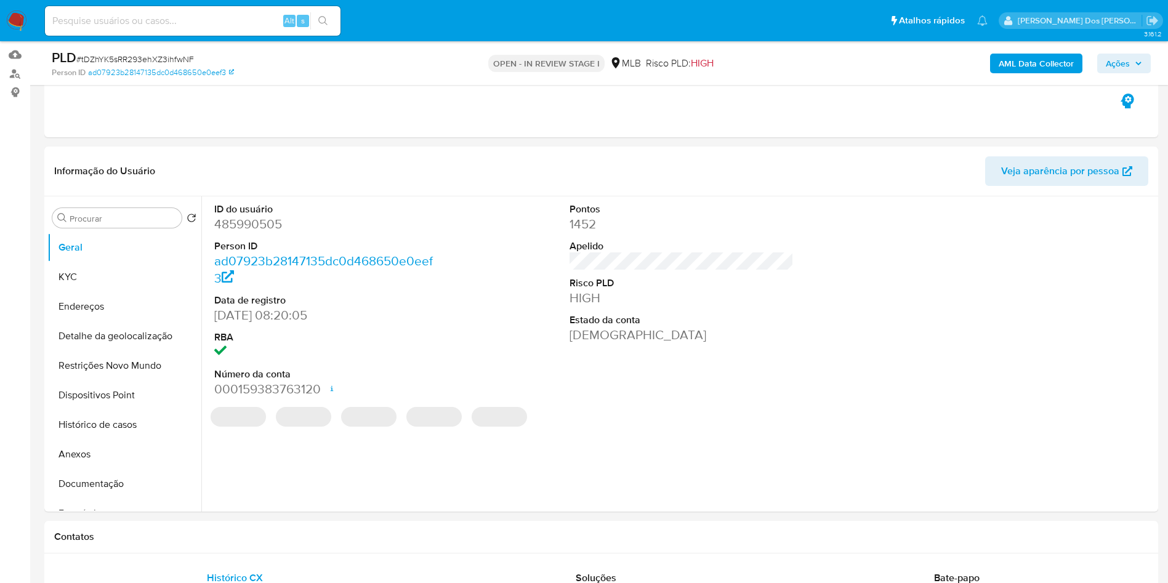
click at [256, 216] on dt "ID do usuário" at bounding box center [326, 209] width 225 height 14
click at [252, 216] on dt "ID do usuário" at bounding box center [326, 209] width 225 height 14
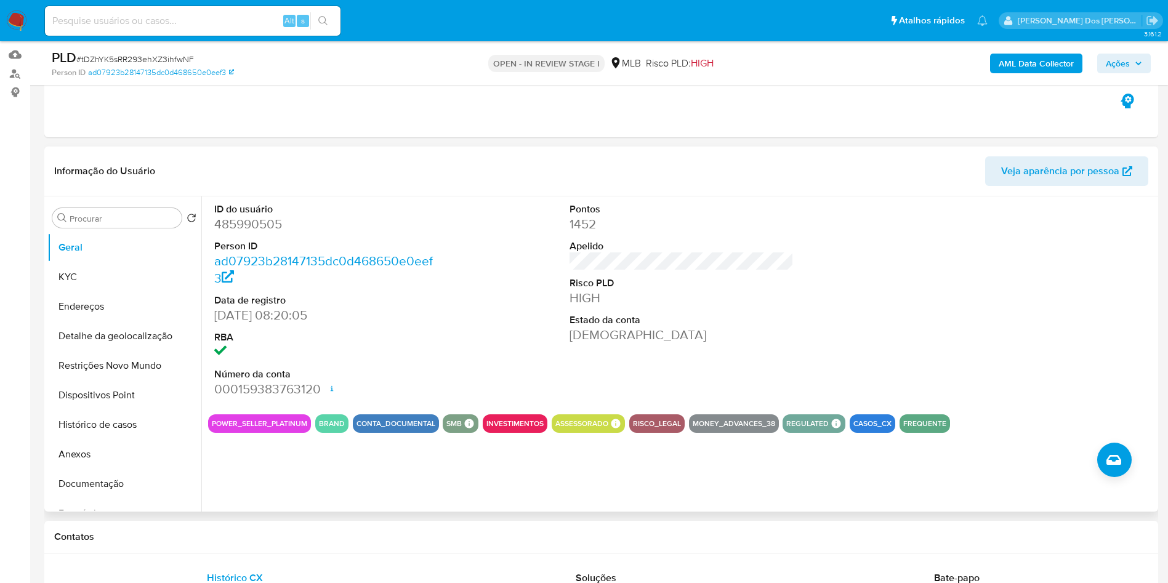
click at [252, 233] on dd "485990505" at bounding box center [326, 223] width 225 height 17
copy dd "485990505"
click at [1125, 65] on span "Ações" at bounding box center [1117, 64] width 24 height 20
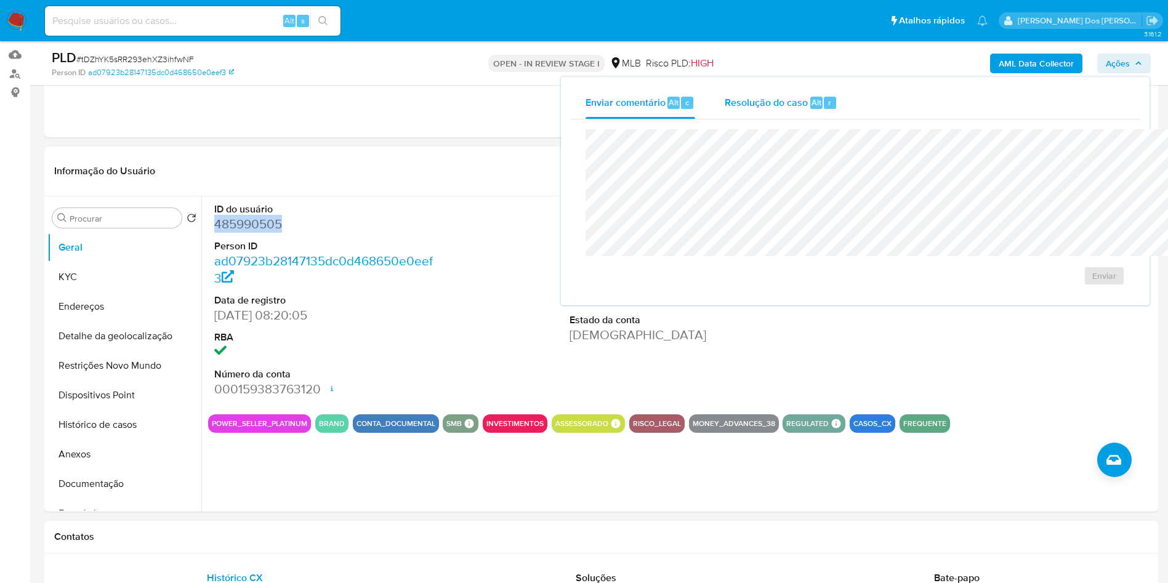
click at [811, 108] on span "Alt" at bounding box center [816, 103] width 10 height 12
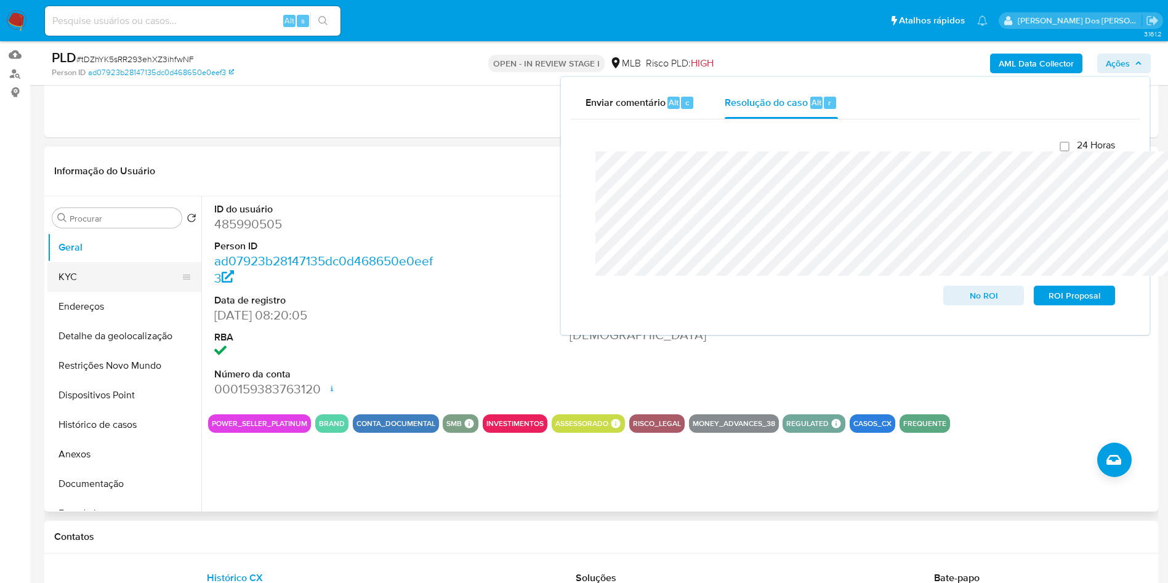
click at [75, 292] on button "KYC" at bounding box center [119, 277] width 144 height 30
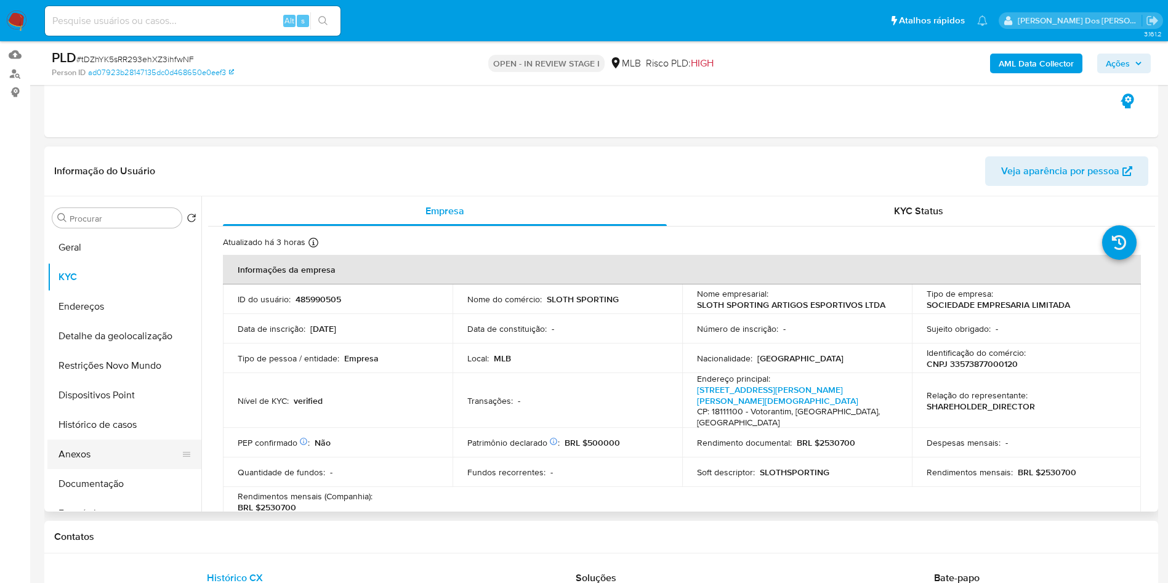
click at [140, 469] on button "Anexos" at bounding box center [119, 454] width 144 height 30
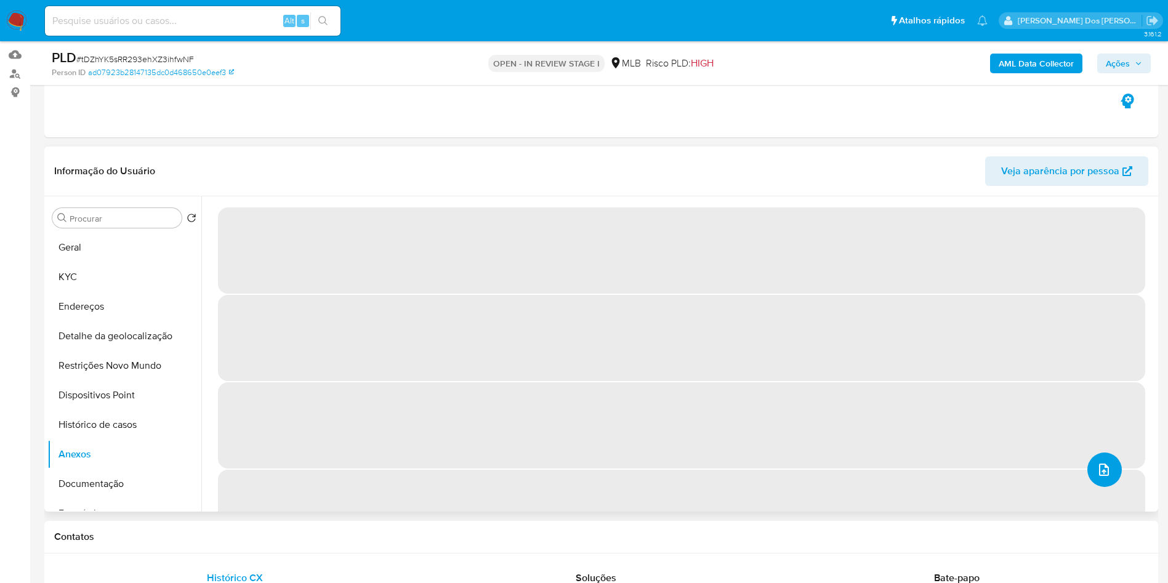
click at [1099, 487] on button "upload-file" at bounding box center [1104, 469] width 34 height 34
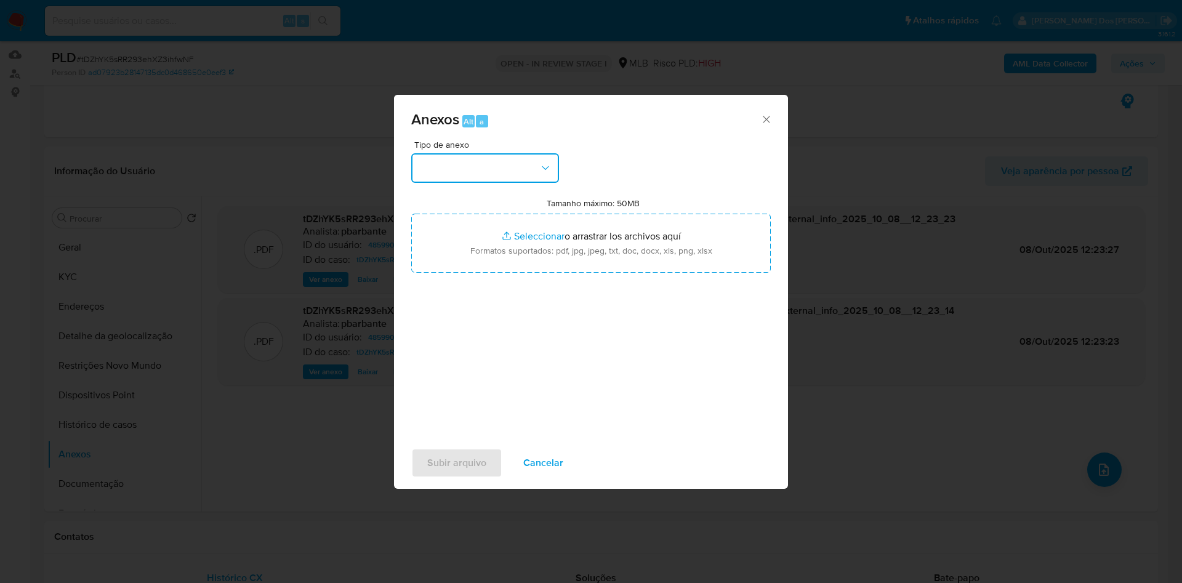
click at [494, 153] on button "button" at bounding box center [485, 168] width 148 height 30
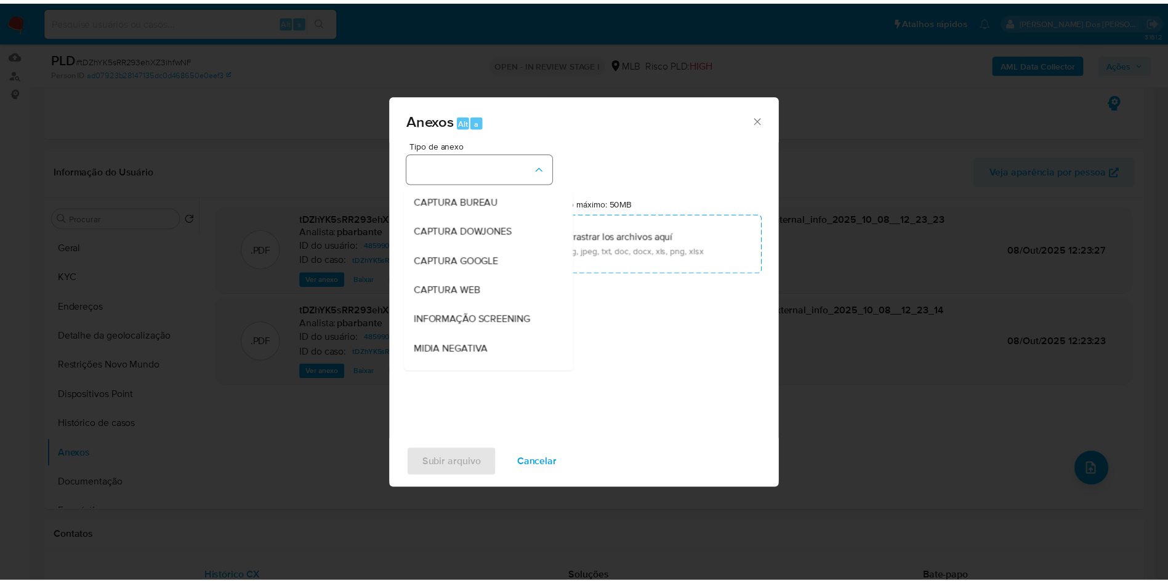
scroll to position [165, 0]
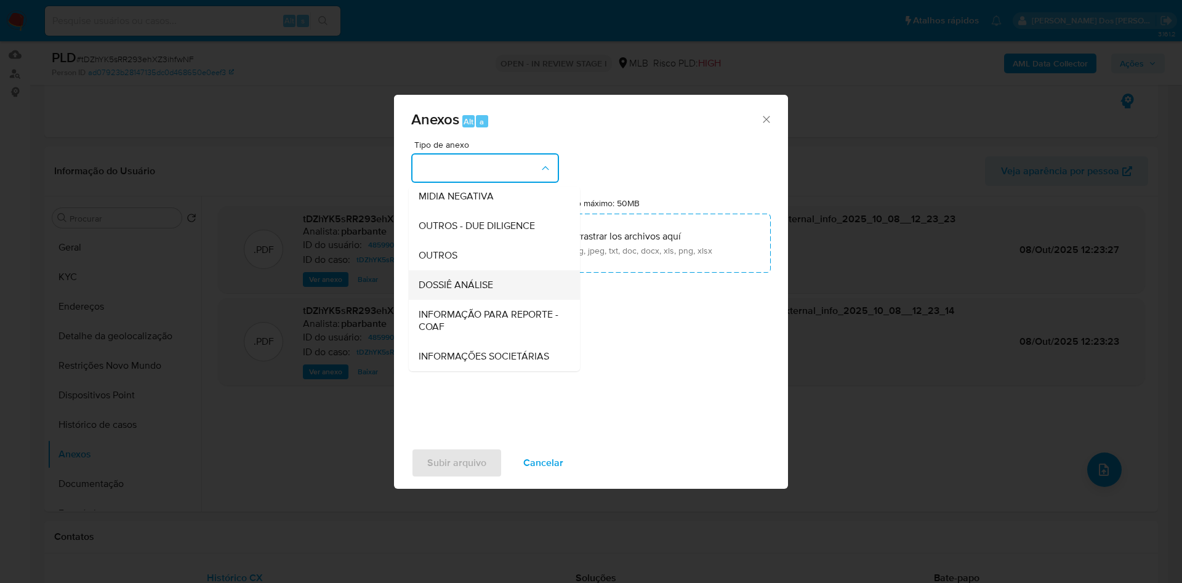
click at [484, 270] on div "DOSSIÊ ANÁLISE" at bounding box center [491, 285] width 144 height 30
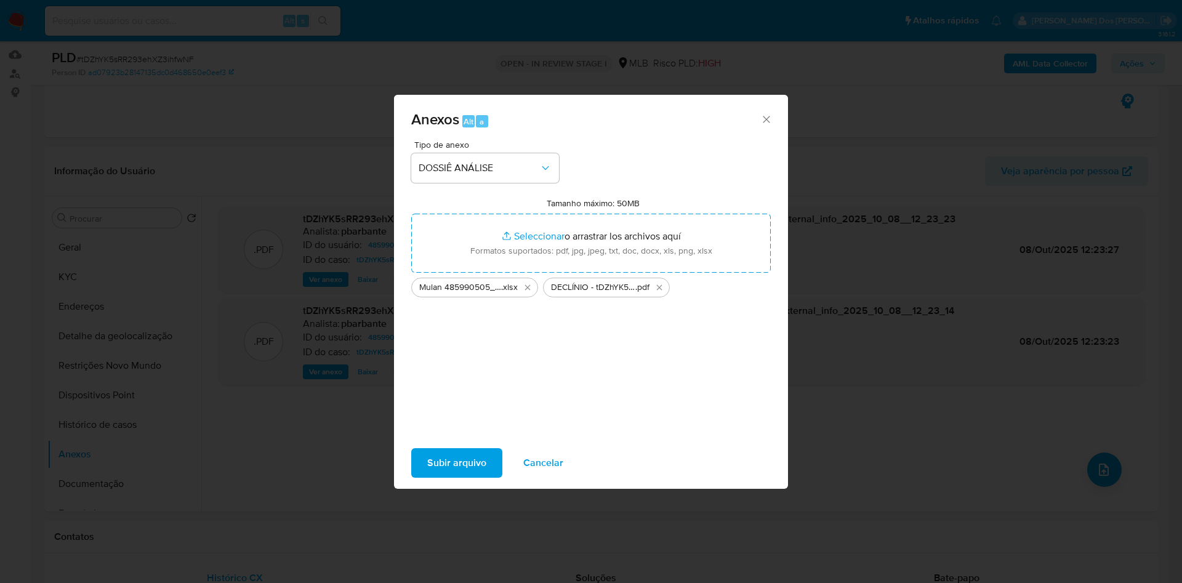
click at [427, 476] on span "Subir arquivo" at bounding box center [456, 462] width 59 height 27
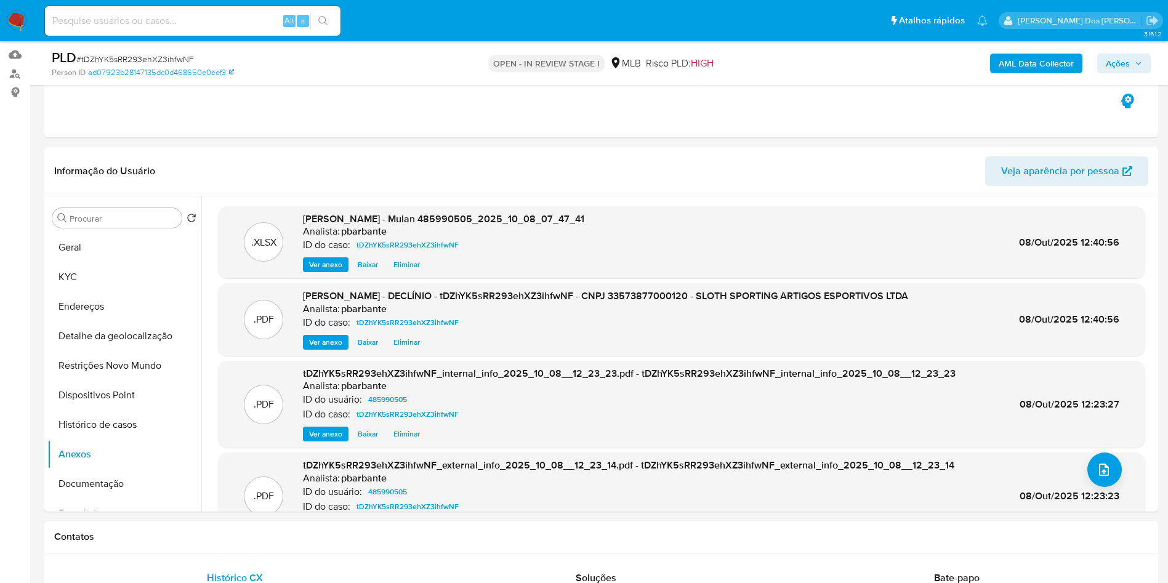
click at [1137, 64] on icon "button" at bounding box center [1137, 63] width 7 height 7
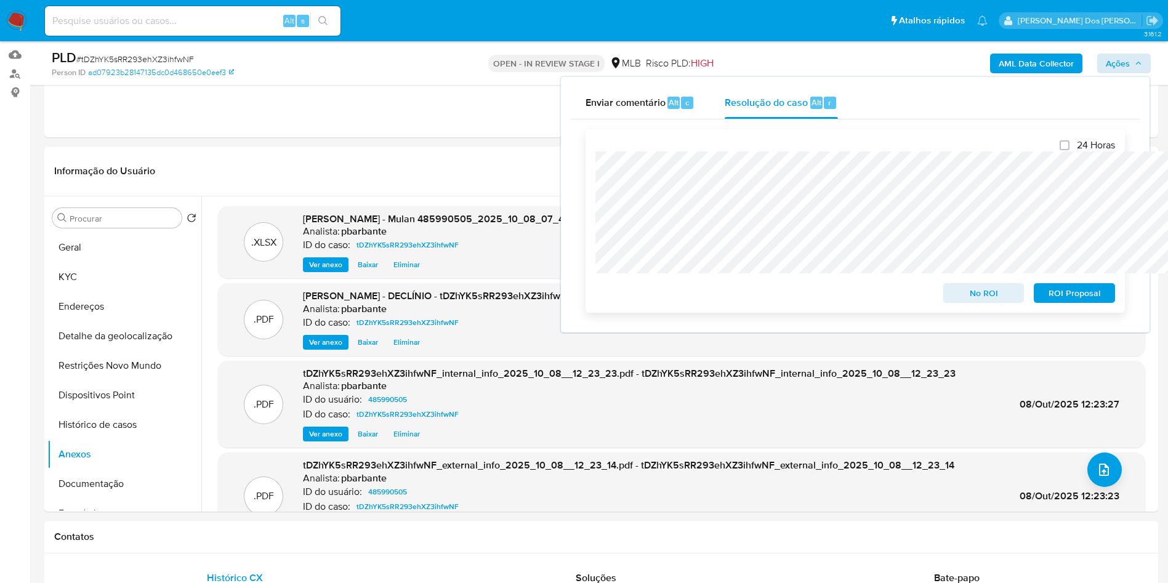
click at [984, 289] on span "No ROI" at bounding box center [984, 292] width 64 height 17
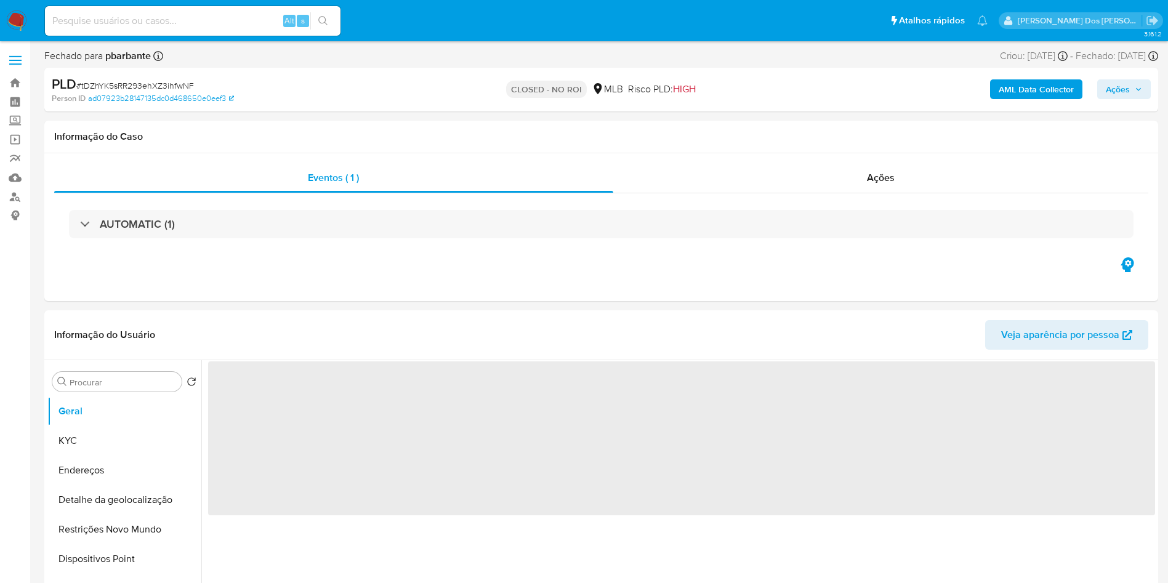
select select "10"
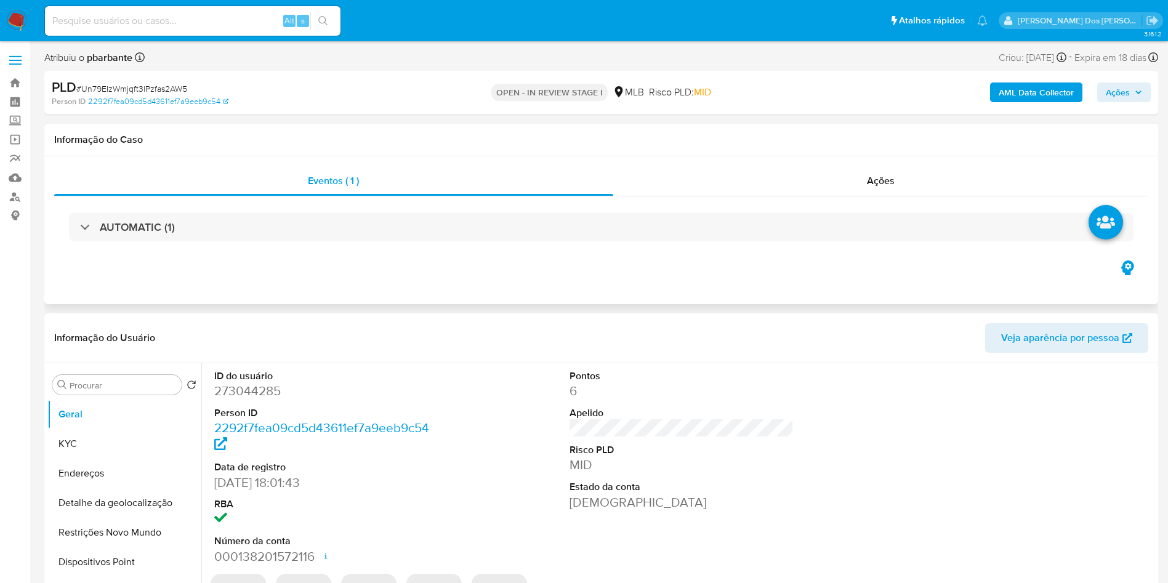
select select "10"
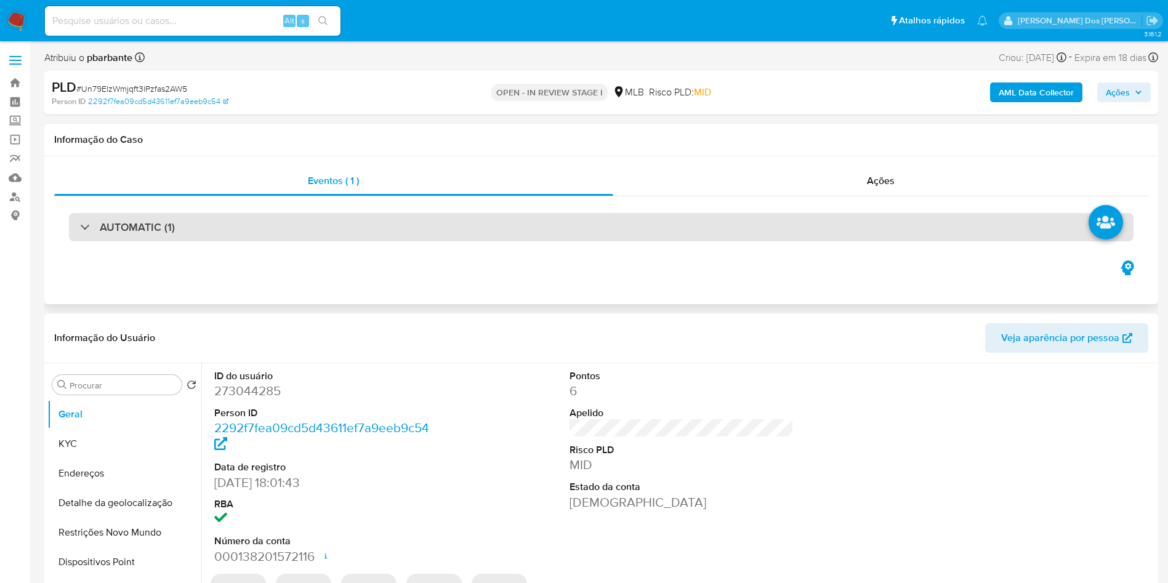
click at [436, 225] on div "AUTOMATIC (1)" at bounding box center [601, 227] width 1064 height 28
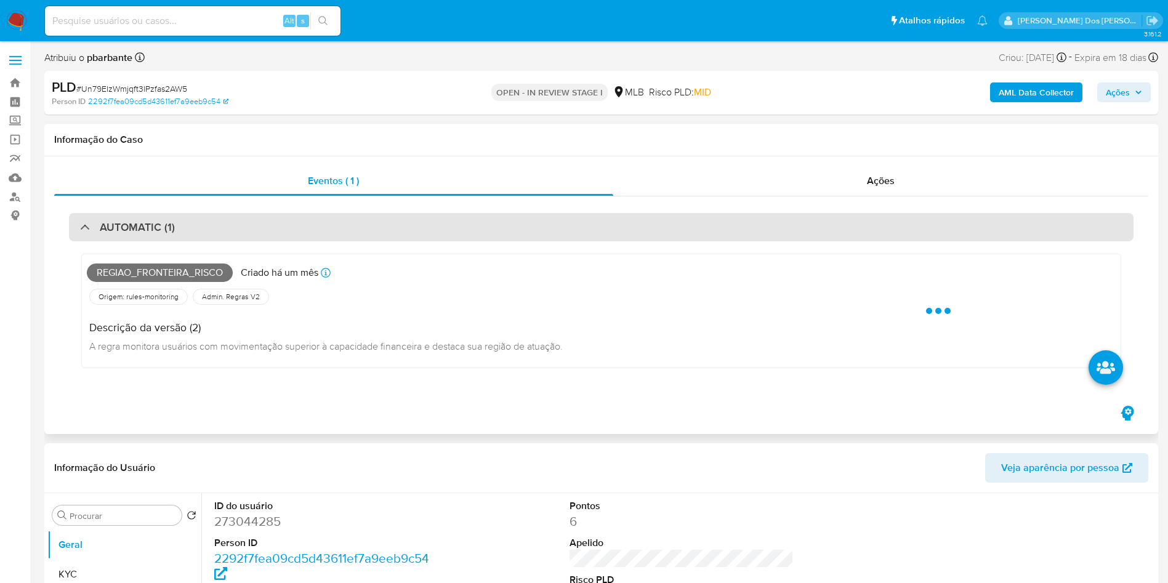
click at [436, 225] on div "AUTOMATIC (1)" at bounding box center [601, 227] width 1064 height 28
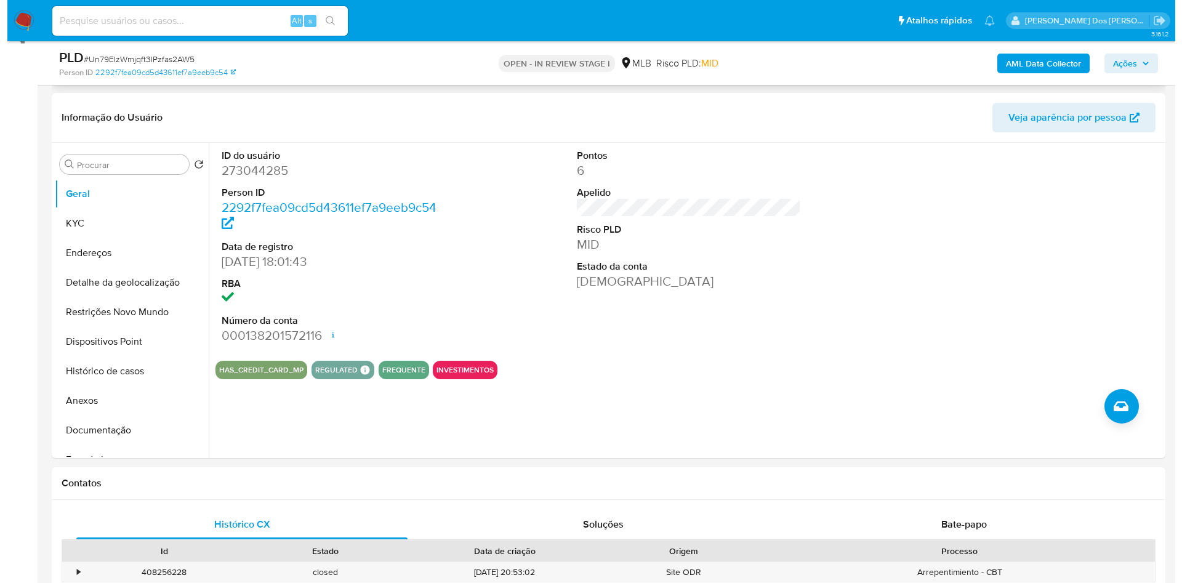
scroll to position [177, 0]
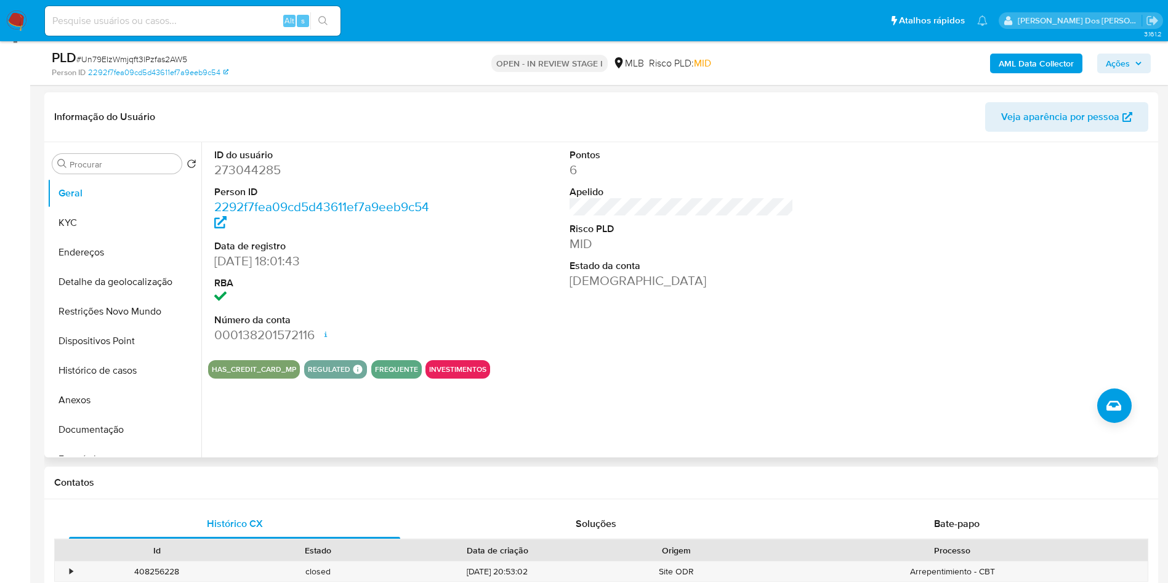
click at [232, 178] on dd "273044285" at bounding box center [326, 169] width 225 height 17
copy dd "273044285"
click at [110, 208] on button "Geral" at bounding box center [119, 193] width 144 height 30
click at [108, 230] on button "KYC" at bounding box center [119, 223] width 144 height 30
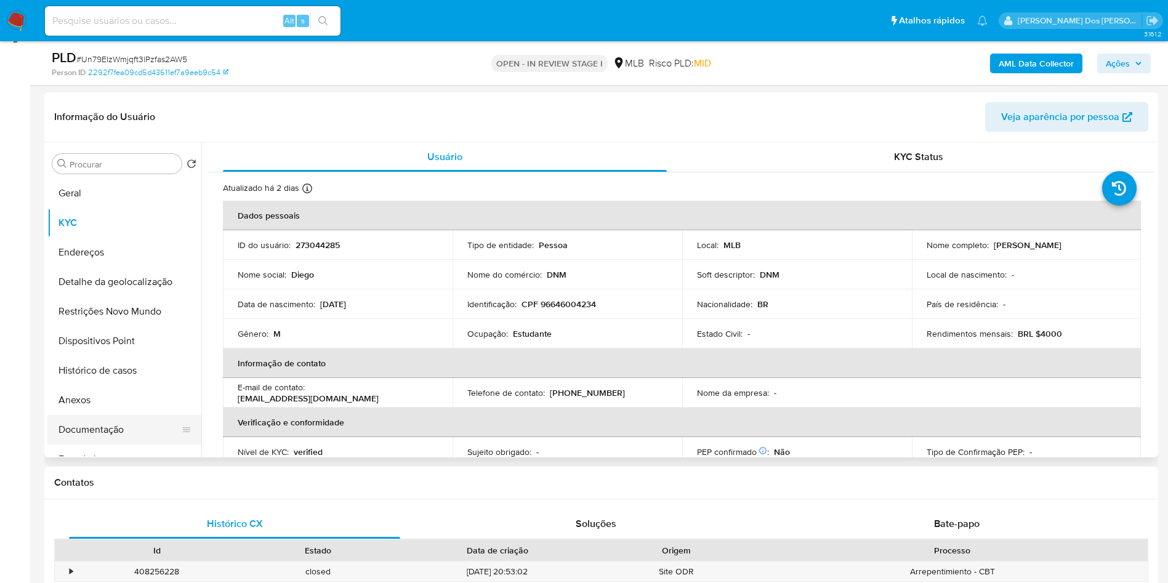
click at [139, 444] on button "Documentação" at bounding box center [119, 430] width 144 height 30
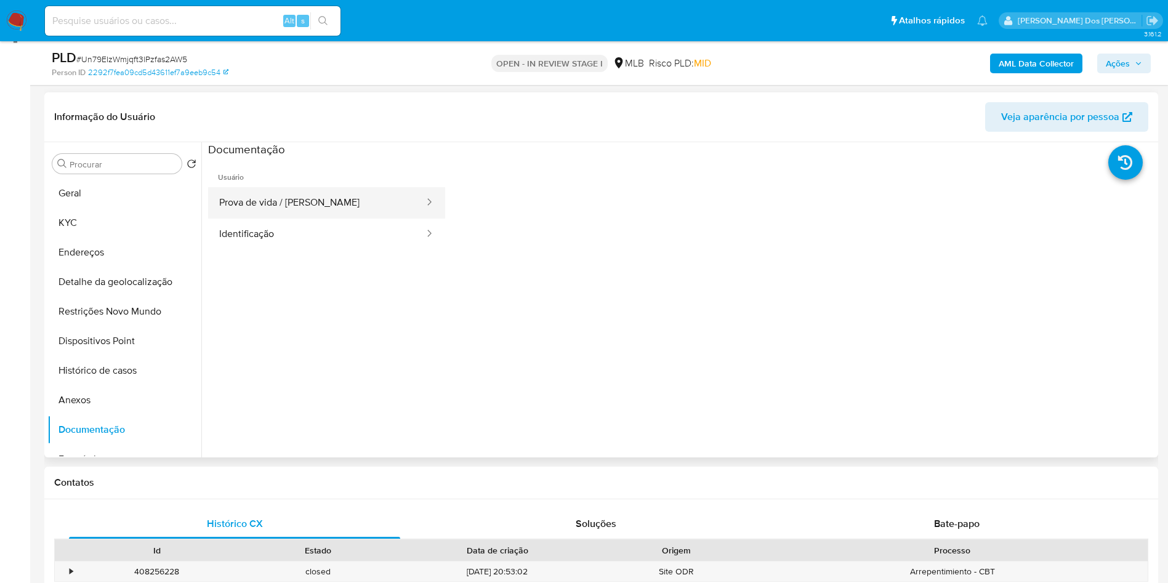
click at [303, 217] on button "Prova de vida / Selfie" at bounding box center [316, 202] width 217 height 31
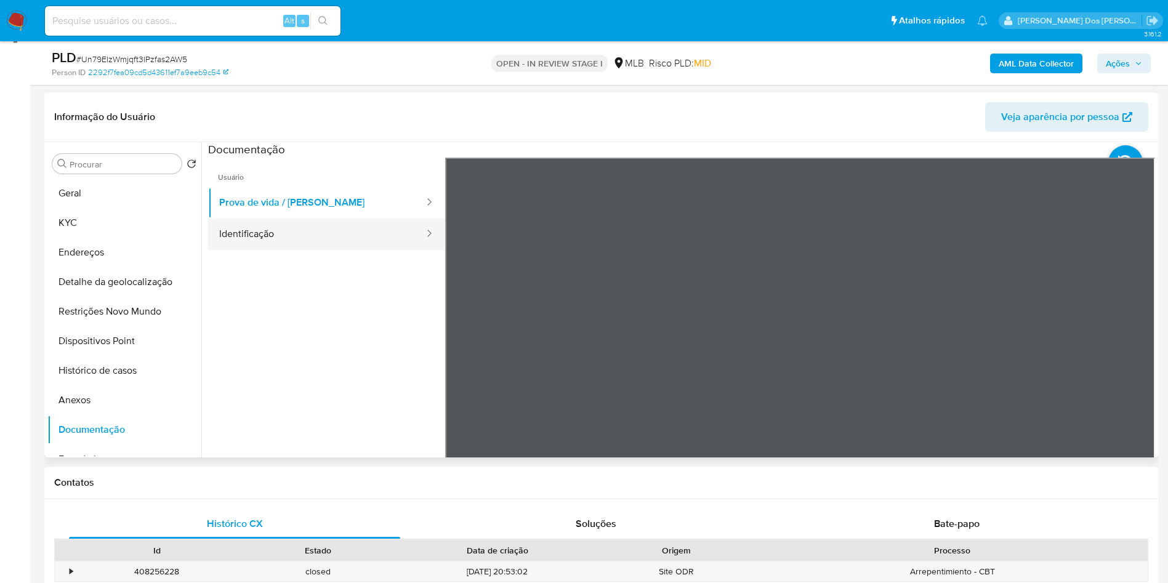
click at [279, 245] on button "Identificação" at bounding box center [316, 233] width 217 height 31
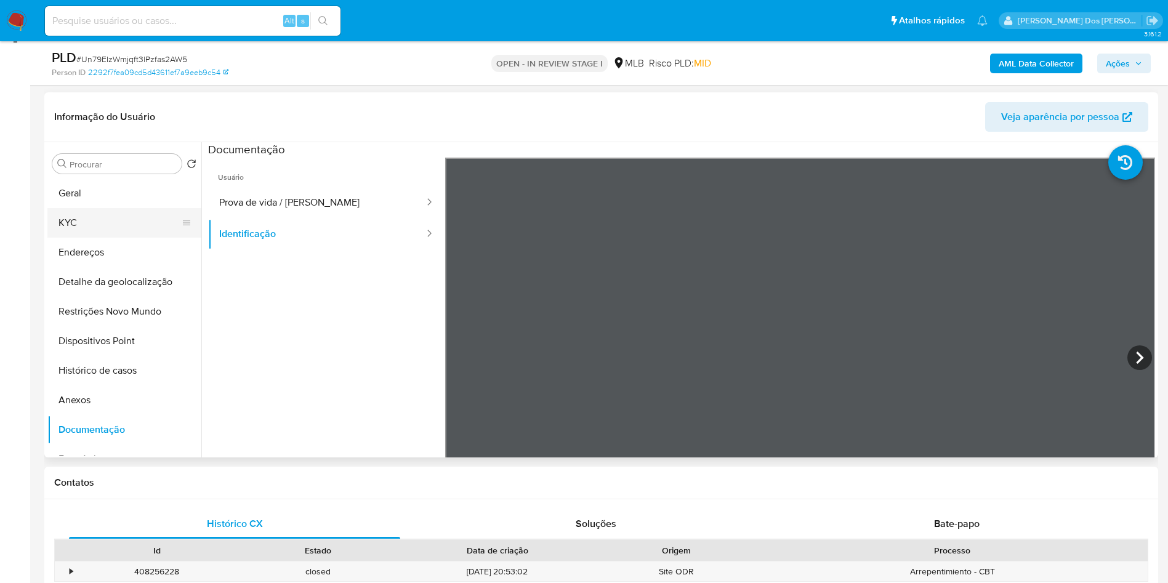
click at [105, 238] on button "KYC" at bounding box center [119, 223] width 144 height 30
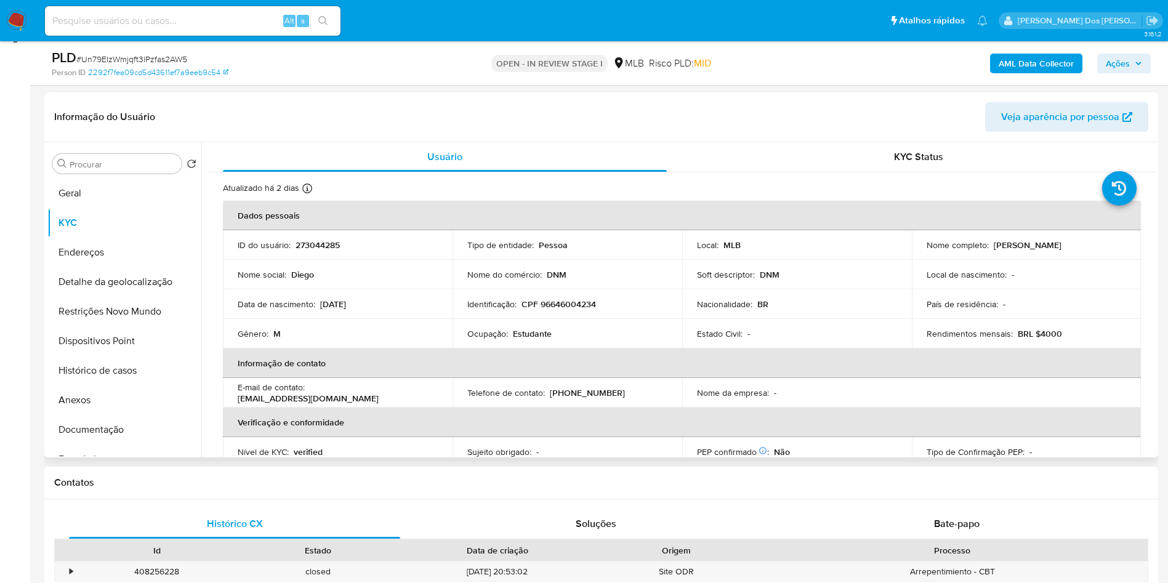
click at [524, 339] on p "Estudante" at bounding box center [532, 333] width 39 height 11
copy p "Estudante"
click at [1017, 62] on b "AML Data Collector" at bounding box center [1035, 64] width 75 height 20
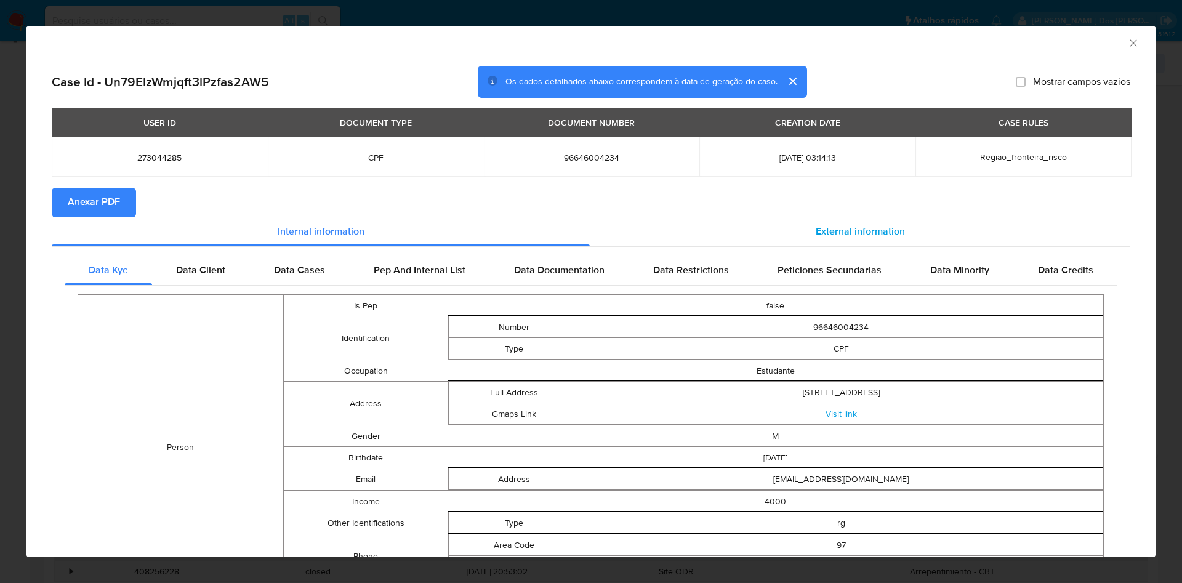
click at [844, 241] on div "External information" at bounding box center [860, 232] width 540 height 30
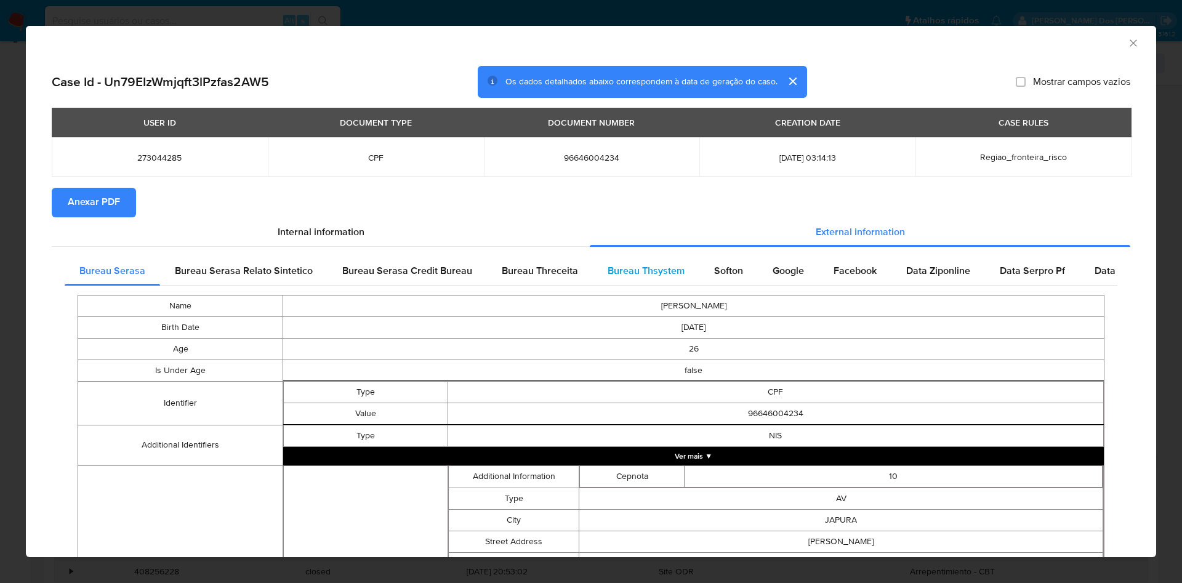
click at [643, 268] on span "Bureau Thsystem" at bounding box center [645, 270] width 77 height 14
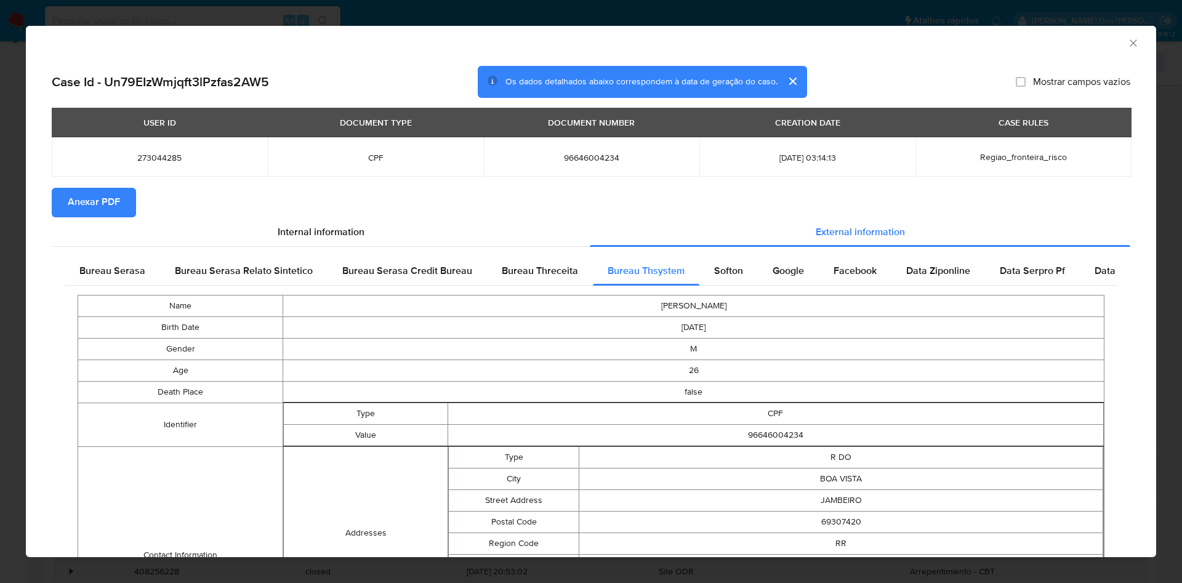
click at [111, 199] on span "Anexar PDF" at bounding box center [94, 202] width 52 height 27
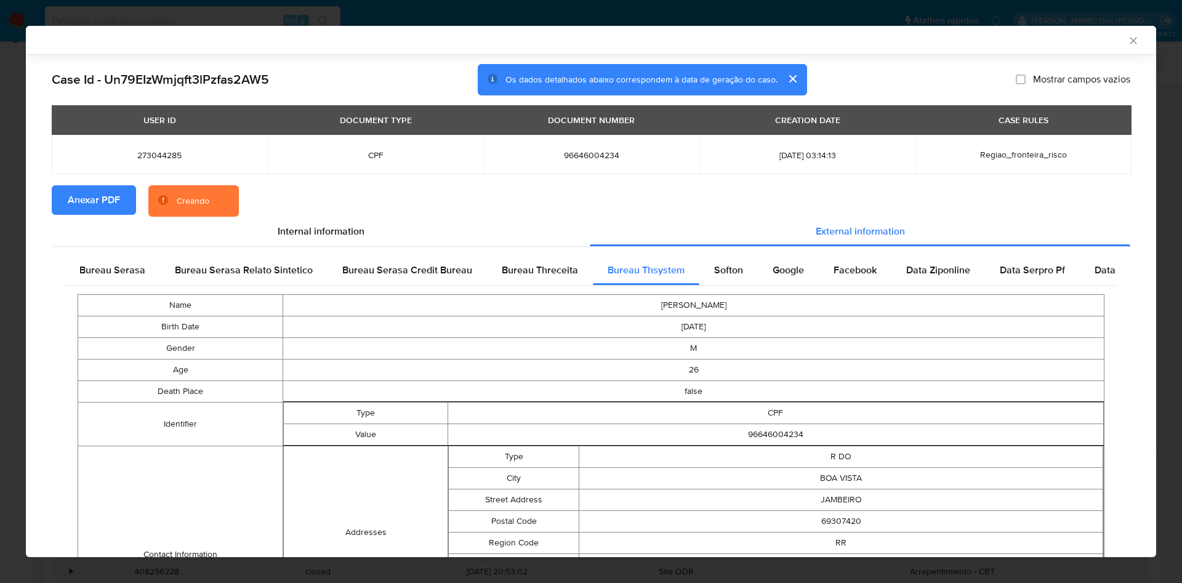
scroll to position [388, 0]
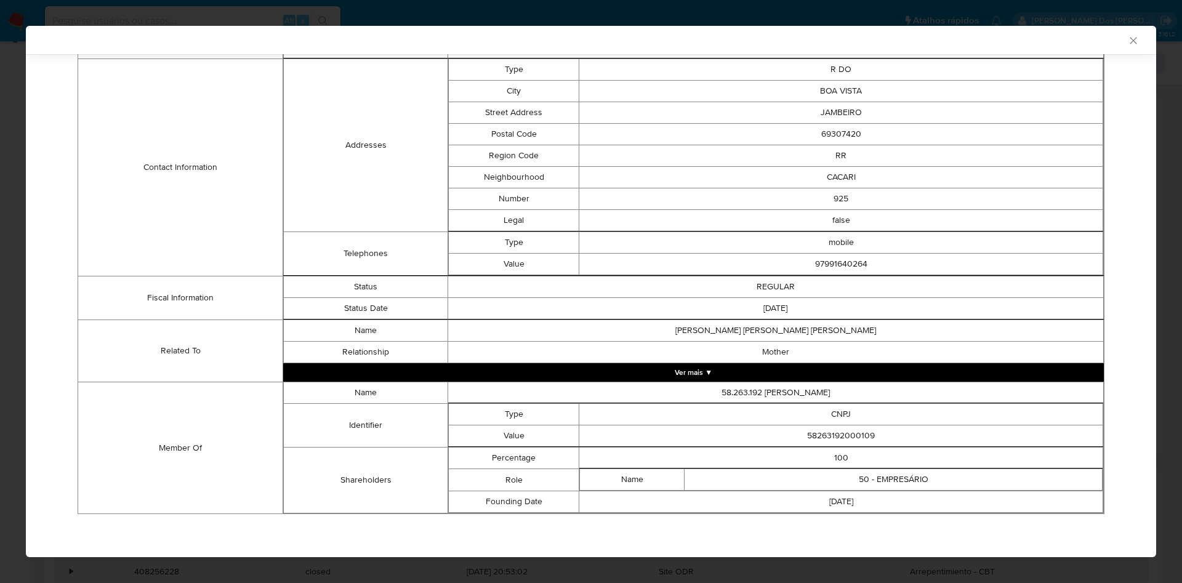
click at [828, 430] on td "58263192000109" at bounding box center [841, 436] width 524 height 22
copy td "58263192000109"
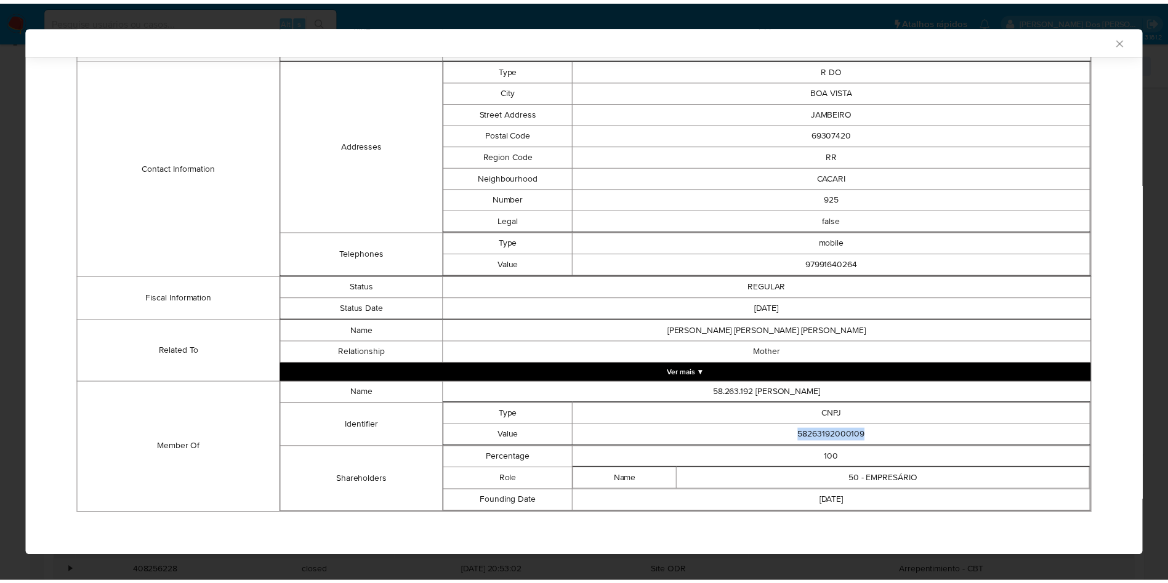
scroll to position [386, 0]
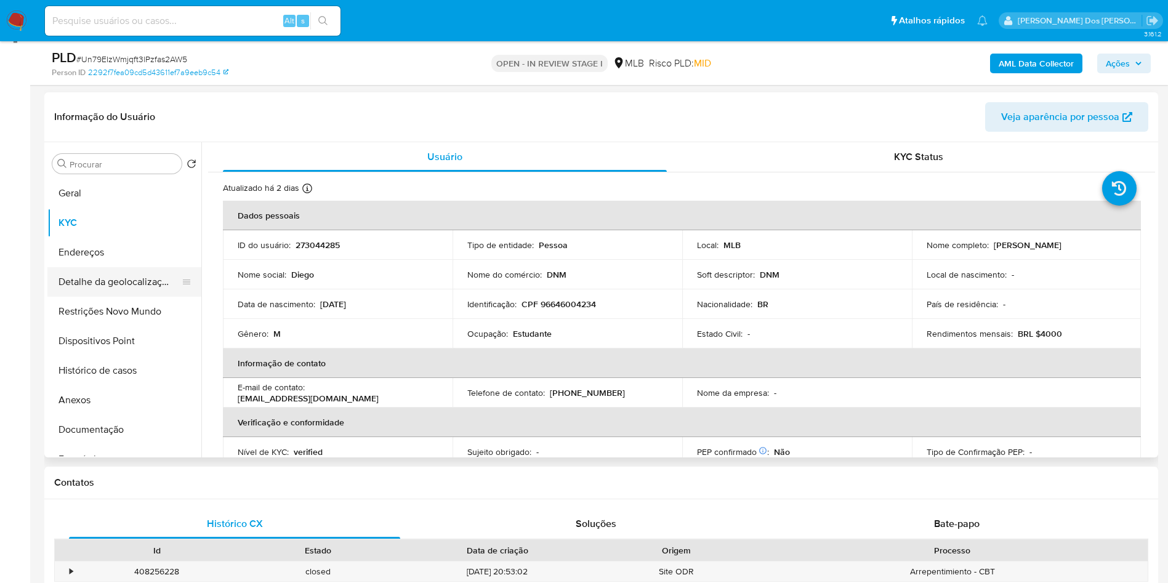
click at [150, 297] on button "Detalhe da geolocalização" at bounding box center [119, 282] width 144 height 30
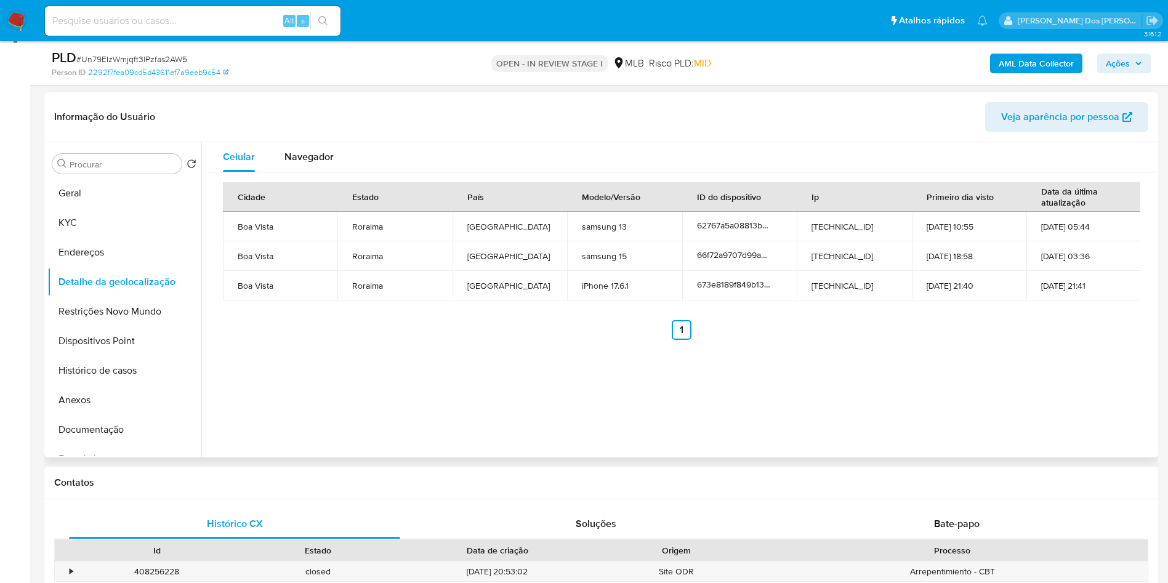
click at [329, 172] on div "Navegador" at bounding box center [308, 157] width 49 height 30
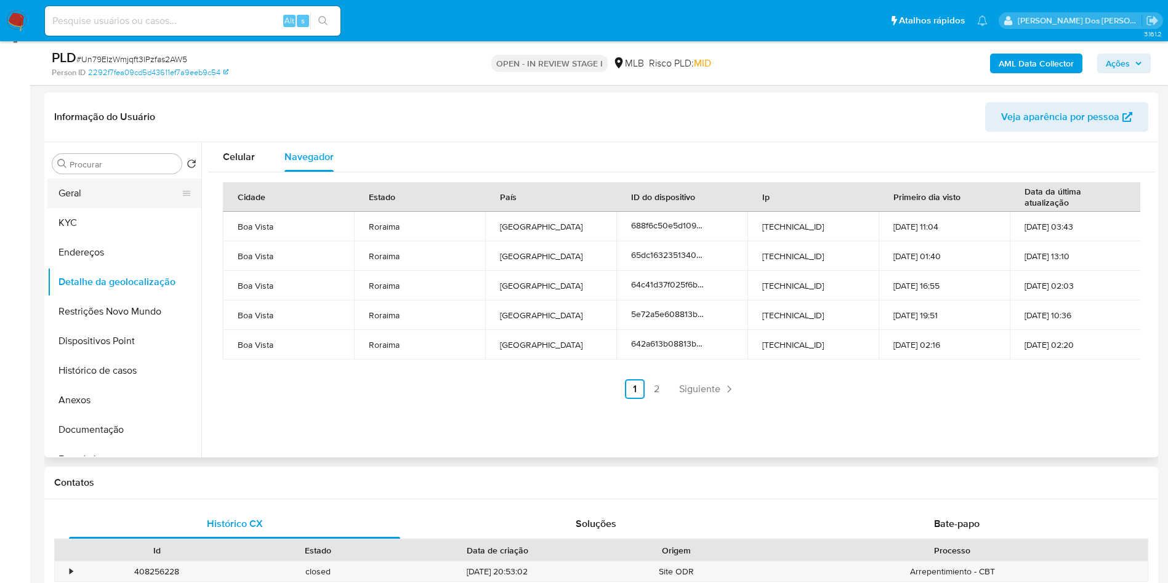
click at [96, 208] on button "Geral" at bounding box center [119, 193] width 144 height 30
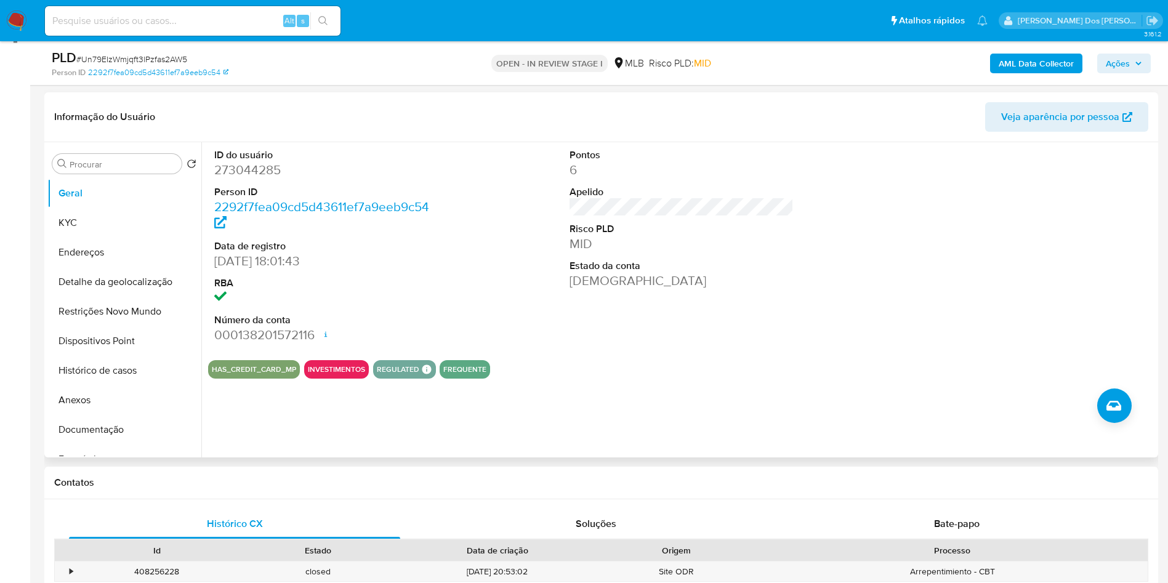
copy td "58263192000109"
click at [71, 238] on button "KYC" at bounding box center [119, 223] width 144 height 30
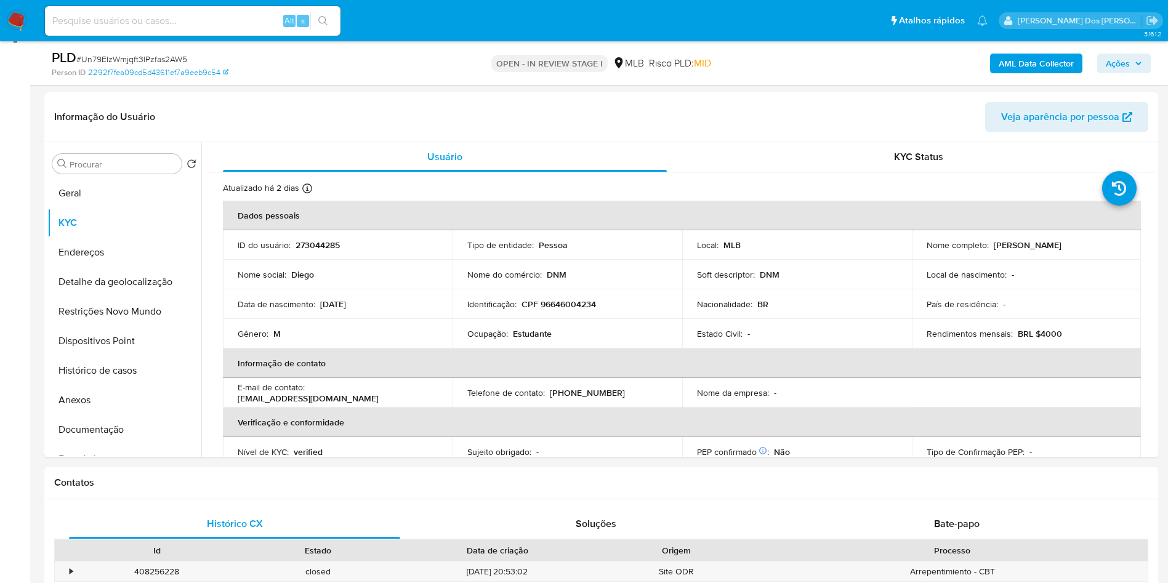
copy td "58263192000109"
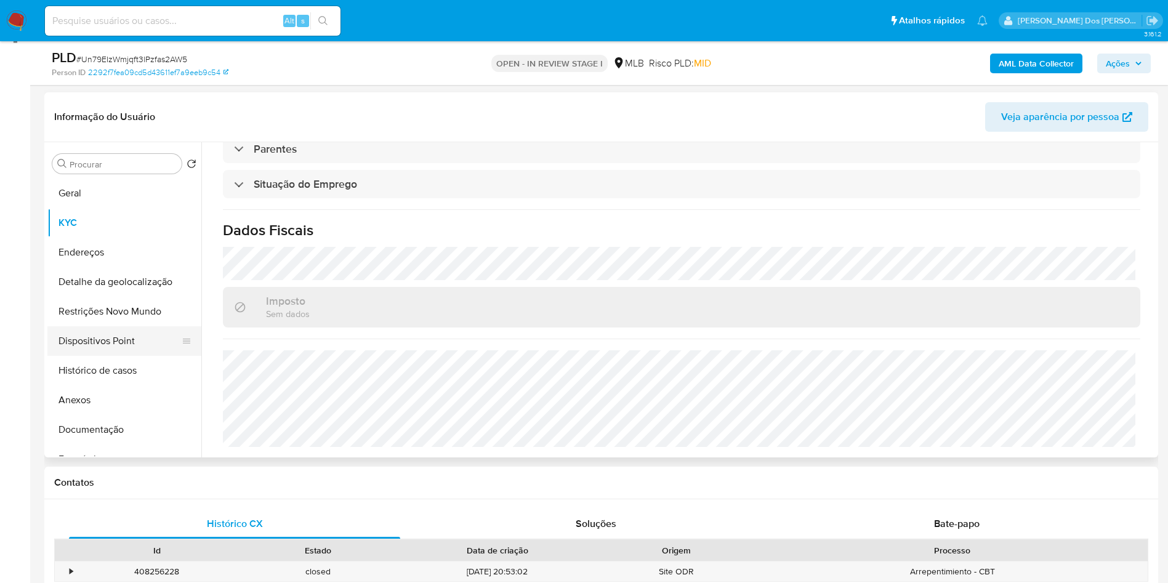
copy td "58263192000109"
click at [89, 297] on button "Detalhe da geolocalização" at bounding box center [119, 282] width 144 height 30
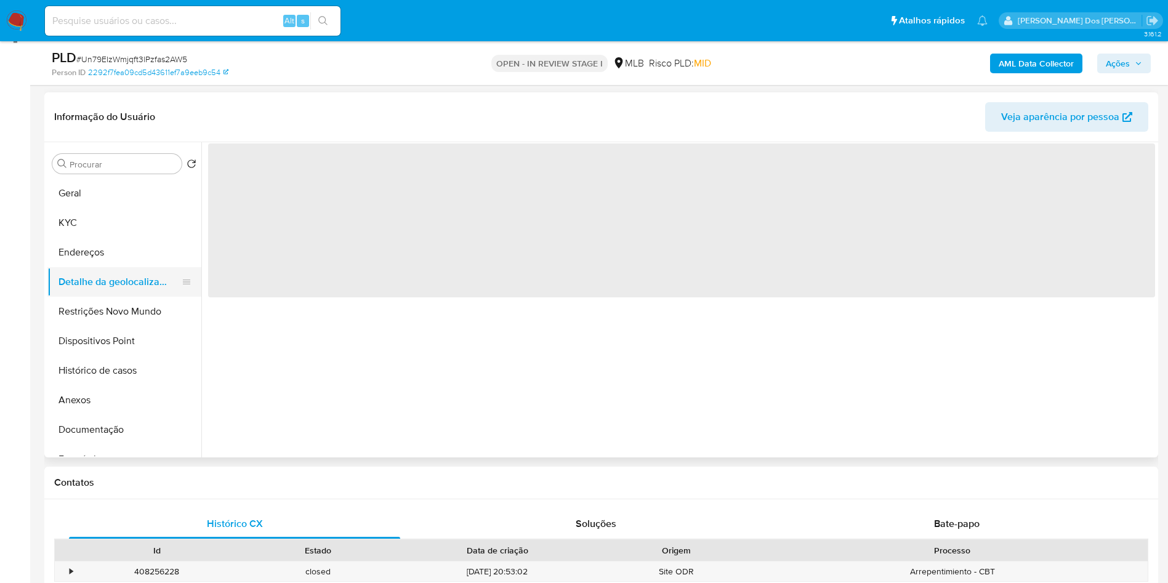
scroll to position [0, 0]
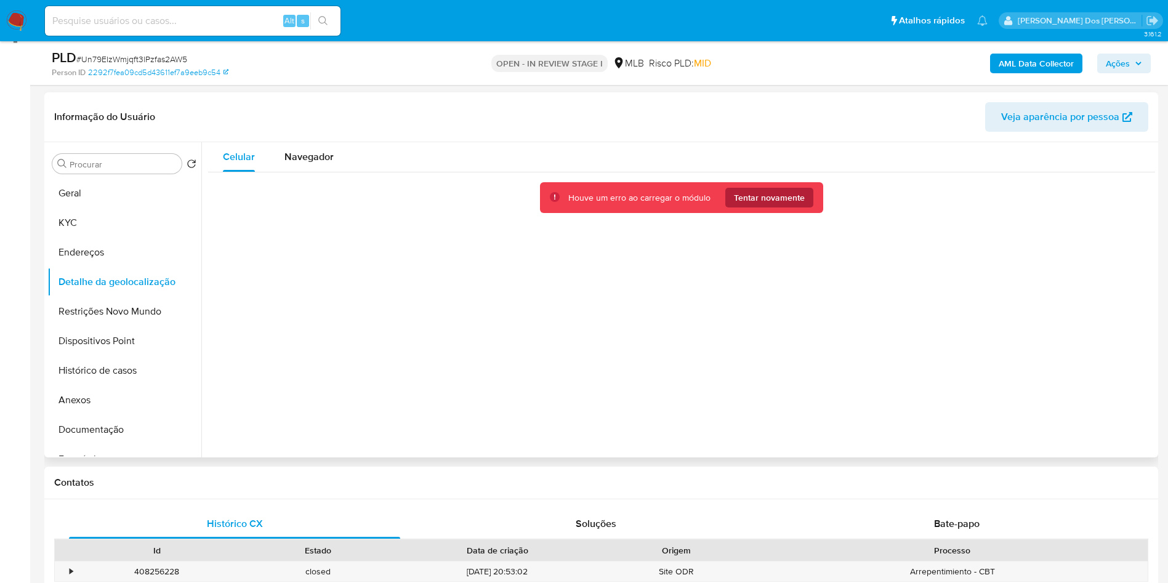
click at [752, 207] on span "Tentar novamente" at bounding box center [769, 198] width 71 height 20
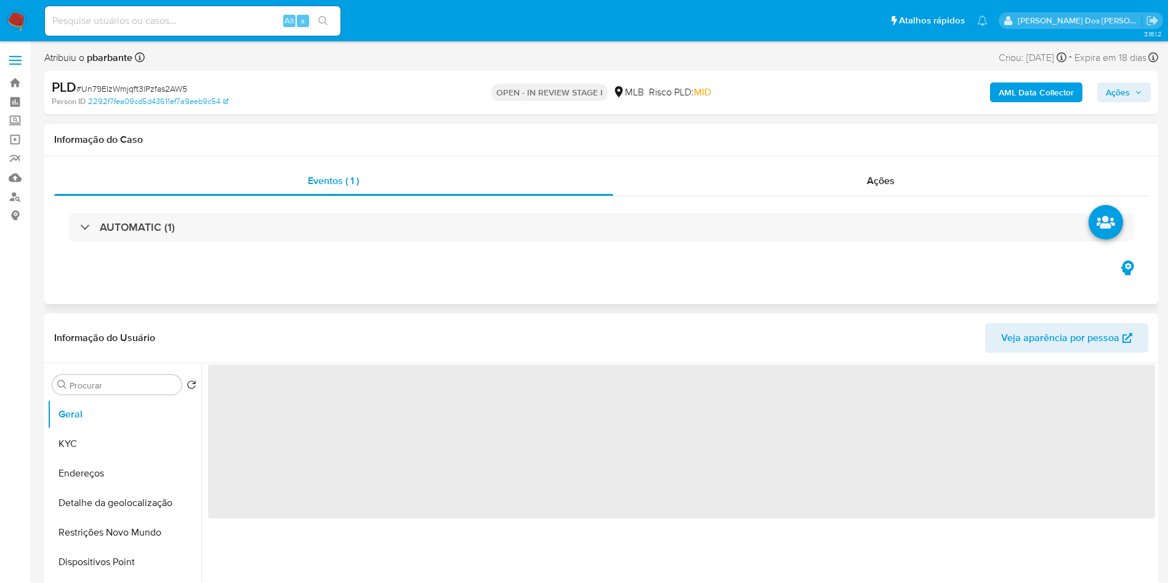
select select "10"
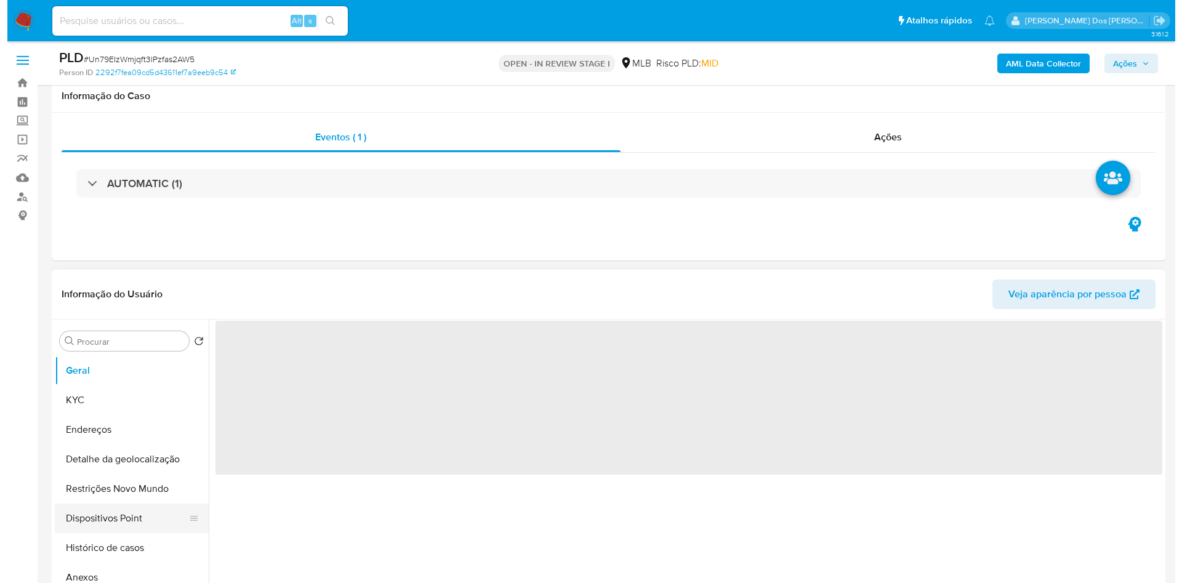
scroll to position [116, 0]
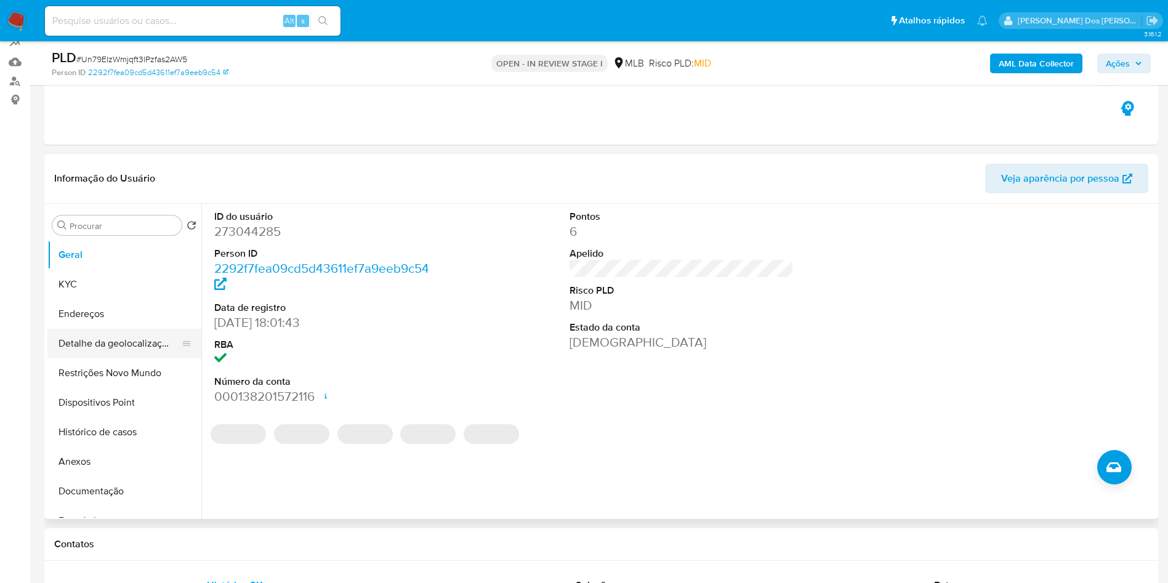
click at [103, 358] on button "Detalhe da geolocalização" at bounding box center [119, 344] width 144 height 30
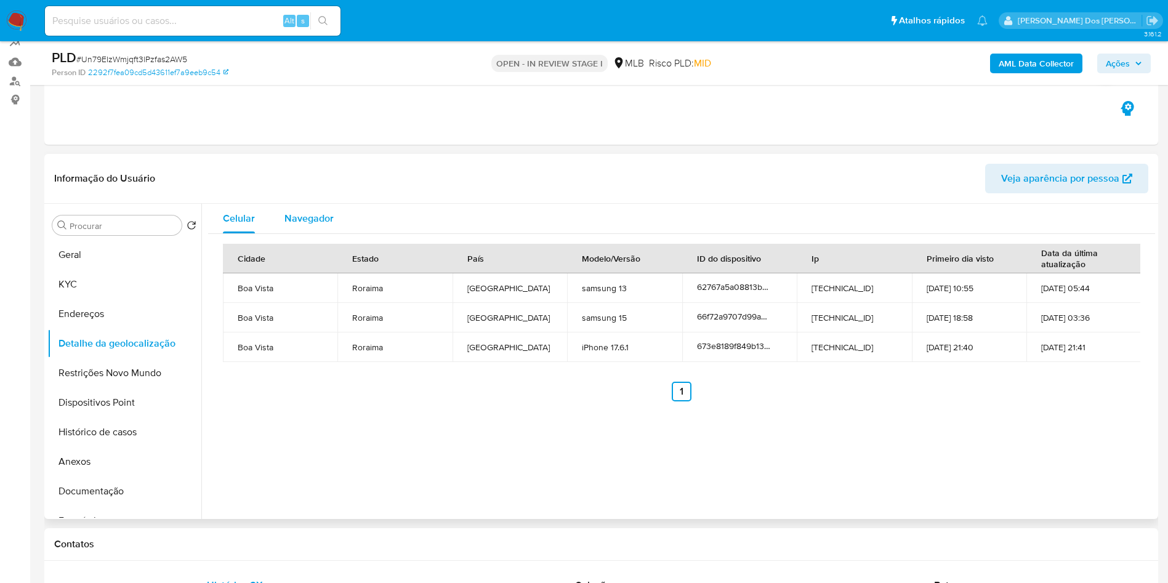
click at [334, 233] on button "Navegador" at bounding box center [309, 219] width 79 height 30
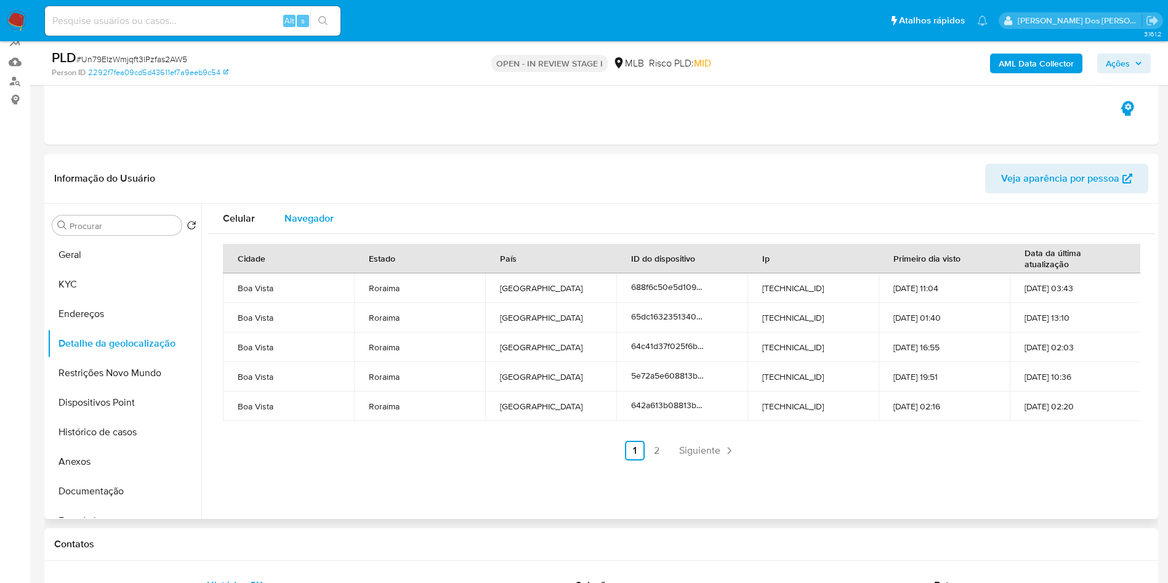
type button "1"
click at [106, 409] on button "Dispositivos Point" at bounding box center [119, 403] width 144 height 30
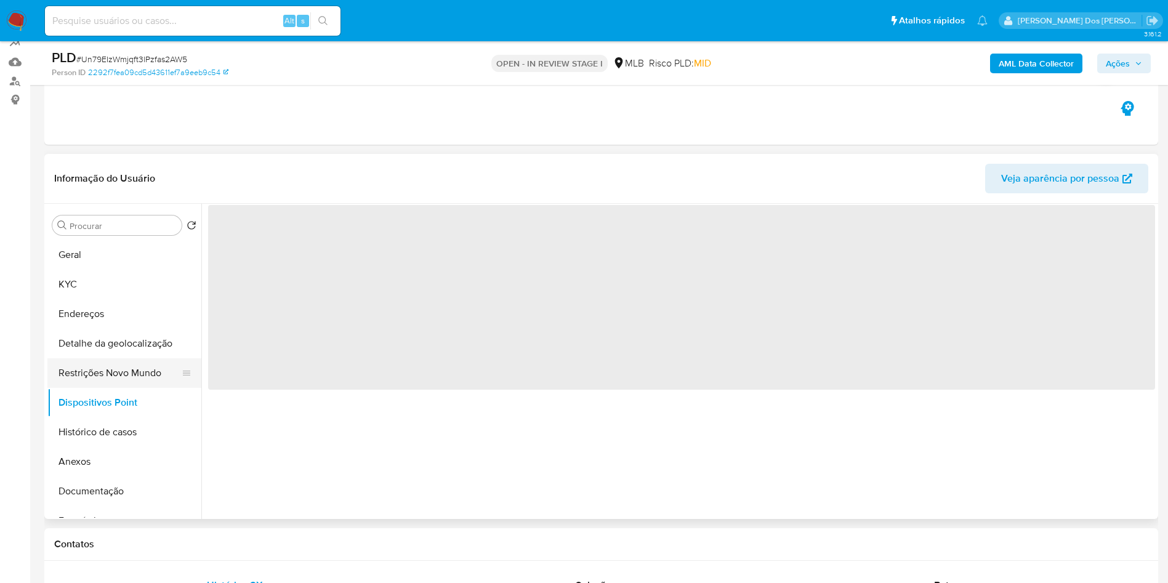
click at [118, 388] on button "Restrições Novo Mundo" at bounding box center [119, 373] width 144 height 30
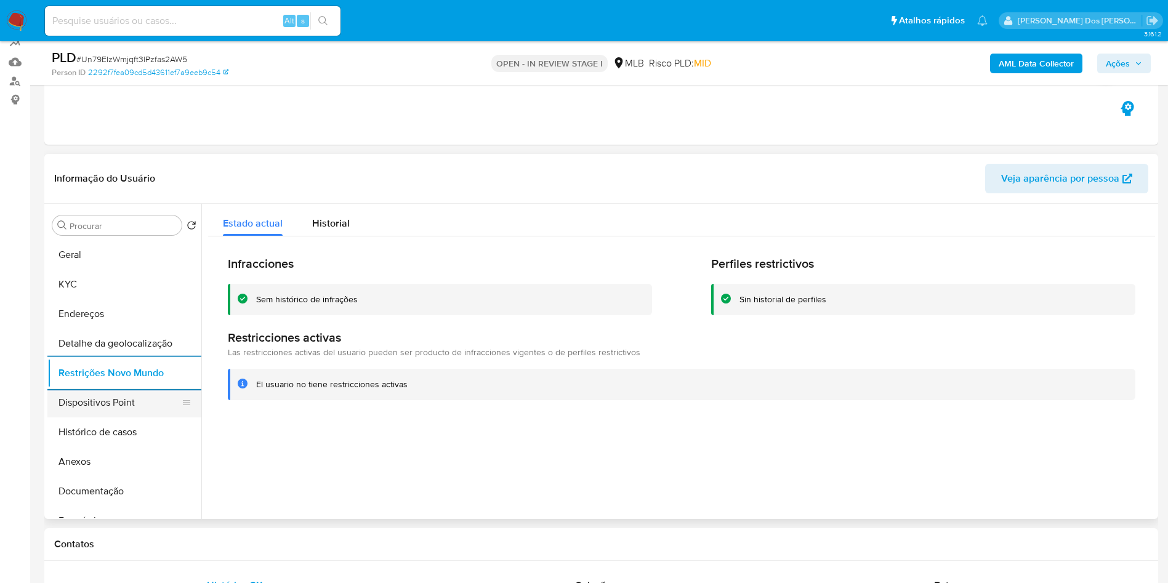
click at [114, 417] on button "Dispositivos Point" at bounding box center [119, 403] width 144 height 30
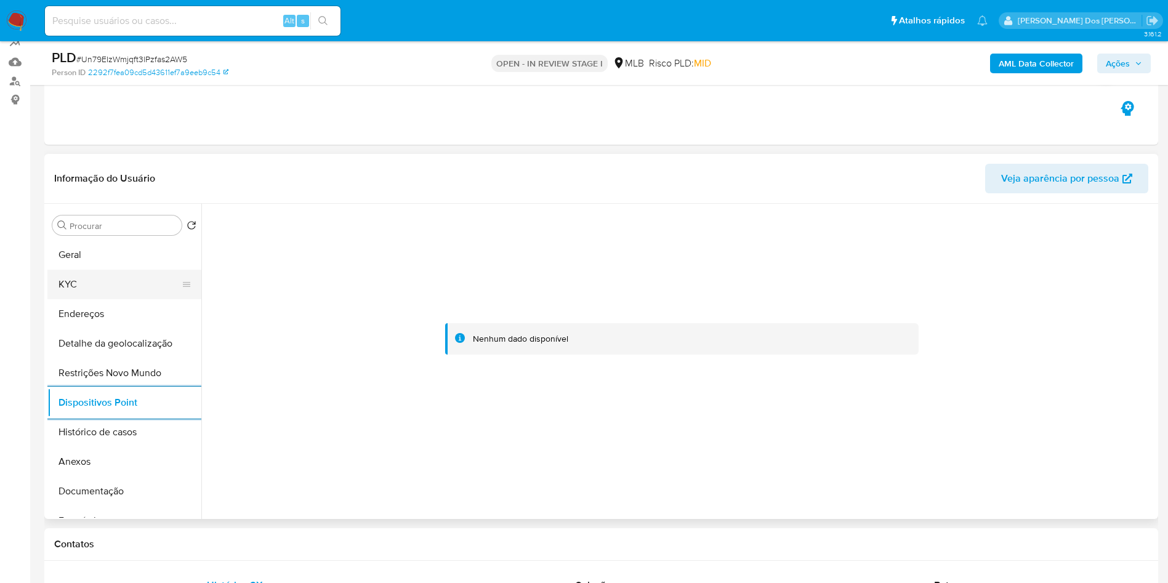
click at [105, 299] on button "KYC" at bounding box center [119, 285] width 144 height 30
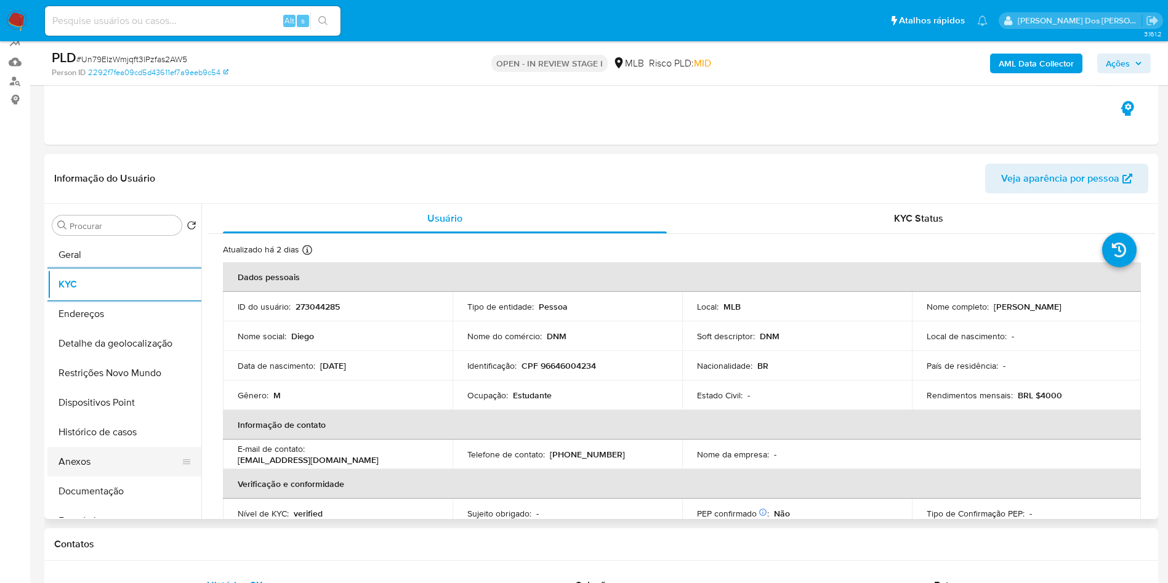
click at [129, 476] on button "Anexos" at bounding box center [119, 462] width 144 height 30
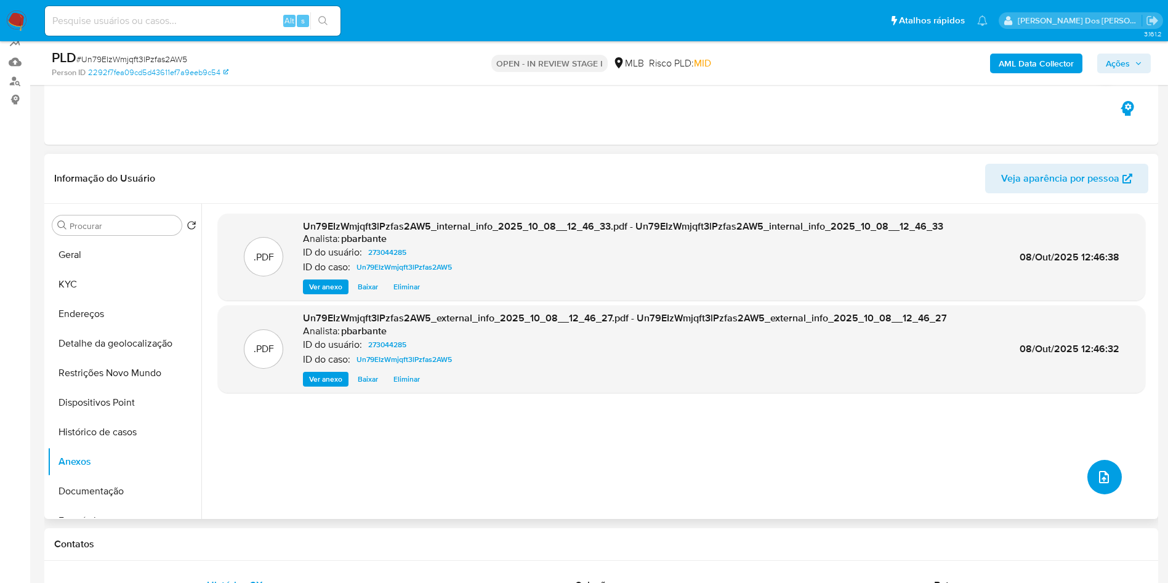
click at [1087, 494] on button "upload-file" at bounding box center [1104, 477] width 34 height 34
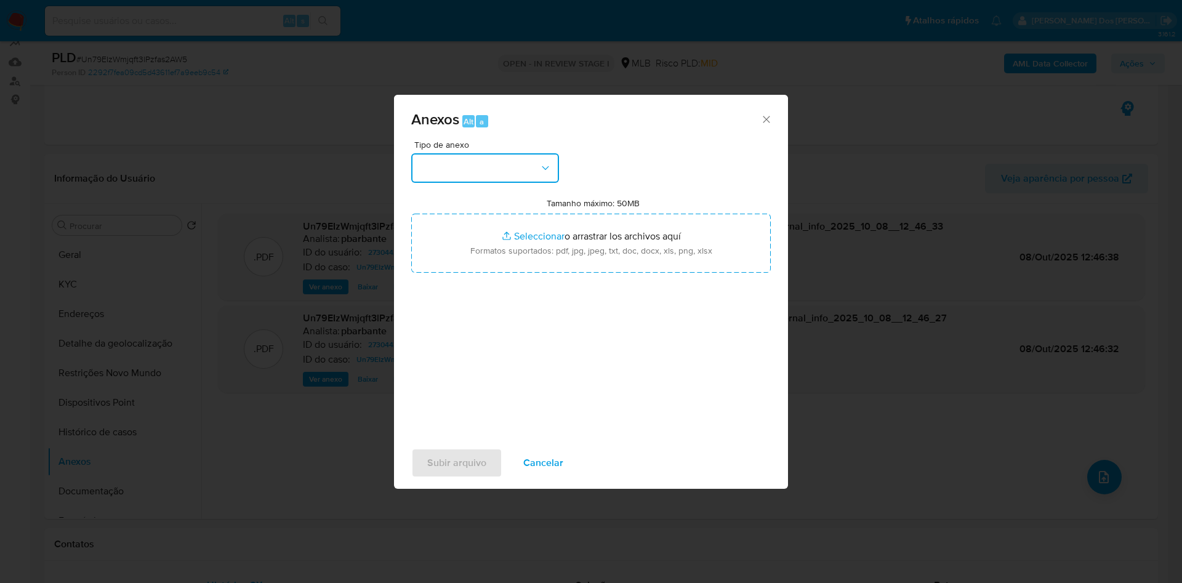
click at [504, 156] on button "button" at bounding box center [485, 168] width 148 height 30
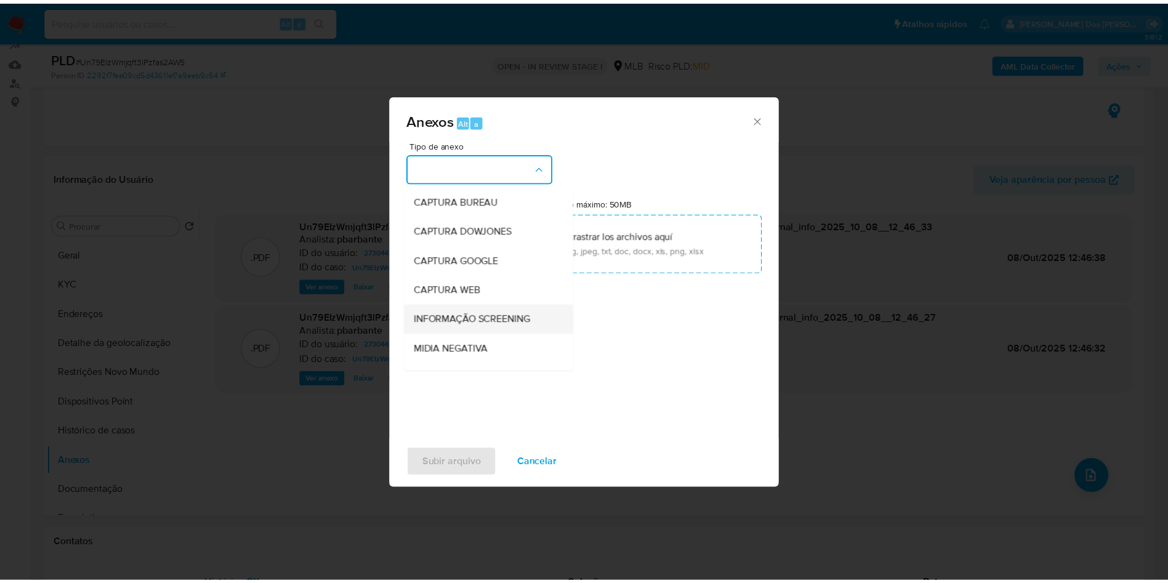
scroll to position [165, 0]
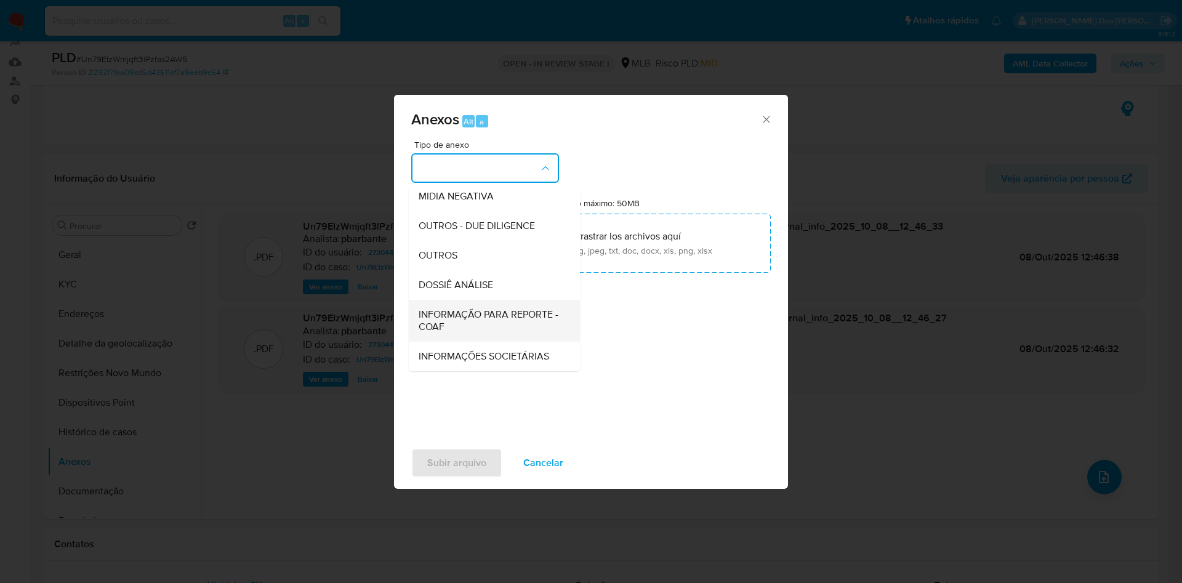
click at [444, 308] on span "INFORMAÇÃO PARA REPORTE - COAF" at bounding box center [491, 320] width 144 height 25
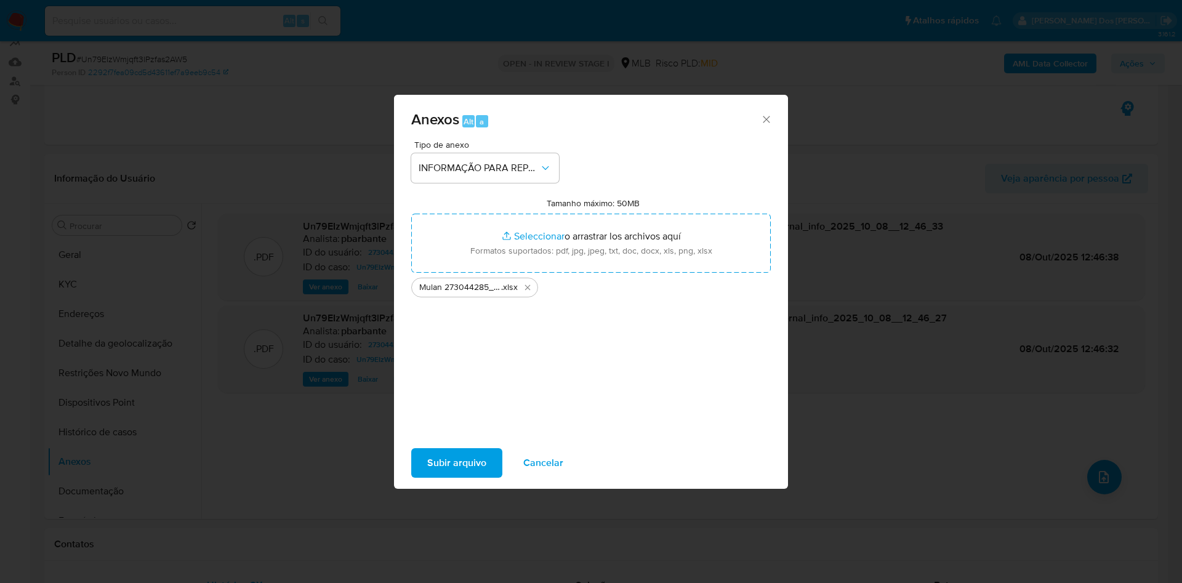
click at [428, 476] on span "Subir arquivo" at bounding box center [456, 462] width 59 height 27
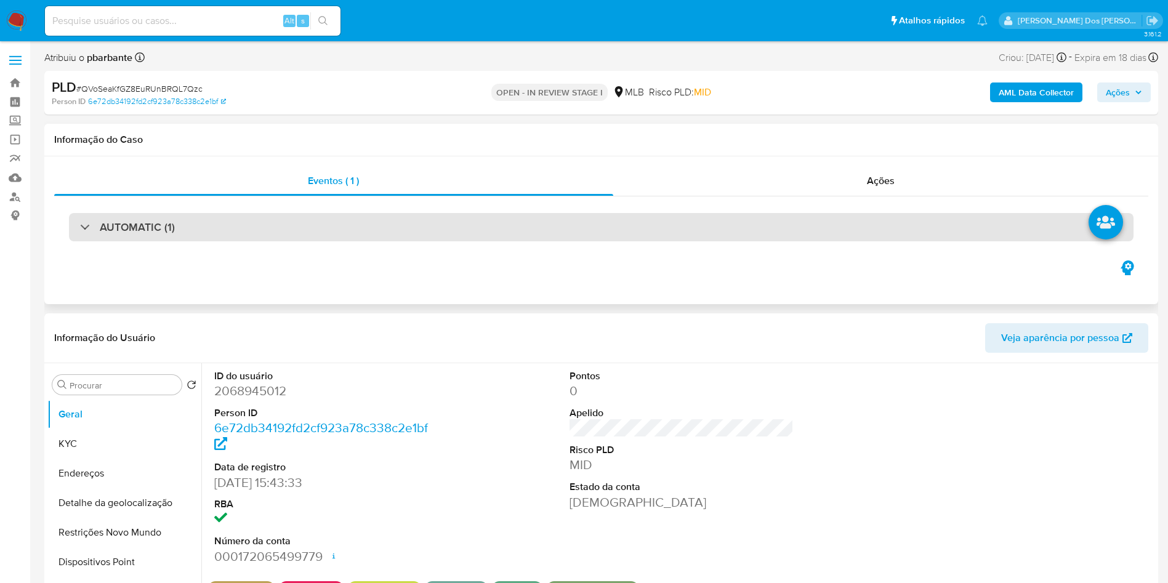
click at [476, 234] on div "AUTOMATIC (1)" at bounding box center [601, 227] width 1064 height 28
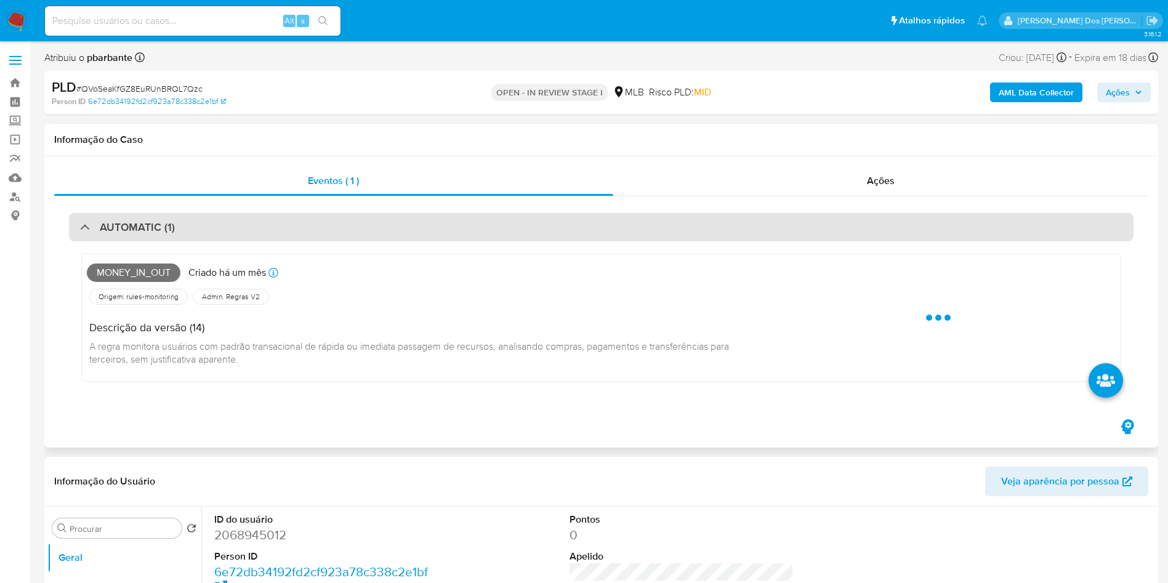
click at [476, 234] on div "AUTOMATIC (1)" at bounding box center [601, 227] width 1064 height 28
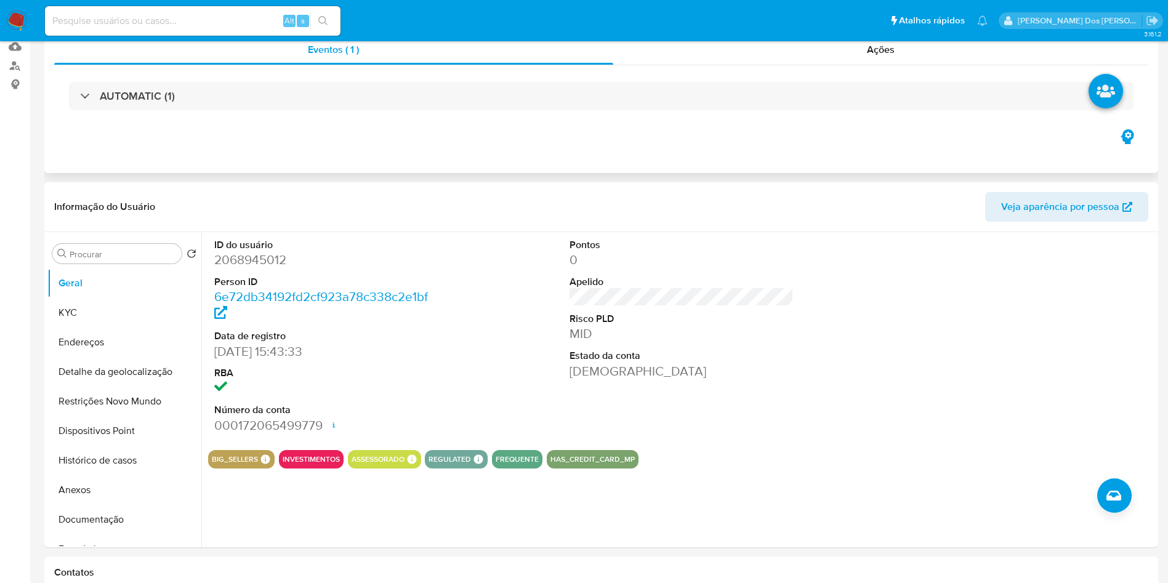
scroll to position [140, 0]
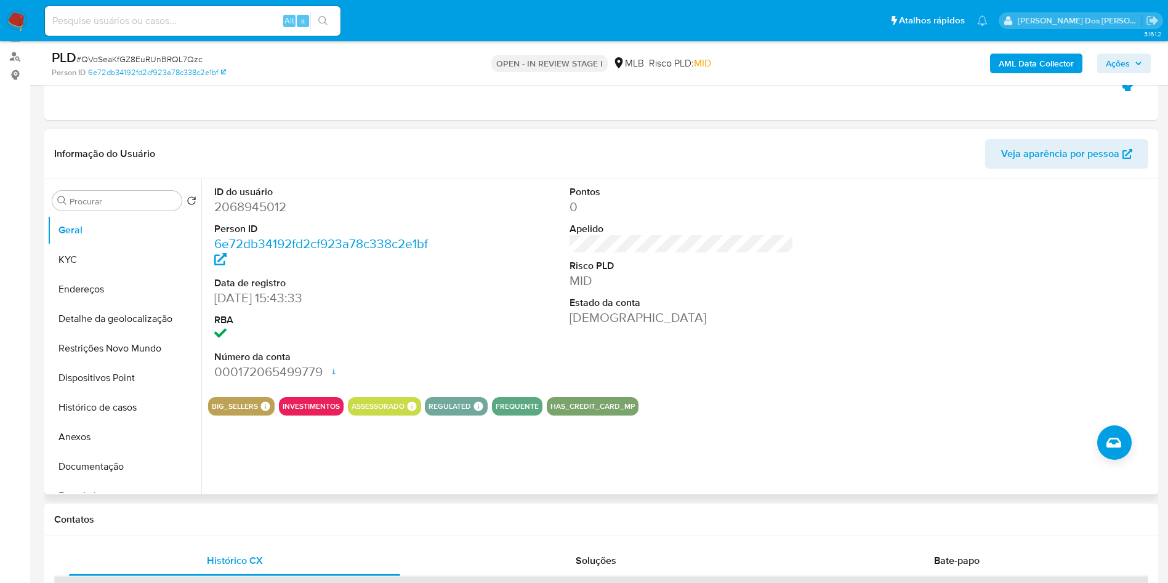
click at [252, 215] on dd "2068945012" at bounding box center [326, 206] width 225 height 17
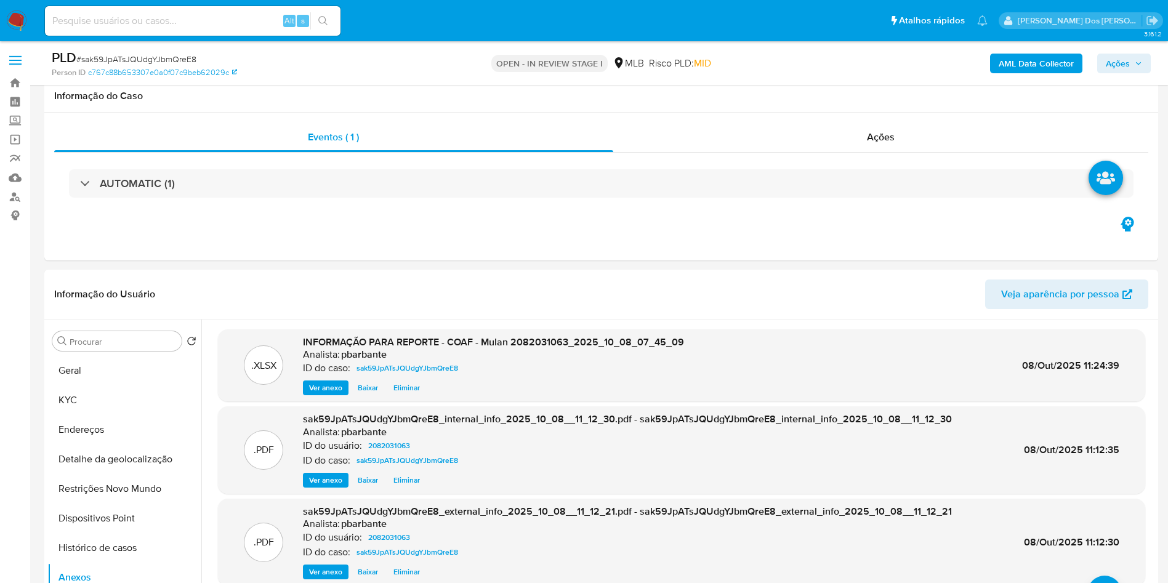
scroll to position [172, 0]
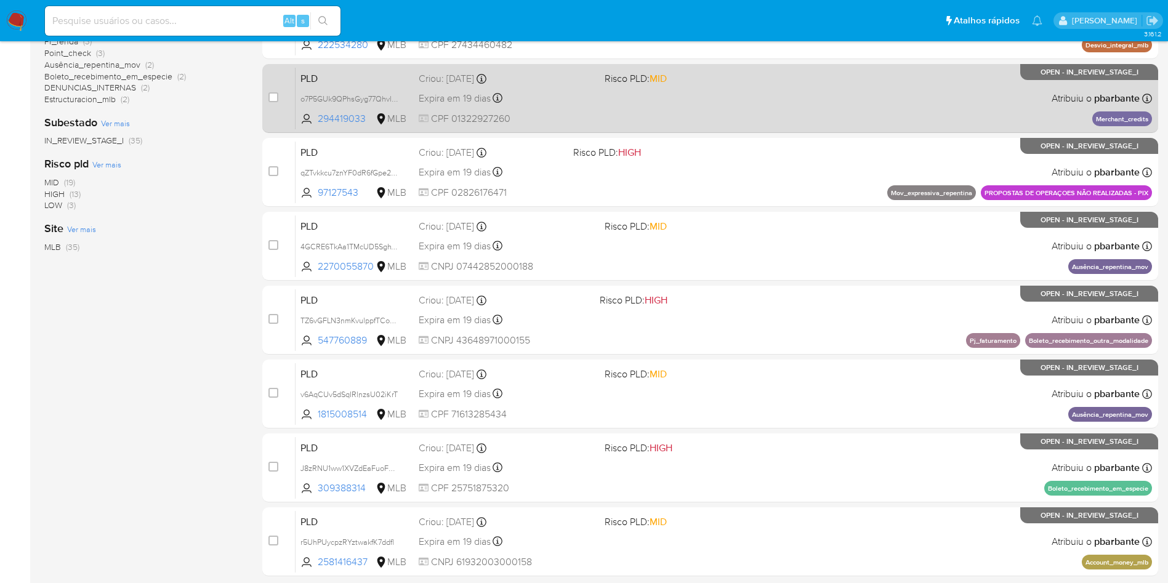
scroll to position [532, 0]
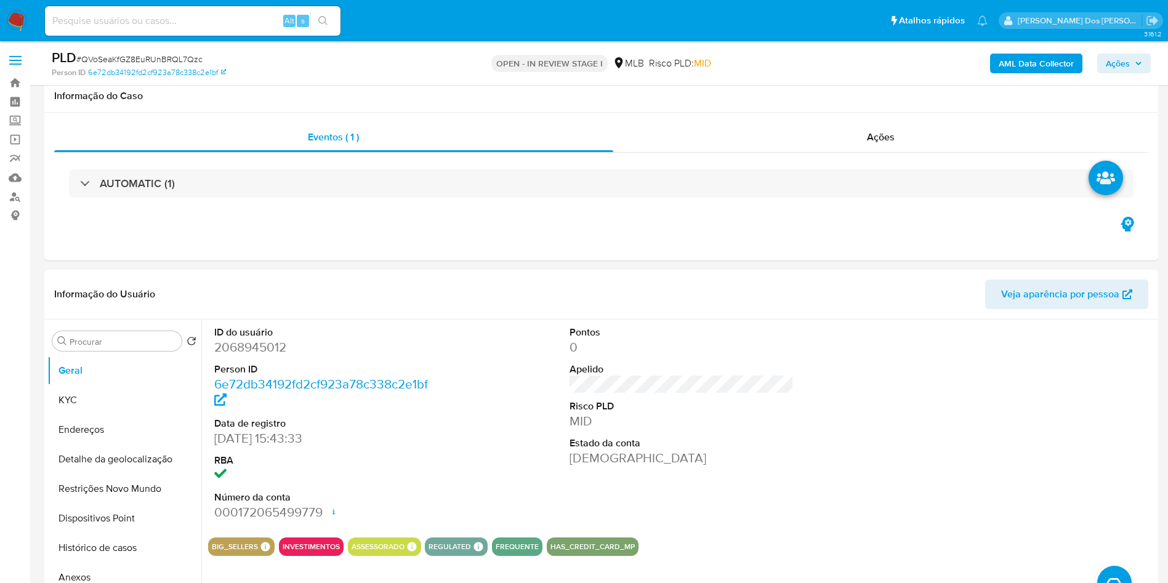
scroll to position [140, 0]
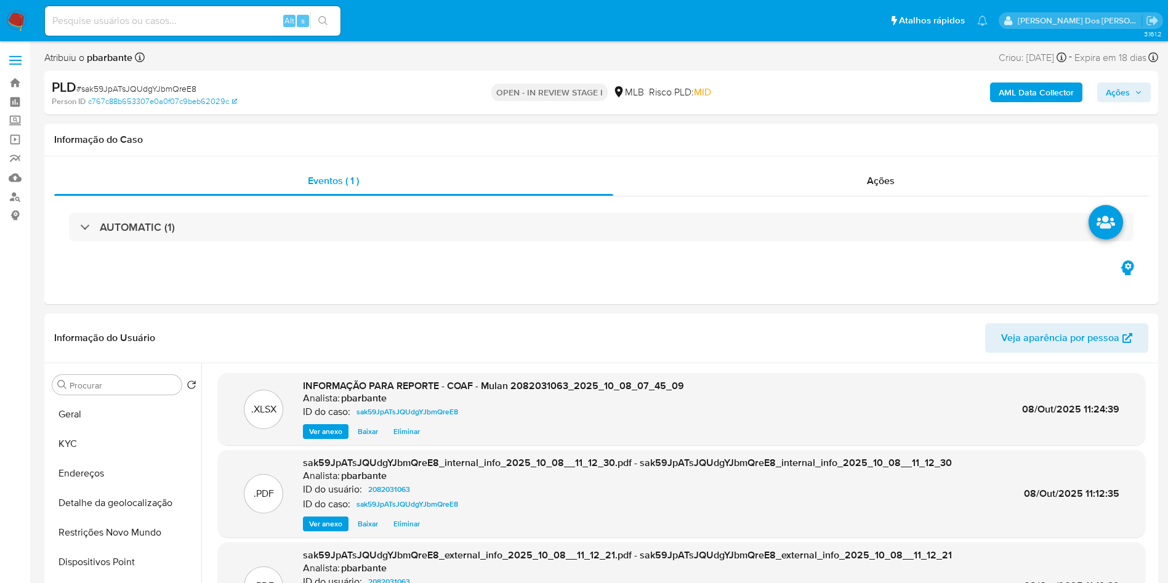
click at [182, 78] on div "PLD # sak59JpATsJQUdgYJbmQreE8" at bounding box center [233, 87] width 362 height 18
click at [177, 87] on span "# sak59JpATsJQUdgYJbmQreE8" at bounding box center [136, 88] width 120 height 12
copy span "sak59JpATsJQUdgYJbmQreE8"
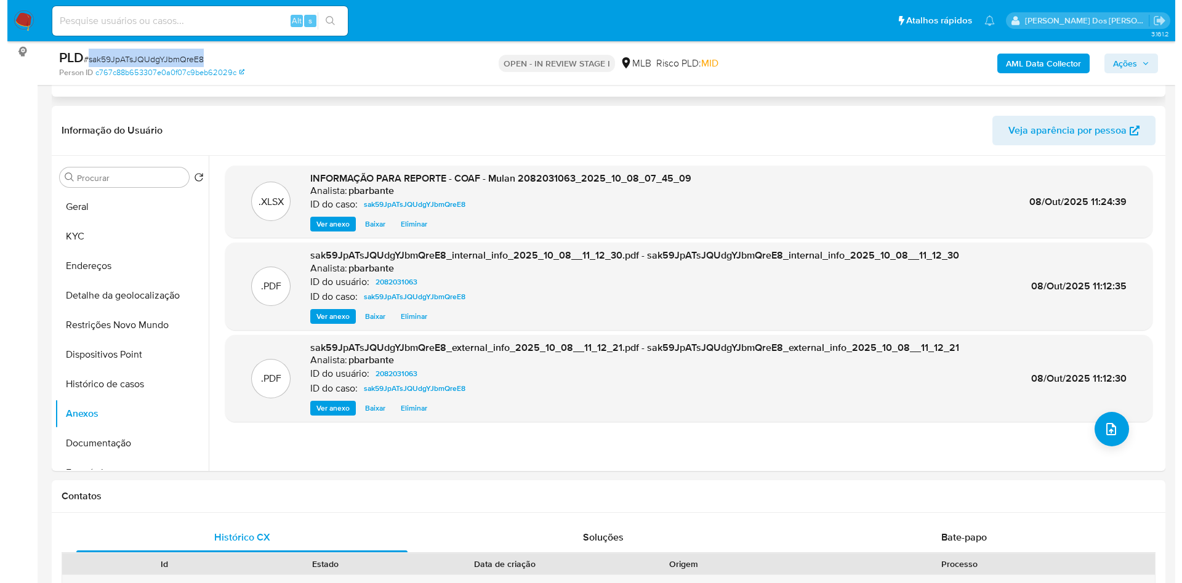
scroll to position [164, 0]
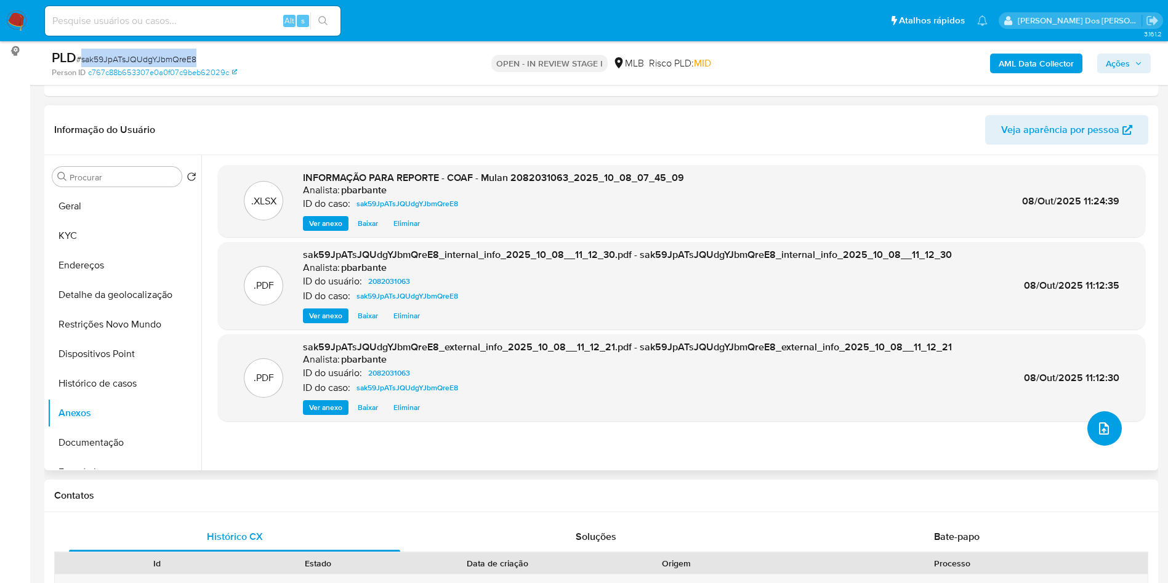
click at [1104, 446] on button "upload-file" at bounding box center [1104, 428] width 34 height 34
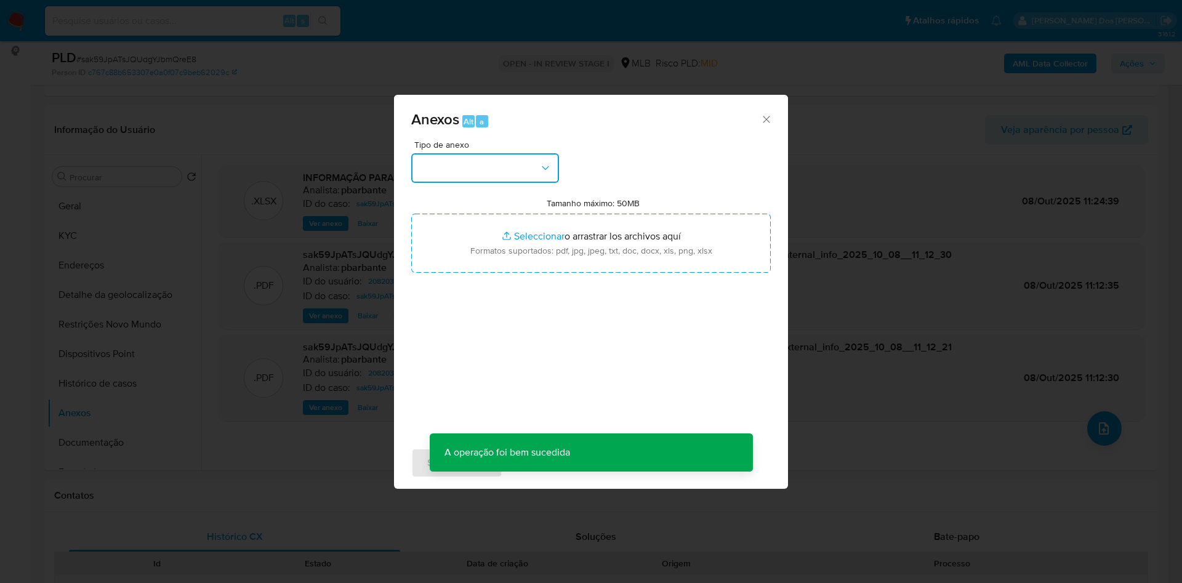
click at [496, 153] on button "button" at bounding box center [485, 168] width 148 height 30
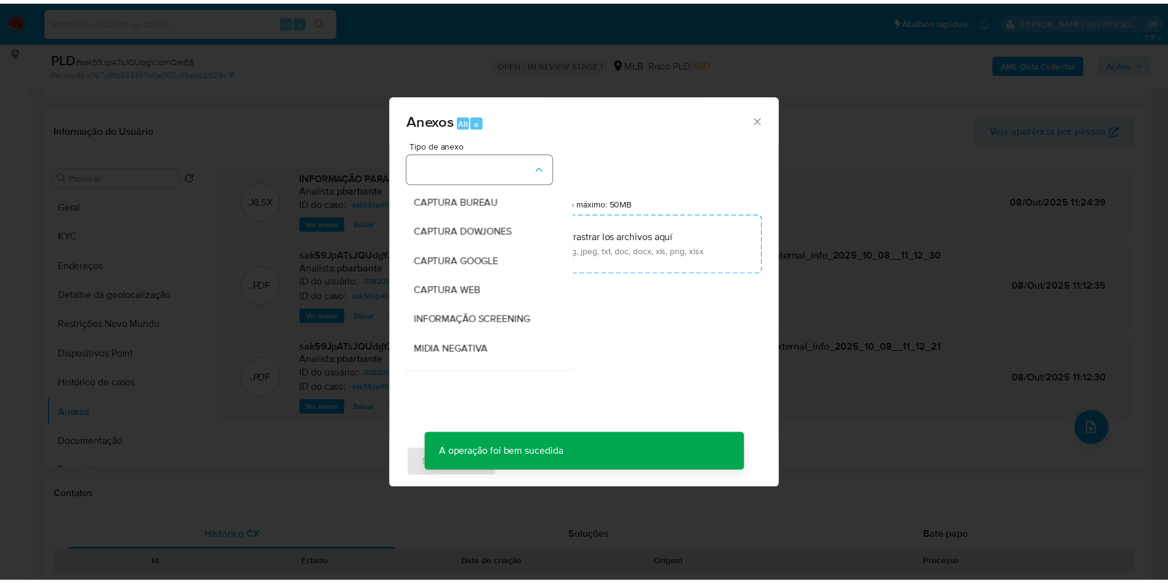
scroll to position [165, 0]
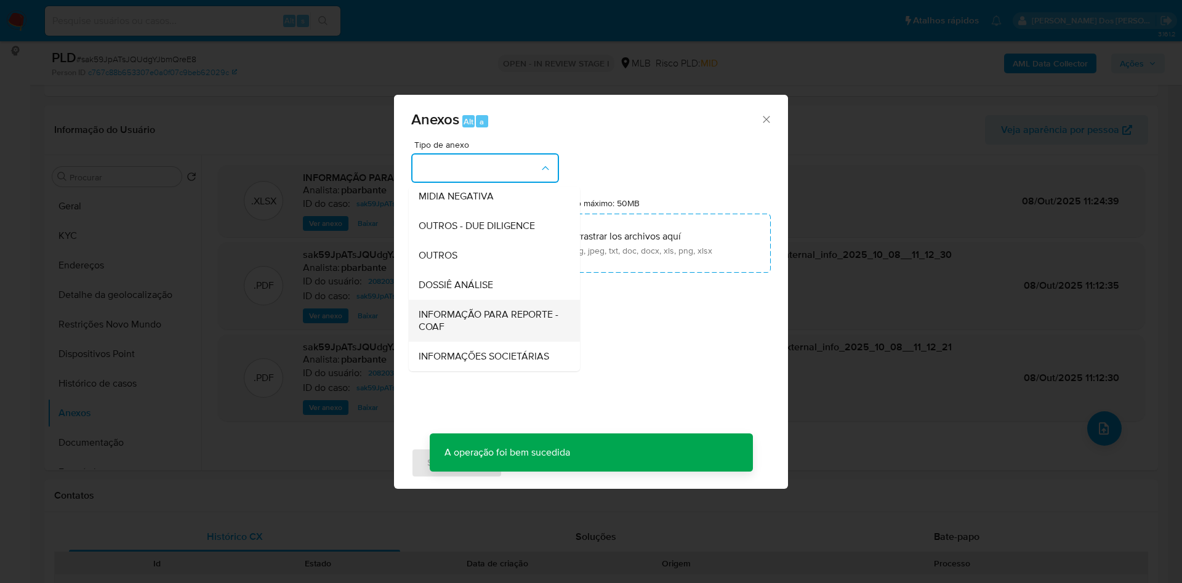
click at [455, 308] on span "INFORMAÇÃO PARA REPORTE - COAF" at bounding box center [491, 320] width 144 height 25
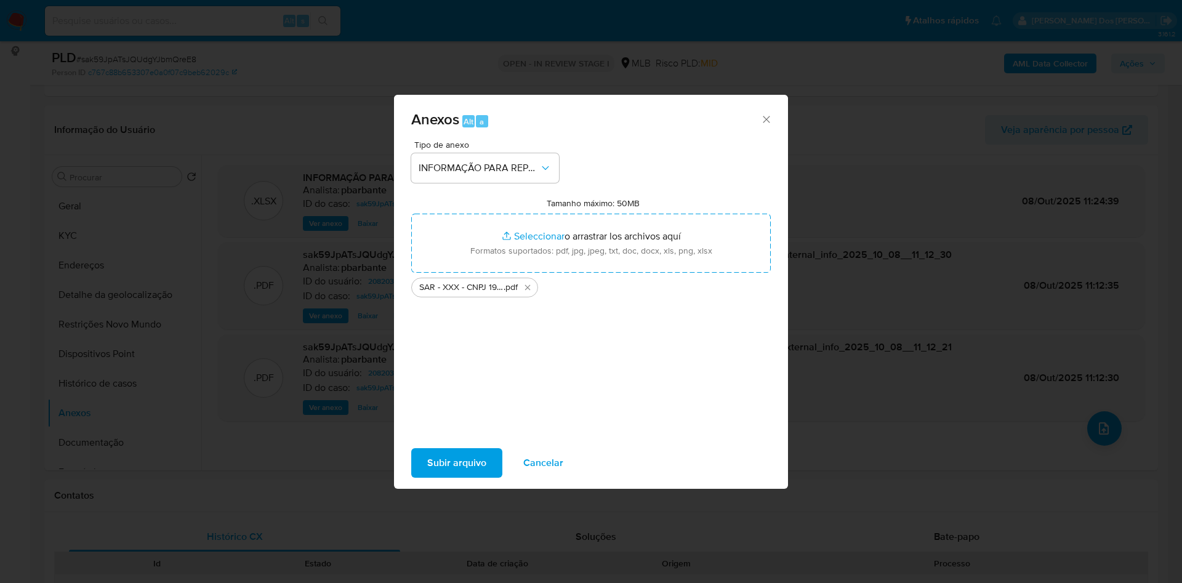
click at [427, 471] on span "Subir arquivo" at bounding box center [456, 462] width 59 height 27
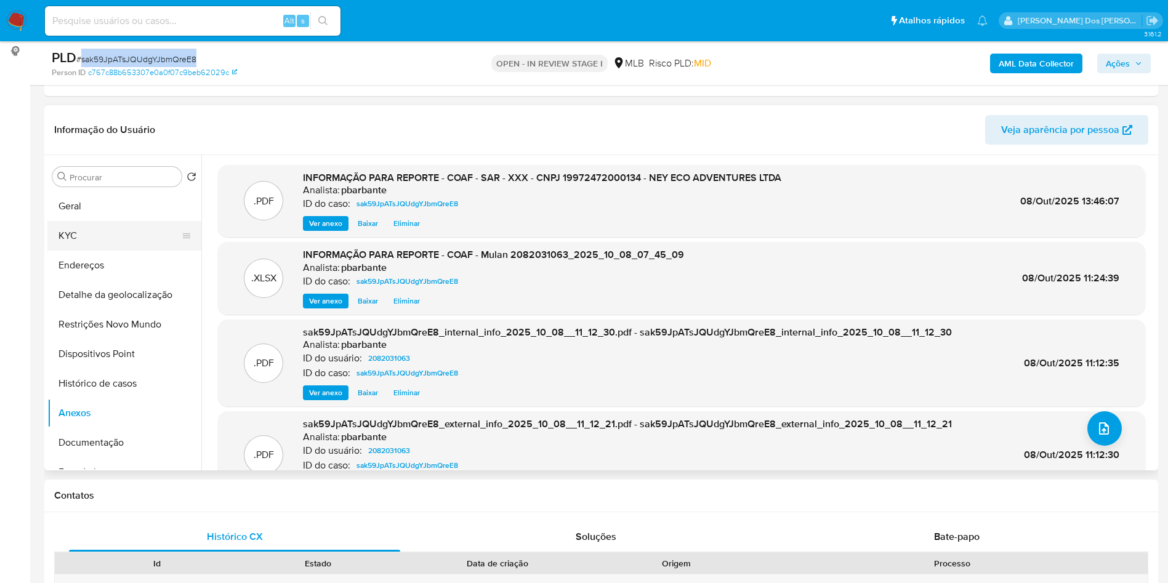
click at [134, 241] on button "KYC" at bounding box center [119, 236] width 144 height 30
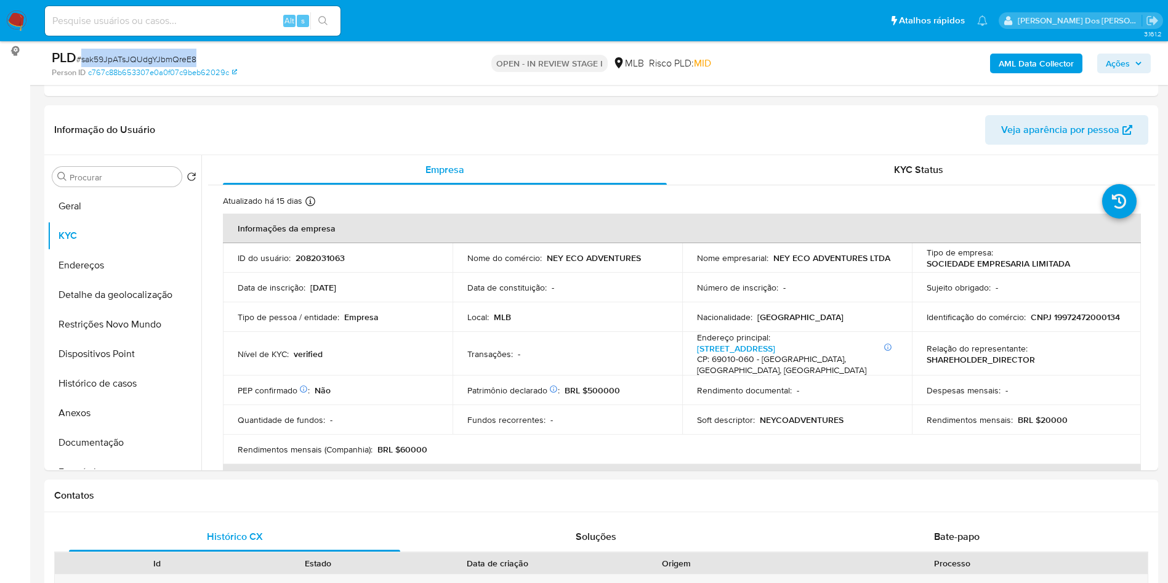
click at [1127, 62] on span "Ações" at bounding box center [1117, 64] width 24 height 20
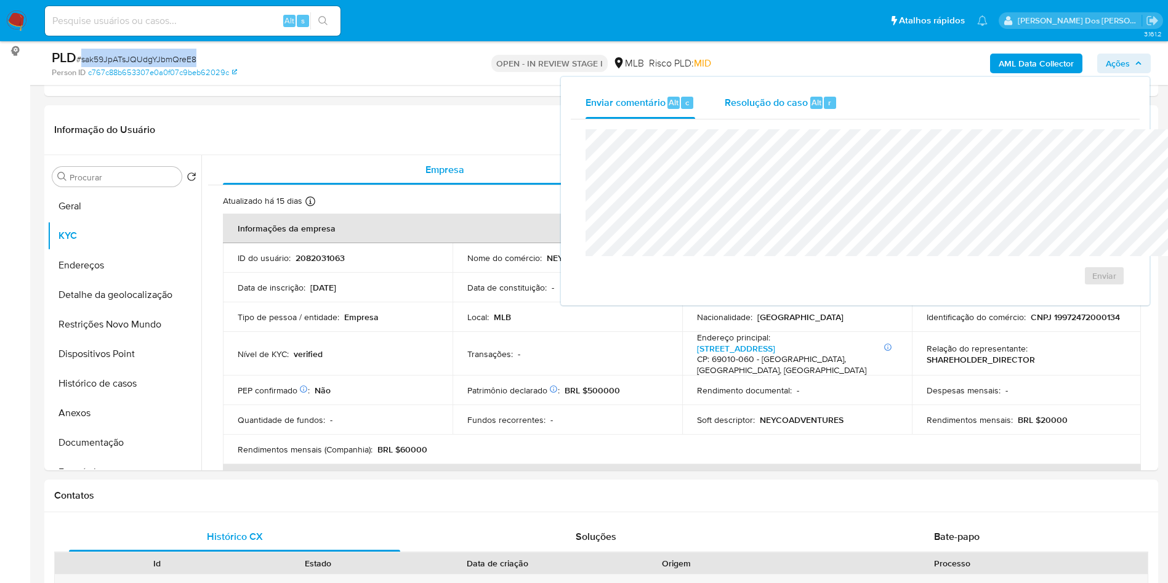
click at [811, 103] on span "Alt" at bounding box center [816, 103] width 10 height 12
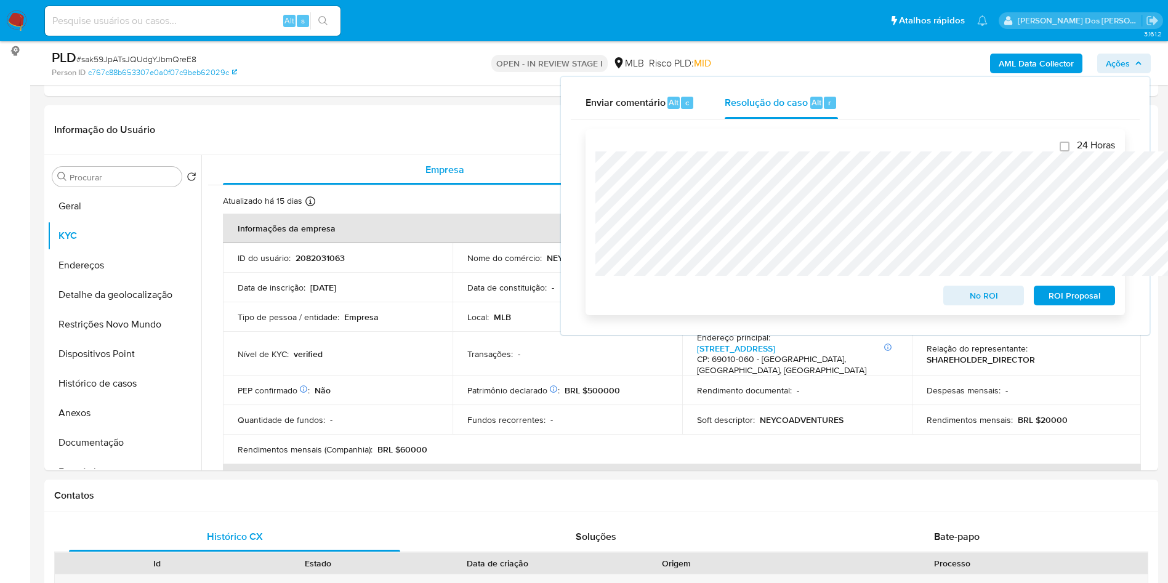
click at [1088, 298] on span "ROI Proposal" at bounding box center [1074, 295] width 64 height 17
click at [1076, 299] on span "ROI Proposal" at bounding box center [1074, 295] width 64 height 17
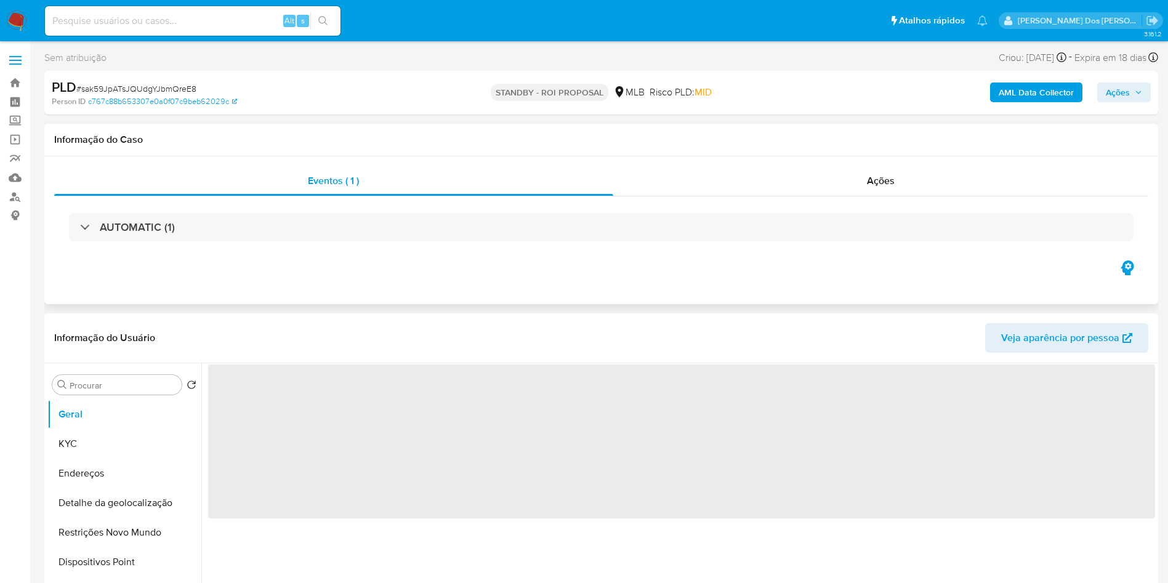
select select "10"
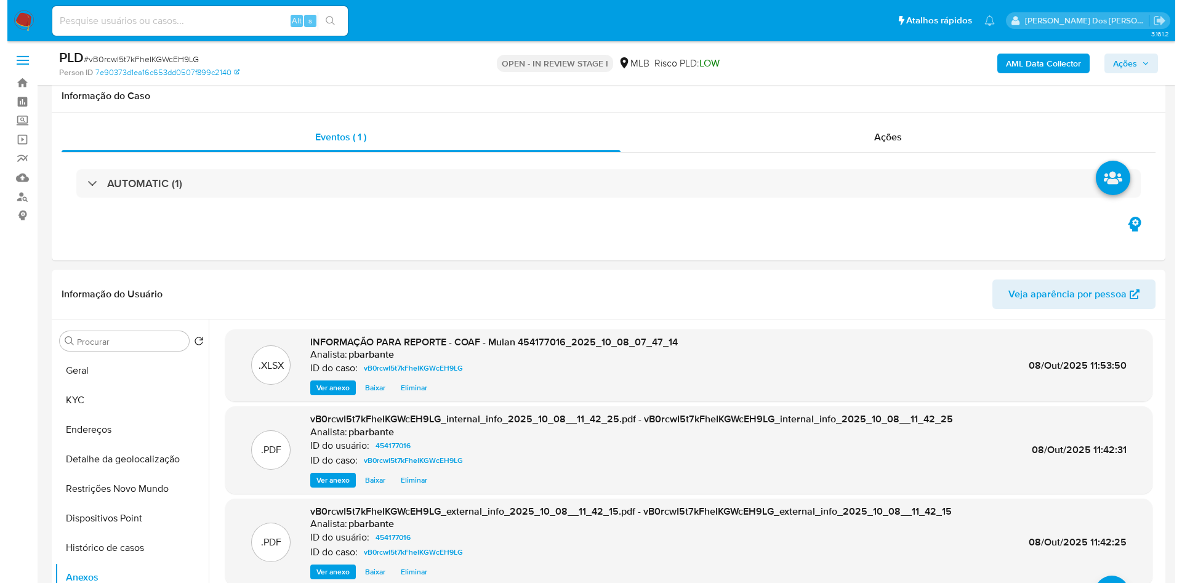
scroll to position [177, 0]
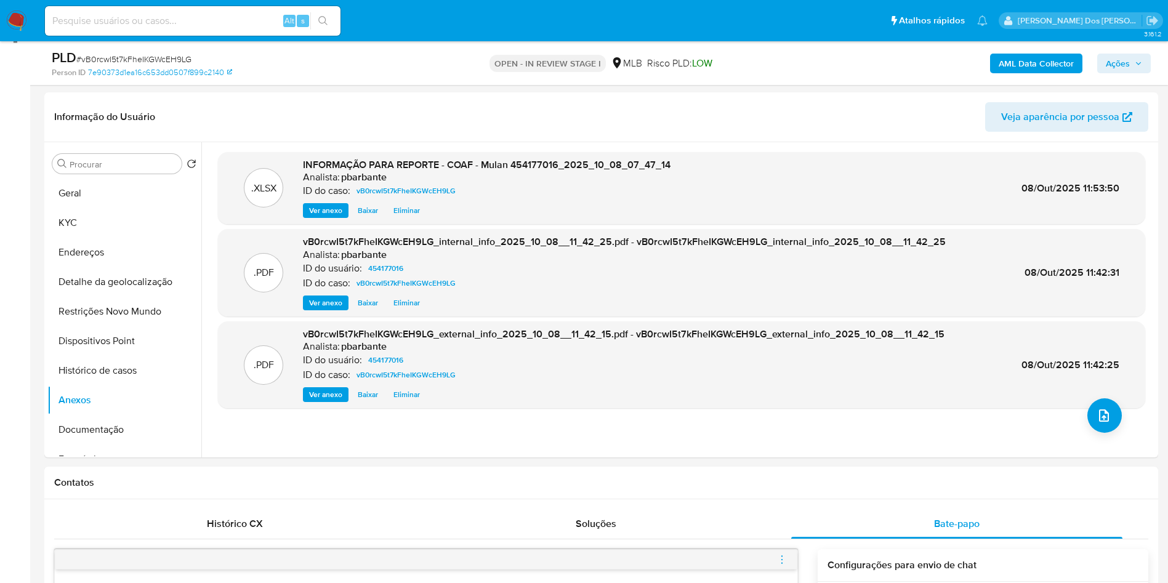
click at [180, 63] on span "# vB0rcwI5t7kFheIKGWcEH9LG" at bounding box center [133, 59] width 115 height 12
copy span "vB0rcwI5t7kFheIKGWcEH9LG"
click at [1102, 423] on icon "upload-file" at bounding box center [1103, 415] width 15 height 15
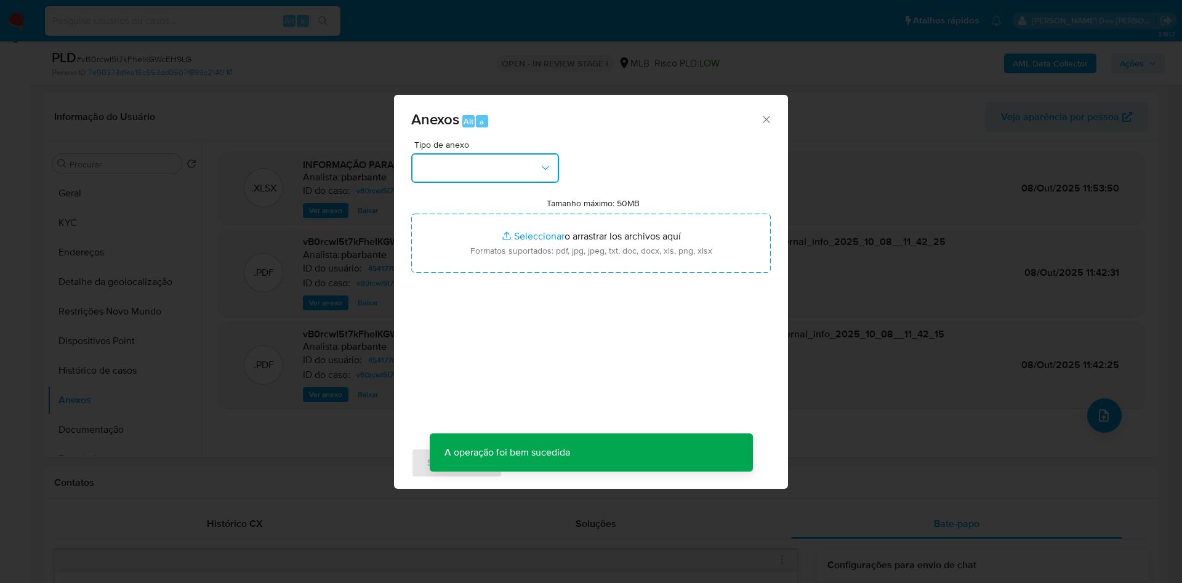
click at [497, 153] on button "button" at bounding box center [485, 168] width 148 height 30
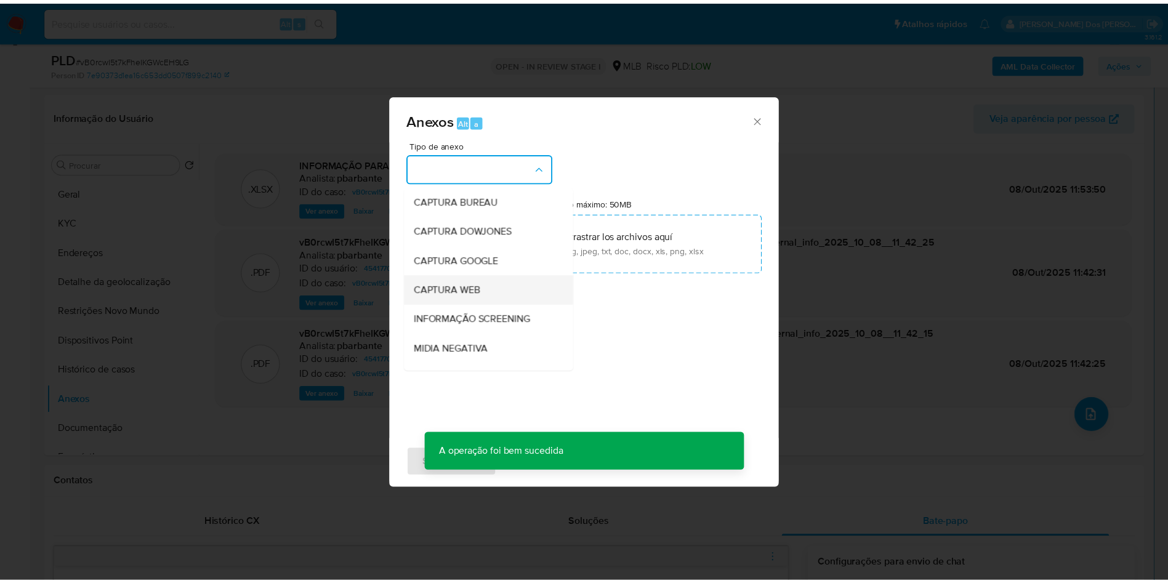
scroll to position [165, 0]
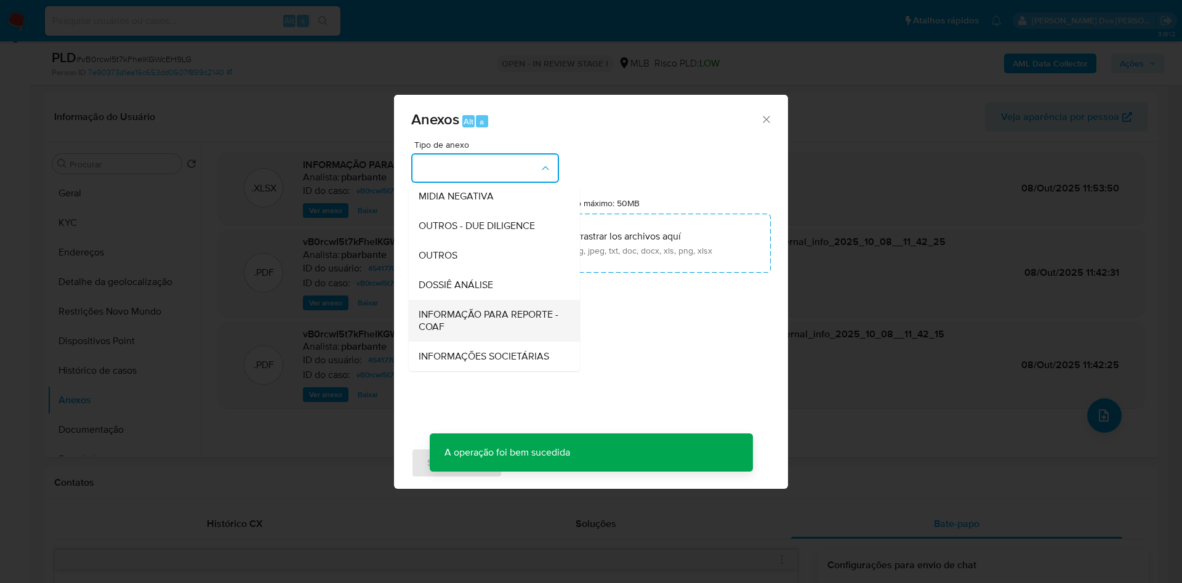
click at [451, 308] on span "INFORMAÇÃO PARA REPORTE - COAF" at bounding box center [491, 320] width 144 height 25
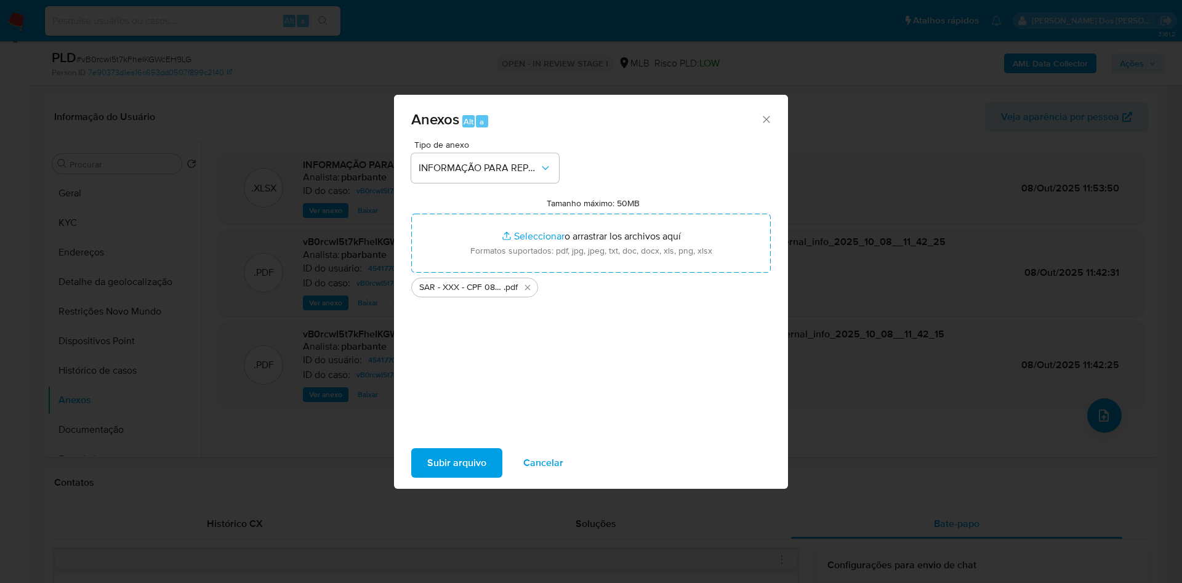
click at [427, 469] on span "Subir arquivo" at bounding box center [456, 462] width 59 height 27
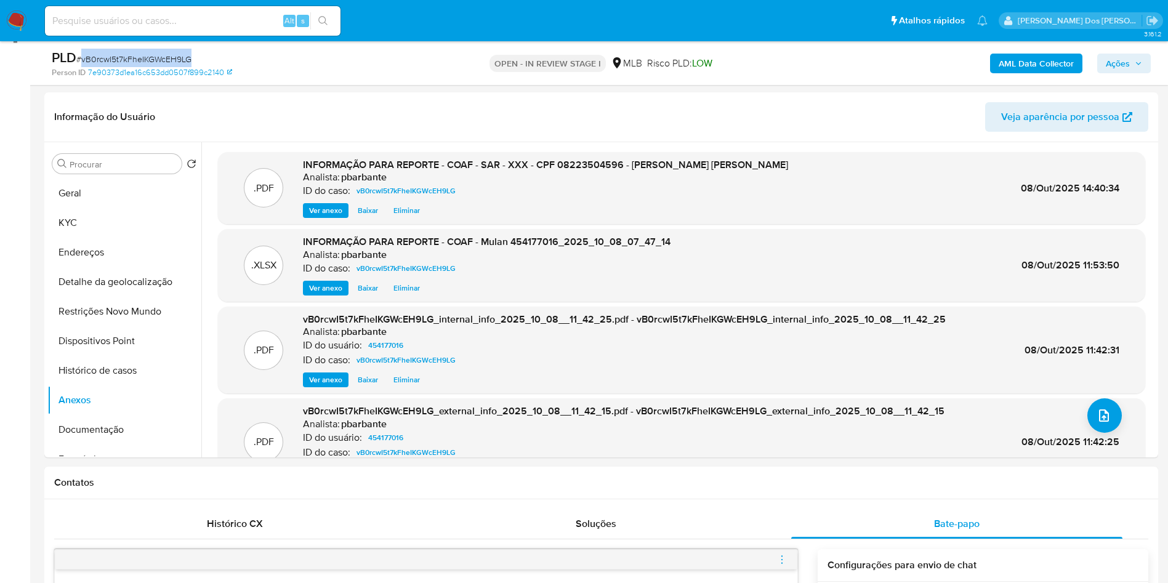
click at [1124, 54] on span "Ações" at bounding box center [1117, 64] width 24 height 20
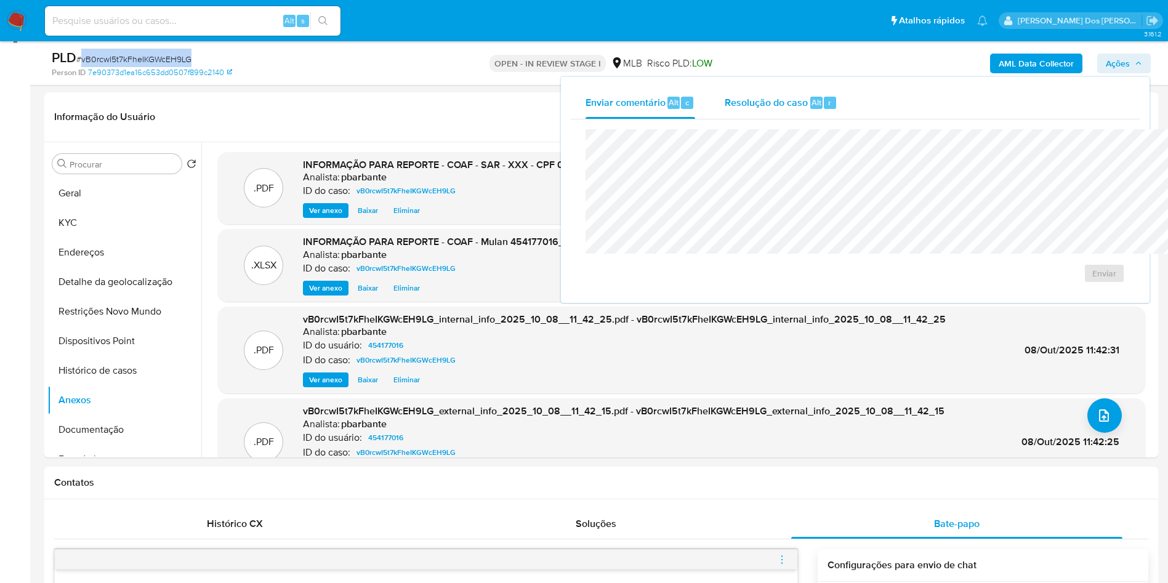
click at [724, 111] on div "Resolução do caso Alt r" at bounding box center [780, 103] width 113 height 32
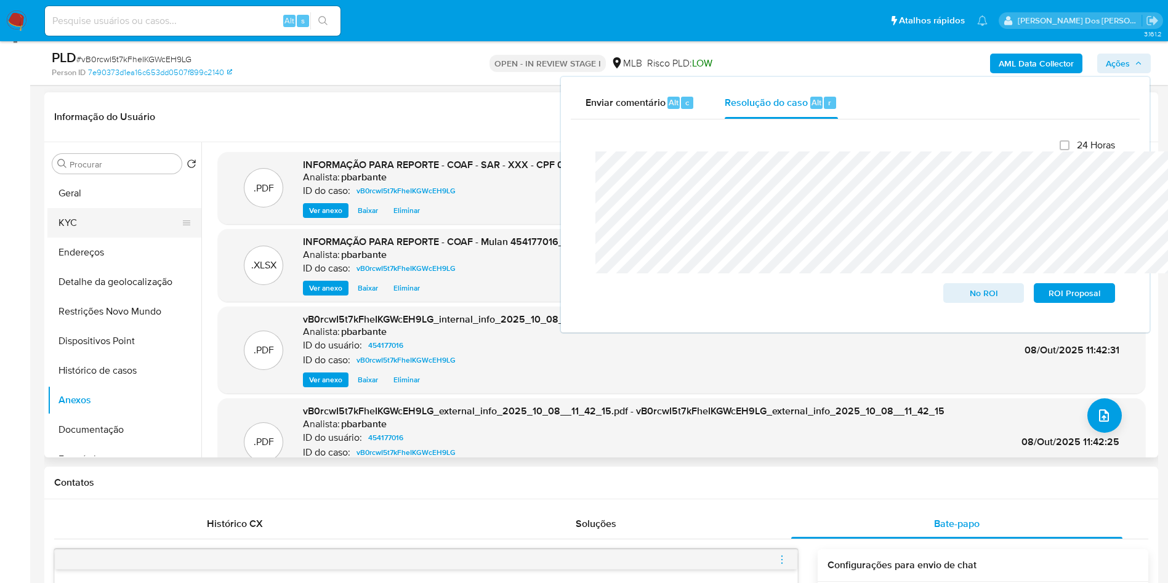
click at [106, 237] on button "KYC" at bounding box center [119, 223] width 144 height 30
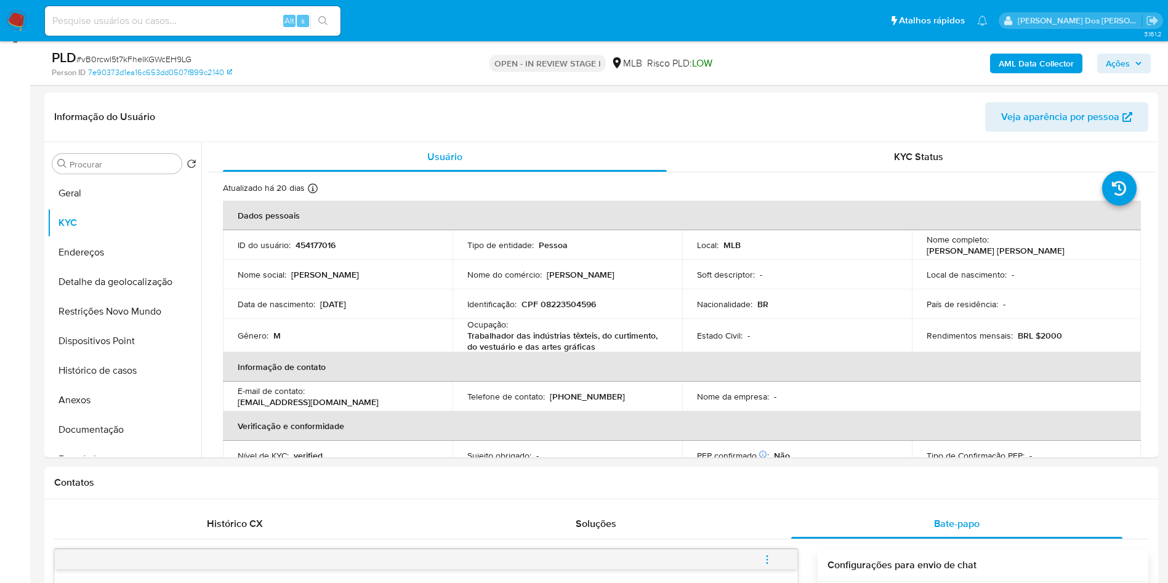
click at [1123, 59] on span "Ações" at bounding box center [1117, 64] width 24 height 20
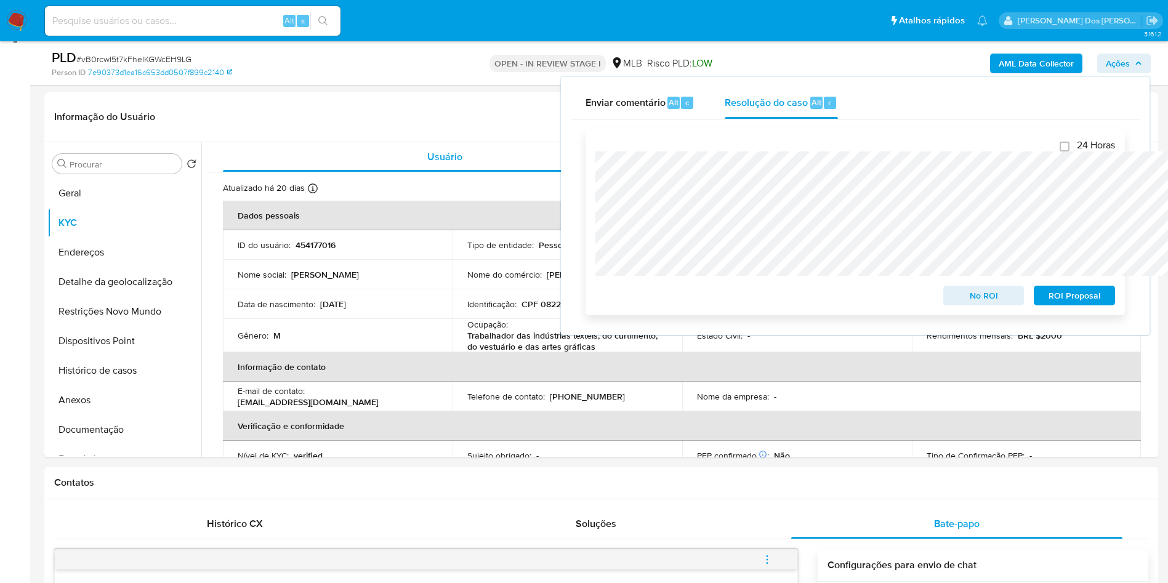
click at [1057, 301] on span "ROI Proposal" at bounding box center [1074, 295] width 64 height 17
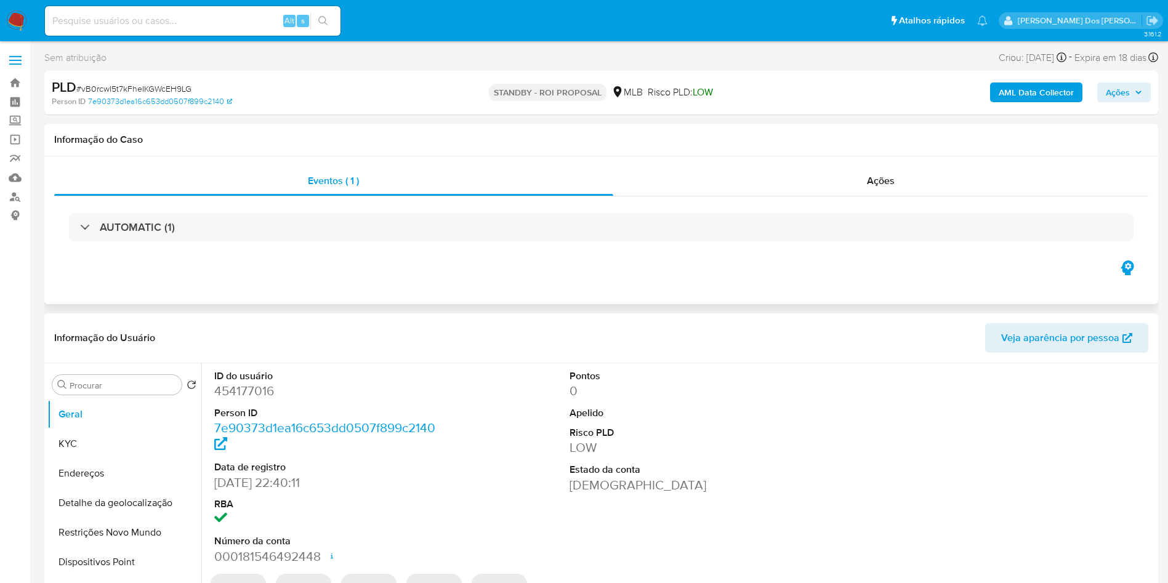
select select "10"
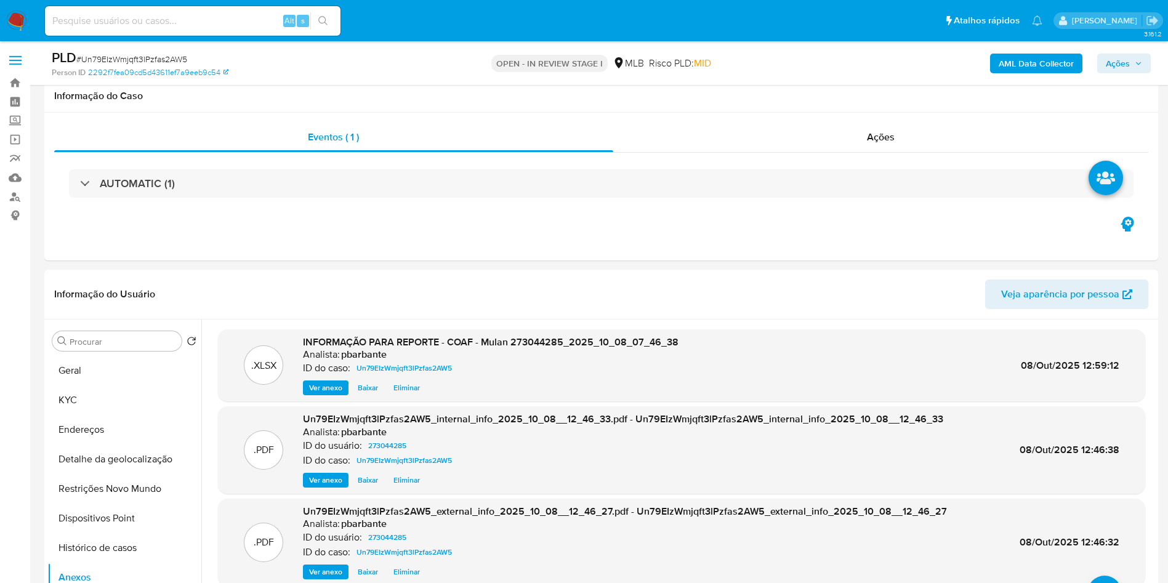
select select "10"
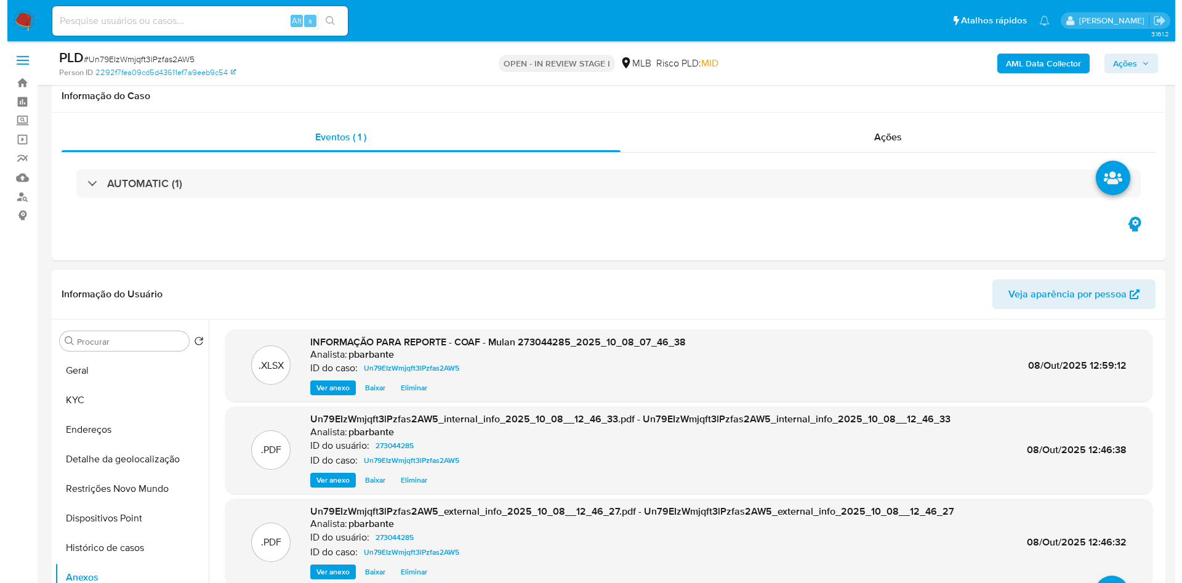
scroll to position [116, 0]
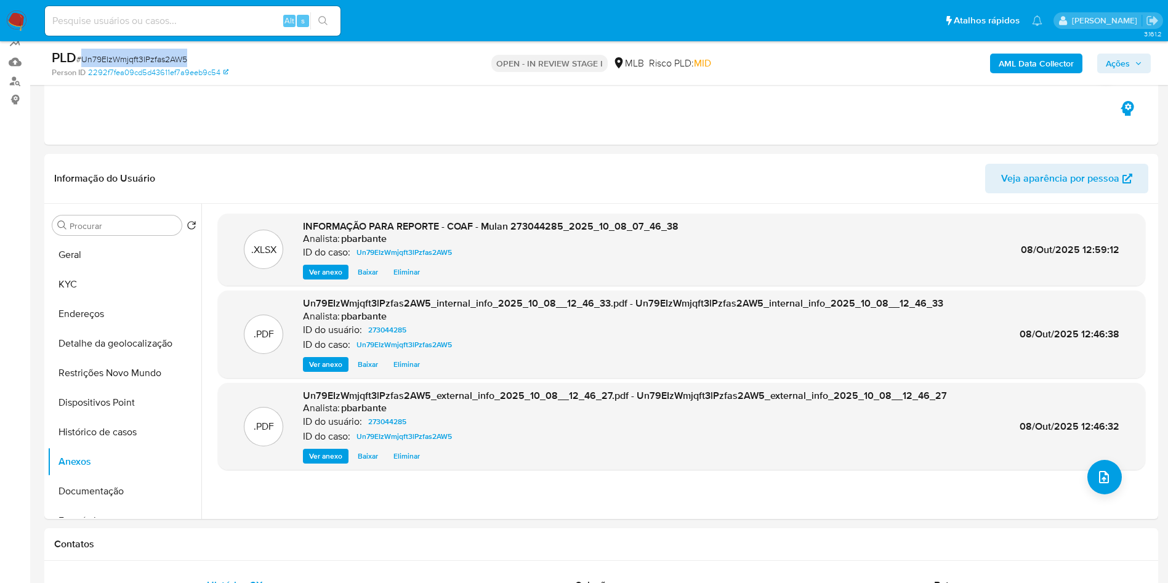
click at [178, 59] on span "# Un79EIzWmjqft3lPzfas2AW5" at bounding box center [131, 59] width 111 height 12
click at [1103, 484] on icon "upload-file" at bounding box center [1103, 477] width 15 height 15
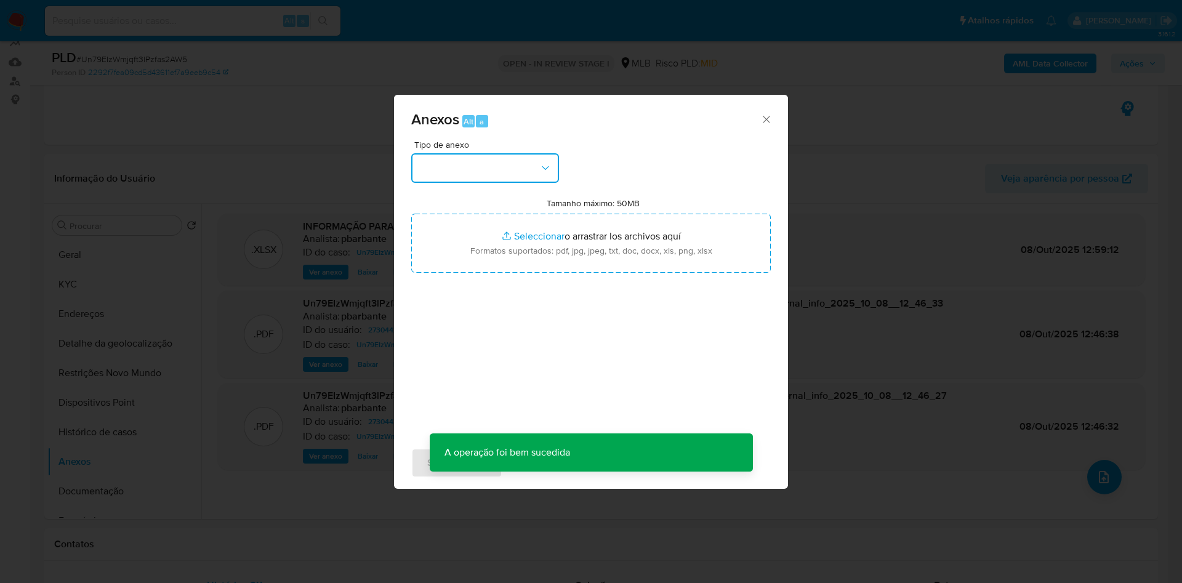
click at [460, 153] on button "button" at bounding box center [485, 168] width 148 height 30
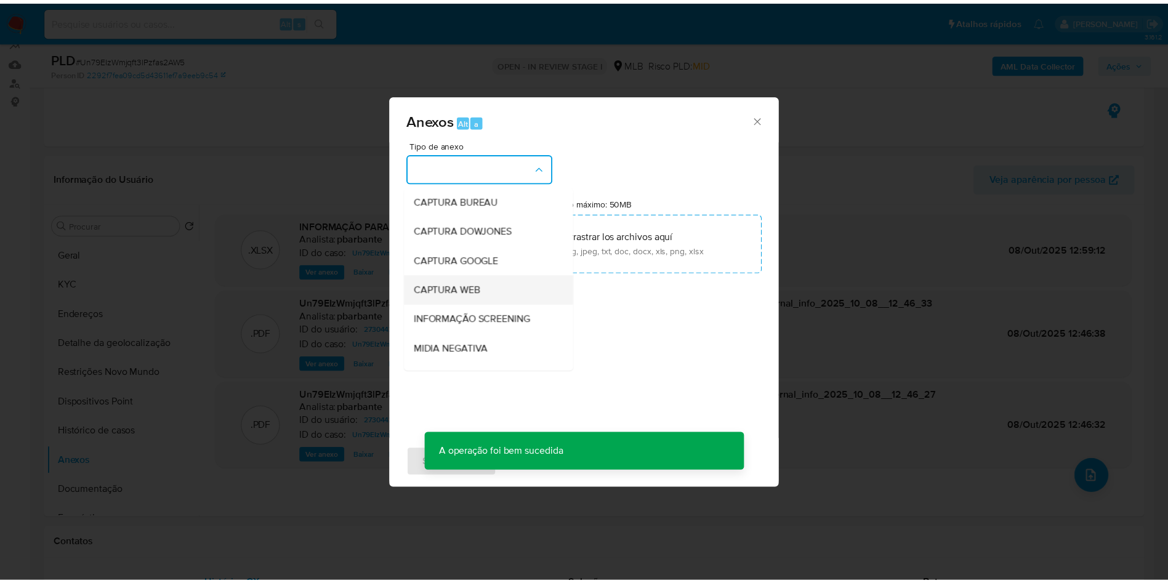
scroll to position [165, 0]
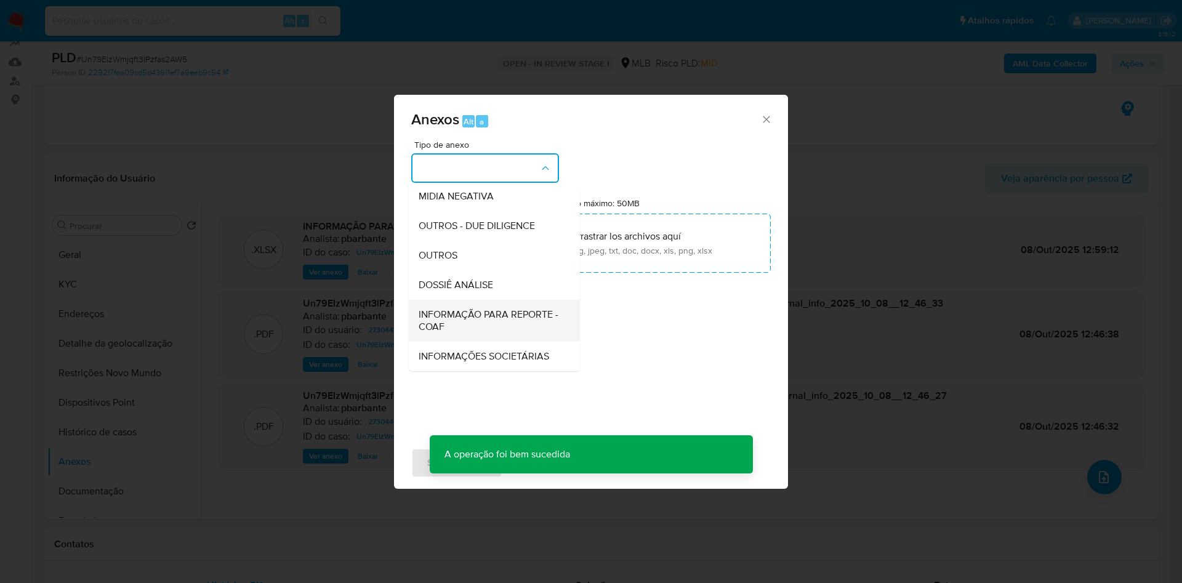
click at [460, 308] on span "INFORMAÇÃO PARA REPORTE - COAF" at bounding box center [491, 320] width 144 height 25
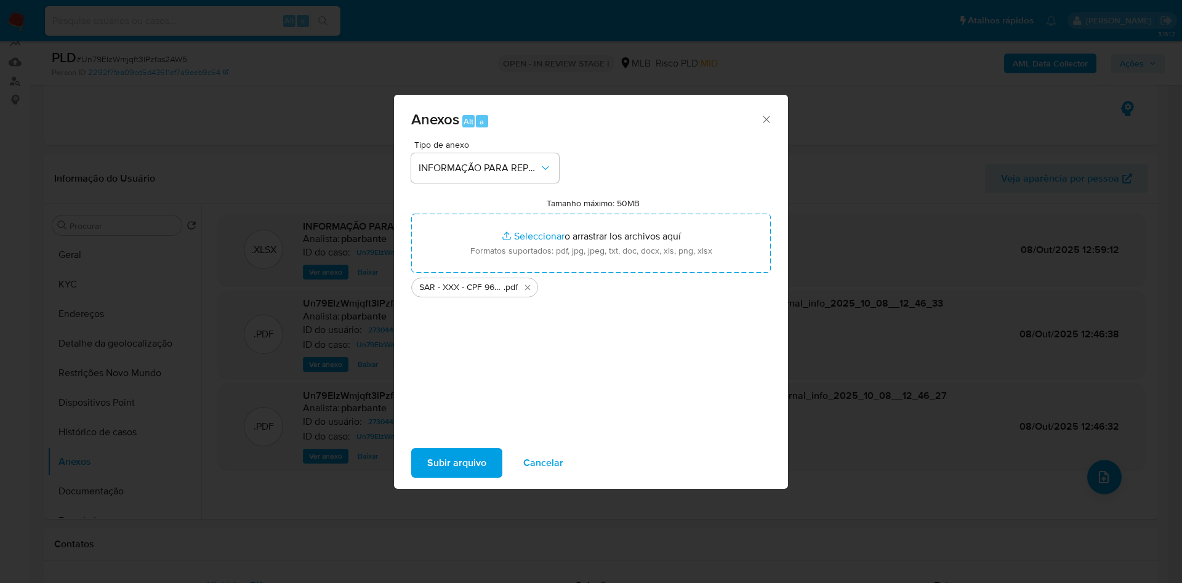
click at [427, 467] on span "Subir arquivo" at bounding box center [456, 462] width 59 height 27
click at [436, 486] on div "Subir arquivo Cancelar" at bounding box center [591, 462] width 394 height 47
click at [447, 475] on span "Subir arquivo" at bounding box center [456, 462] width 59 height 27
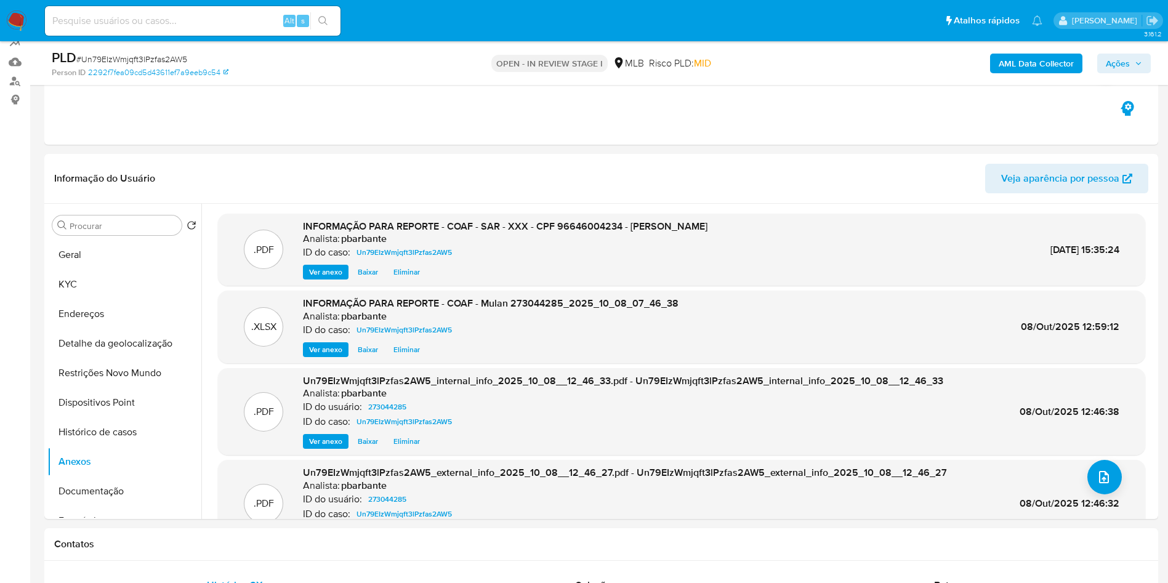
click at [1132, 60] on span "Ações" at bounding box center [1123, 63] width 36 height 17
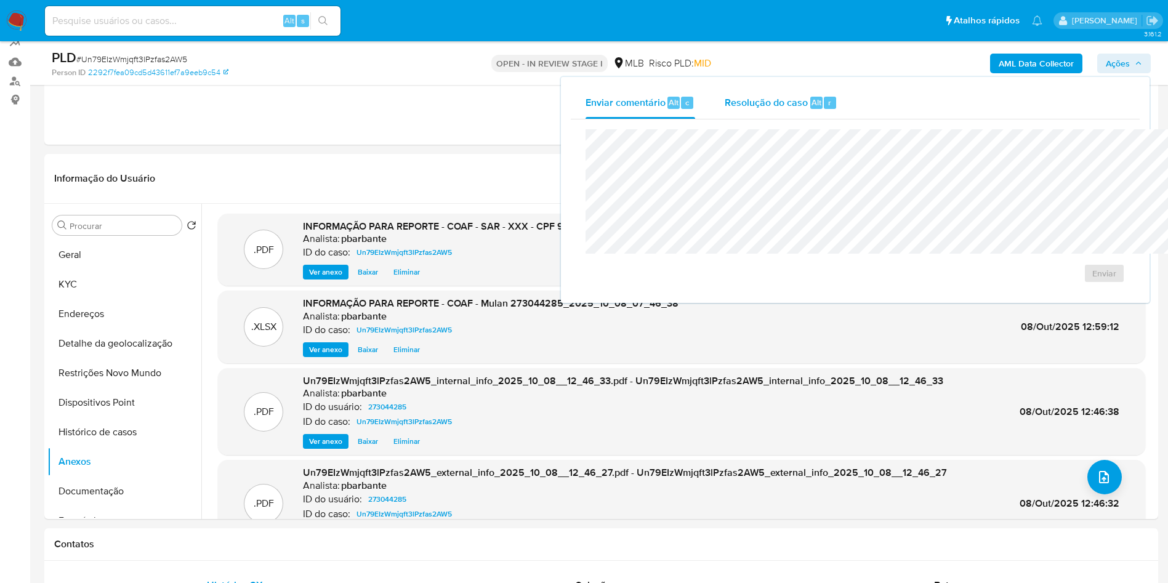
click at [724, 110] on div "Resolução do caso Alt r" at bounding box center [780, 103] width 113 height 32
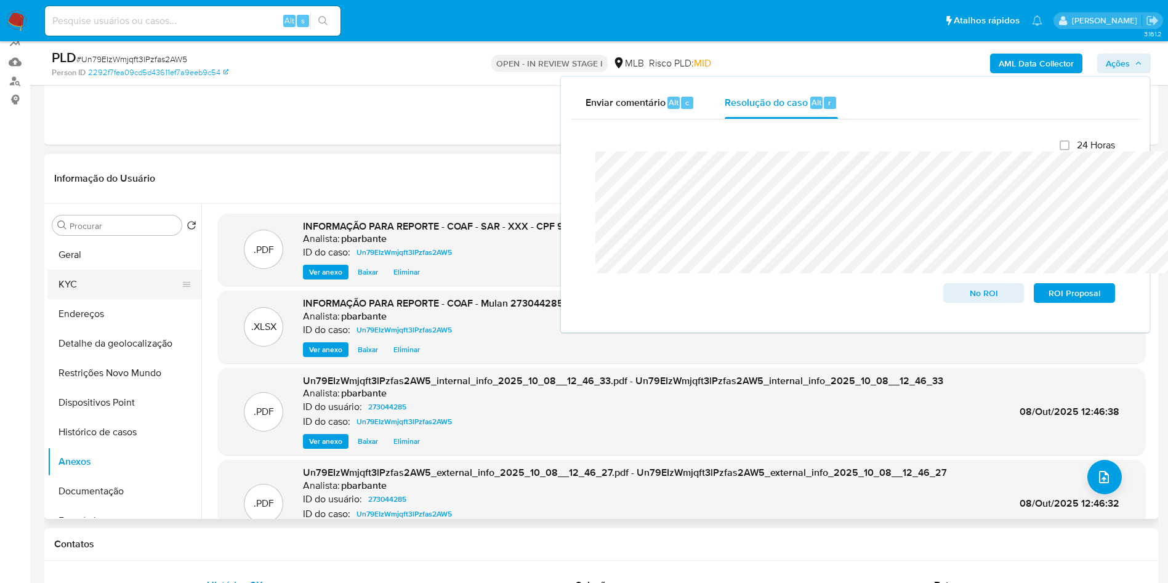
click at [91, 293] on button "KYC" at bounding box center [119, 285] width 144 height 30
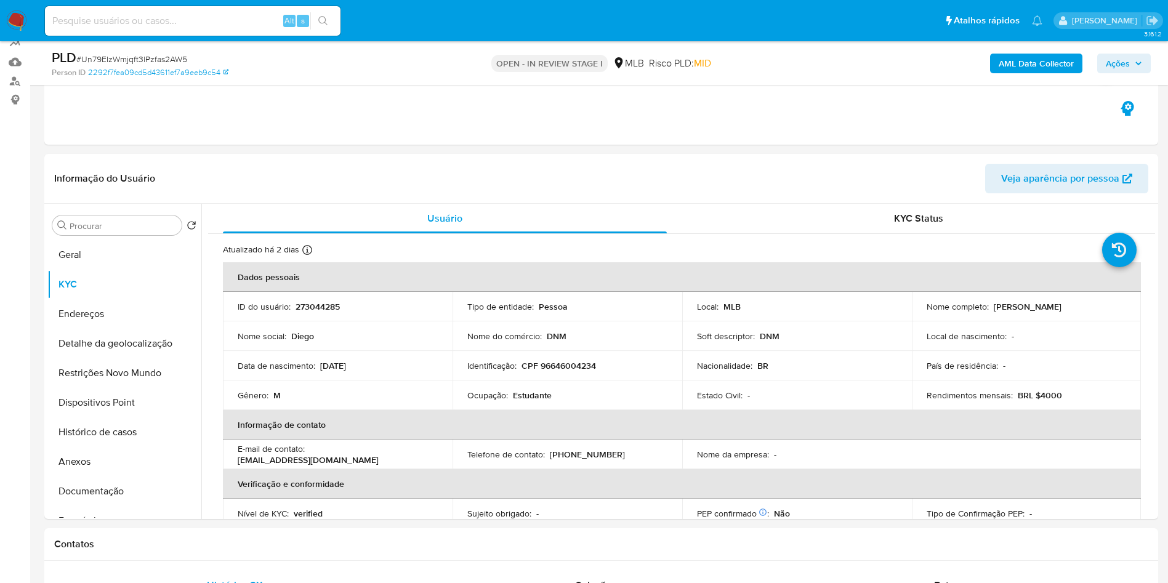
click at [1118, 63] on span "Ações" at bounding box center [1117, 64] width 24 height 20
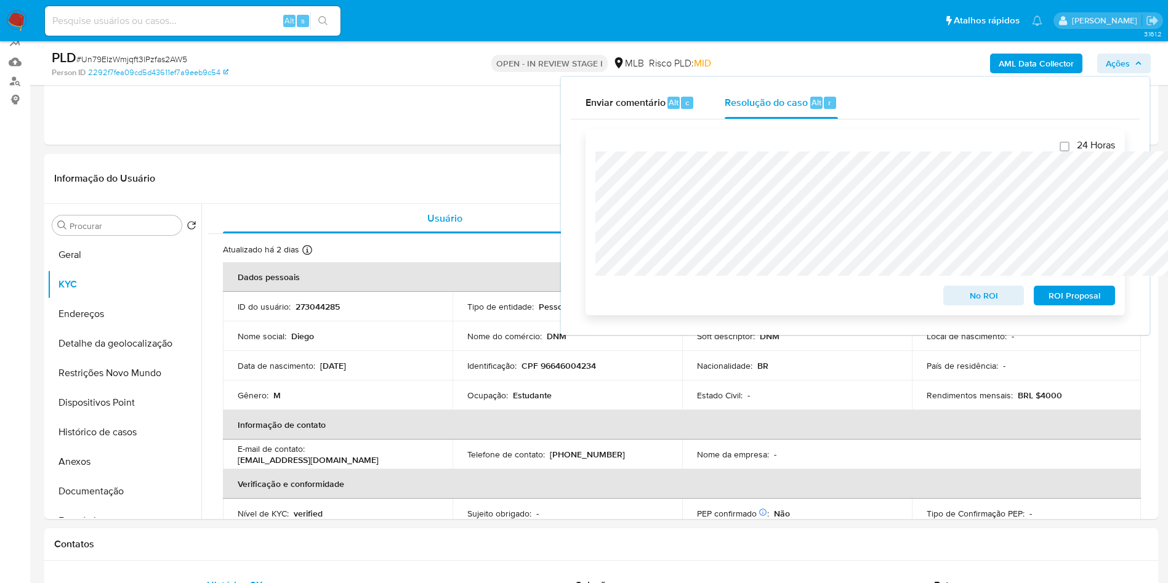
click at [1067, 298] on span "ROI Proposal" at bounding box center [1074, 295] width 64 height 17
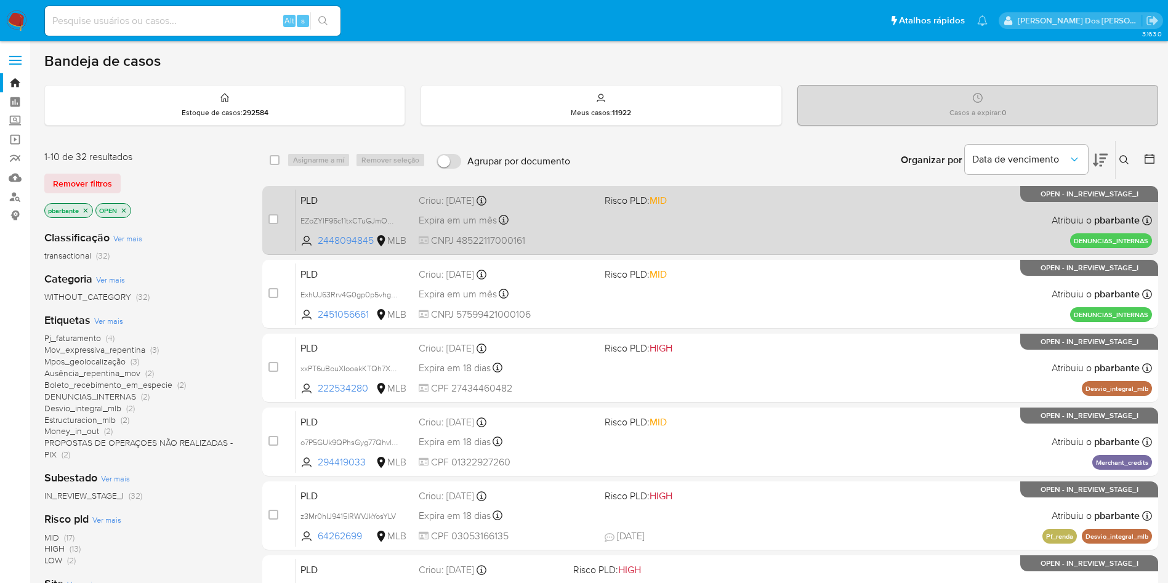
scroll to position [532, 0]
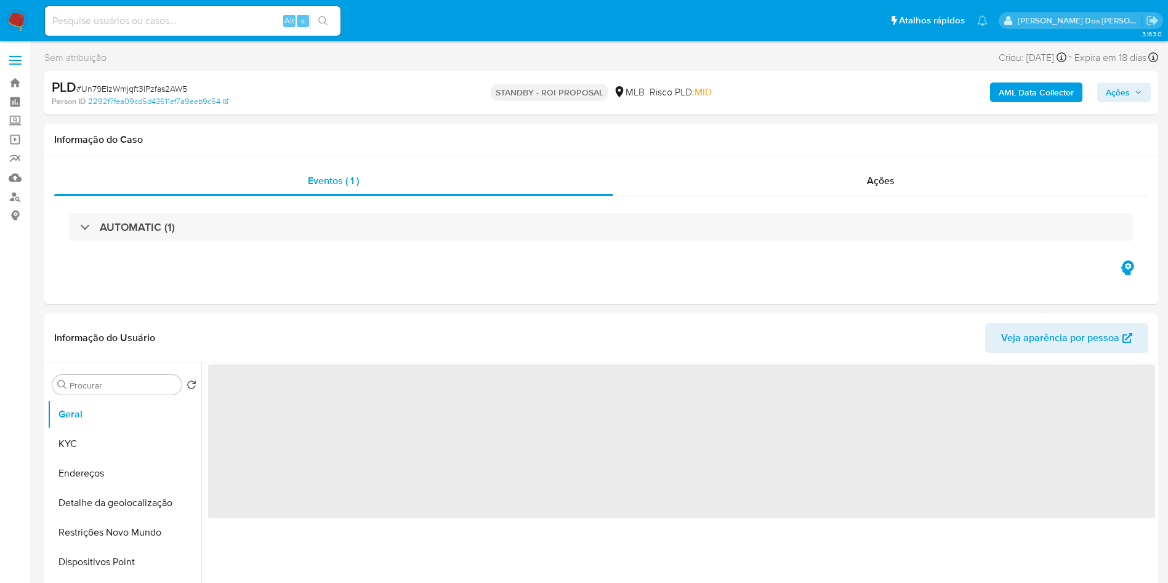
select select "10"
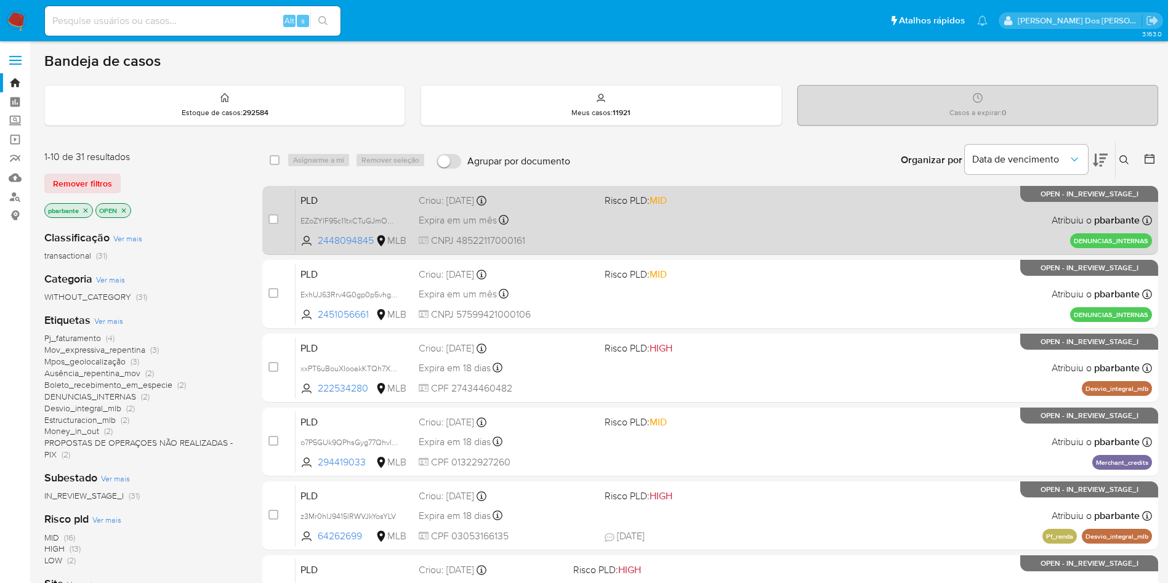
scroll to position [532, 0]
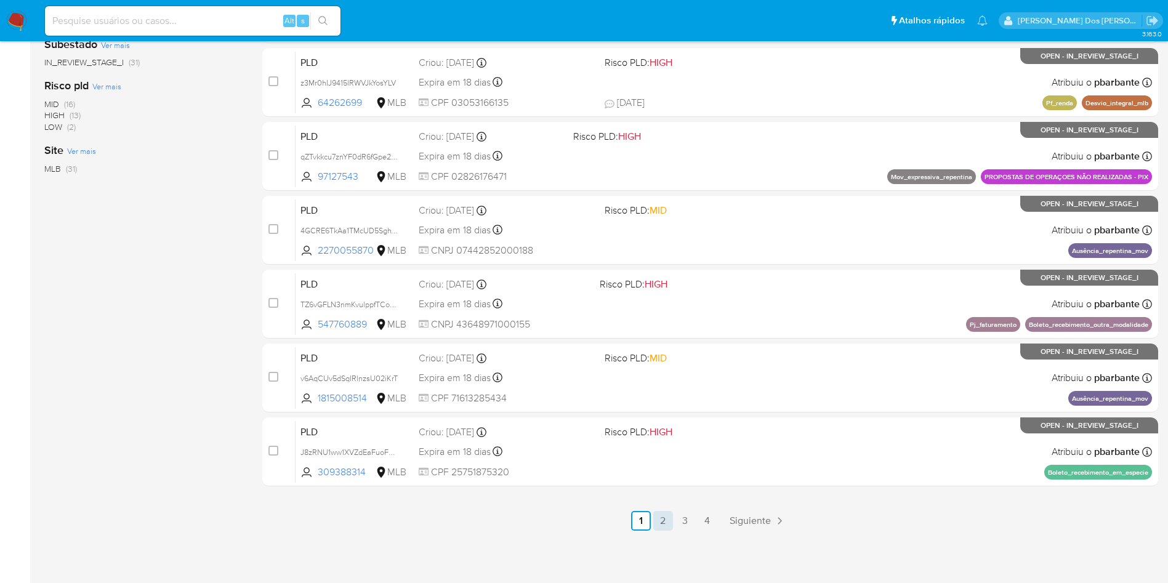
click at [667, 516] on link "2" at bounding box center [663, 521] width 20 height 20
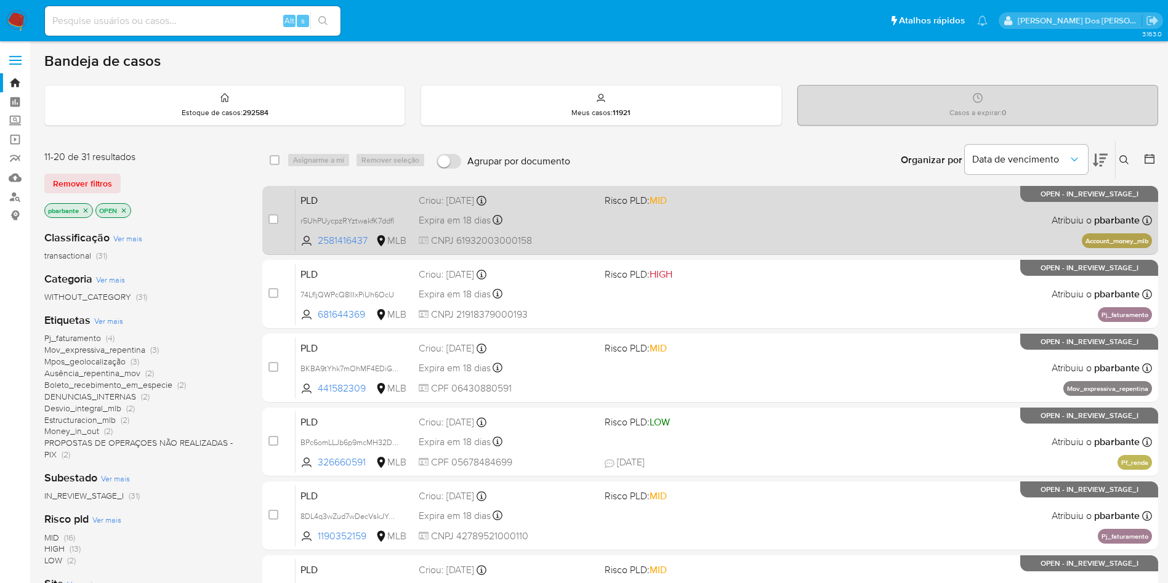
click at [810, 206] on div "PLD r5UhPUycpzRYztwakfK7ddfl 2581416437 MLB Risco PLD: MID Criou: [DATE] Criou:…" at bounding box center [723, 220] width 856 height 62
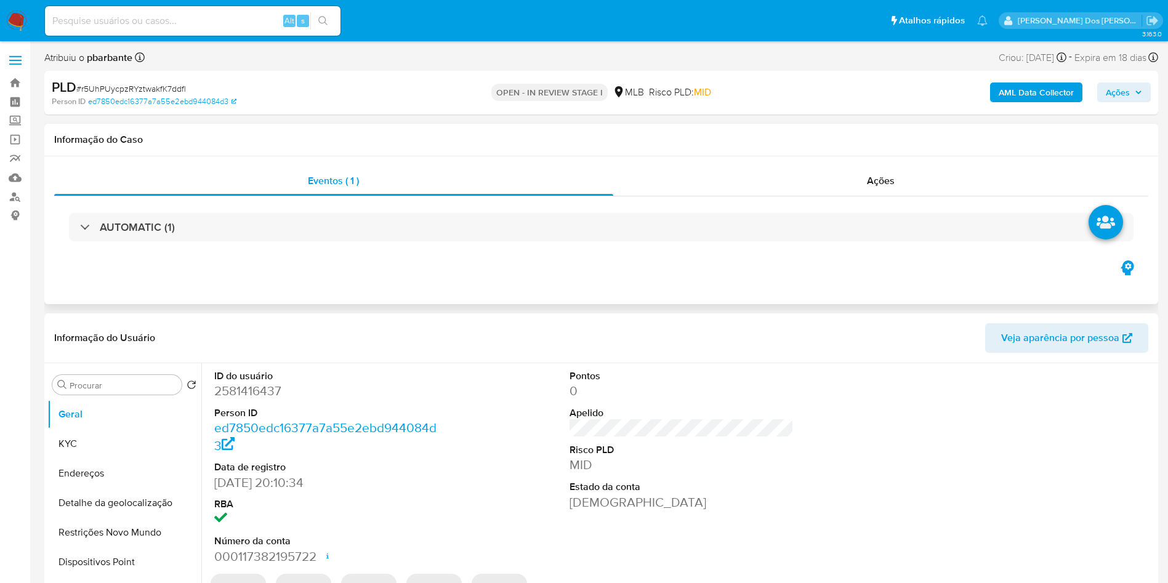
select select "10"
